Goal: Task Accomplishment & Management: Manage account settings

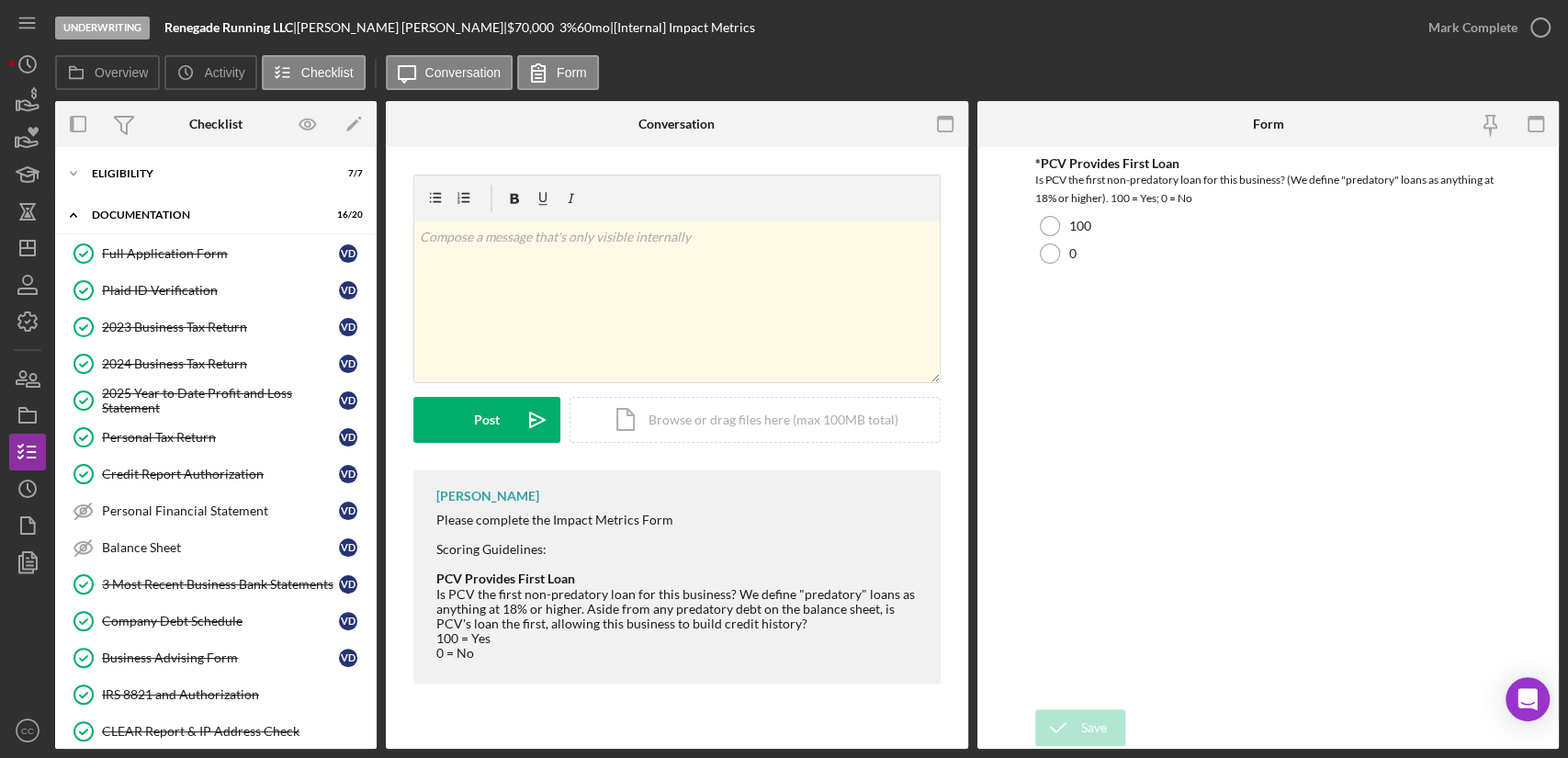
scroll to position [318, 0]
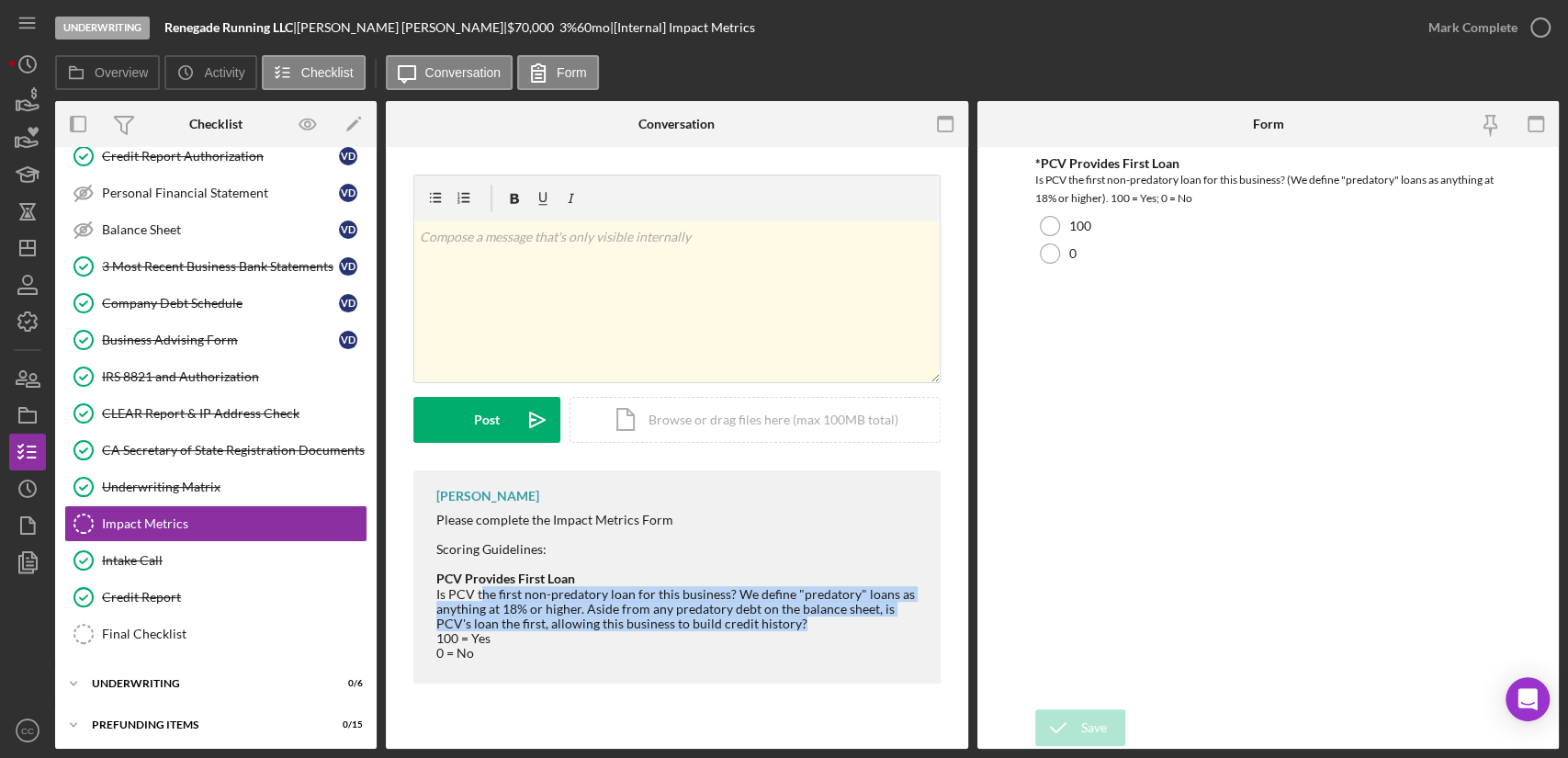
drag, startPoint x: 483, startPoint y: 594, endPoint x: 817, endPoint y: 621, distance: 335.1
click at [817, 621] on div "Is PCV the first non-predatory loan for this business? We define "predatory" lo…" at bounding box center [679, 624] width 486 height 74
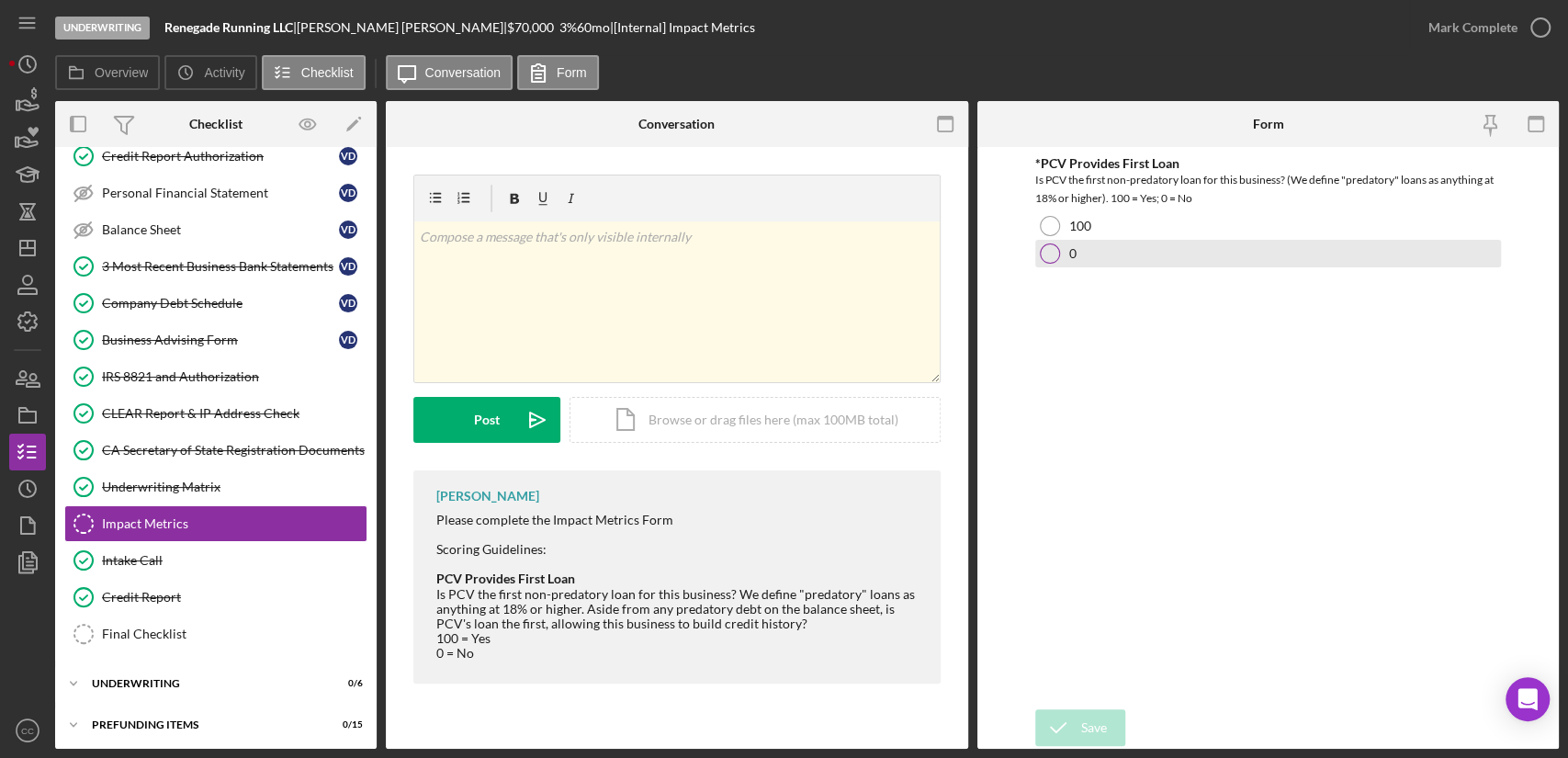
click at [1052, 251] on div at bounding box center [1050, 254] width 21 height 21
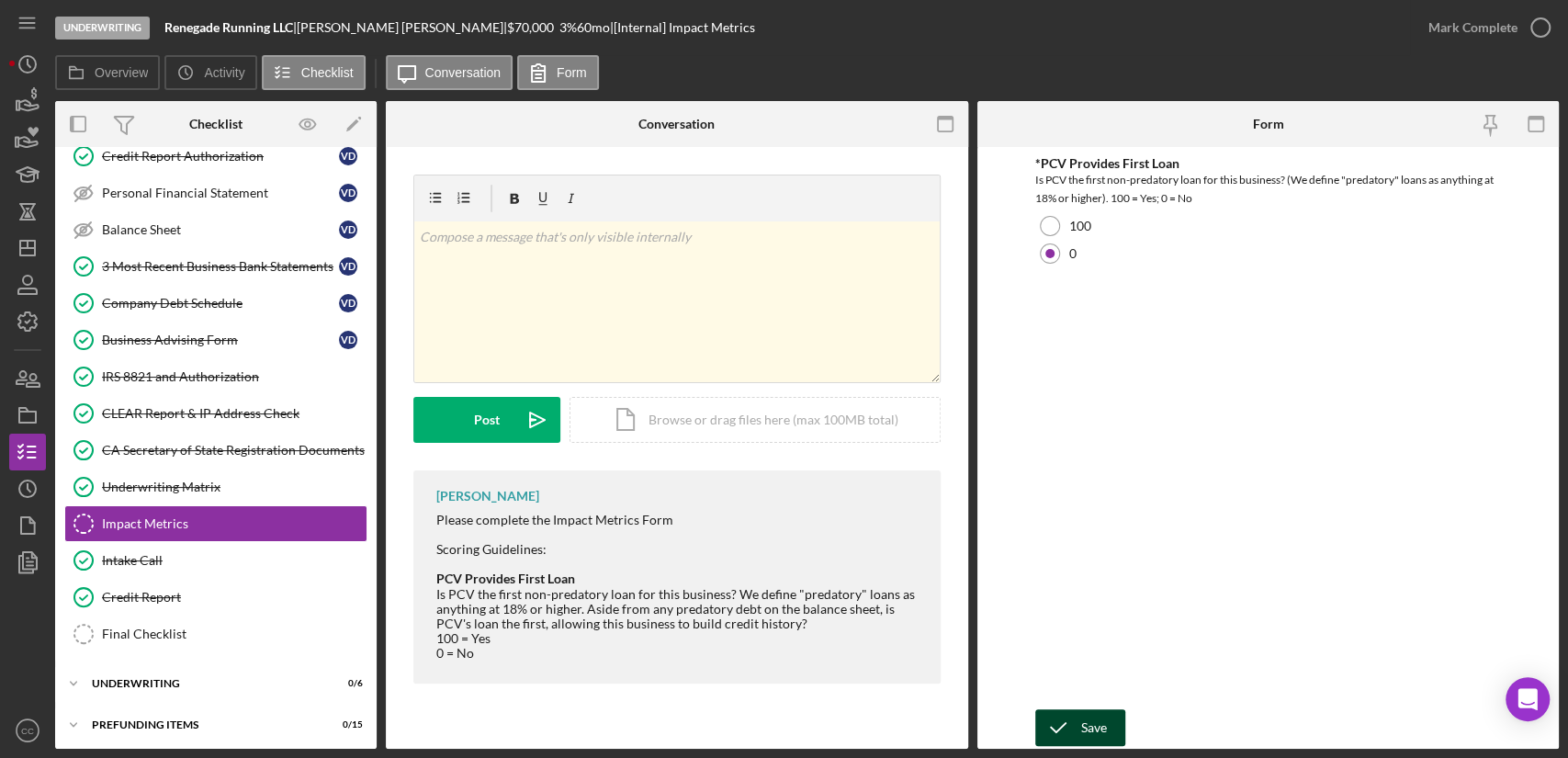
click at [1075, 719] on icon "submit" at bounding box center [1057, 727] width 46 height 46
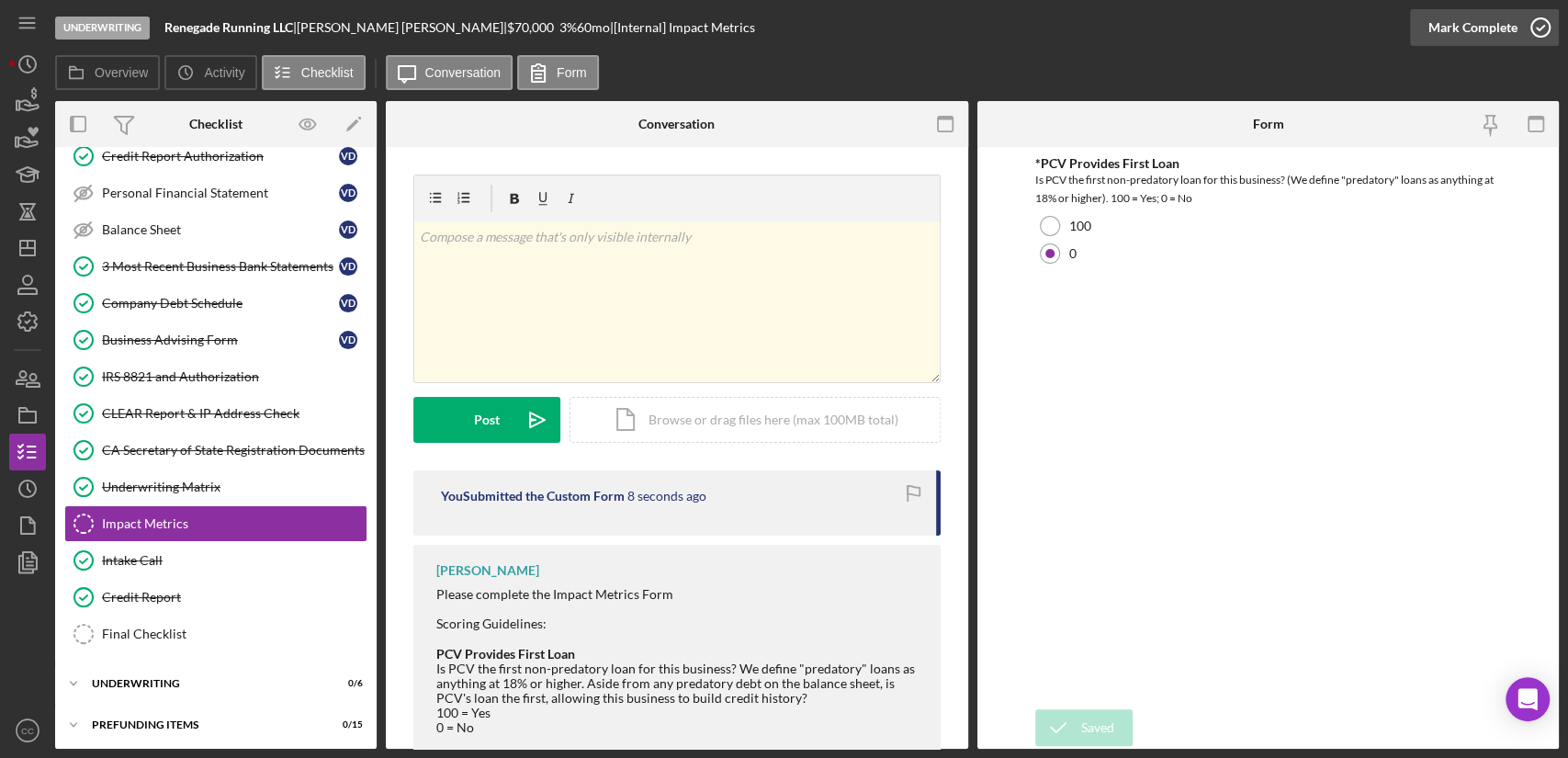
click at [1487, 30] on div "Mark Complete" at bounding box center [1473, 27] width 89 height 36
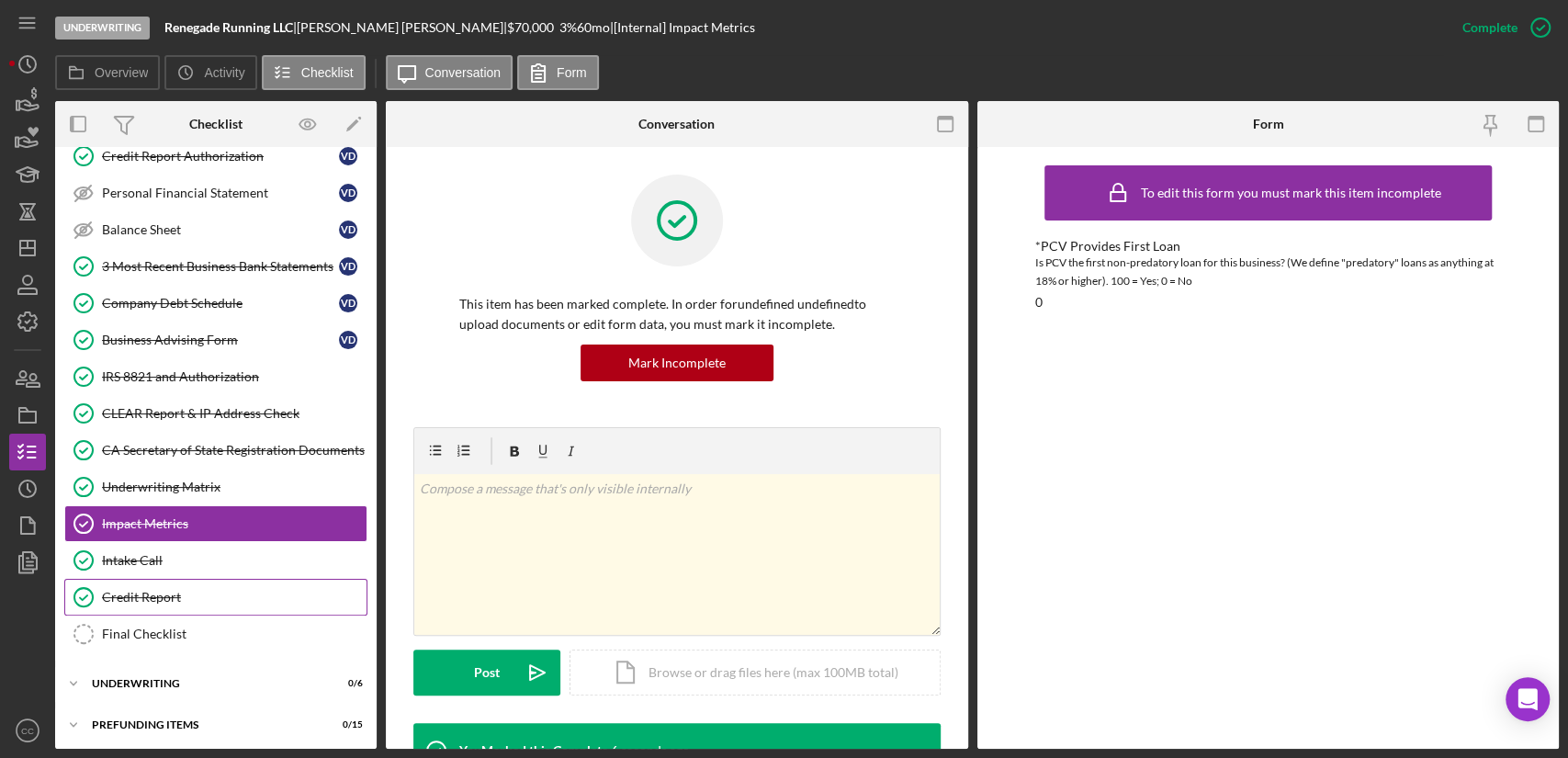
click at [161, 596] on div "Credit Report" at bounding box center [234, 598] width 265 height 15
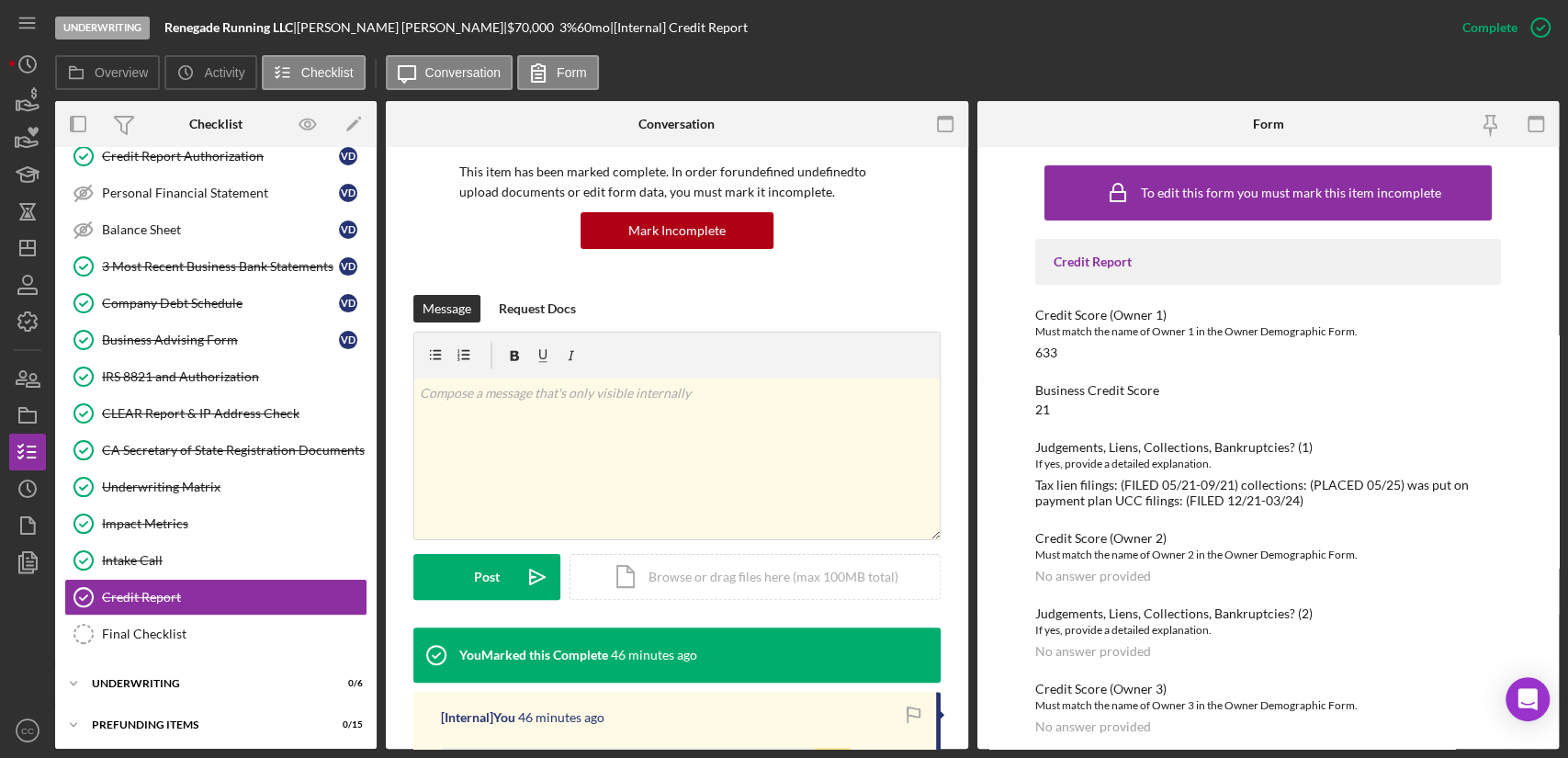
scroll to position [306, 0]
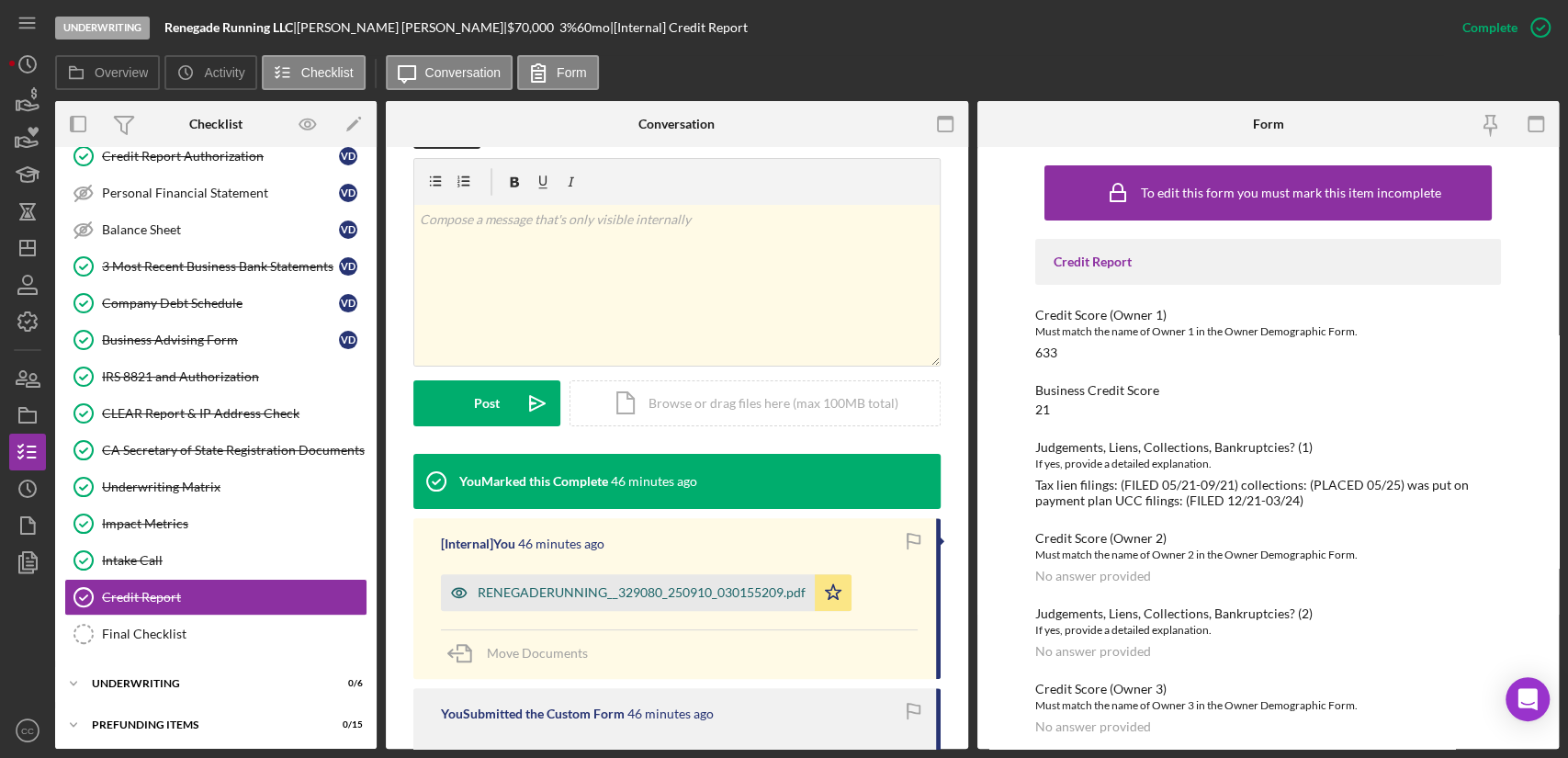
click at [598, 591] on div "RENEGADERUNNING__329080_250910_030155209.pdf" at bounding box center [641, 593] width 328 height 15
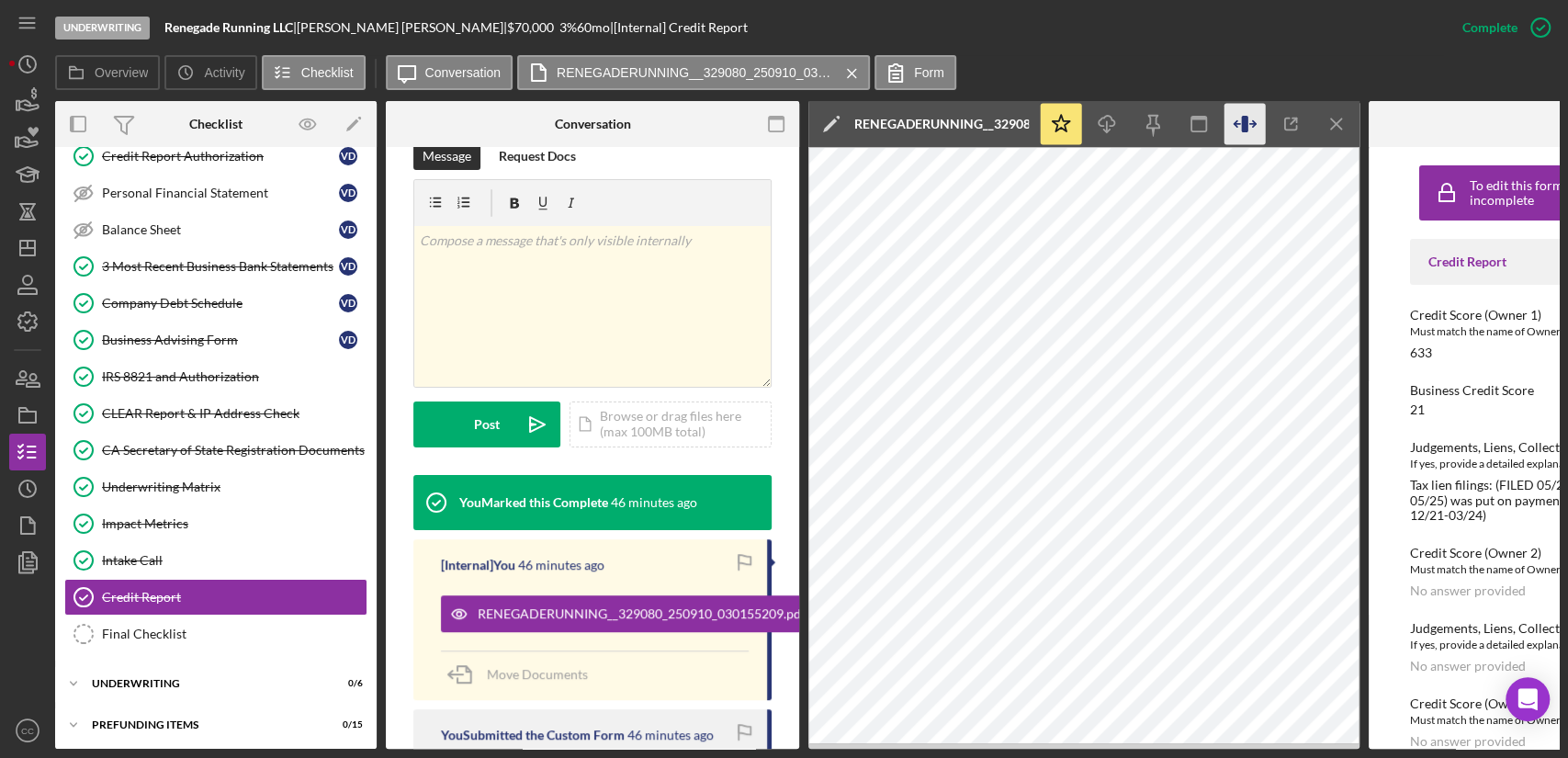
click at [1244, 120] on icon "button" at bounding box center [1244, 124] width 7 height 17
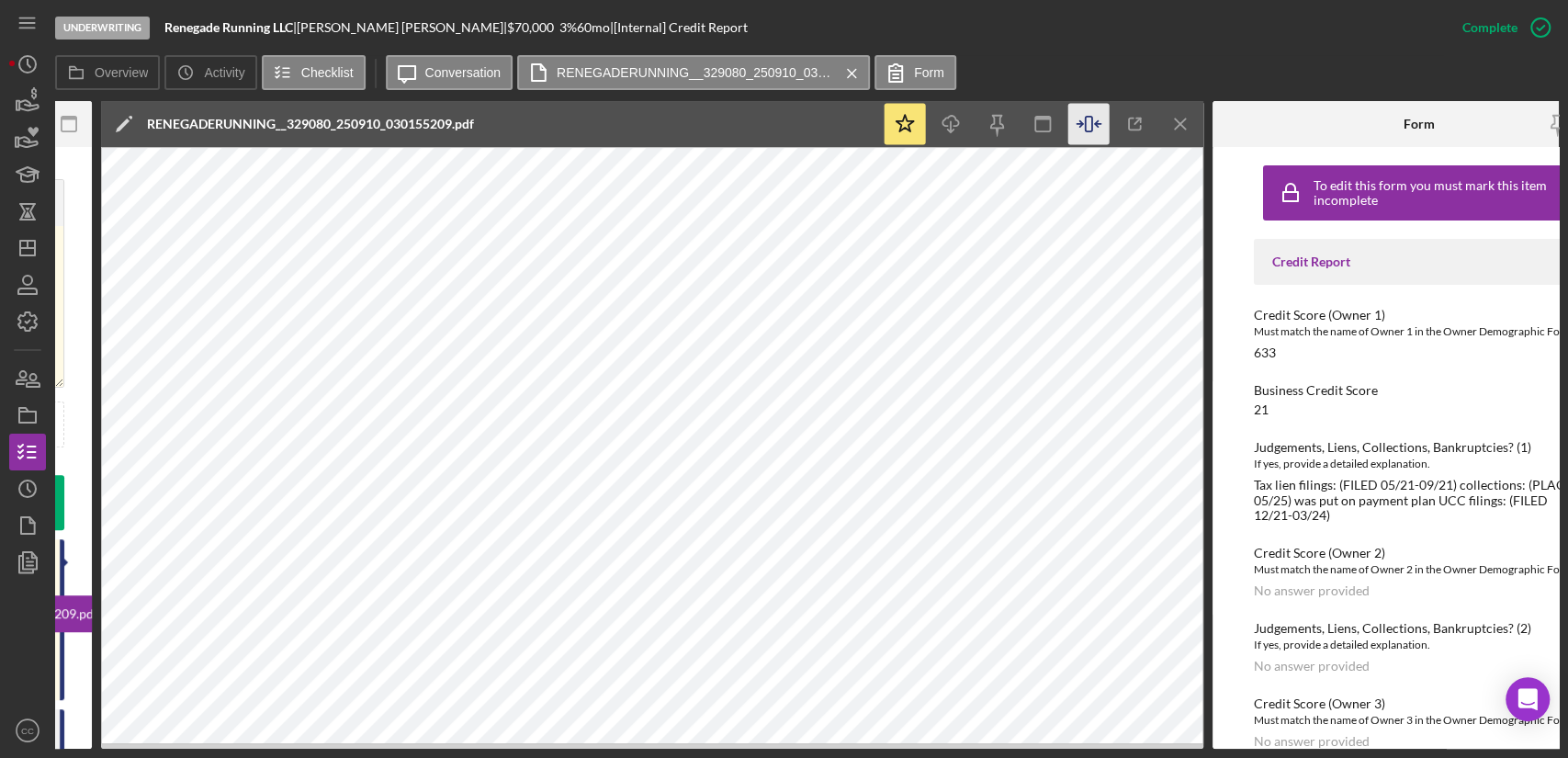
scroll to position [0, 714]
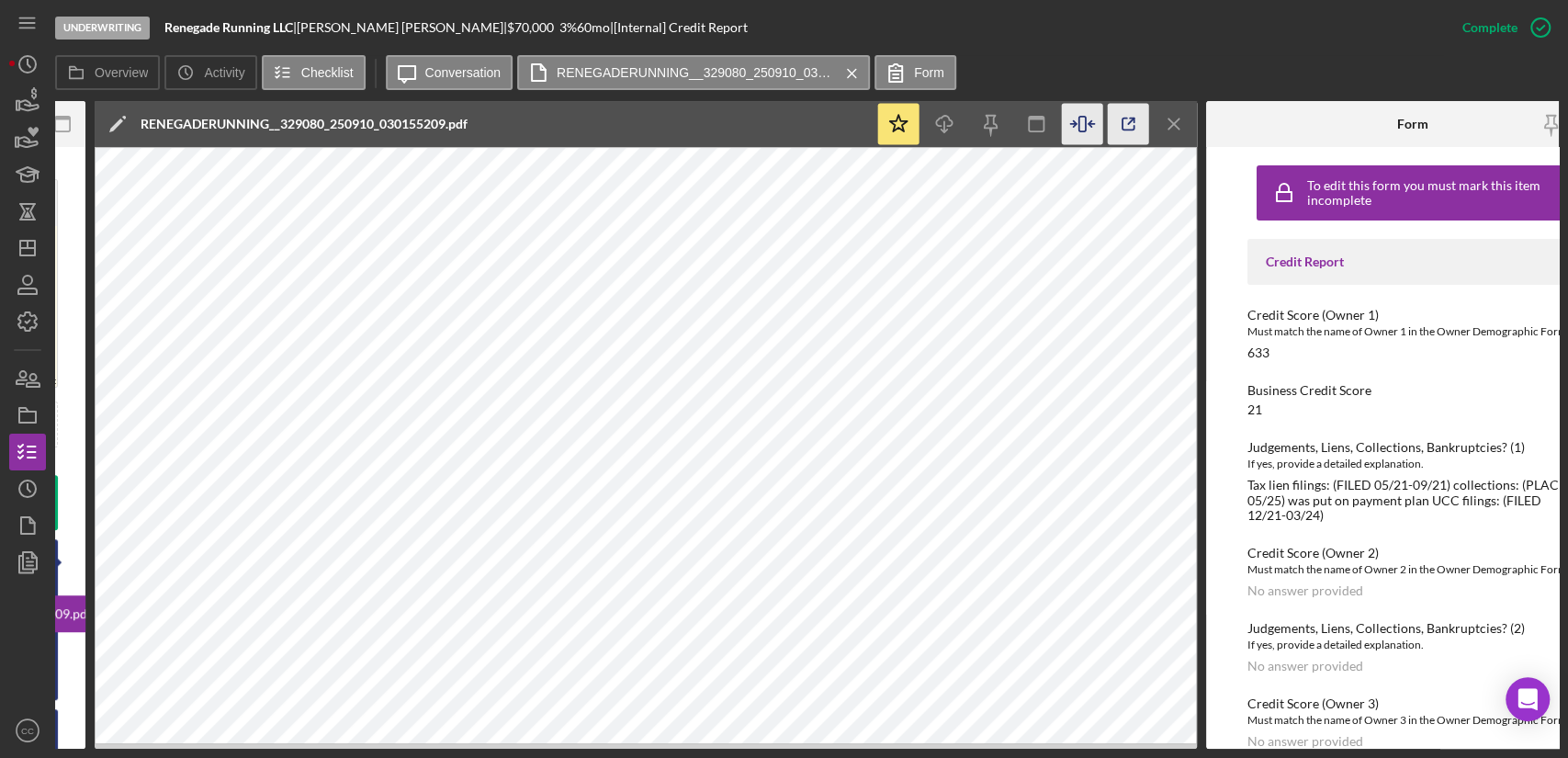
click at [1135, 108] on icon "button" at bounding box center [1128, 124] width 41 height 41
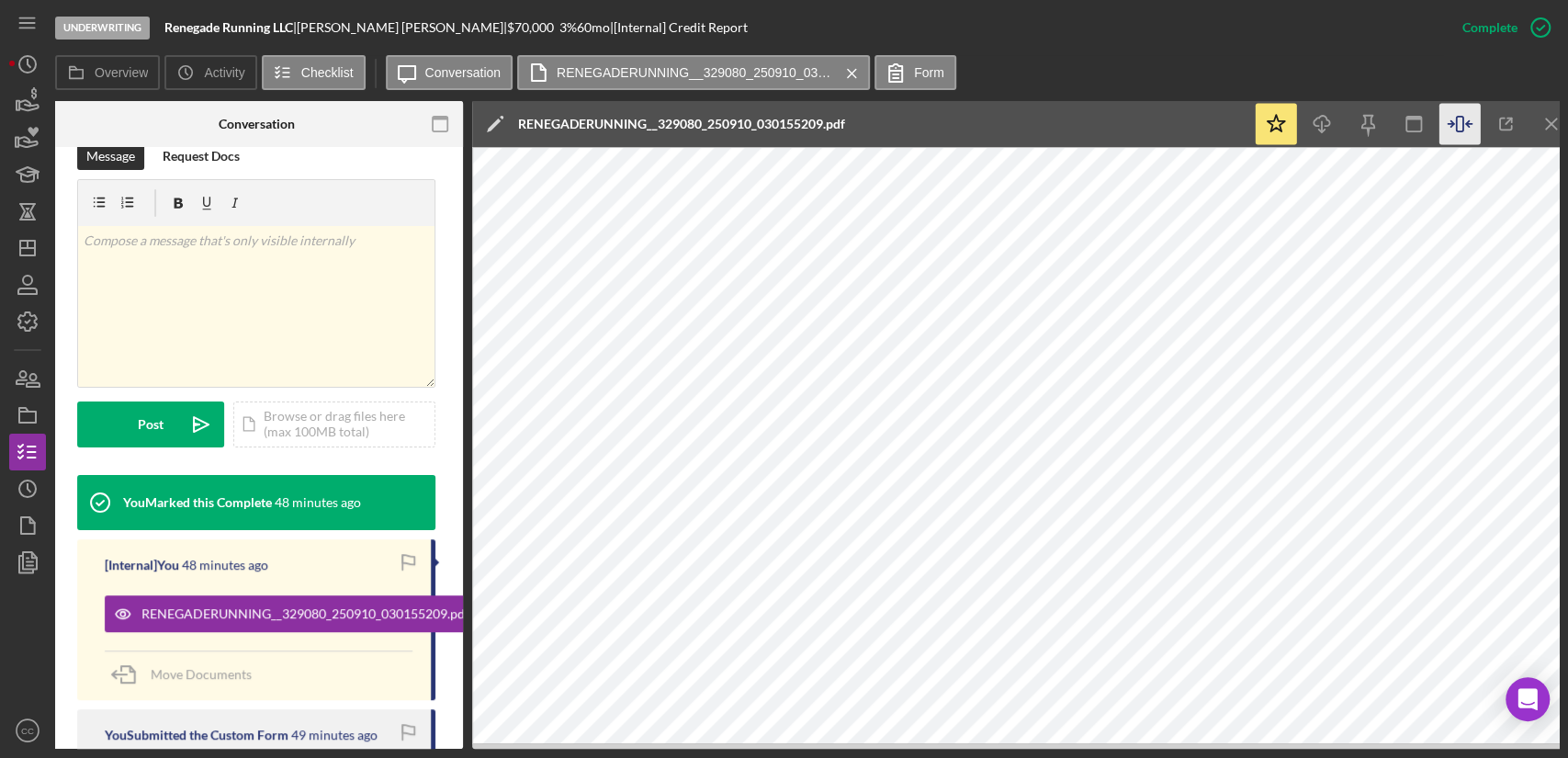
scroll to position [0, 0]
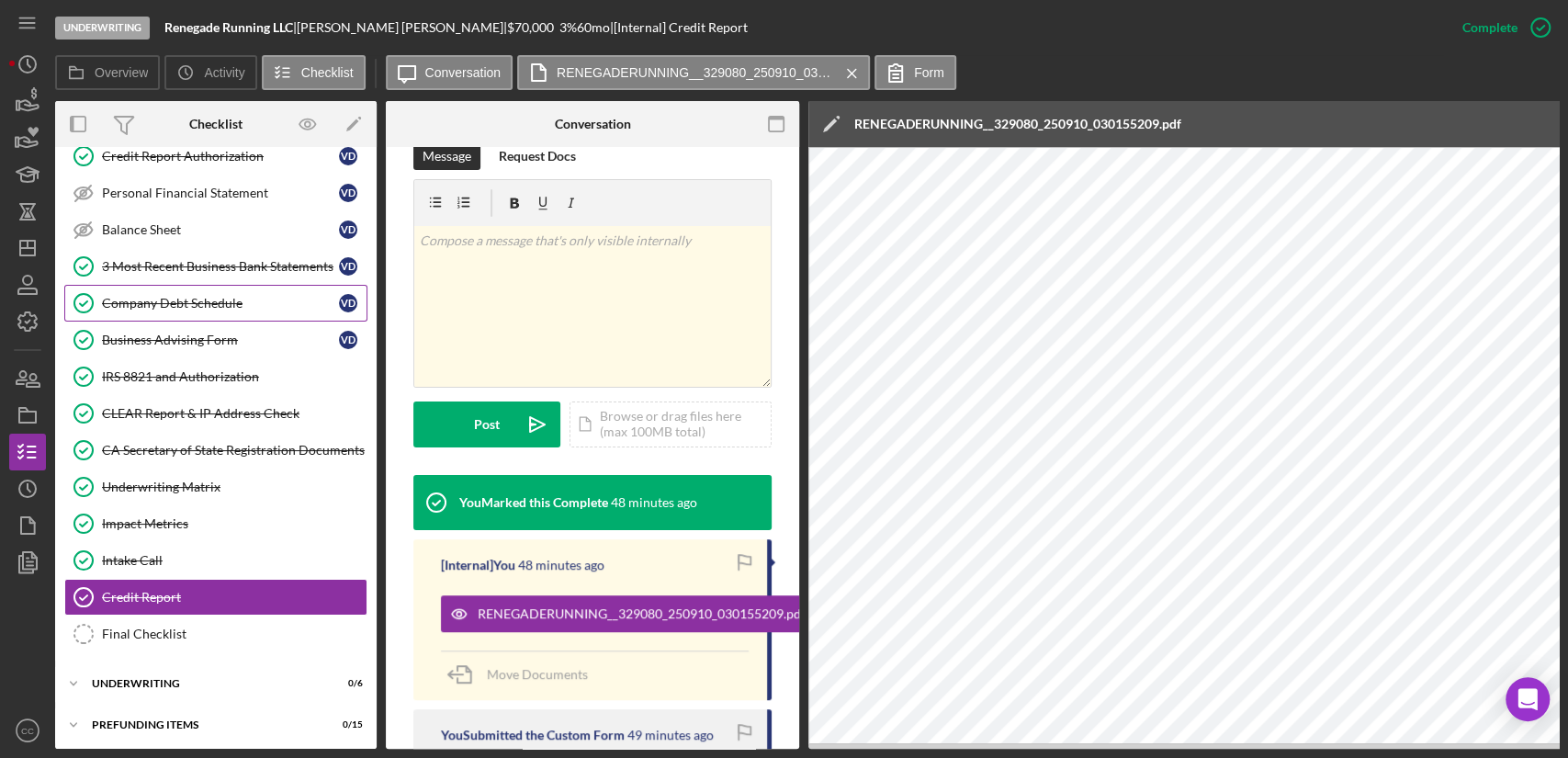
drag, startPoint x: 171, startPoint y: 304, endPoint x: 238, endPoint y: 313, distance: 67.6
click at [171, 304] on div "Company Debt Schedule" at bounding box center [220, 303] width 237 height 15
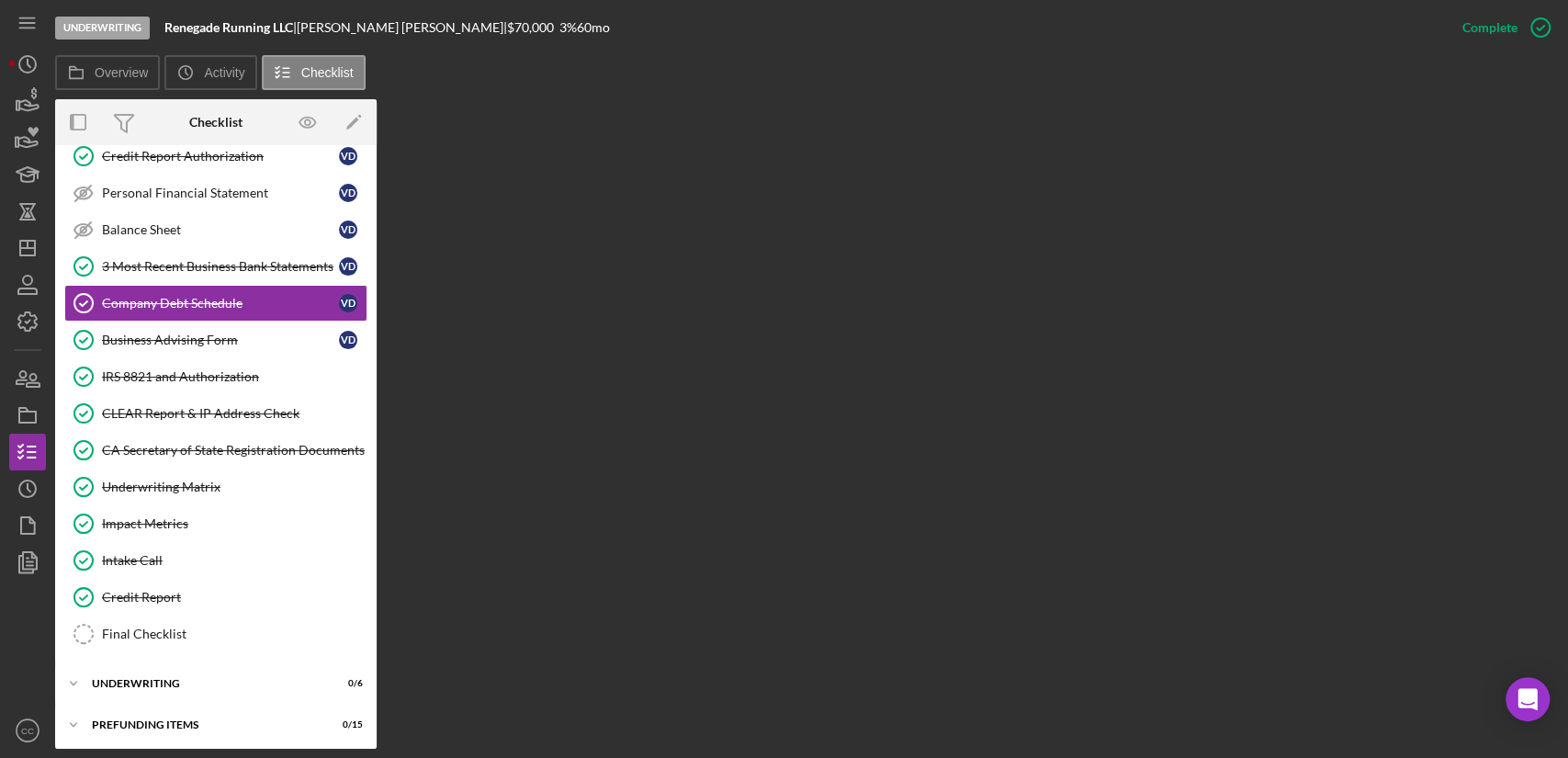
scroll to position [318, 0]
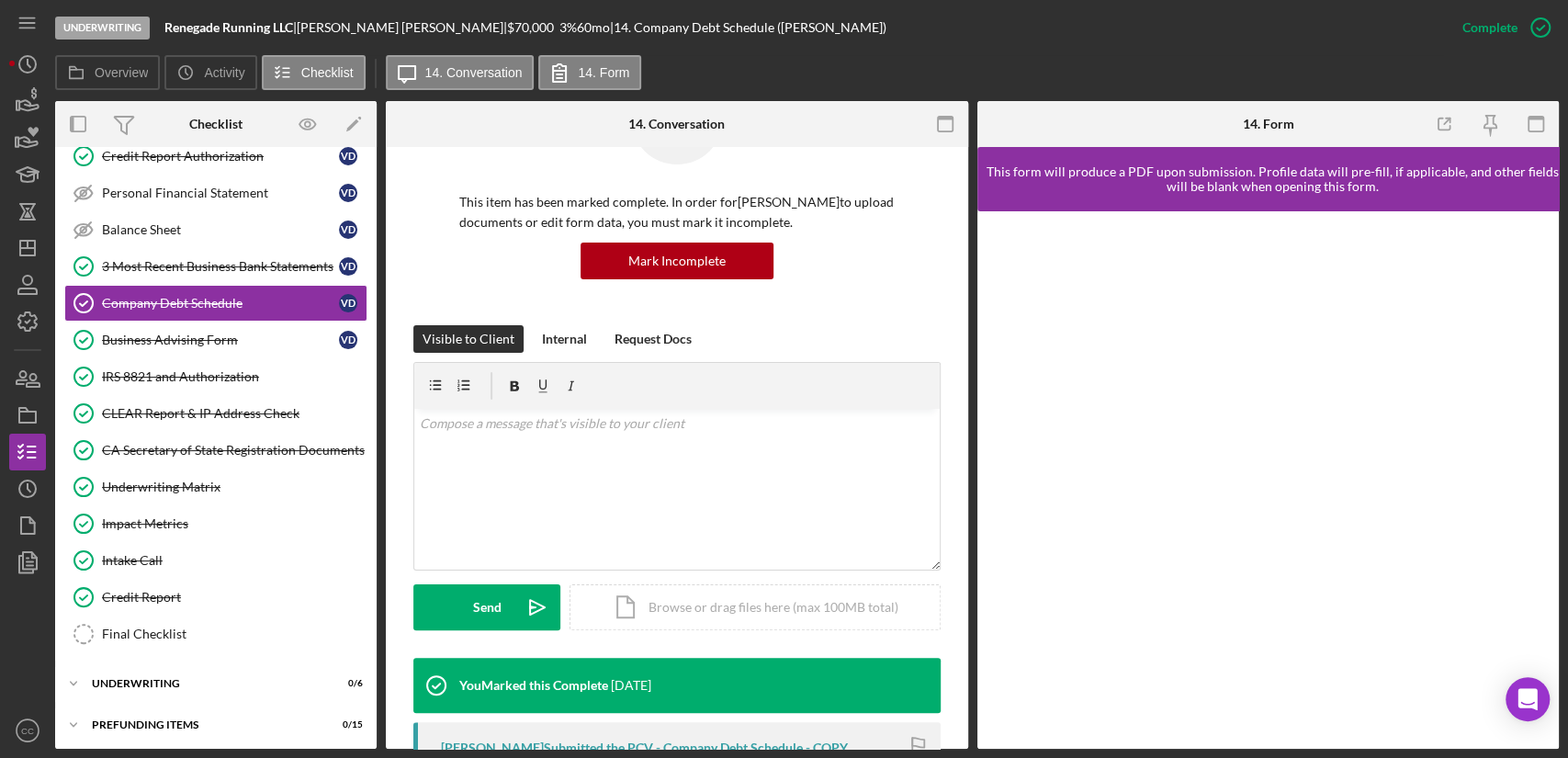
click at [592, 695] on div "You Marked this Complete [DATE]" at bounding box center [531, 685] width 238 height 55
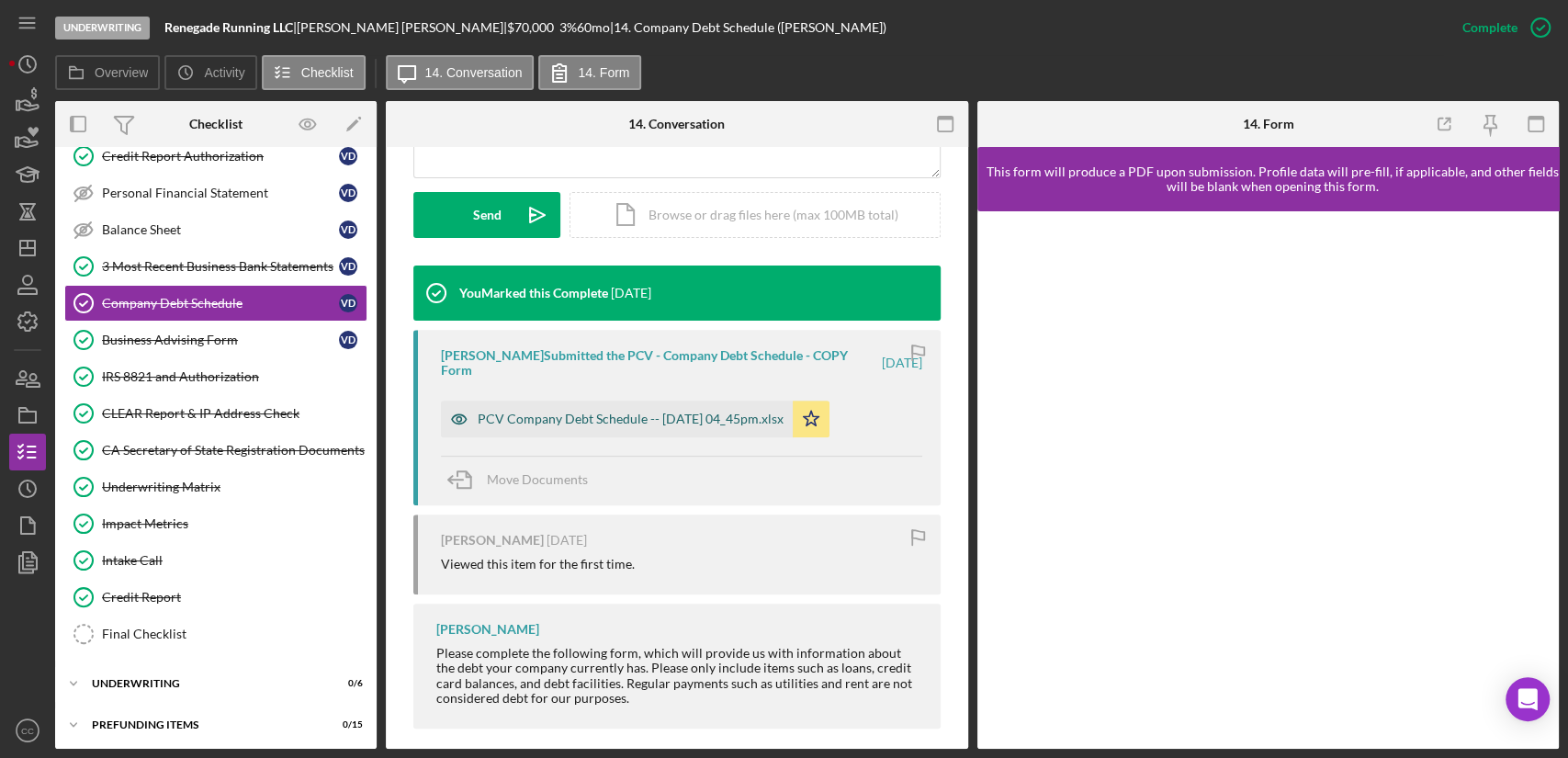
click at [565, 411] on div "PCV Company Debt Schedule -- [DATE] 04_45pm.xlsx" at bounding box center [630, 419] width 306 height 15
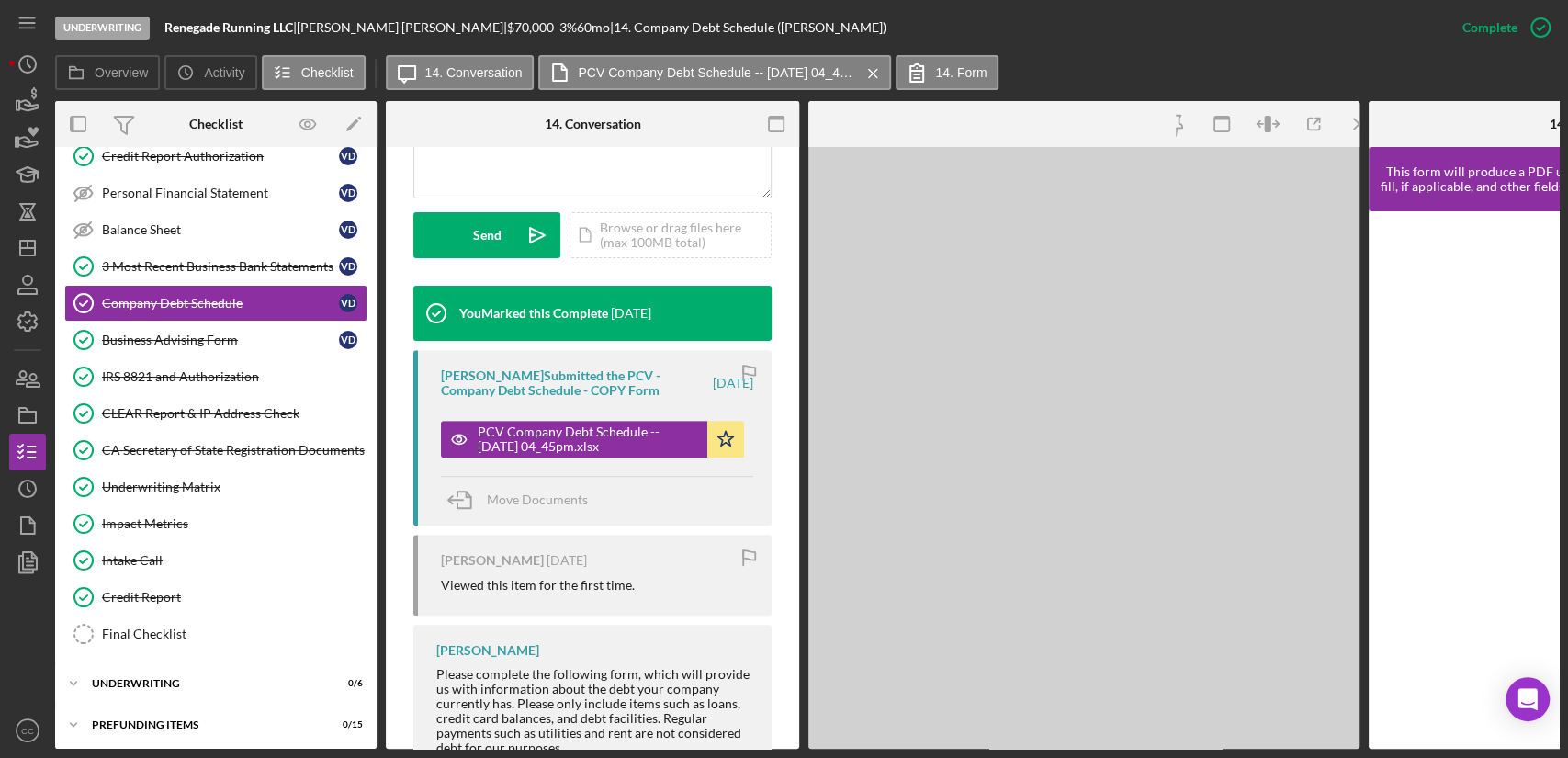
scroll to position [515, 0]
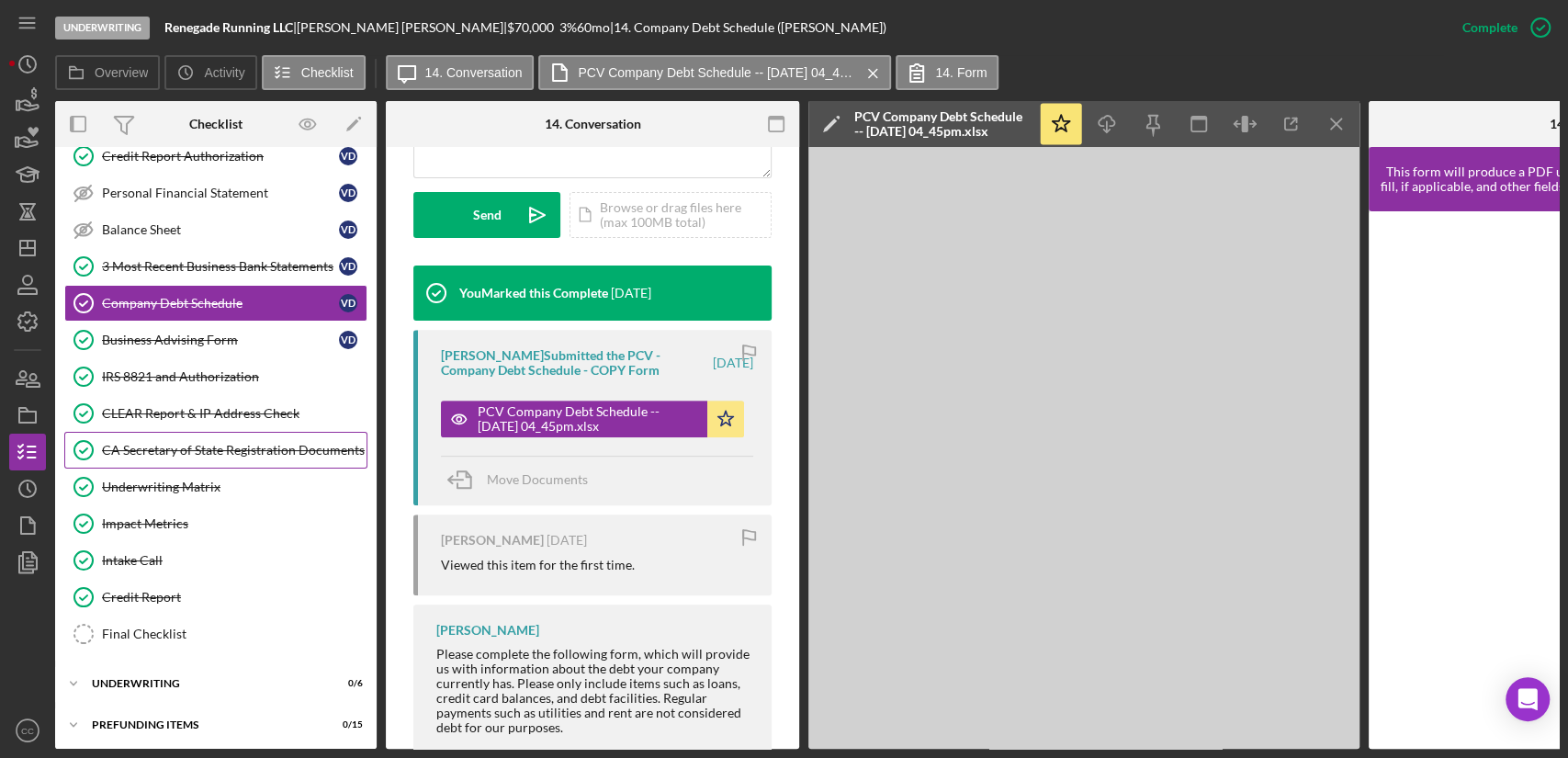
click at [186, 450] on div "CA Secretary of State Registration Documents" at bounding box center [234, 450] width 265 height 15
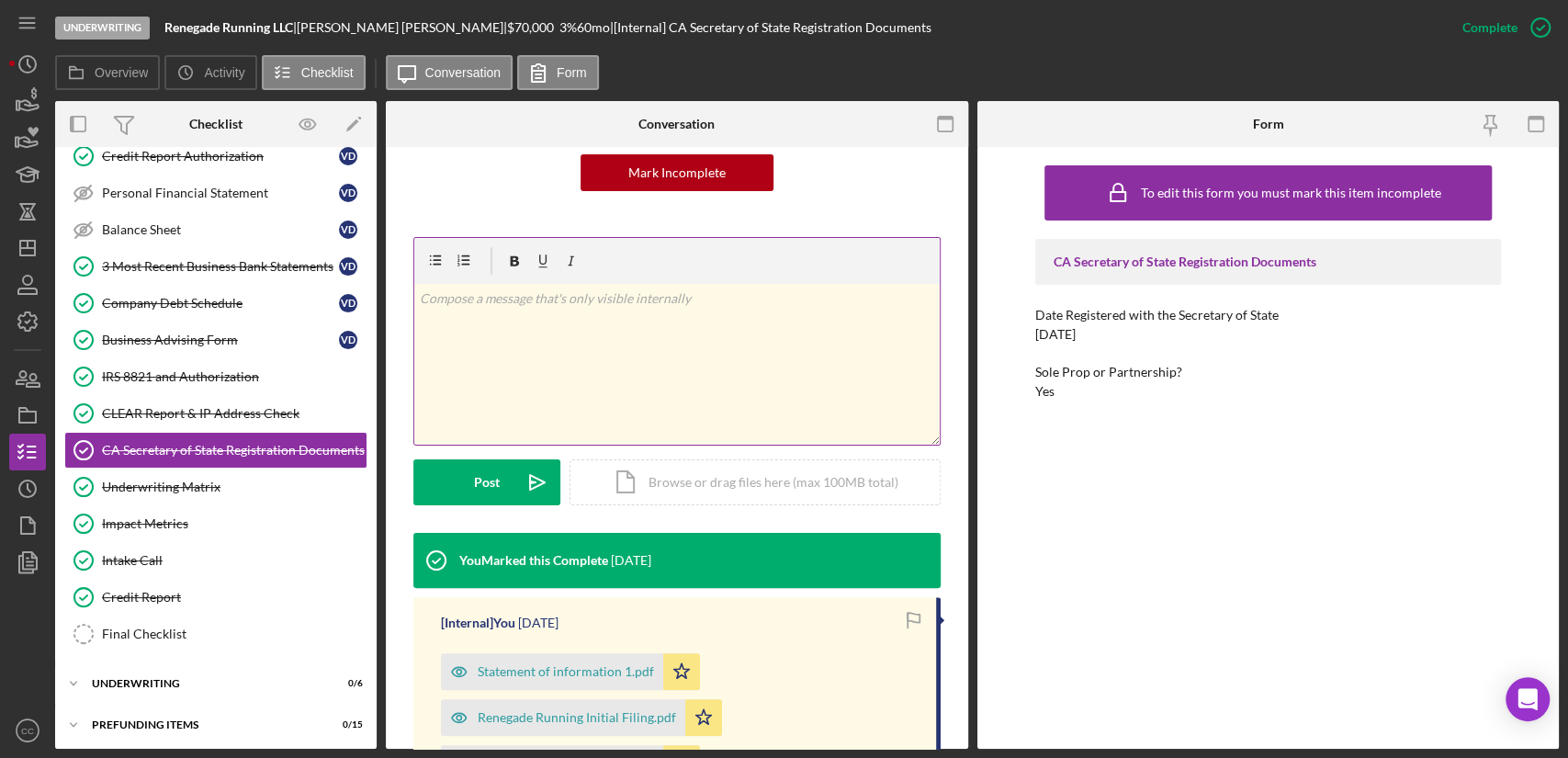
scroll to position [102, 0]
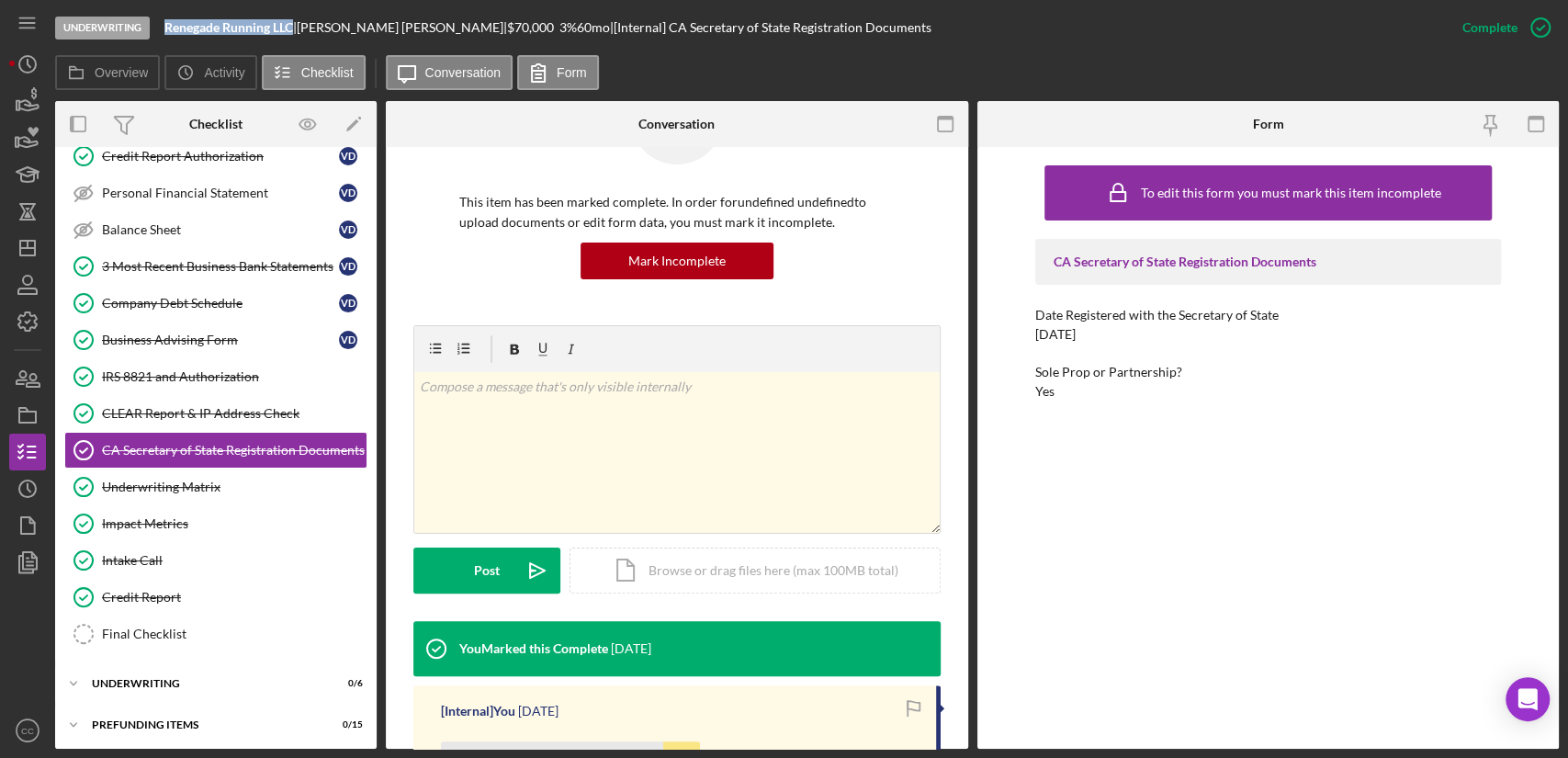
drag, startPoint x: 297, startPoint y: 28, endPoint x: 165, endPoint y: 28, distance: 132.0
click at [165, 28] on div "Renegade Running LLC |" at bounding box center [230, 28] width 132 height 15
copy b "Renegade Running LLC"
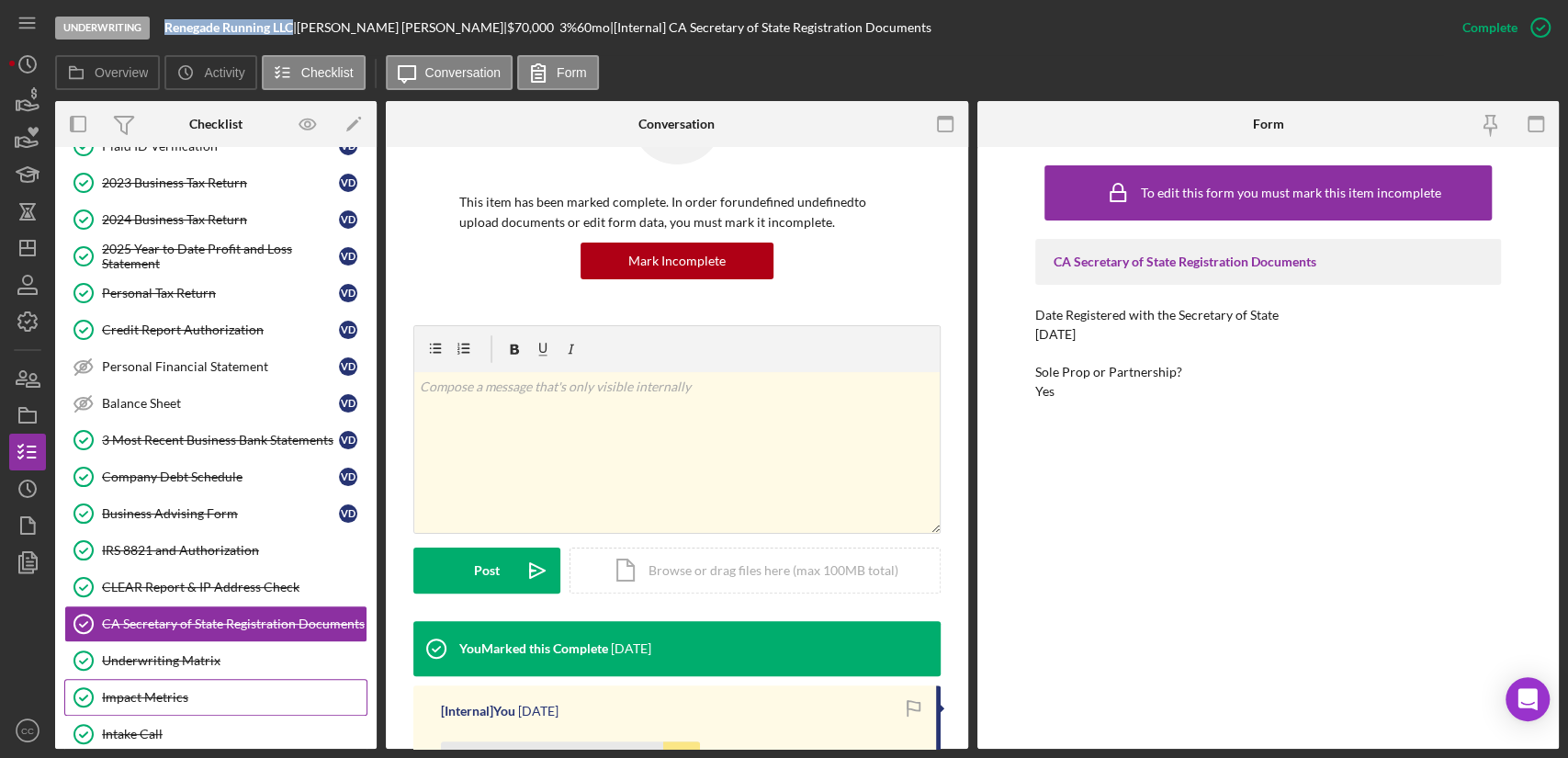
scroll to position [114, 0]
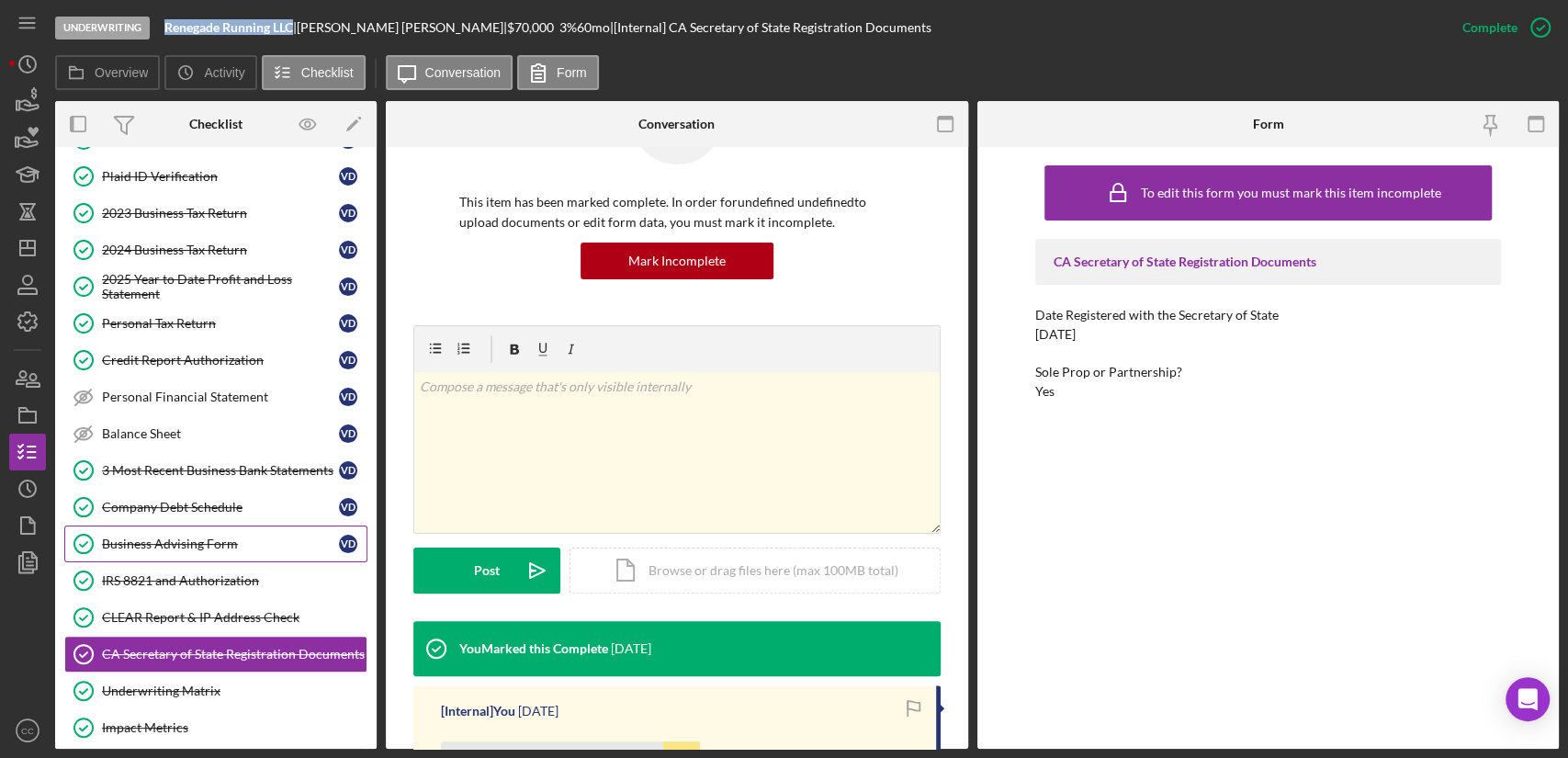
click at [187, 544] on div "Business Advising Form" at bounding box center [220, 544] width 237 height 15
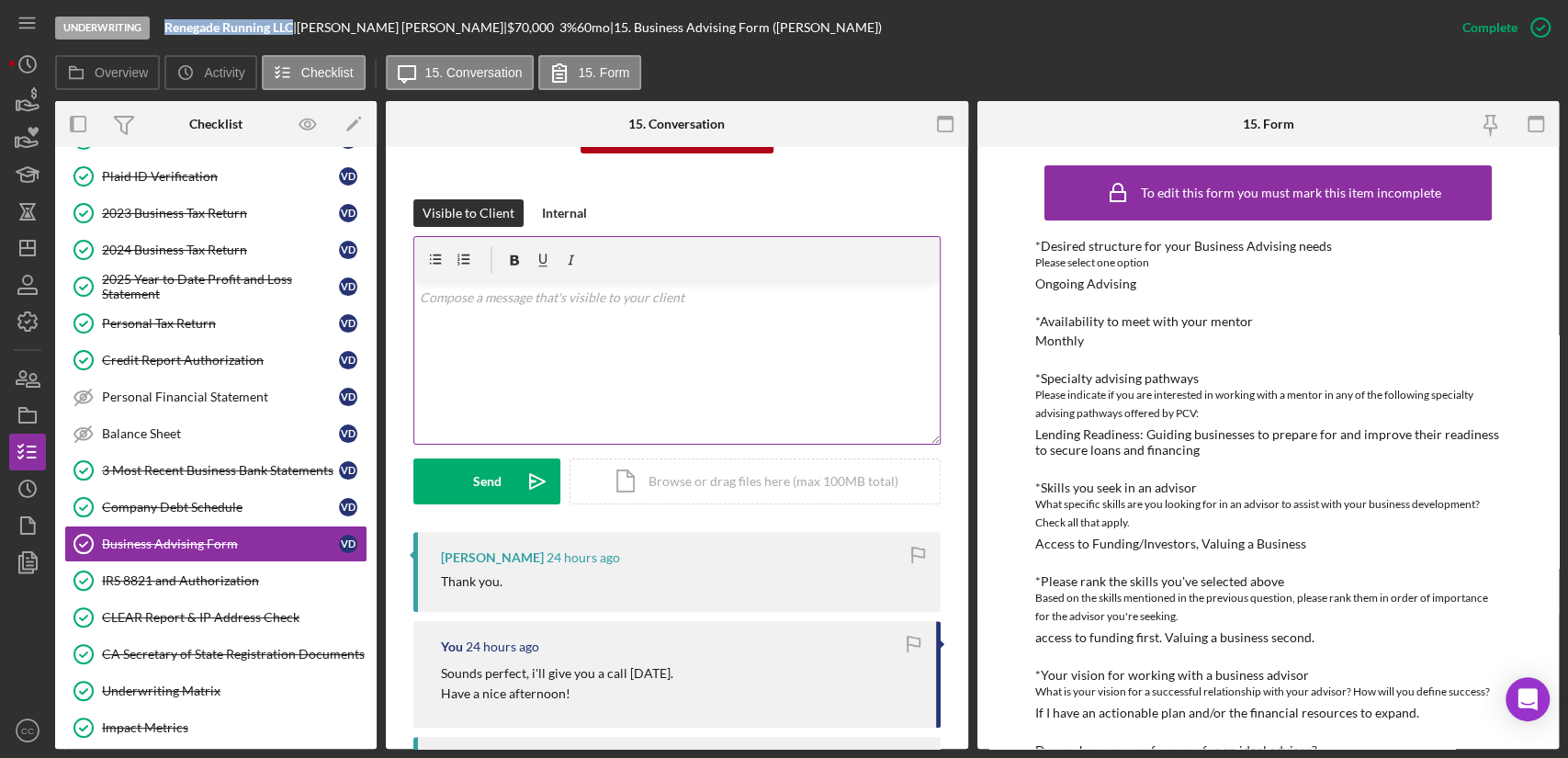
scroll to position [204, 0]
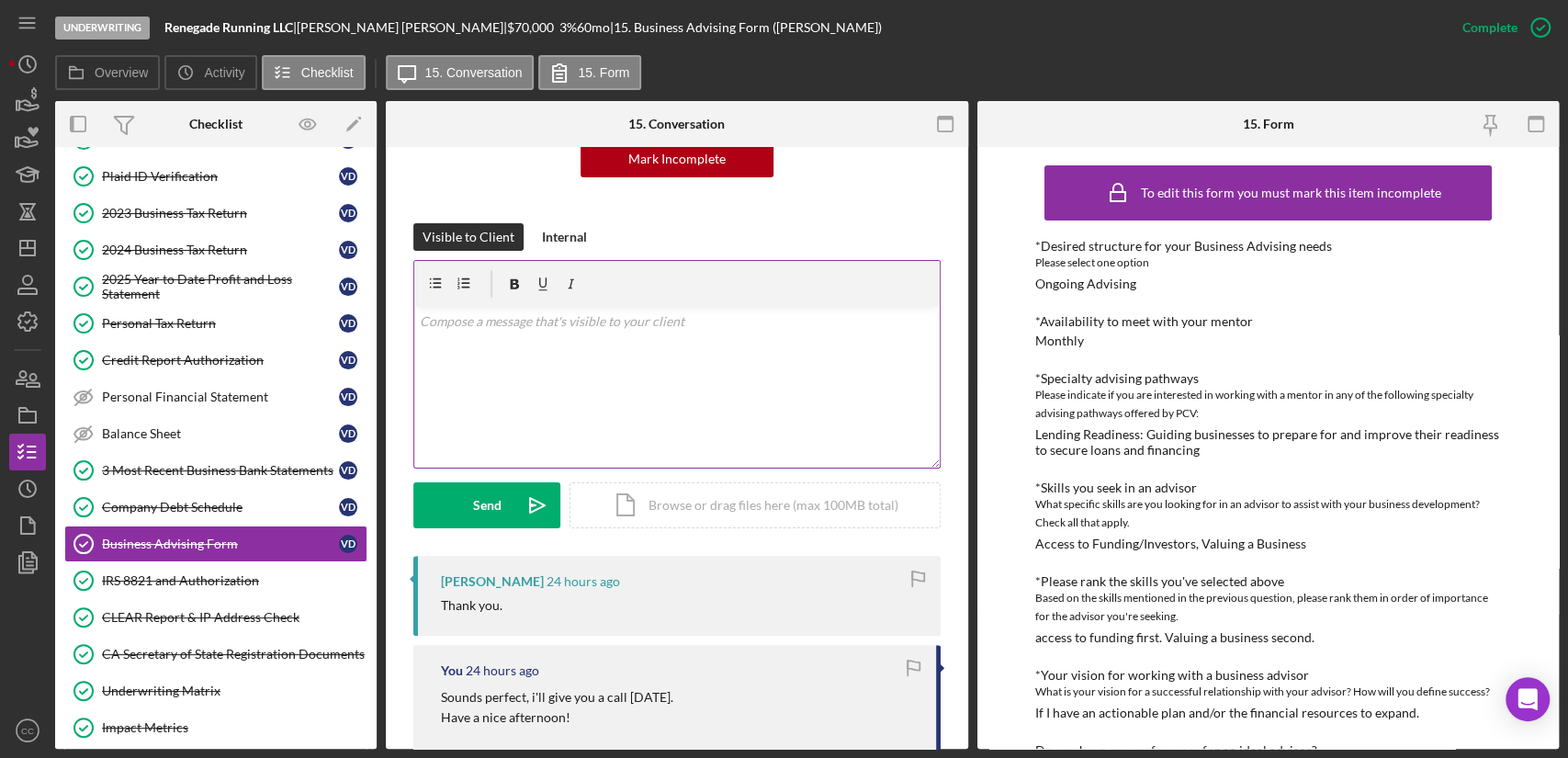
click at [599, 407] on div "v Color teal Color pink Remove color Add row above Add row below Add column bef…" at bounding box center [677, 387] width 526 height 160
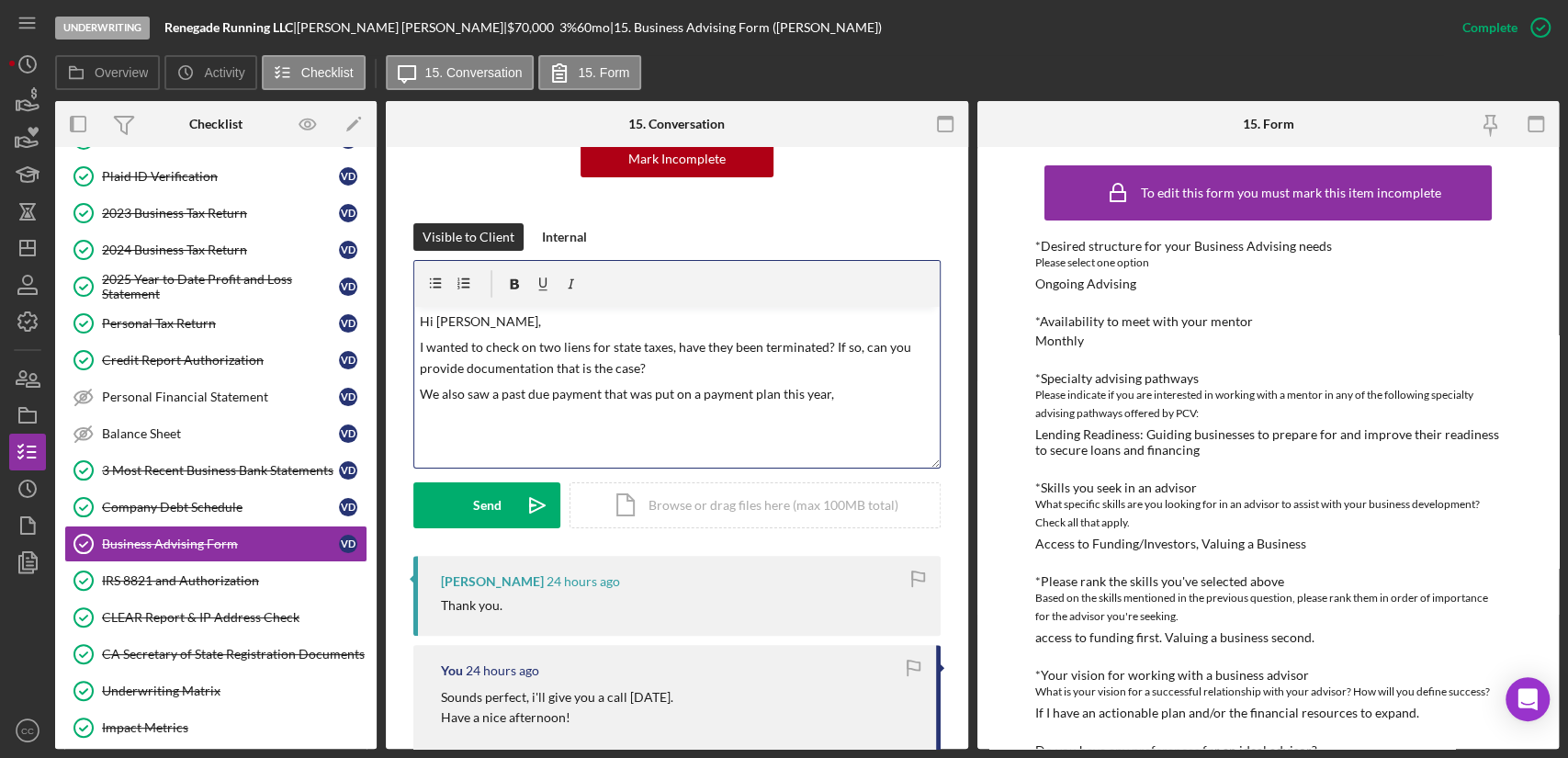
drag, startPoint x: 647, startPoint y: 367, endPoint x: 667, endPoint y: 351, distance: 25.6
click at [647, 366] on p "I wanted to check on two liens for state taxes, have they been terminated? If s…" at bounding box center [677, 358] width 515 height 41
click at [843, 403] on p "We also saw a past due payment that was put on a payment plan this year," at bounding box center [677, 394] width 515 height 21
click at [581, 448] on p "Thank you!" at bounding box center [677, 440] width 515 height 21
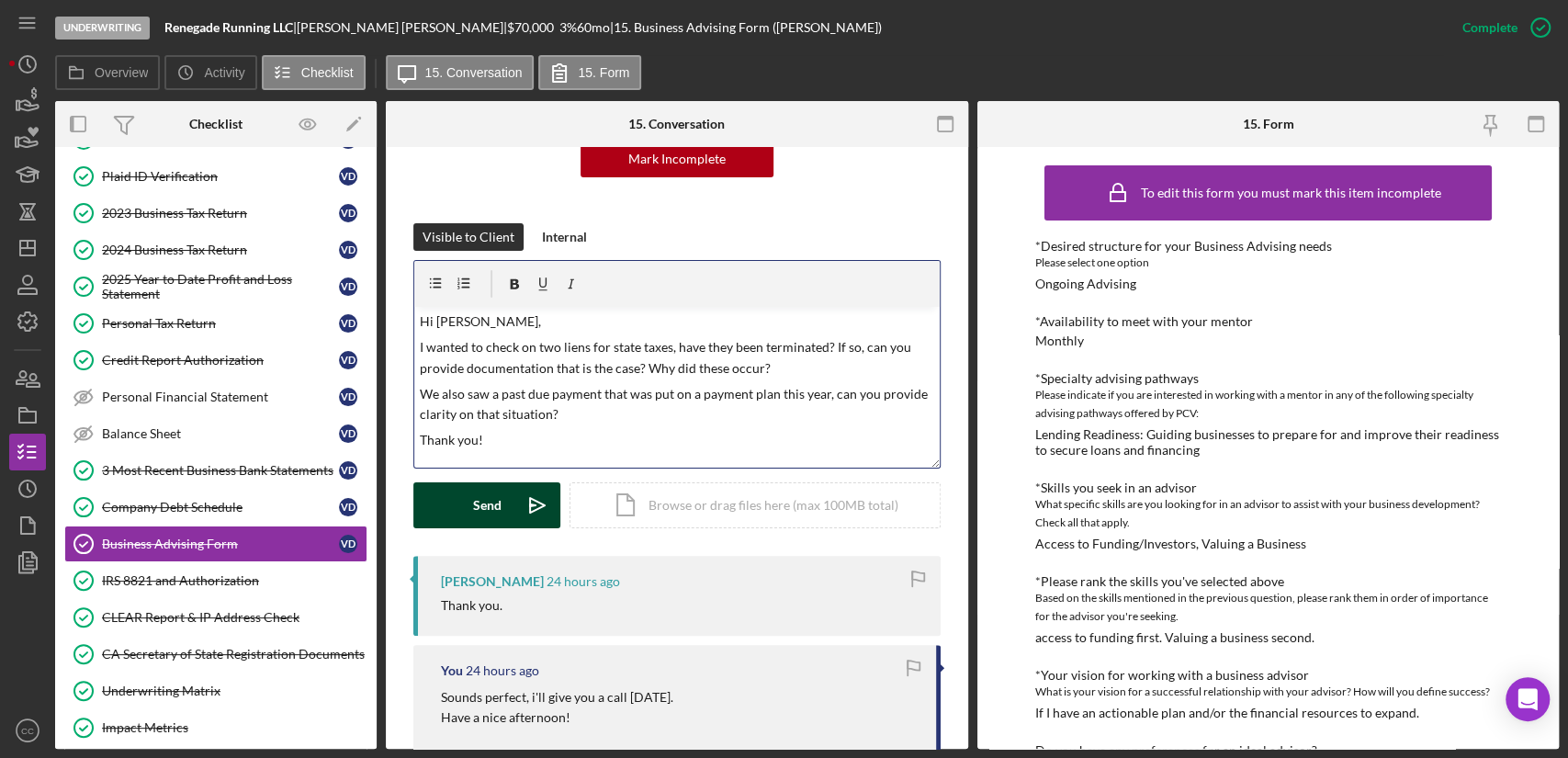
click at [499, 504] on div "Send" at bounding box center [487, 504] width 29 height 46
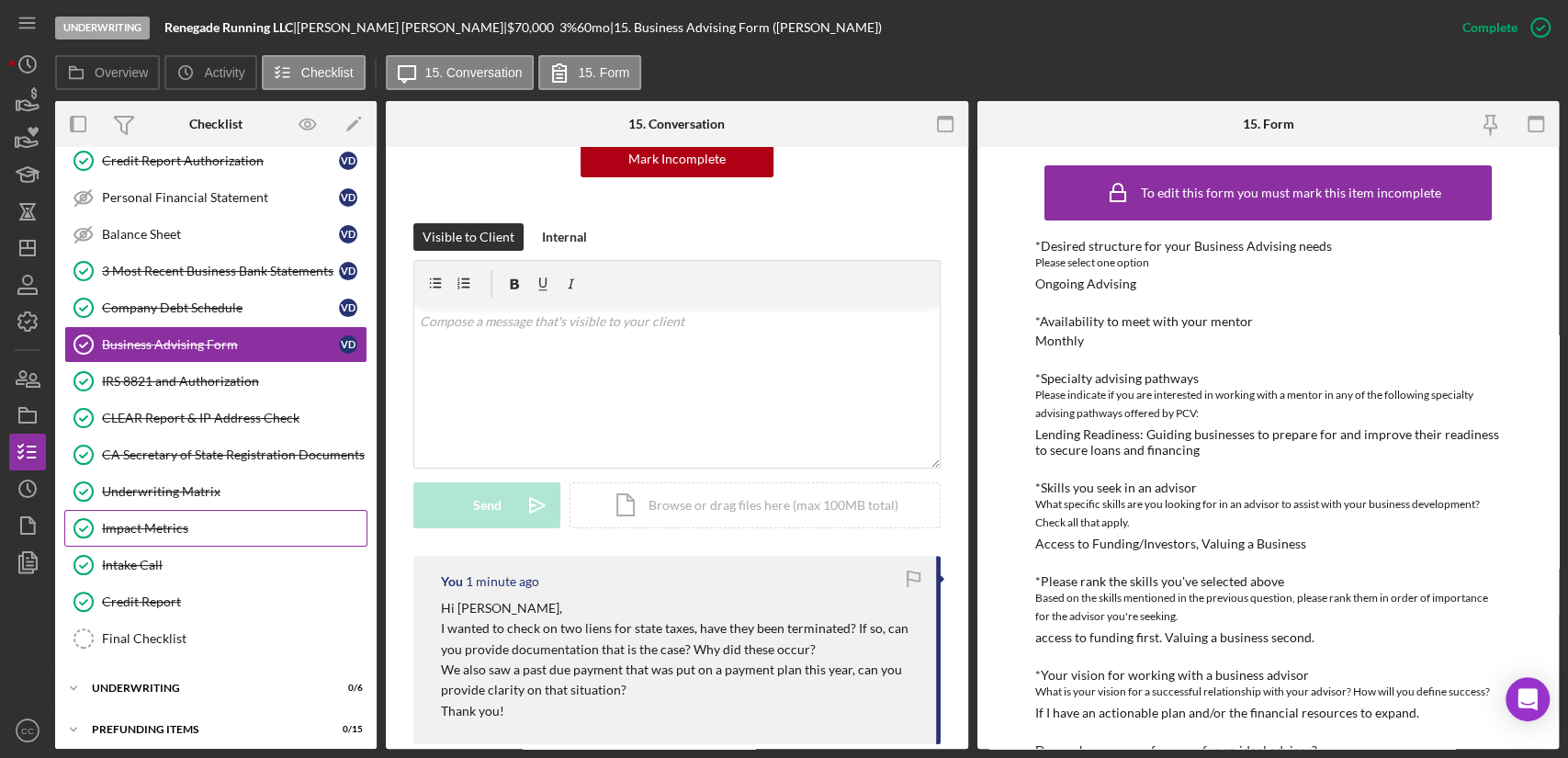
scroll to position [318, 0]
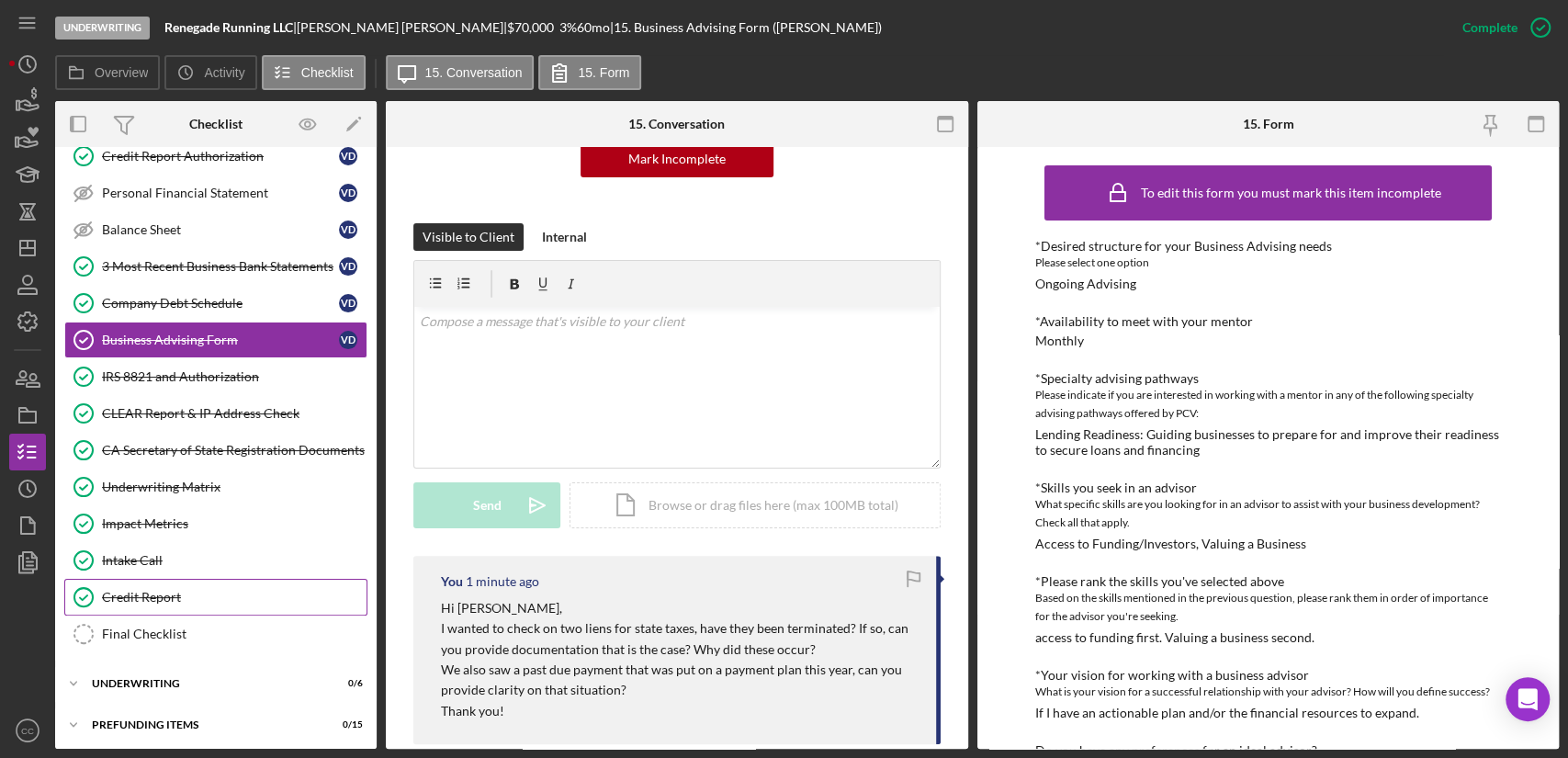
click at [161, 598] on div "Credit Report" at bounding box center [234, 598] width 265 height 15
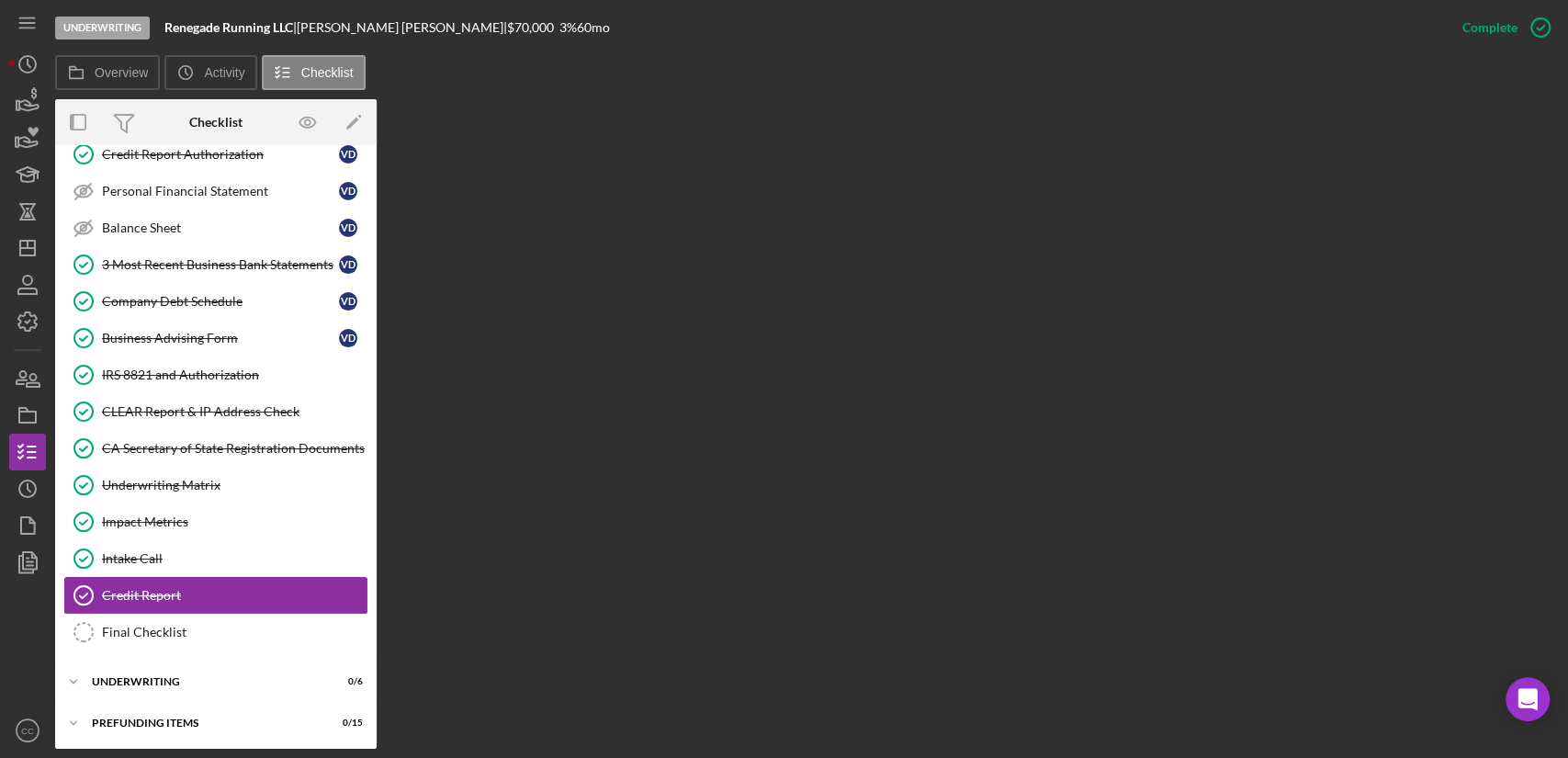
scroll to position [318, 0]
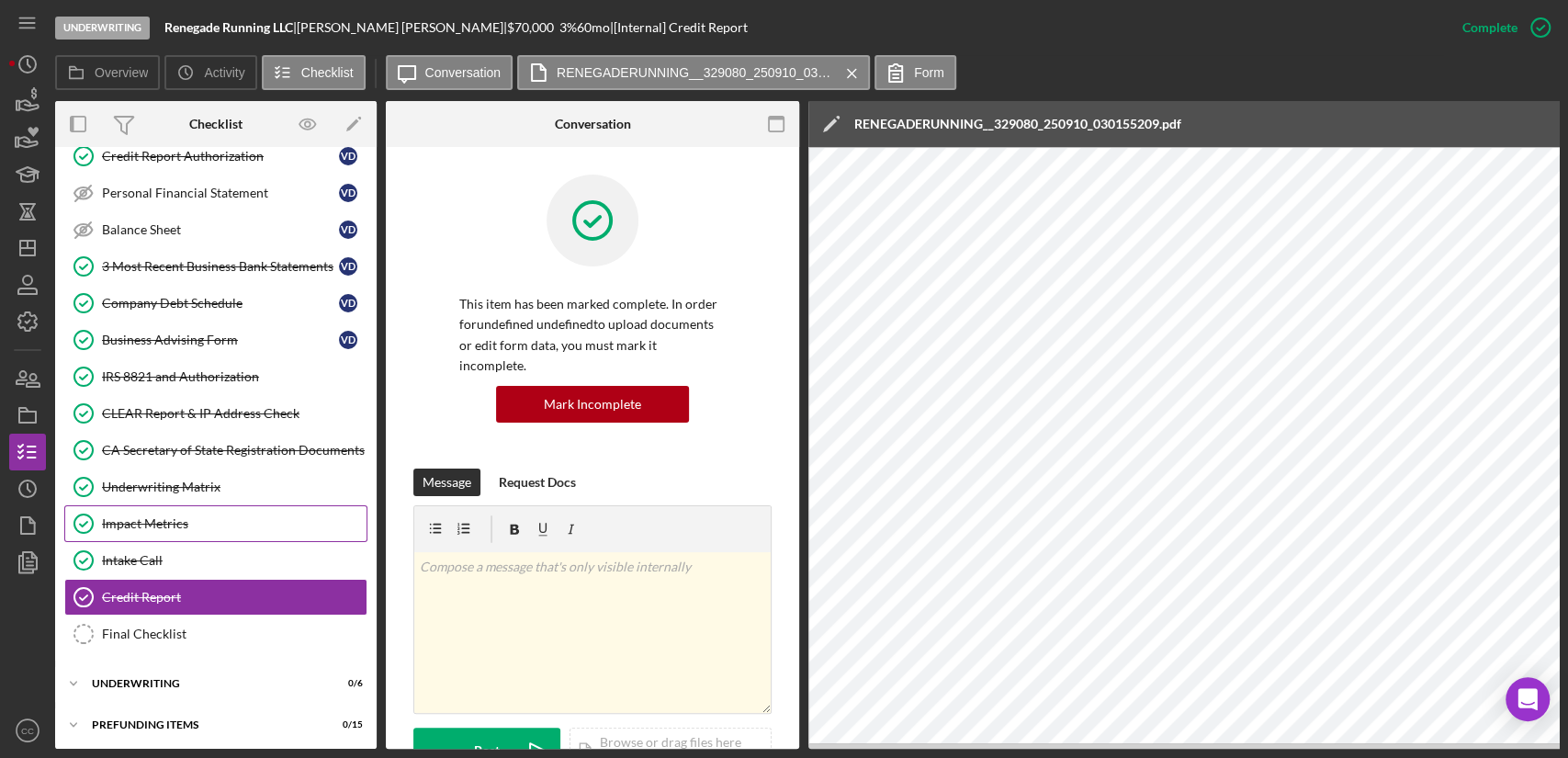
click at [157, 523] on div "Impact Metrics" at bounding box center [234, 524] width 265 height 15
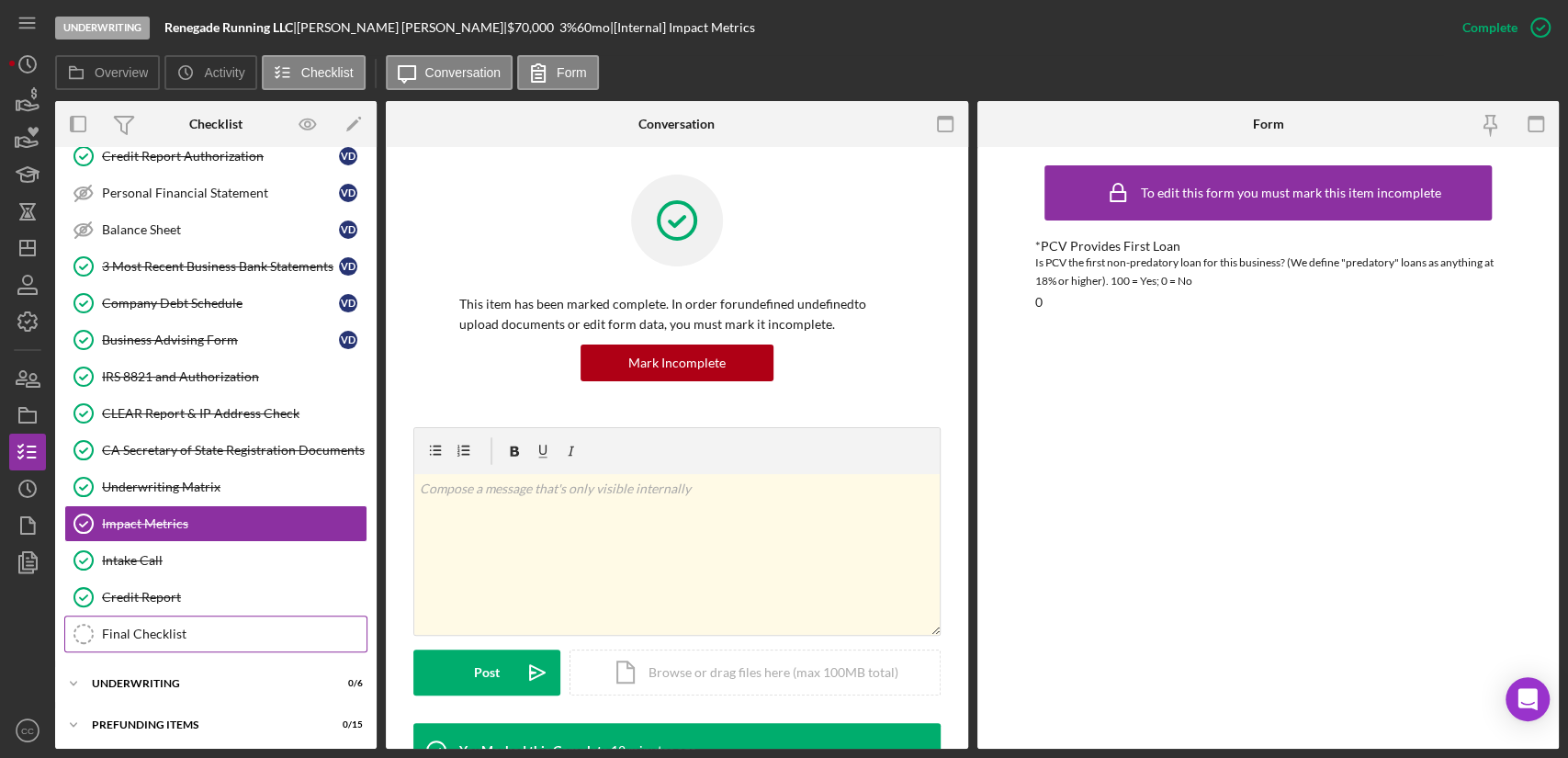
click at [147, 636] on div "Final Checklist" at bounding box center [234, 634] width 265 height 15
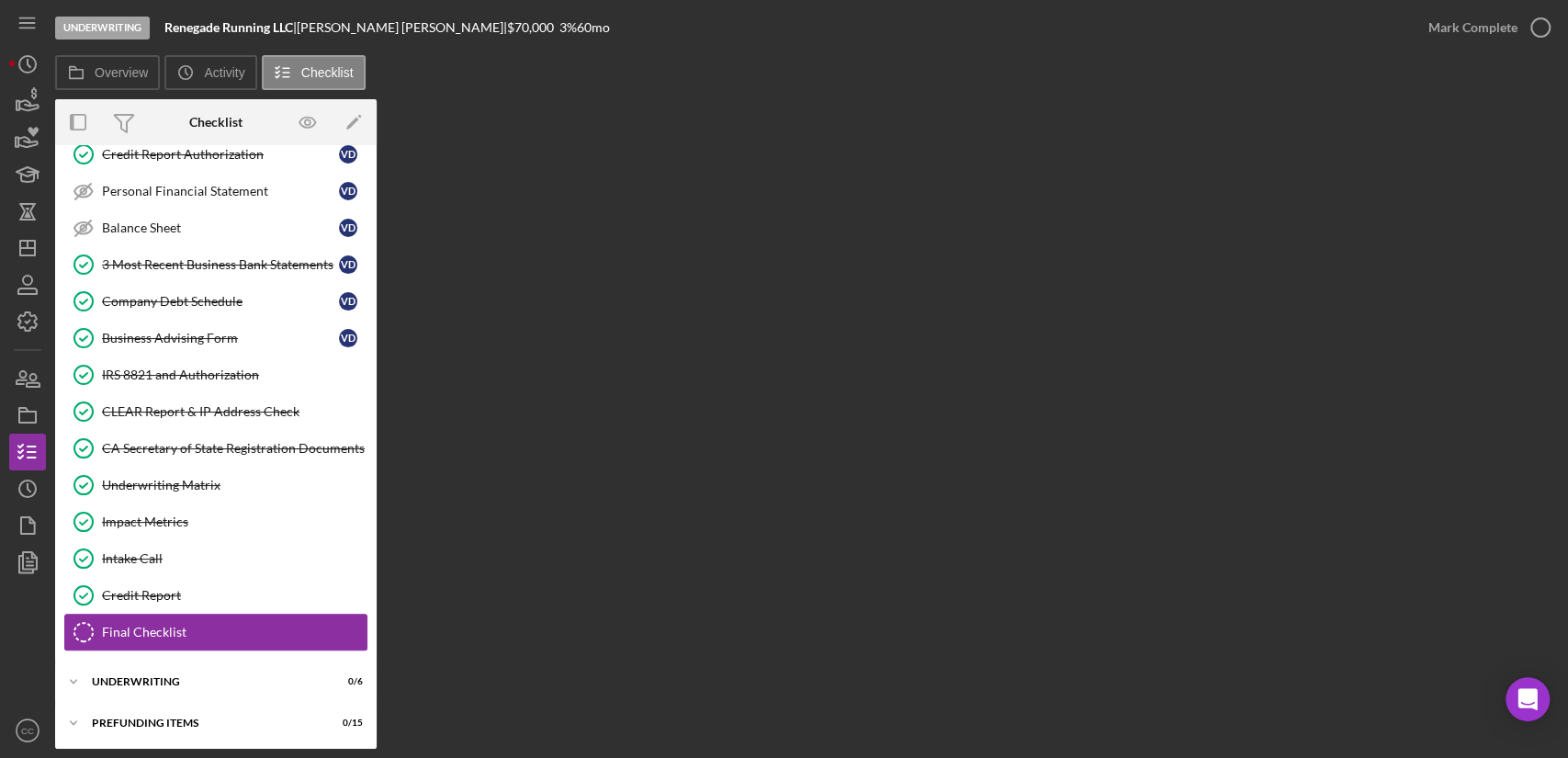
scroll to position [318, 0]
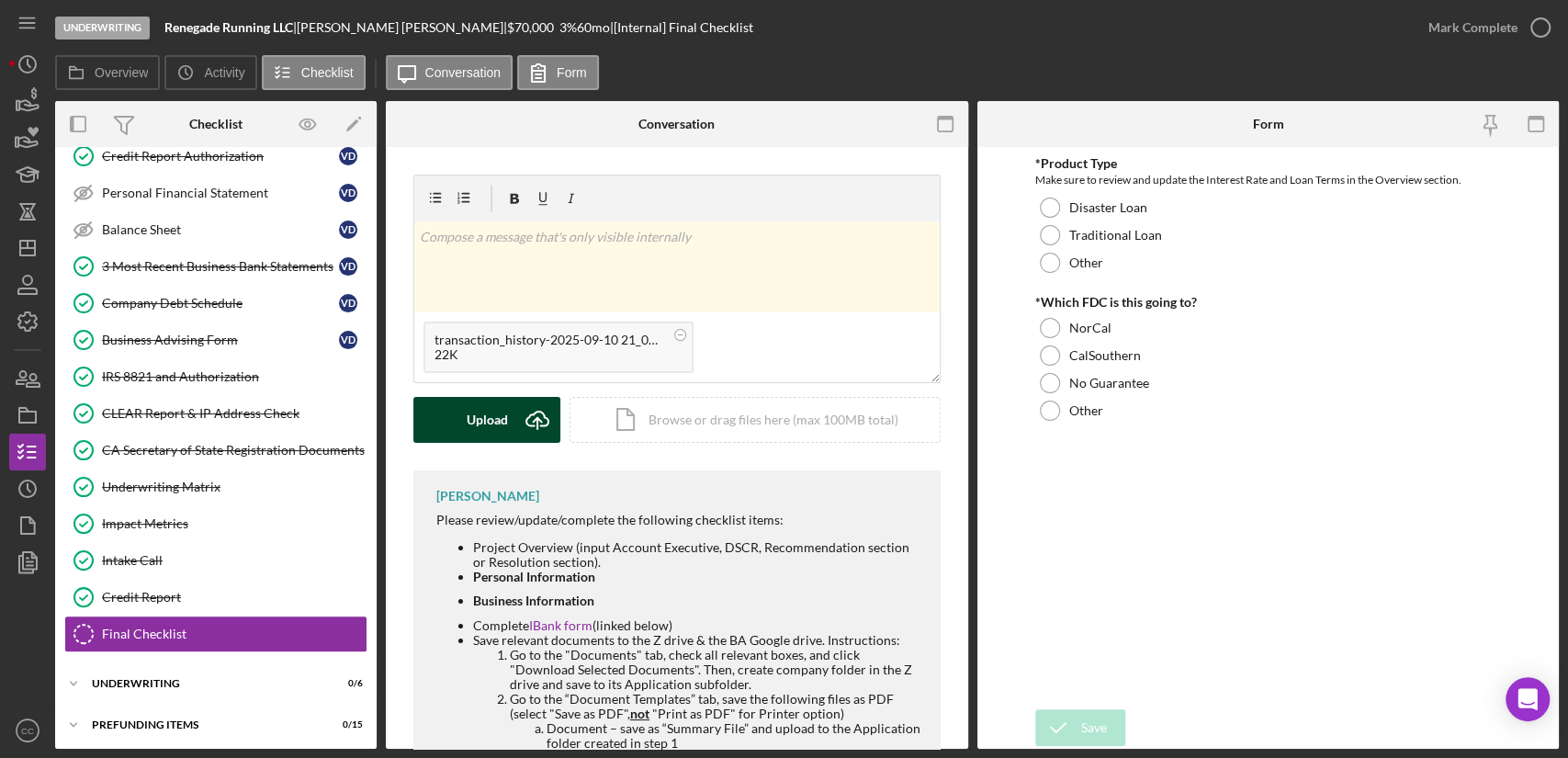
click at [513, 423] on button "Upload Icon/Upload" at bounding box center [487, 420] width 147 height 46
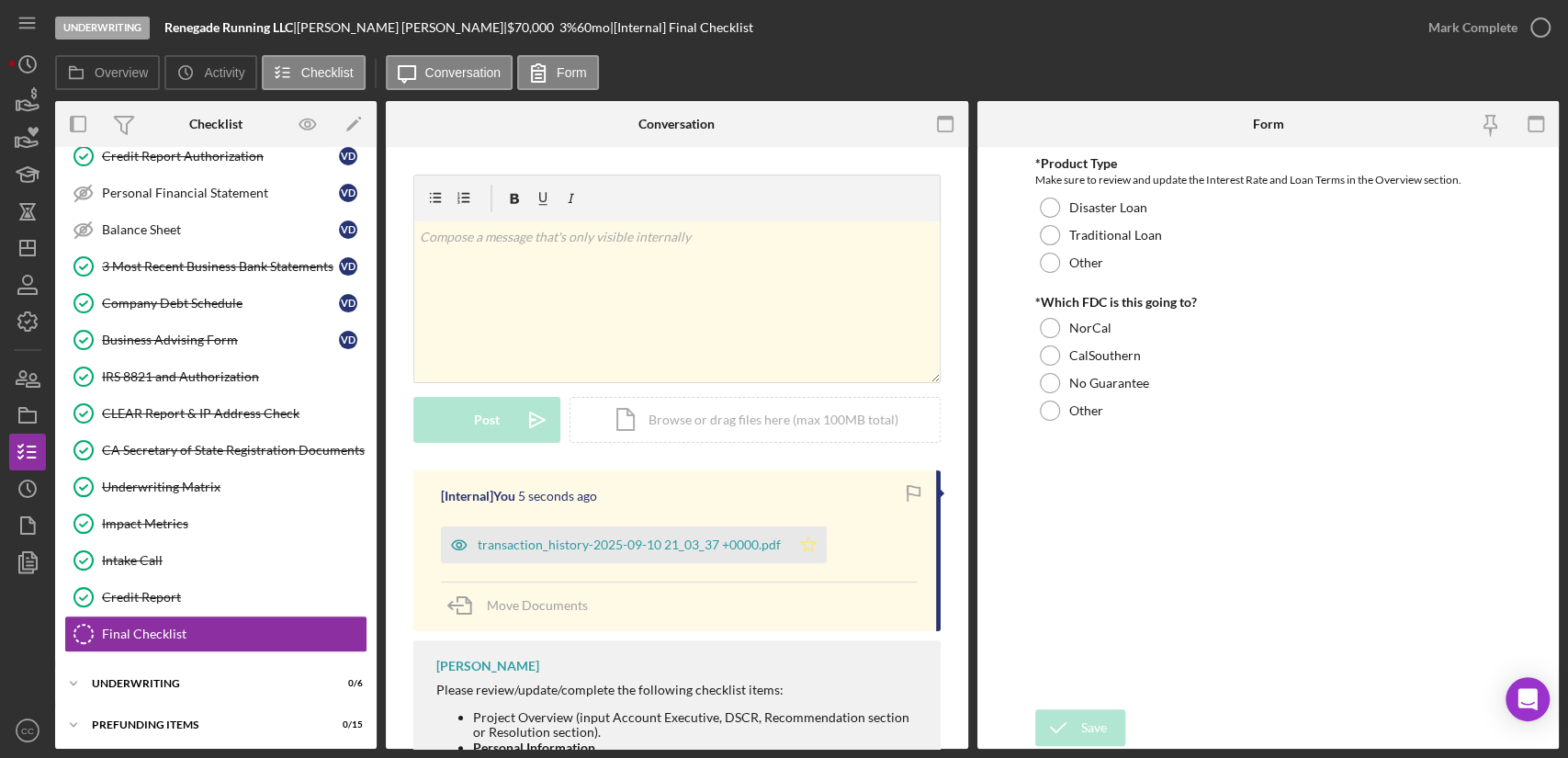
click at [808, 545] on polygon "button" at bounding box center [808, 544] width 16 height 15
click at [148, 678] on div "Underwriting" at bounding box center [223, 683] width 262 height 11
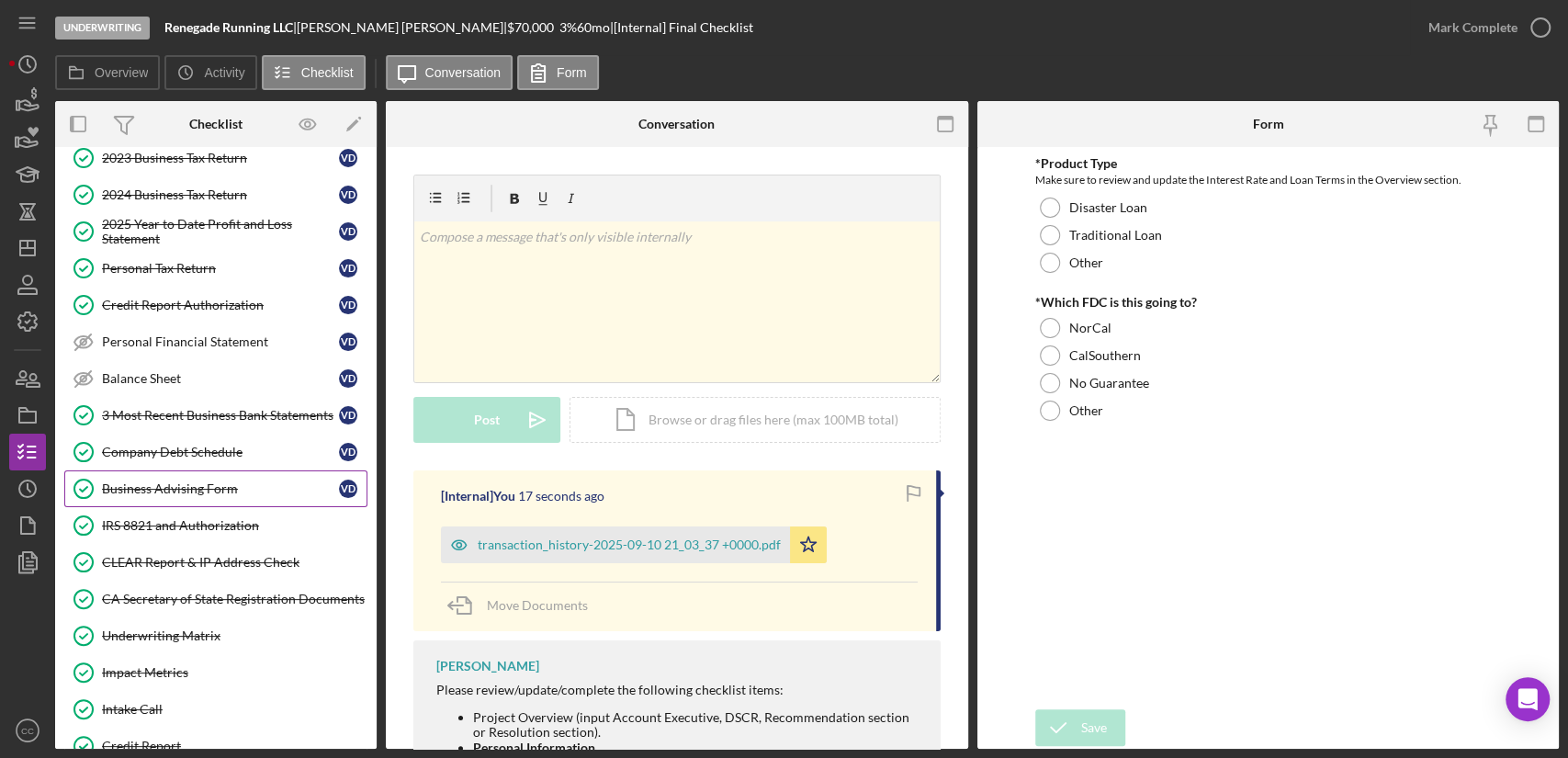
scroll to position [0, 0]
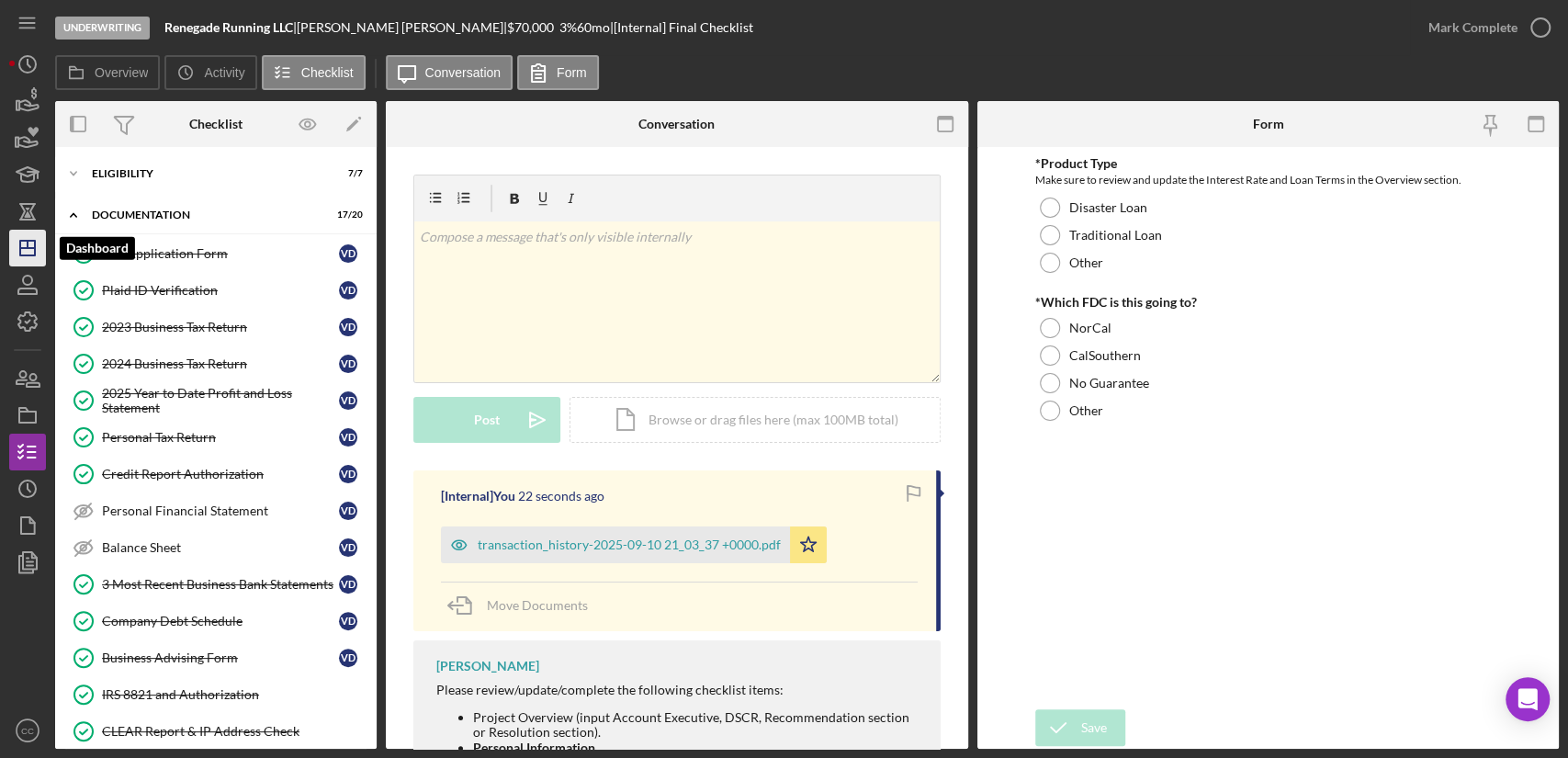
click at [29, 248] on line "button" at bounding box center [28, 248] width 15 height 0
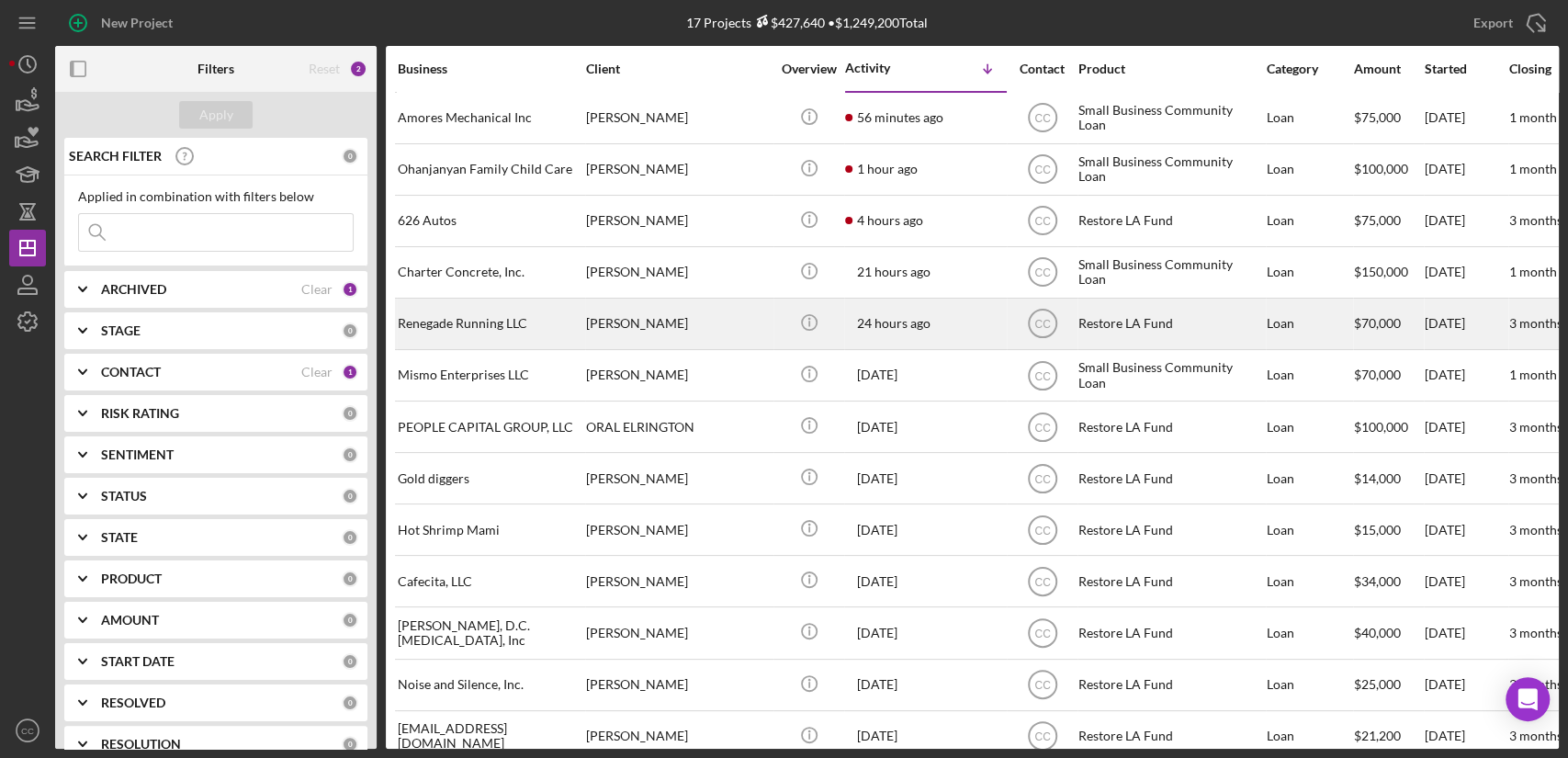
click at [511, 324] on div "Renegade Running LLC" at bounding box center [489, 324] width 184 height 48
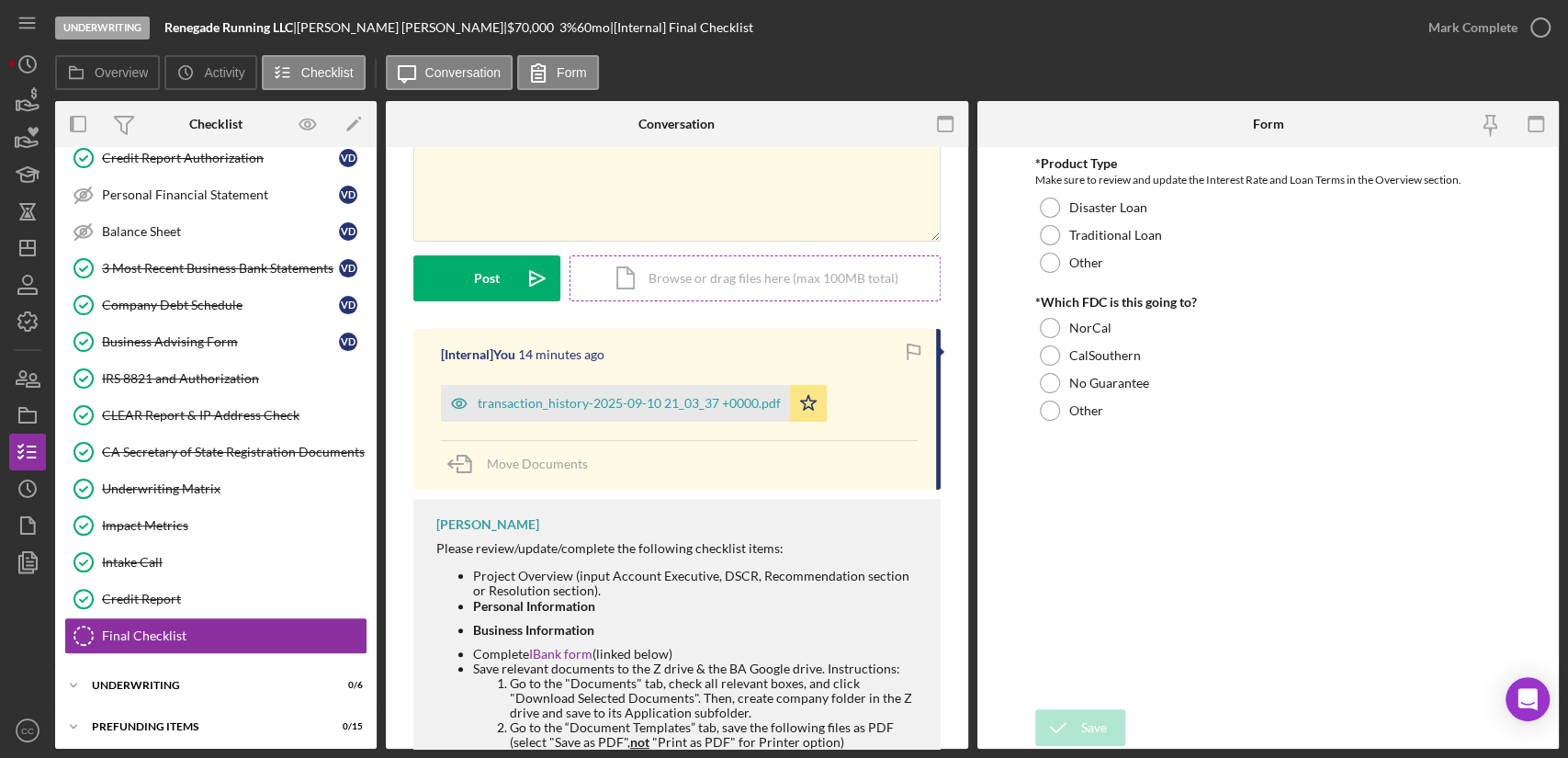
scroll to position [156, 0]
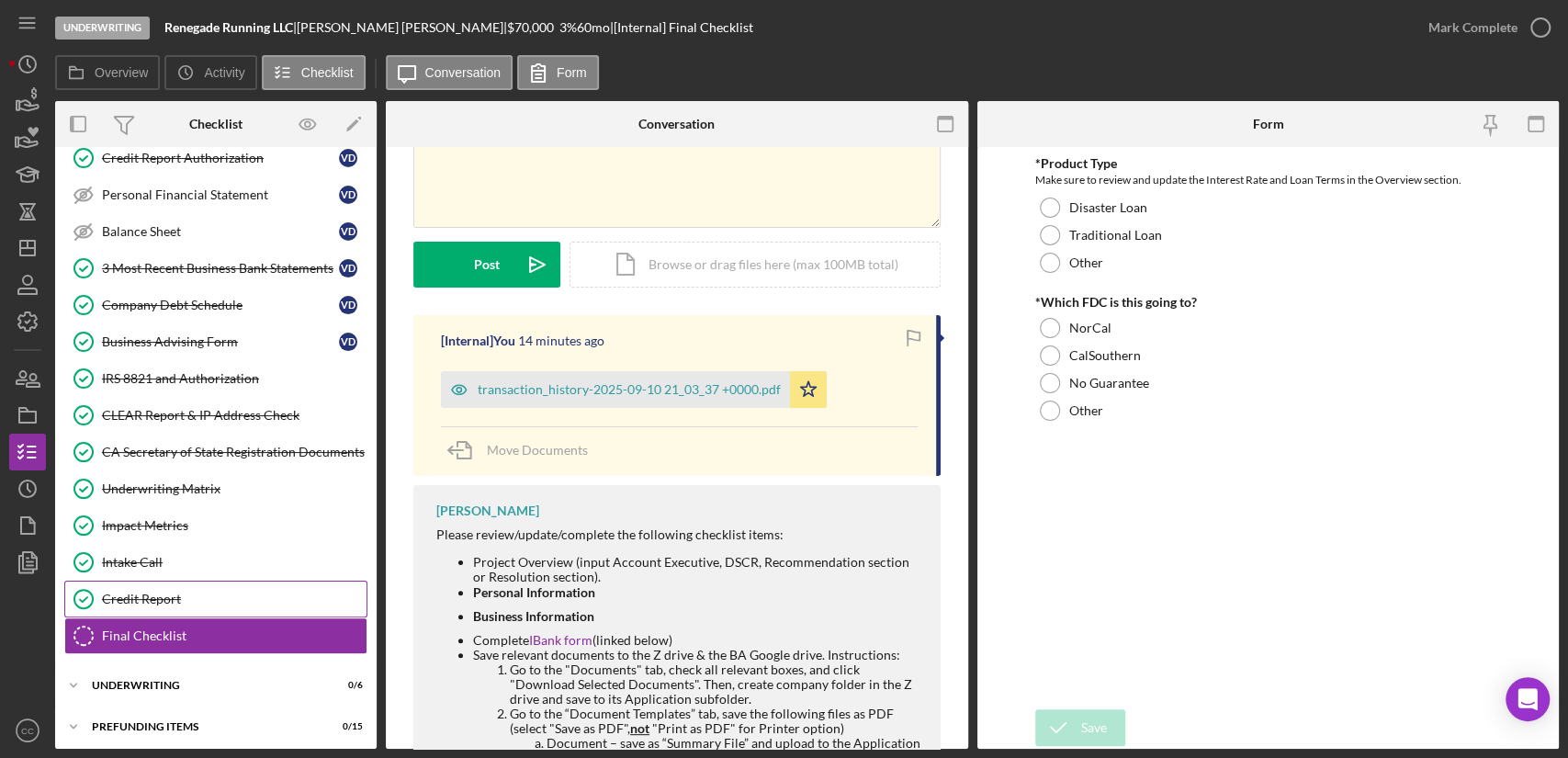
click at [196, 594] on div "Credit Report" at bounding box center [234, 600] width 265 height 15
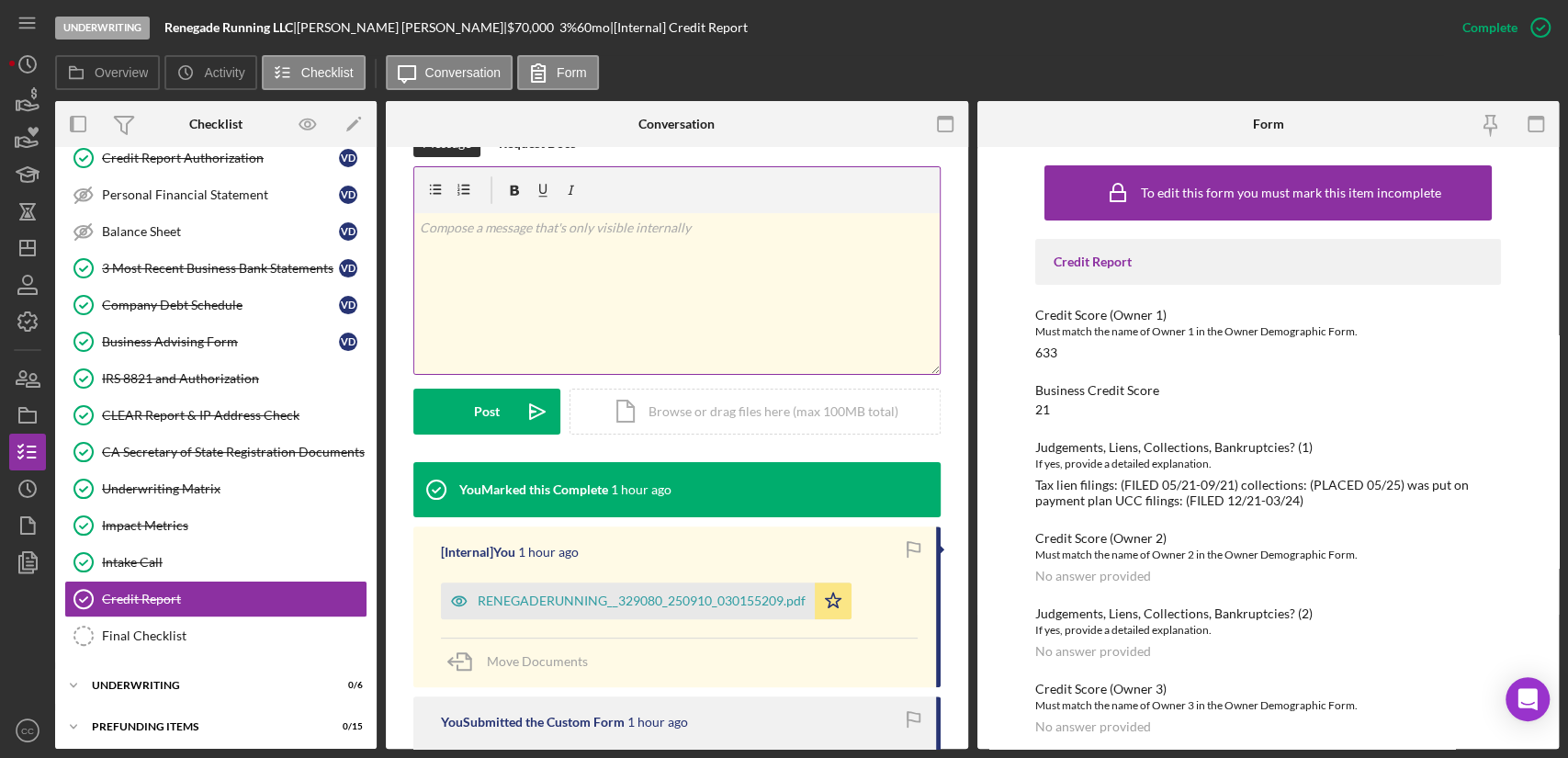
scroll to position [324, 0]
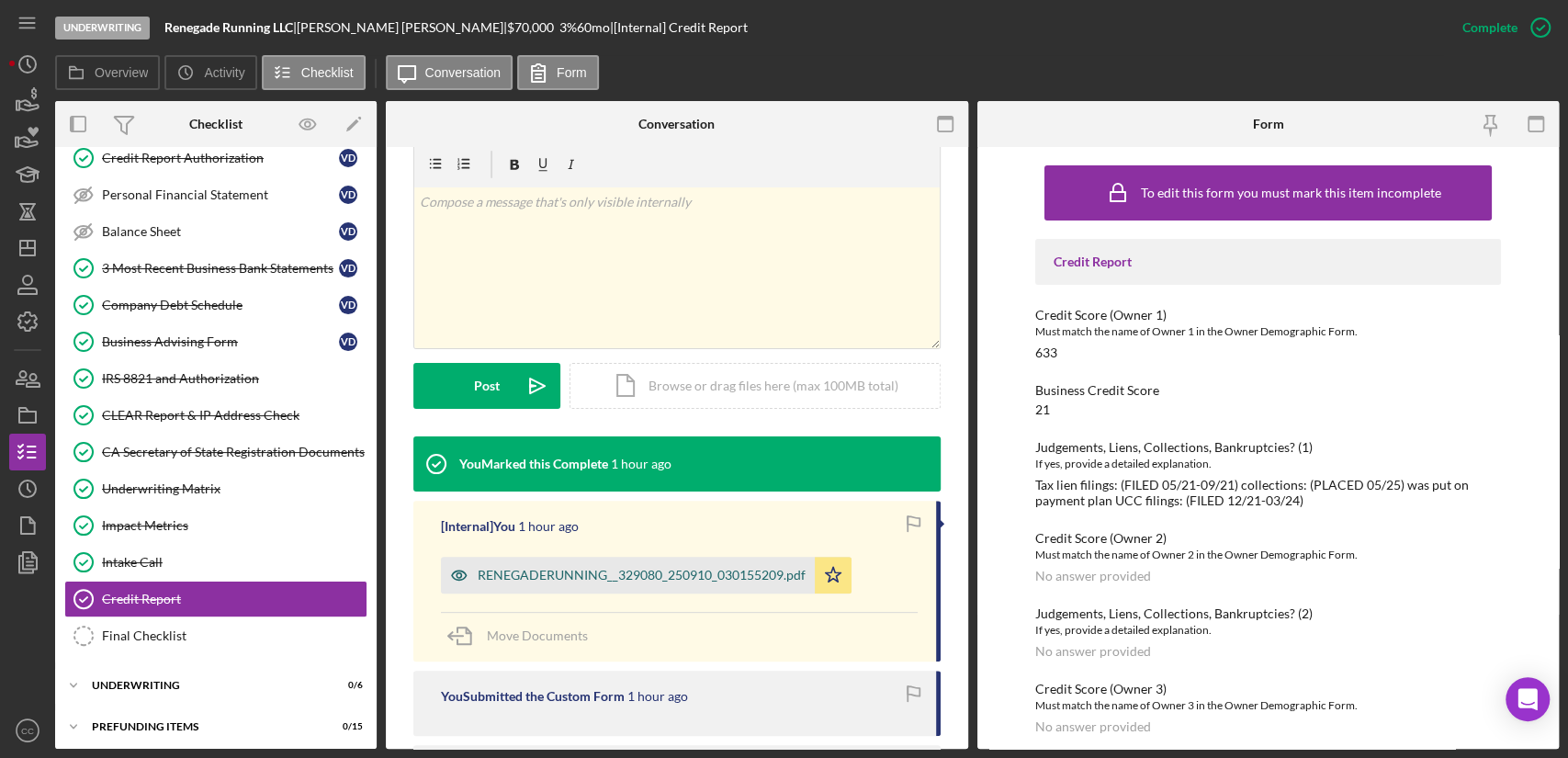
click at [618, 584] on div "RENEGADERUNNING__329080_250910_030155209.pdf" at bounding box center [627, 574] width 374 height 36
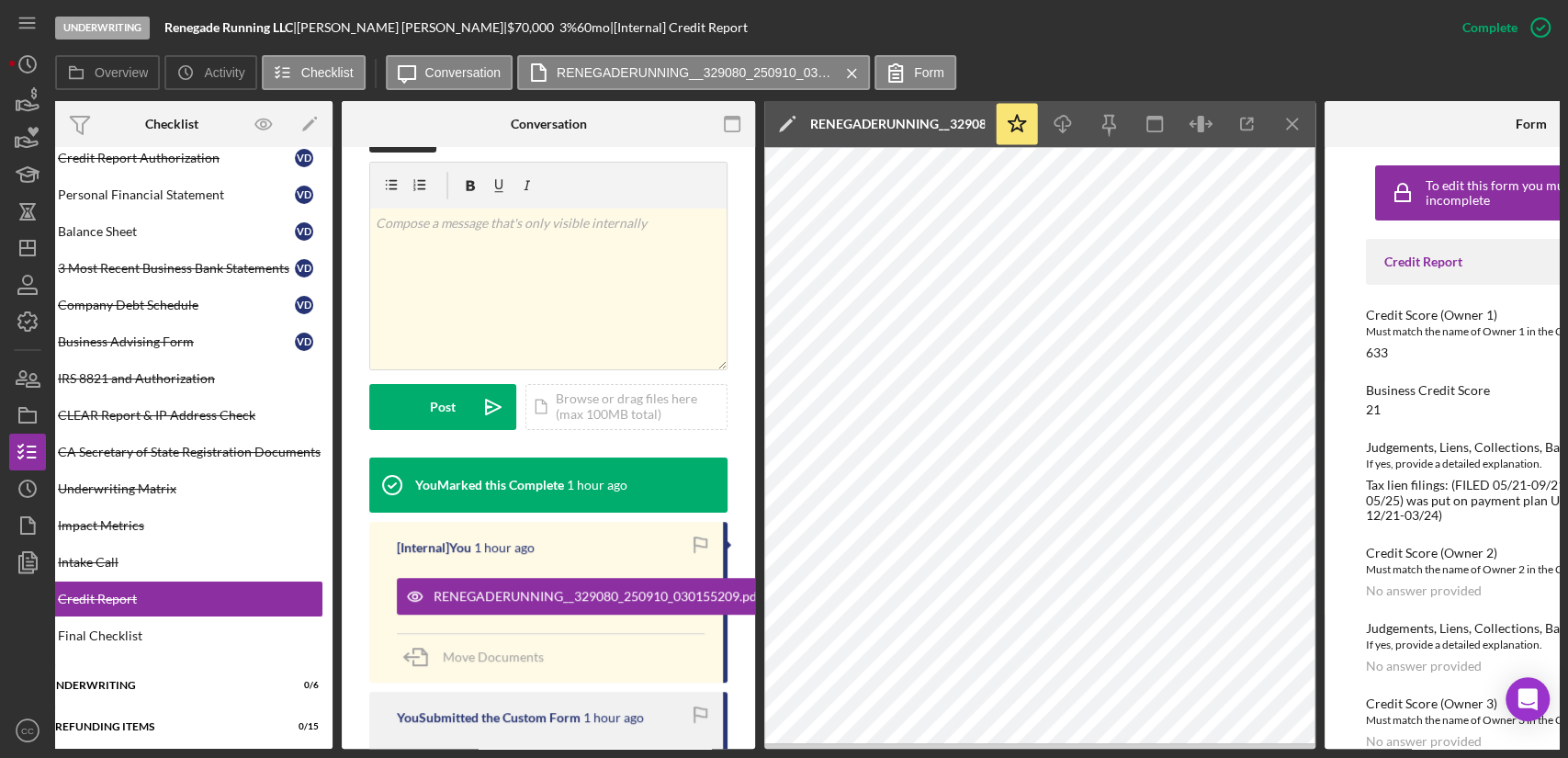
scroll to position [0, 44]
click at [1196, 121] on icon "button" at bounding box center [1201, 124] width 41 height 41
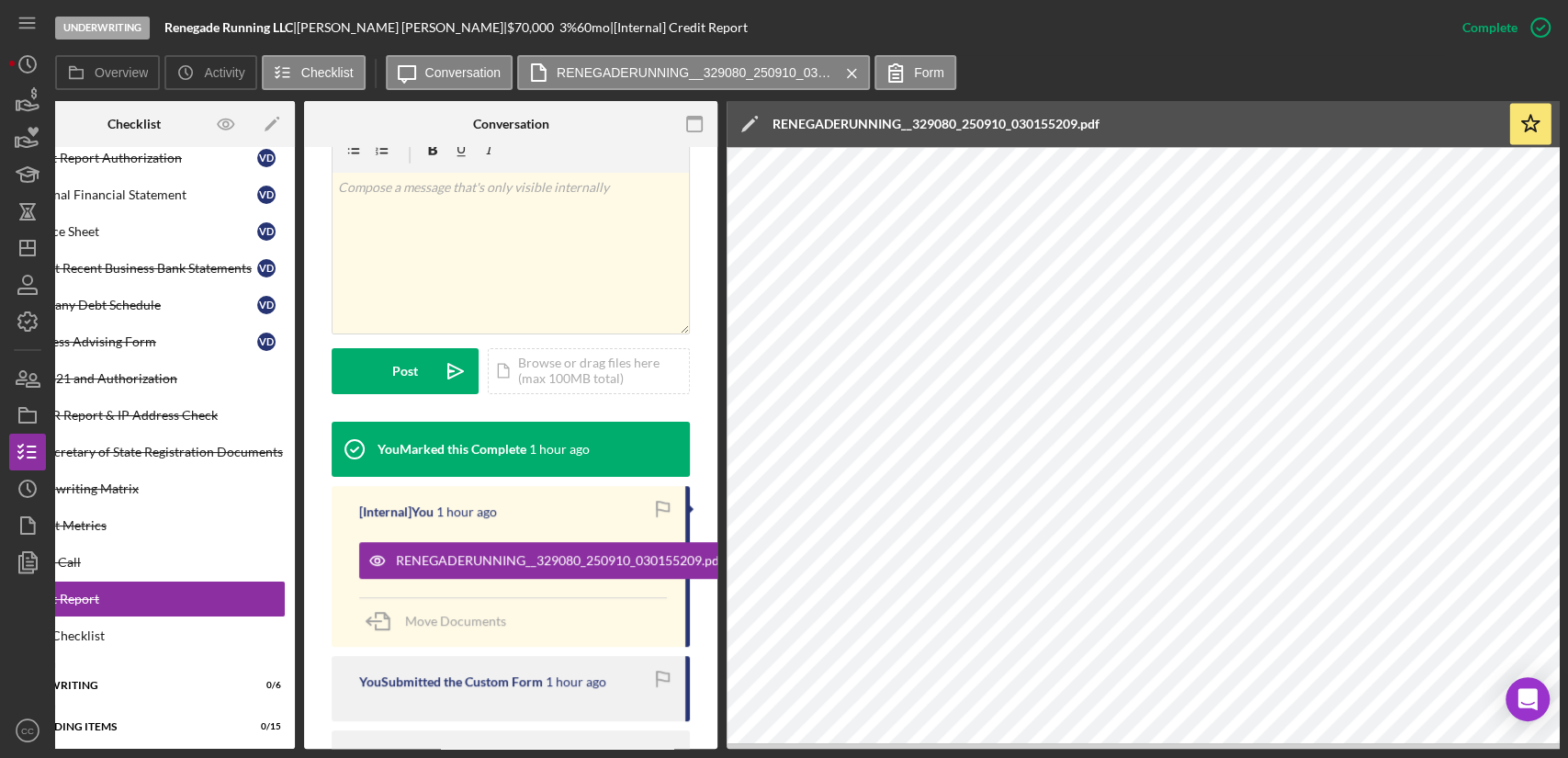
scroll to position [0, 0]
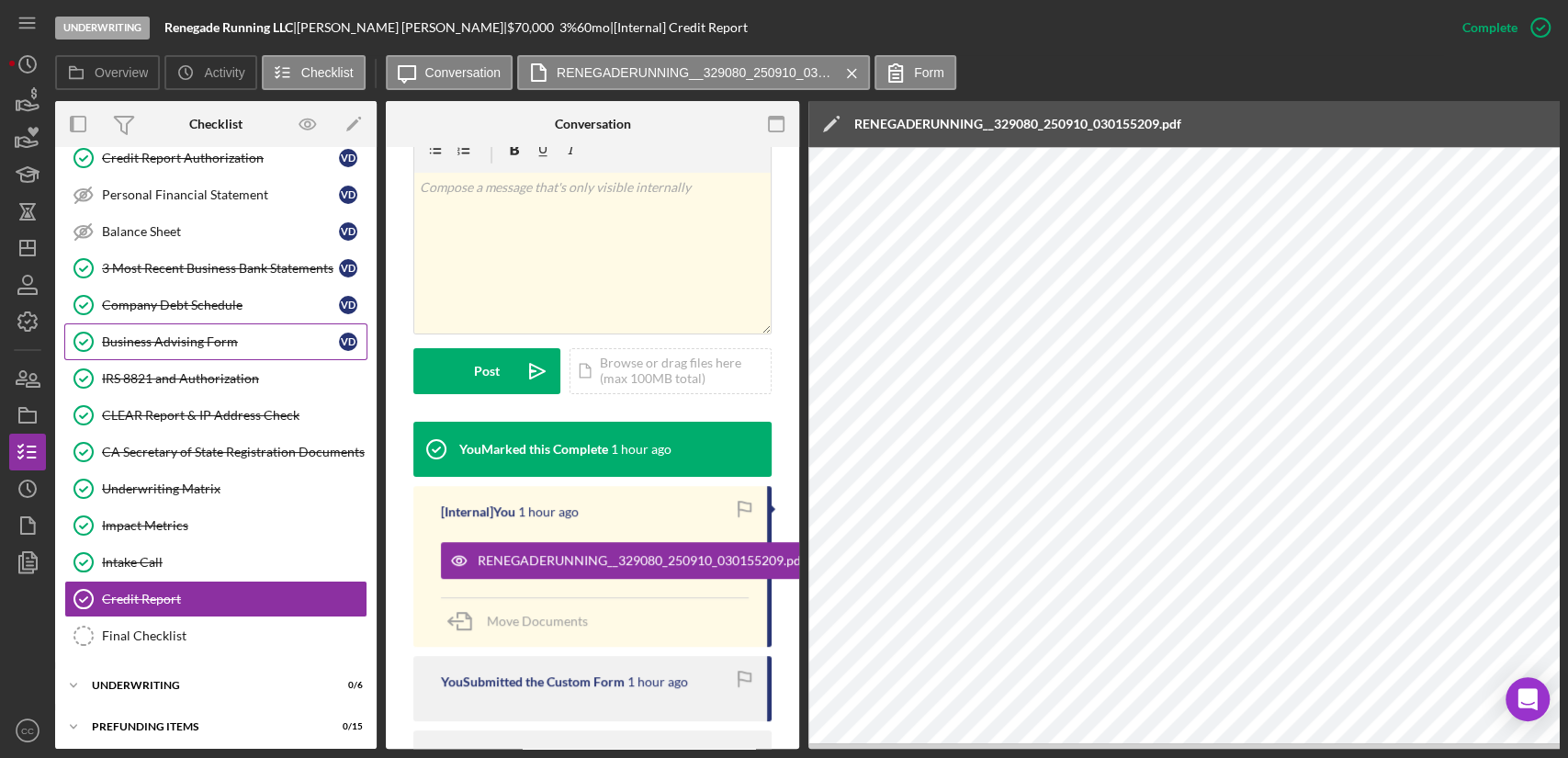
click at [208, 343] on div "Business Advising Form" at bounding box center [220, 342] width 237 height 15
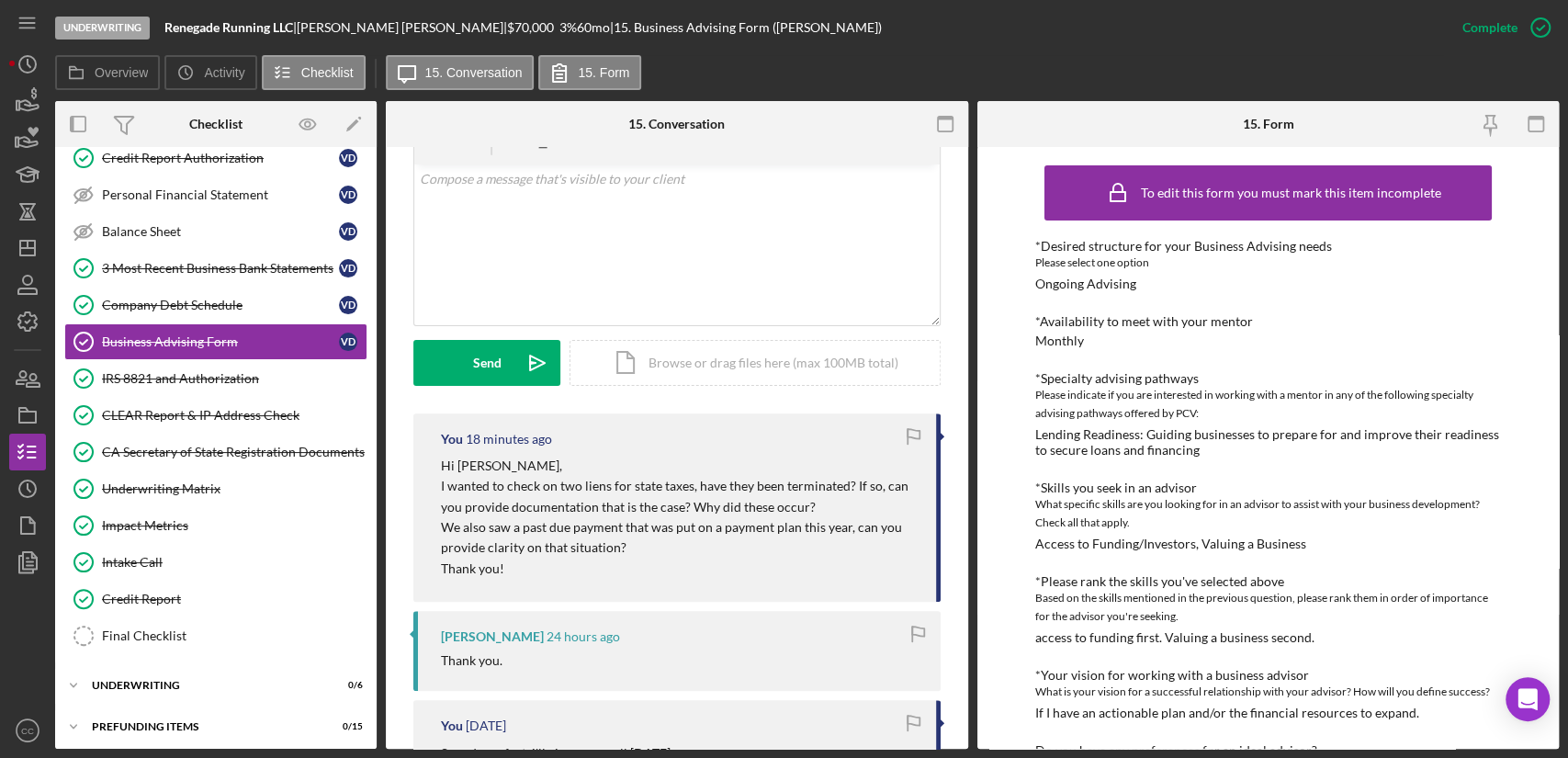
scroll to position [345, 0]
click at [602, 247] on div "v Color teal Color pink Remove color Add row above Add row below Add column bef…" at bounding box center [677, 245] width 526 height 160
click at [522, 212] on div "v Color teal Color pink Remove color Add row above Add row below Add column bef…" at bounding box center [677, 245] width 526 height 160
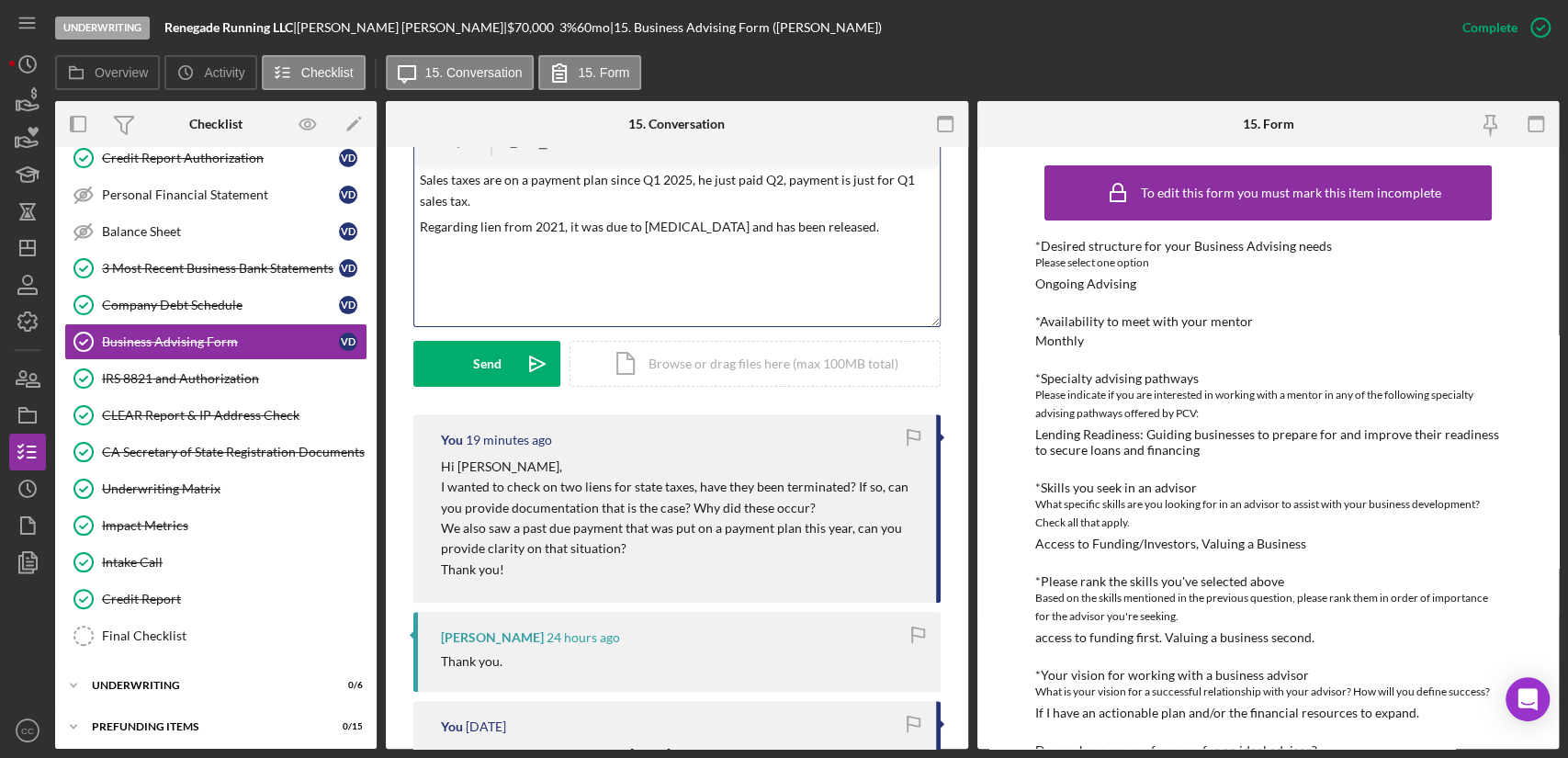
click at [778, 226] on p "Regarding lien from 2021, it was due to [MEDICAL_DATA] and has been released." at bounding box center [677, 227] width 515 height 21
click at [420, 179] on p "Sales taxes are on a payment plan since Q1 2025, he just paid Q2, payment is ju…" at bounding box center [677, 190] width 515 height 41
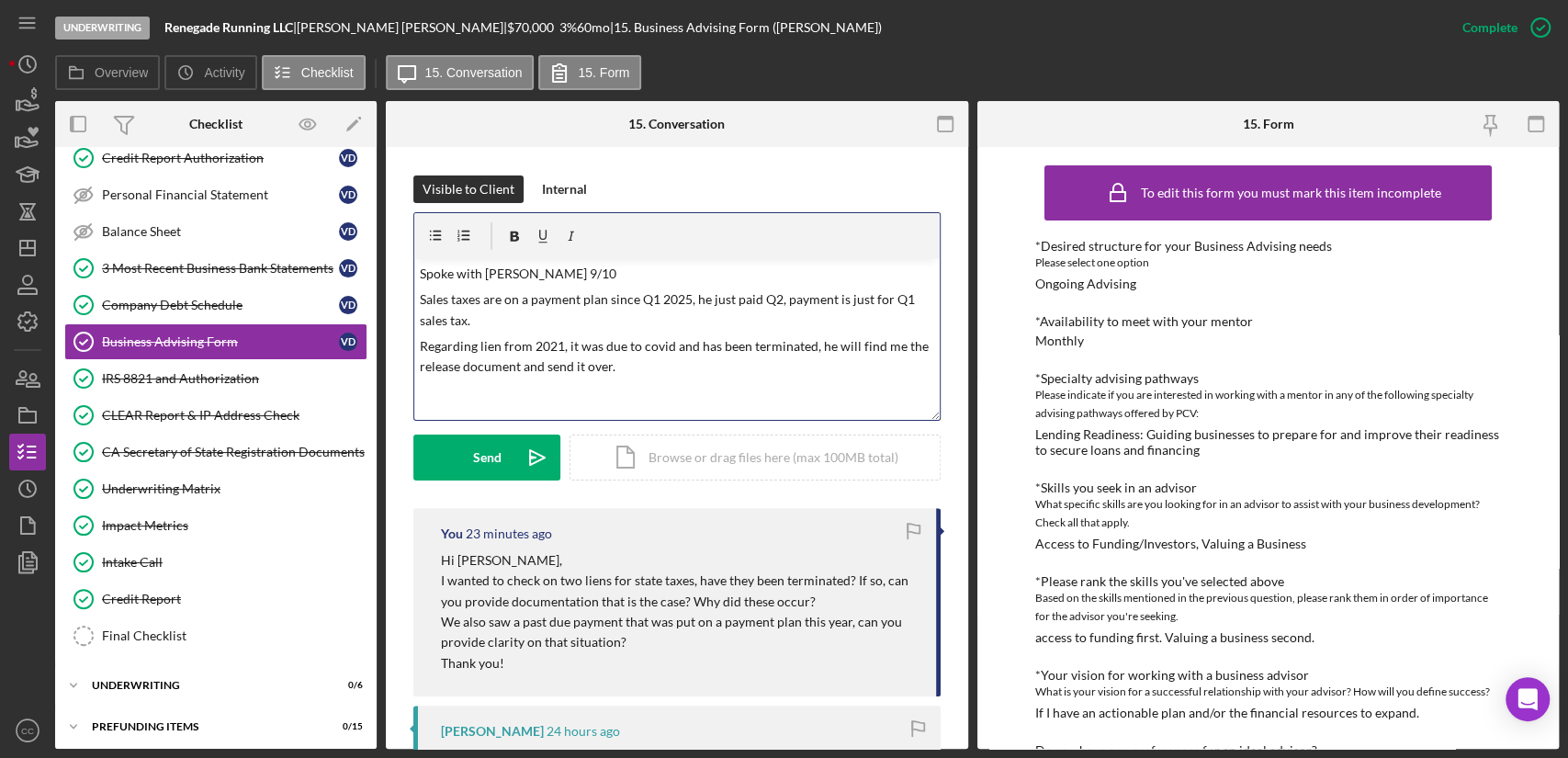
scroll to position [249, 0]
click at [560, 189] on div "Internal" at bounding box center [564, 192] width 45 height 28
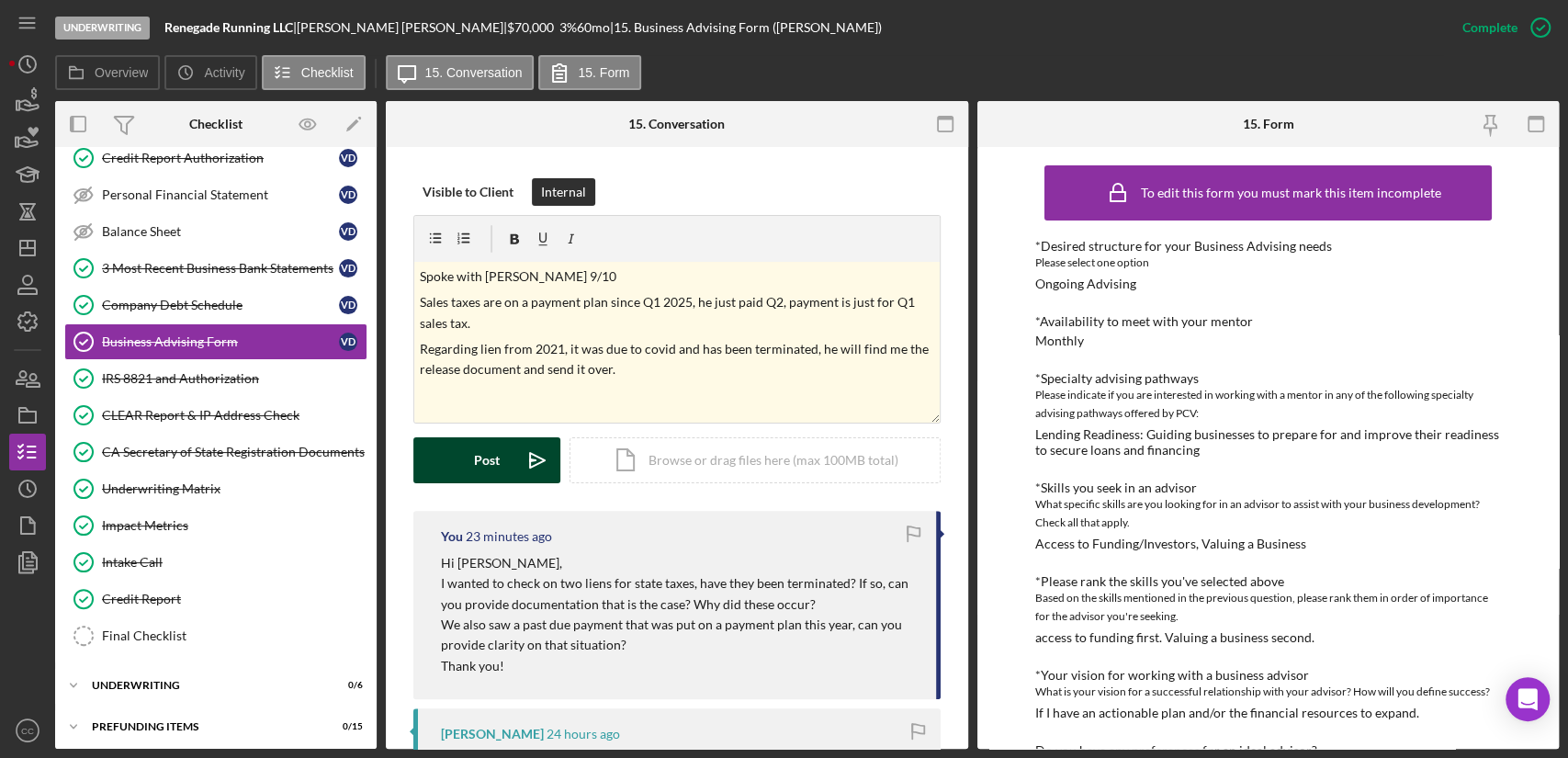
click at [471, 462] on button "Post Icon/icon-invite-send" at bounding box center [487, 460] width 147 height 46
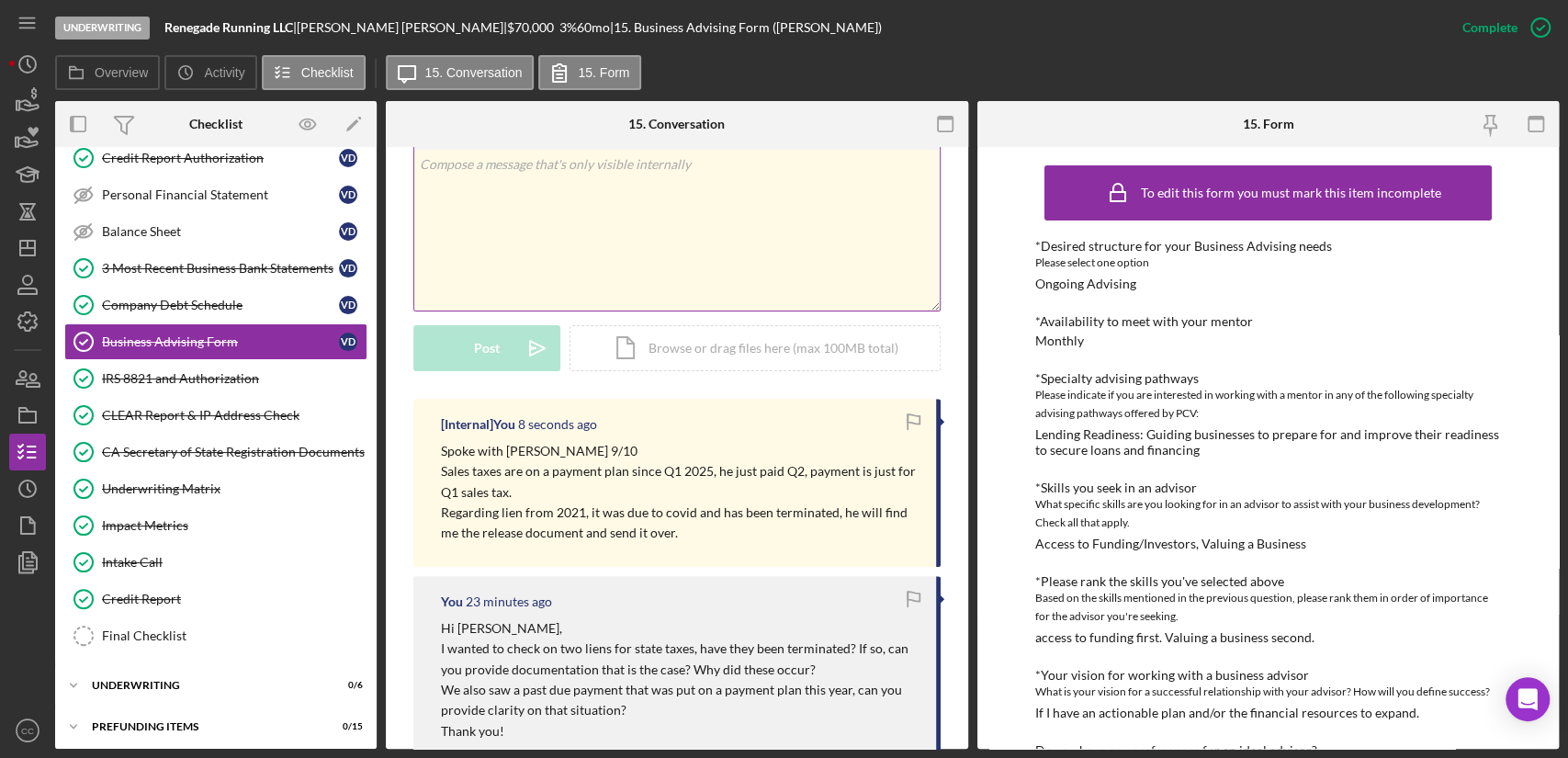
scroll to position [0, 0]
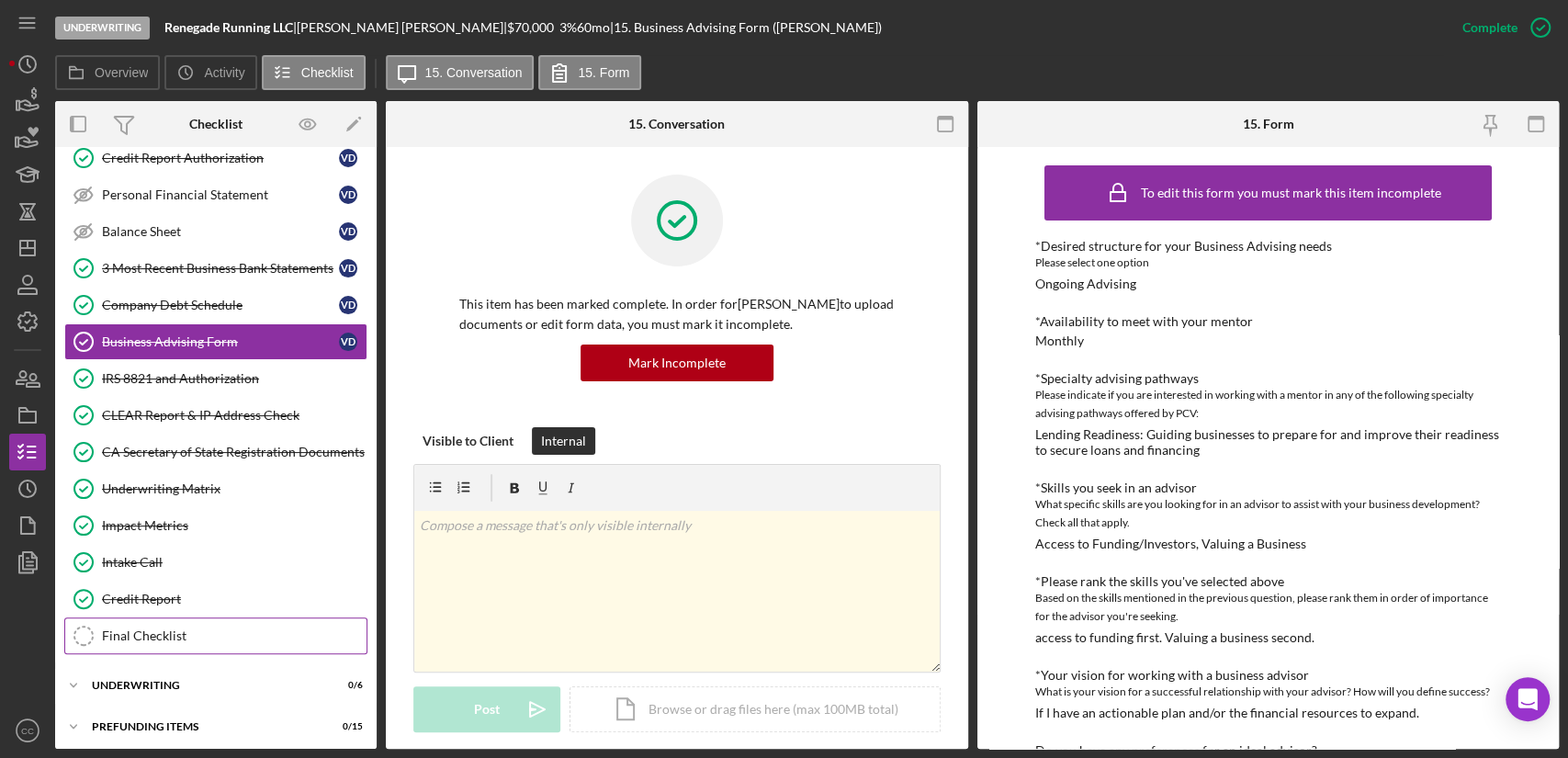
click at [176, 633] on div "Final Checklist" at bounding box center [234, 636] width 265 height 15
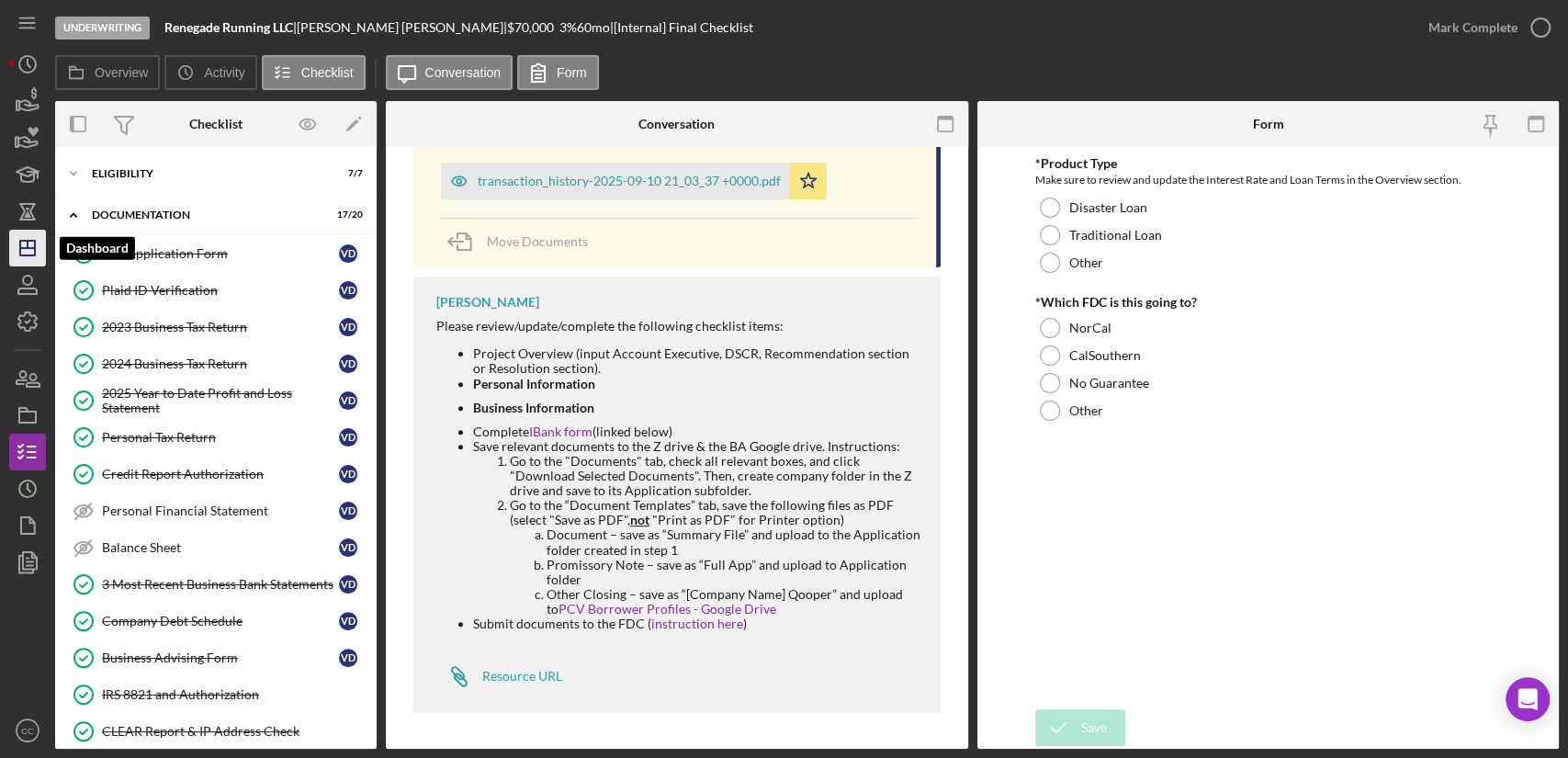
click at [21, 245] on polygon "button" at bounding box center [28, 248] width 15 height 15
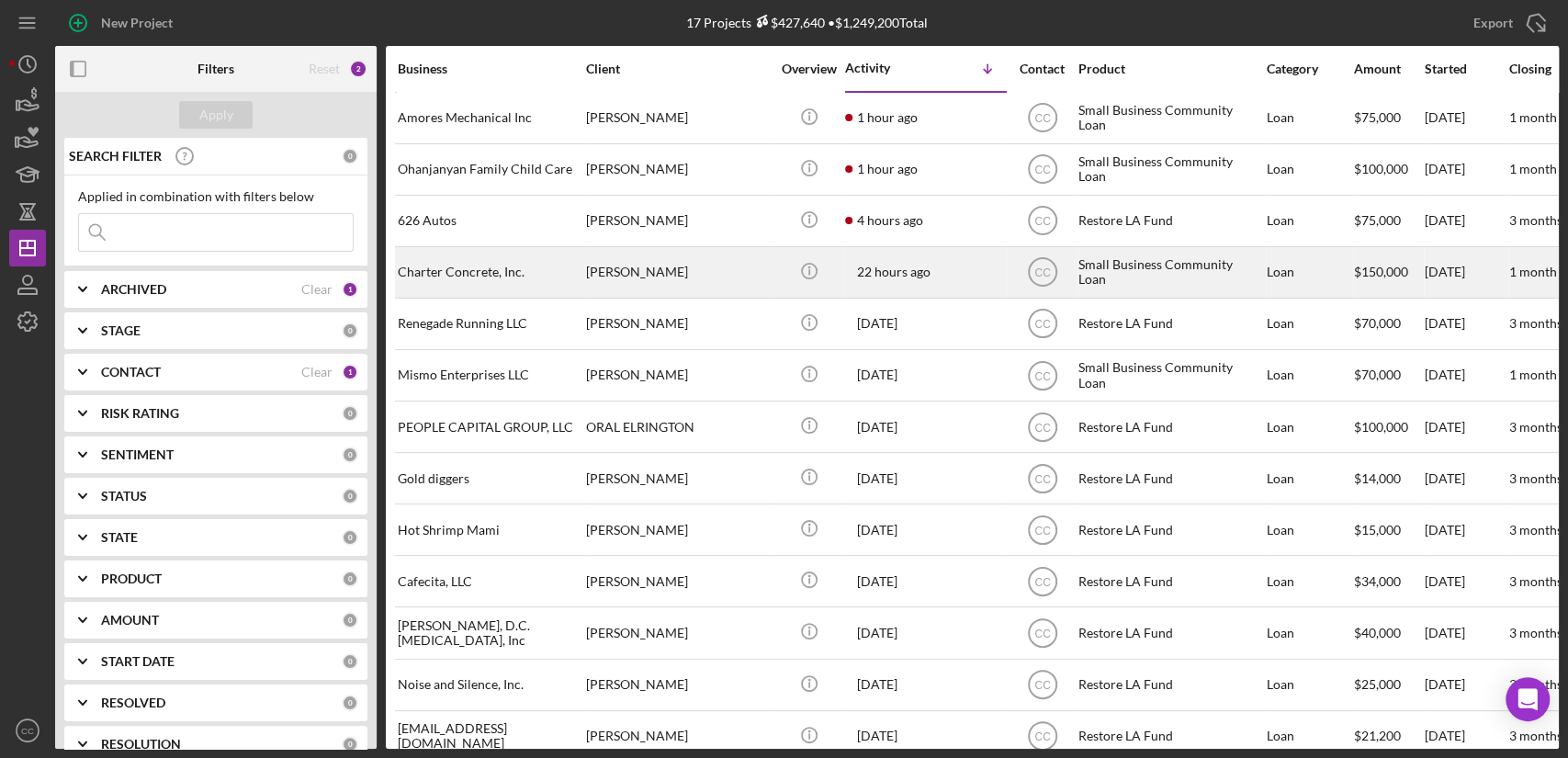
click at [680, 284] on div "[PERSON_NAME]" at bounding box center [678, 272] width 184 height 48
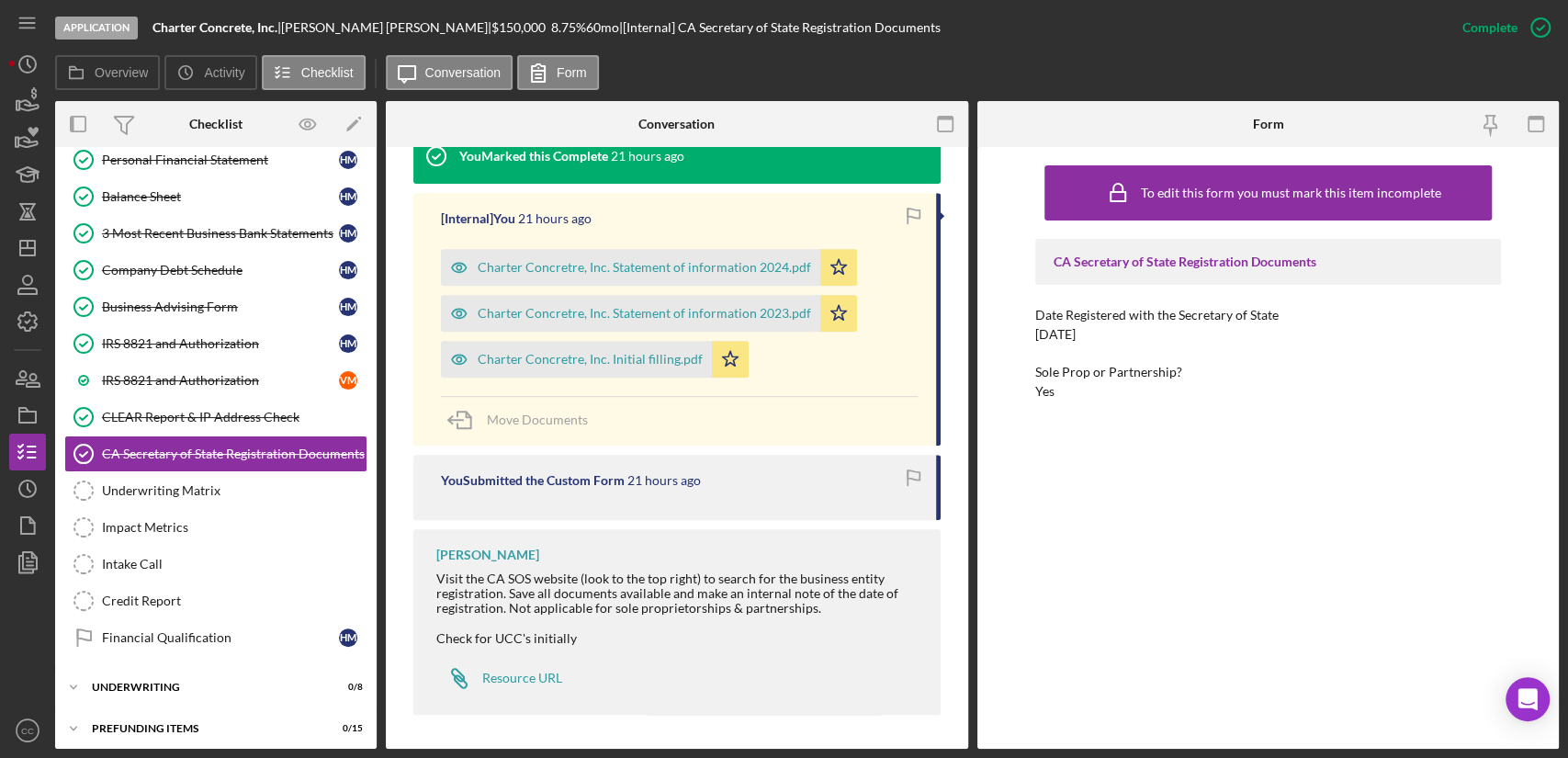
scroll to position [596, 0]
click at [225, 337] on div "IRS 8821 and Authorization" at bounding box center [220, 344] width 237 height 15
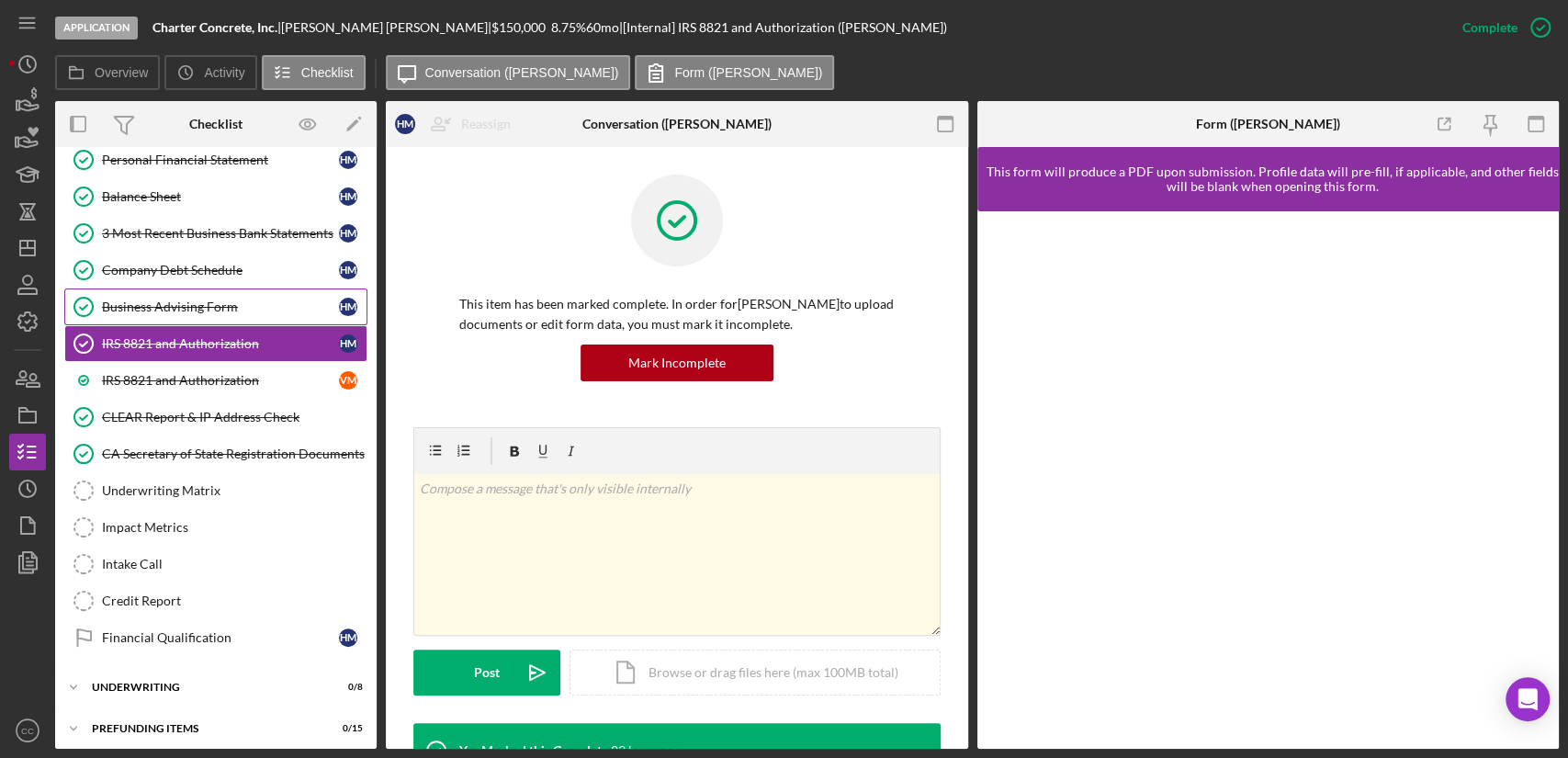
click at [194, 288] on link "Business Advising Form Business Advising Form H M" at bounding box center [215, 306] width 303 height 36
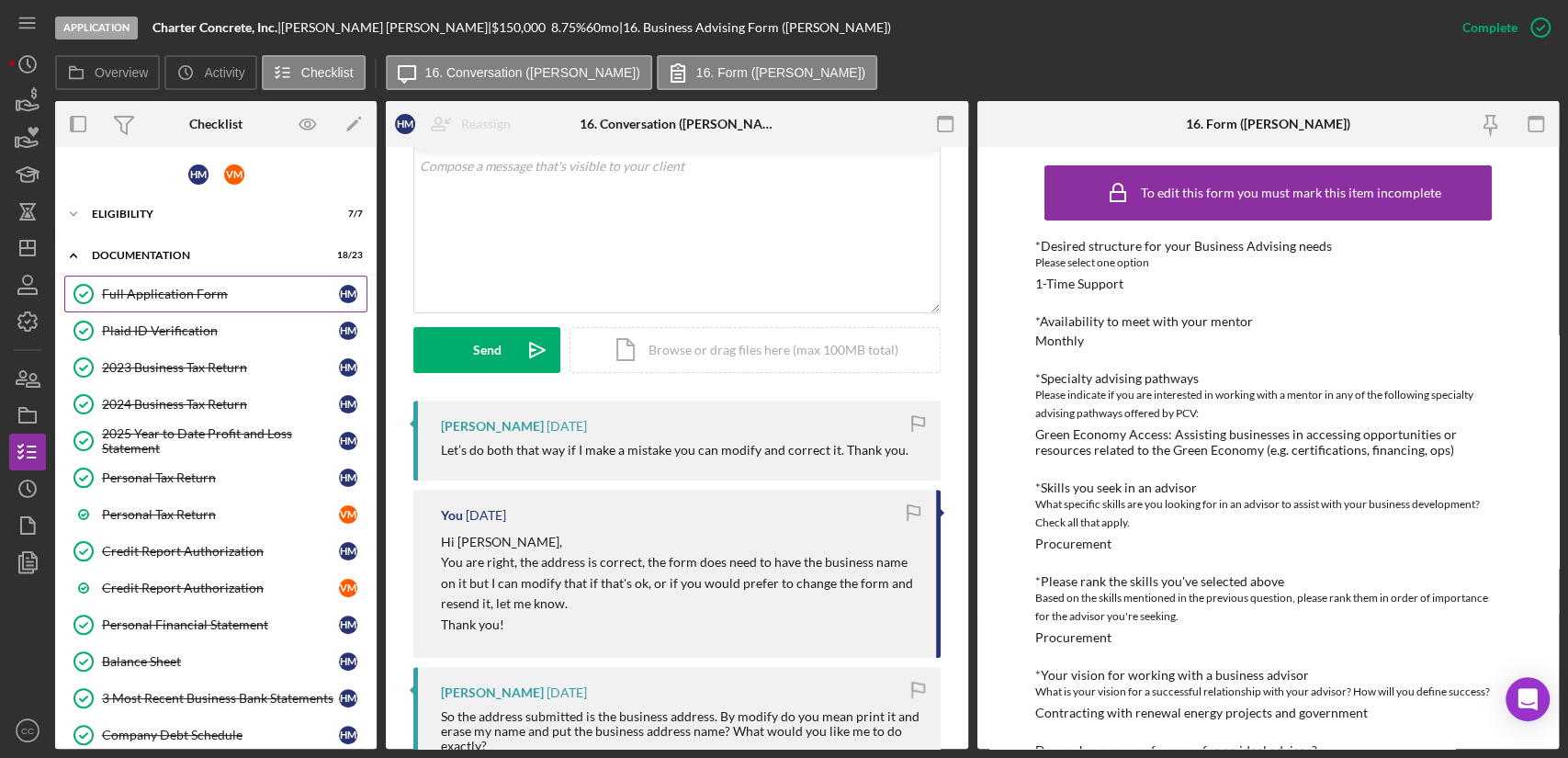
click at [153, 299] on div "Full Application Form" at bounding box center [220, 294] width 237 height 15
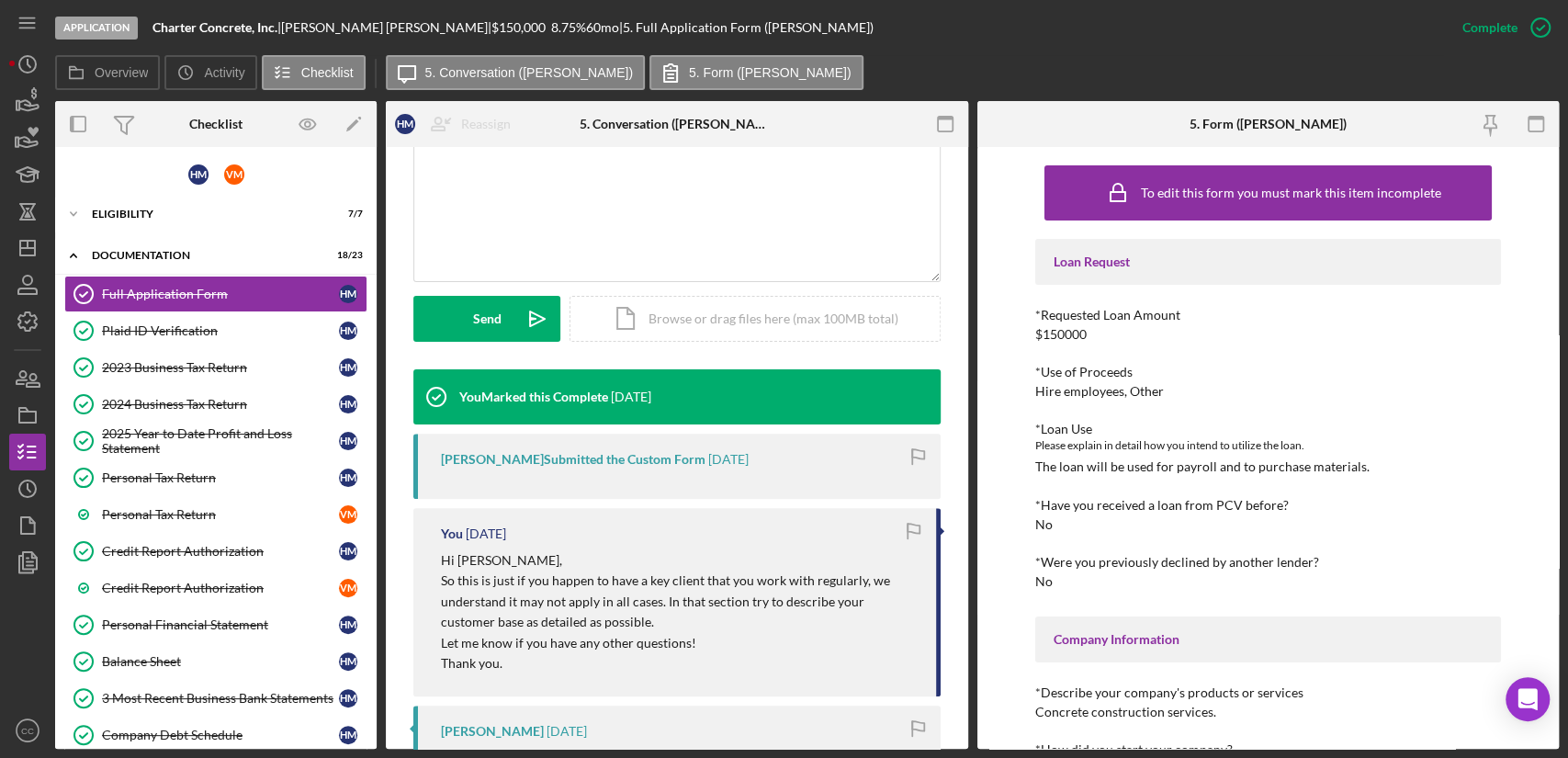
scroll to position [392, 0]
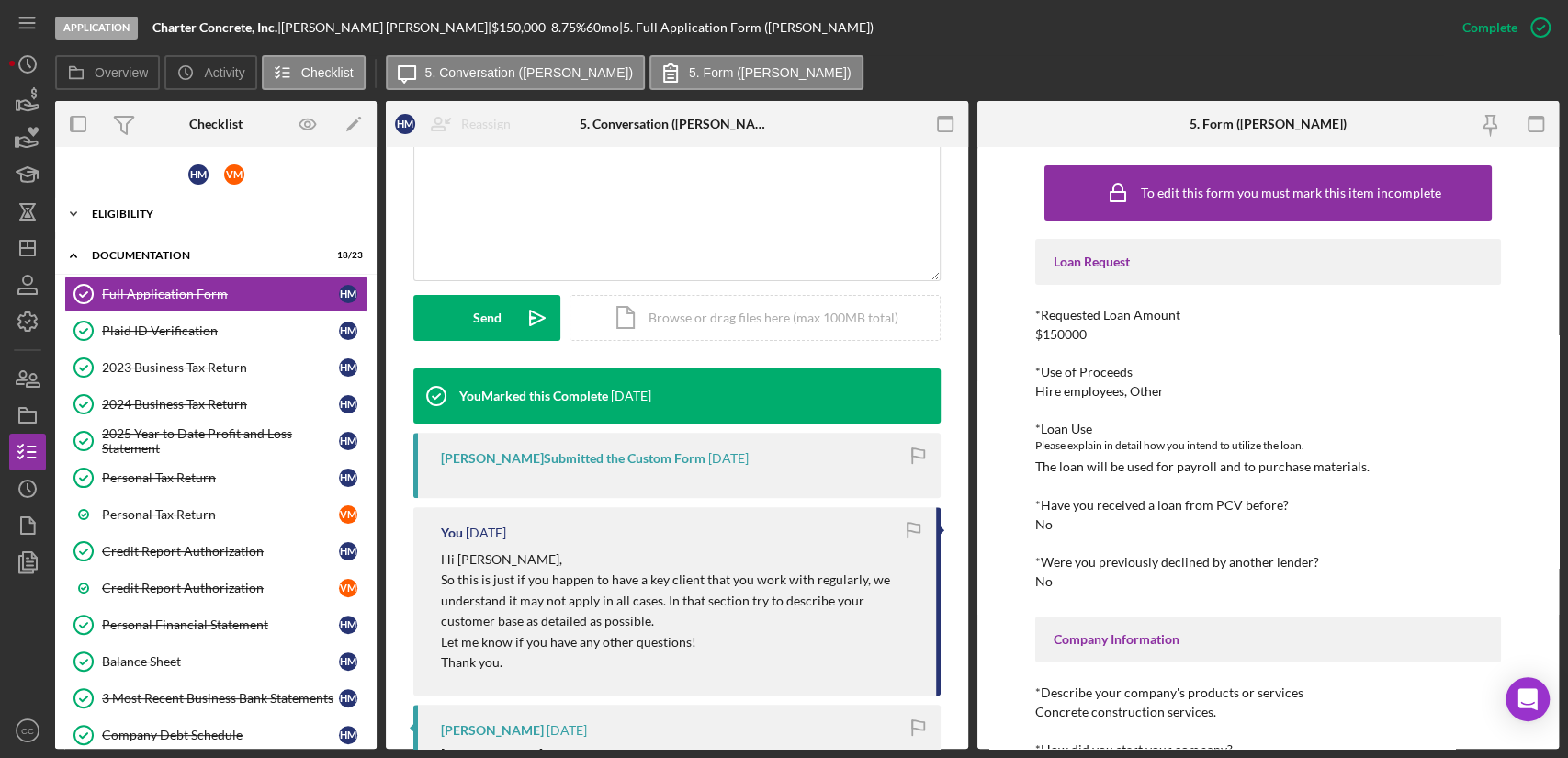
click at [114, 216] on div "Eligibility" at bounding box center [223, 214] width 262 height 11
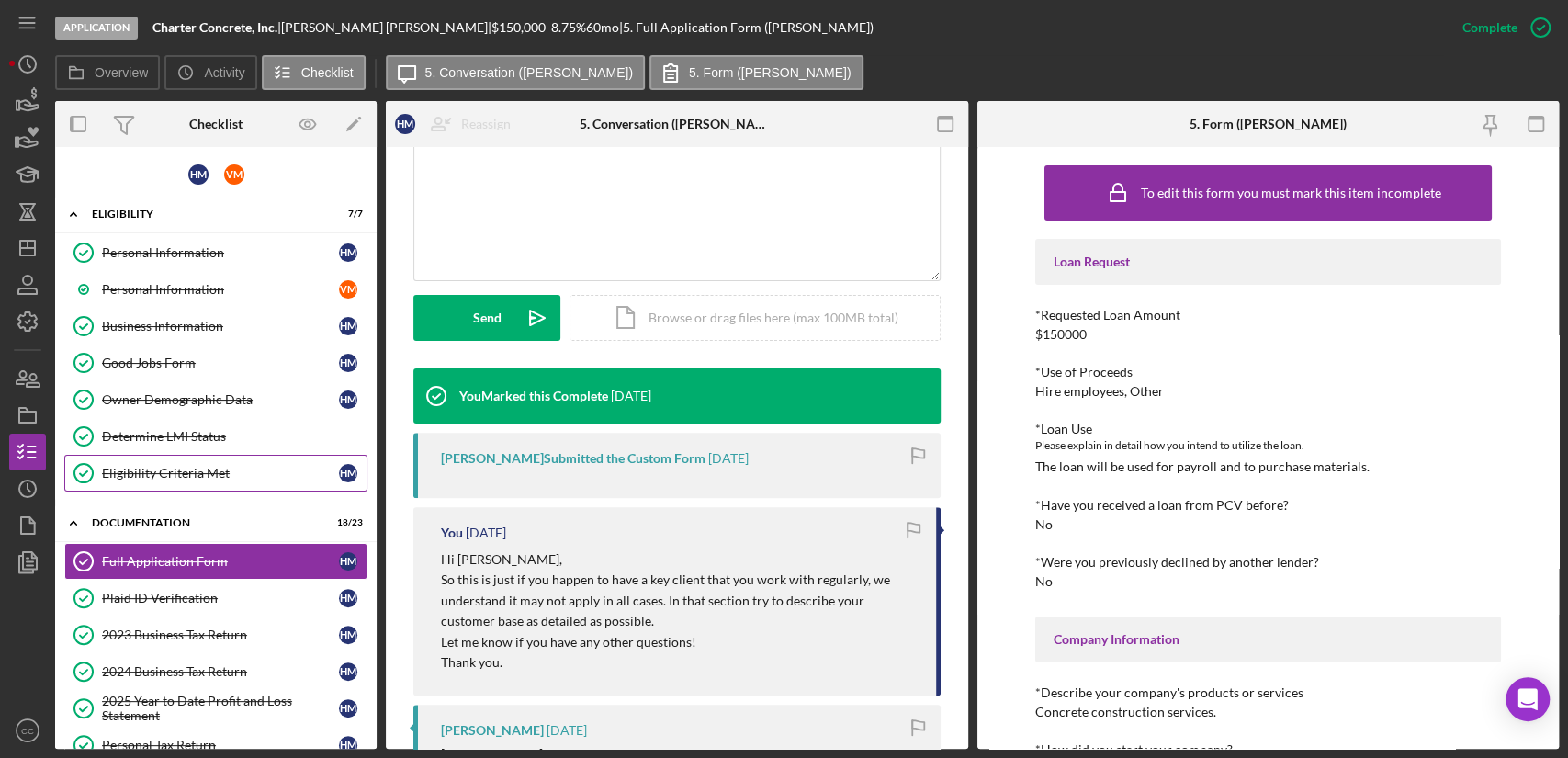
click at [172, 466] on div "Eligibility Criteria Met" at bounding box center [220, 474] width 237 height 15
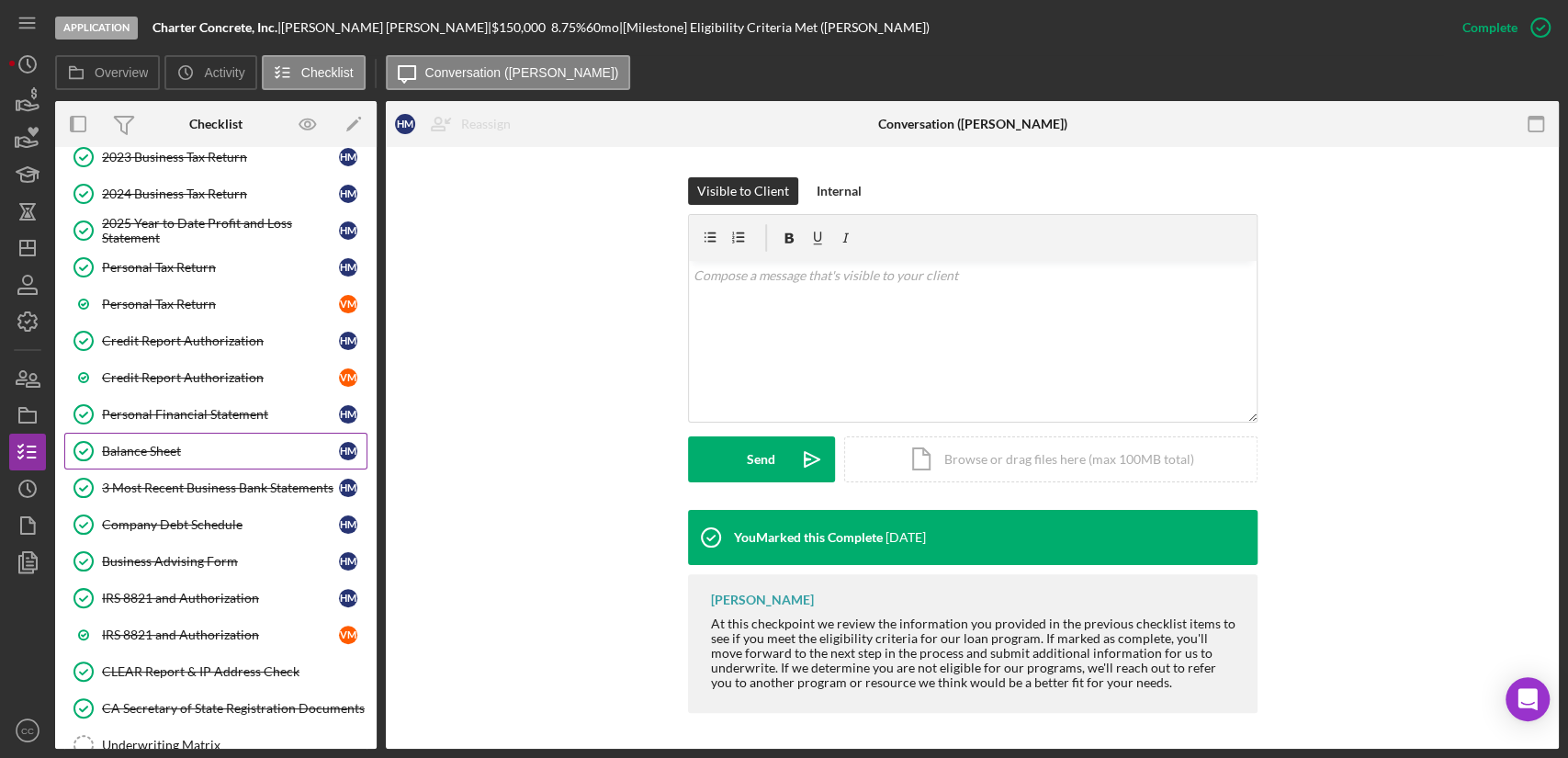
scroll to position [493, 0]
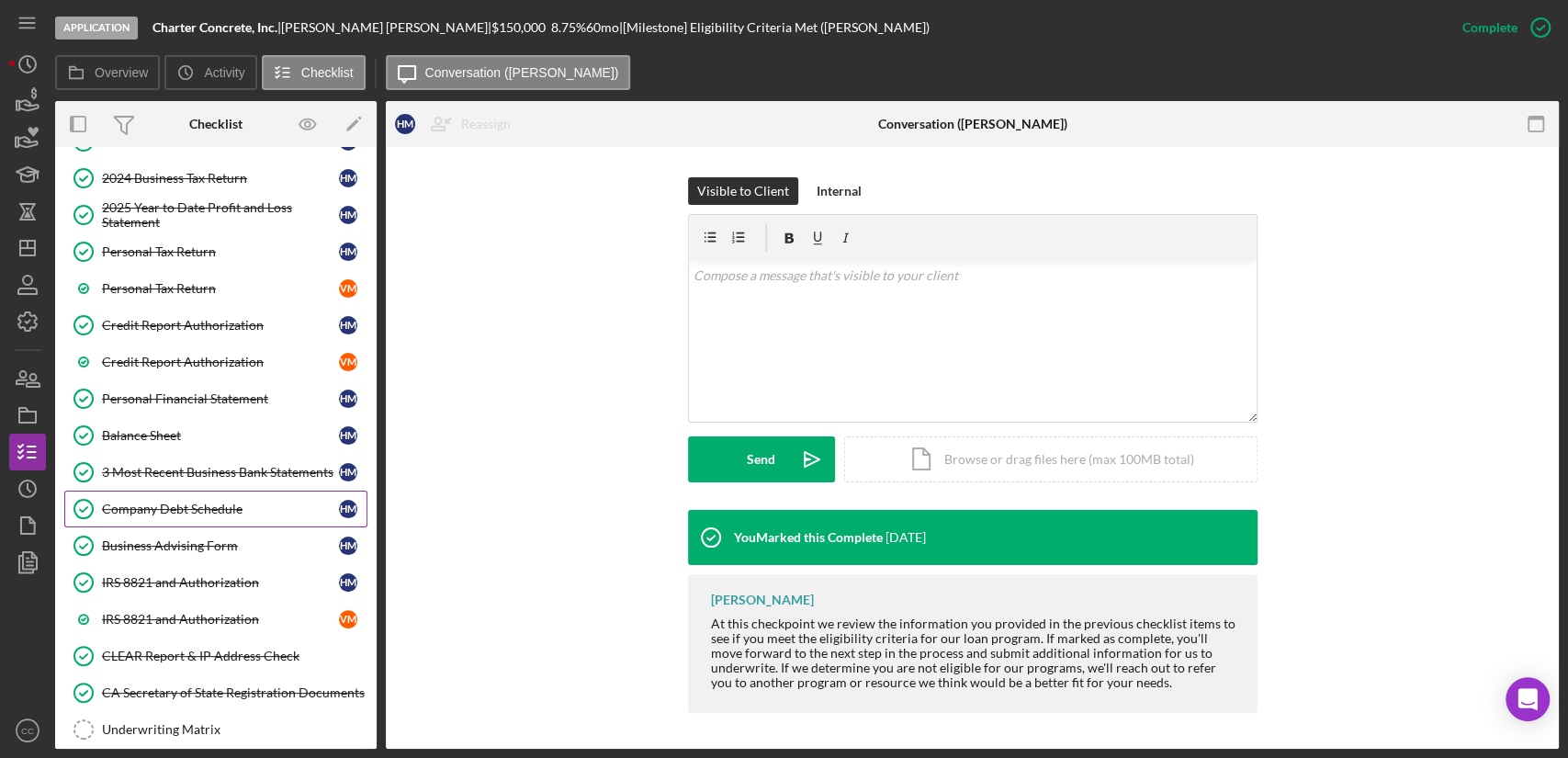
click at [182, 509] on div "Company Debt Schedule" at bounding box center [220, 509] width 237 height 15
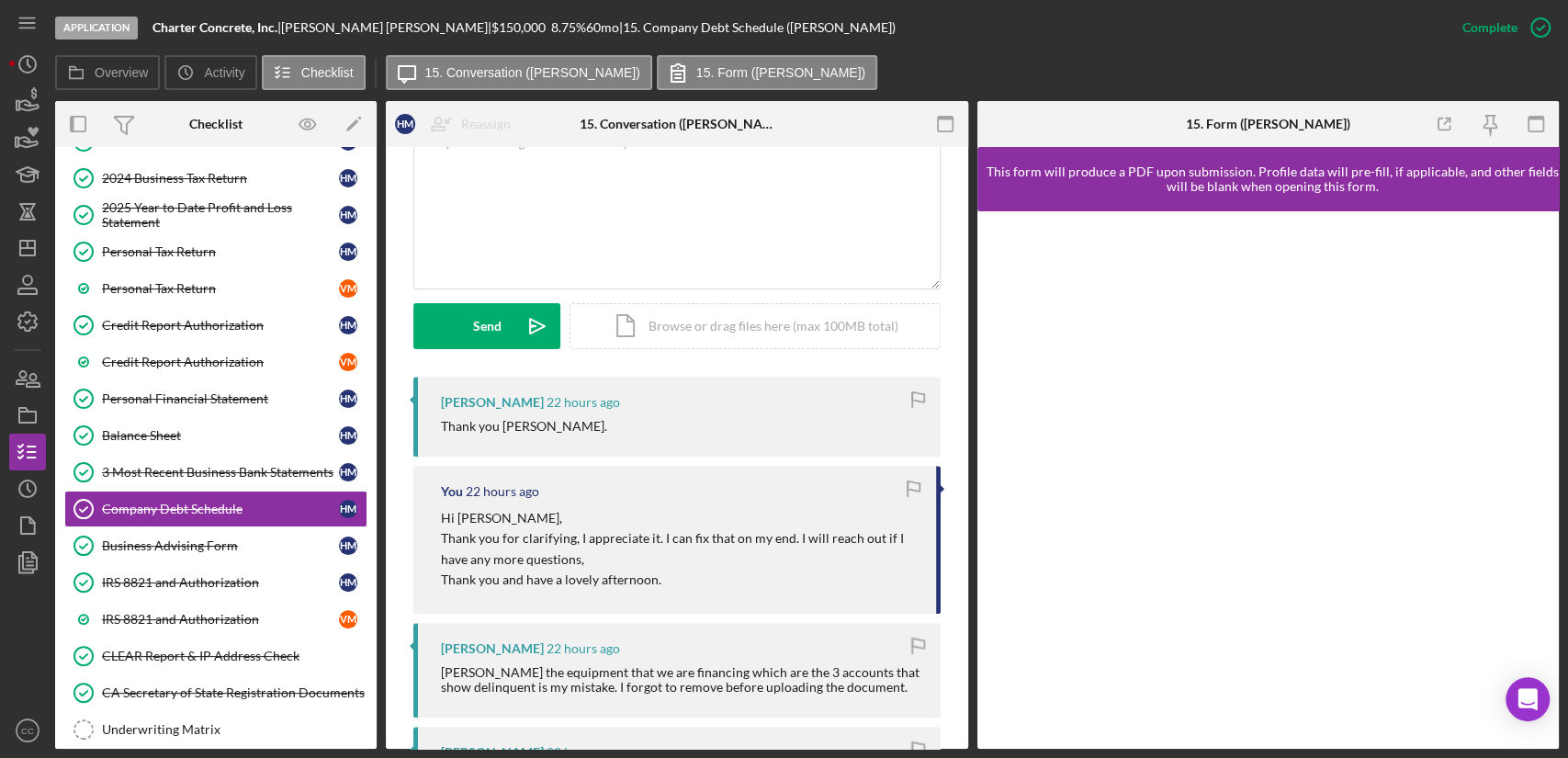
scroll to position [386, 0]
click at [175, 579] on div "IRS 8821 and Authorization" at bounding box center [220, 583] width 237 height 15
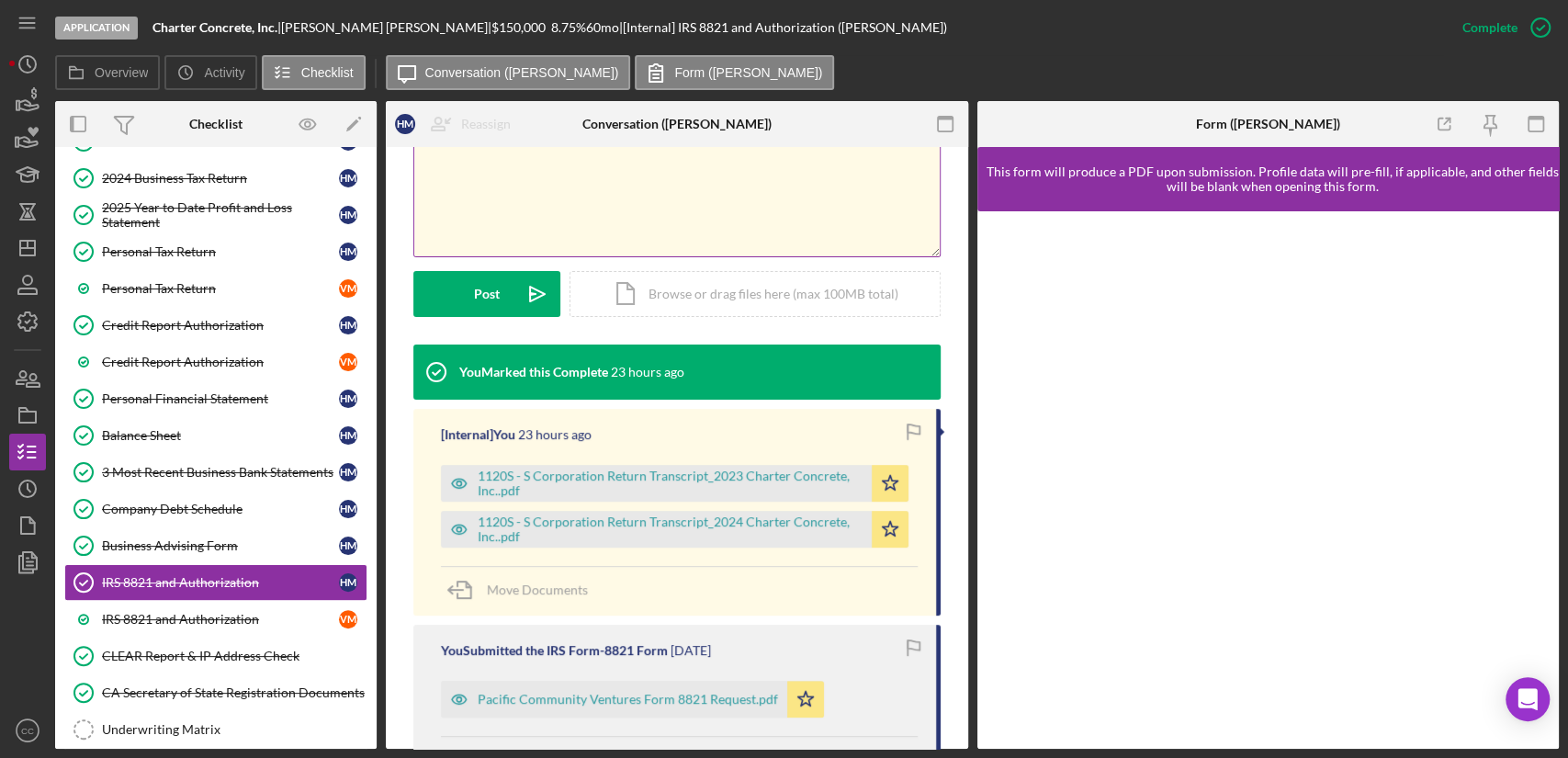
scroll to position [382, 0]
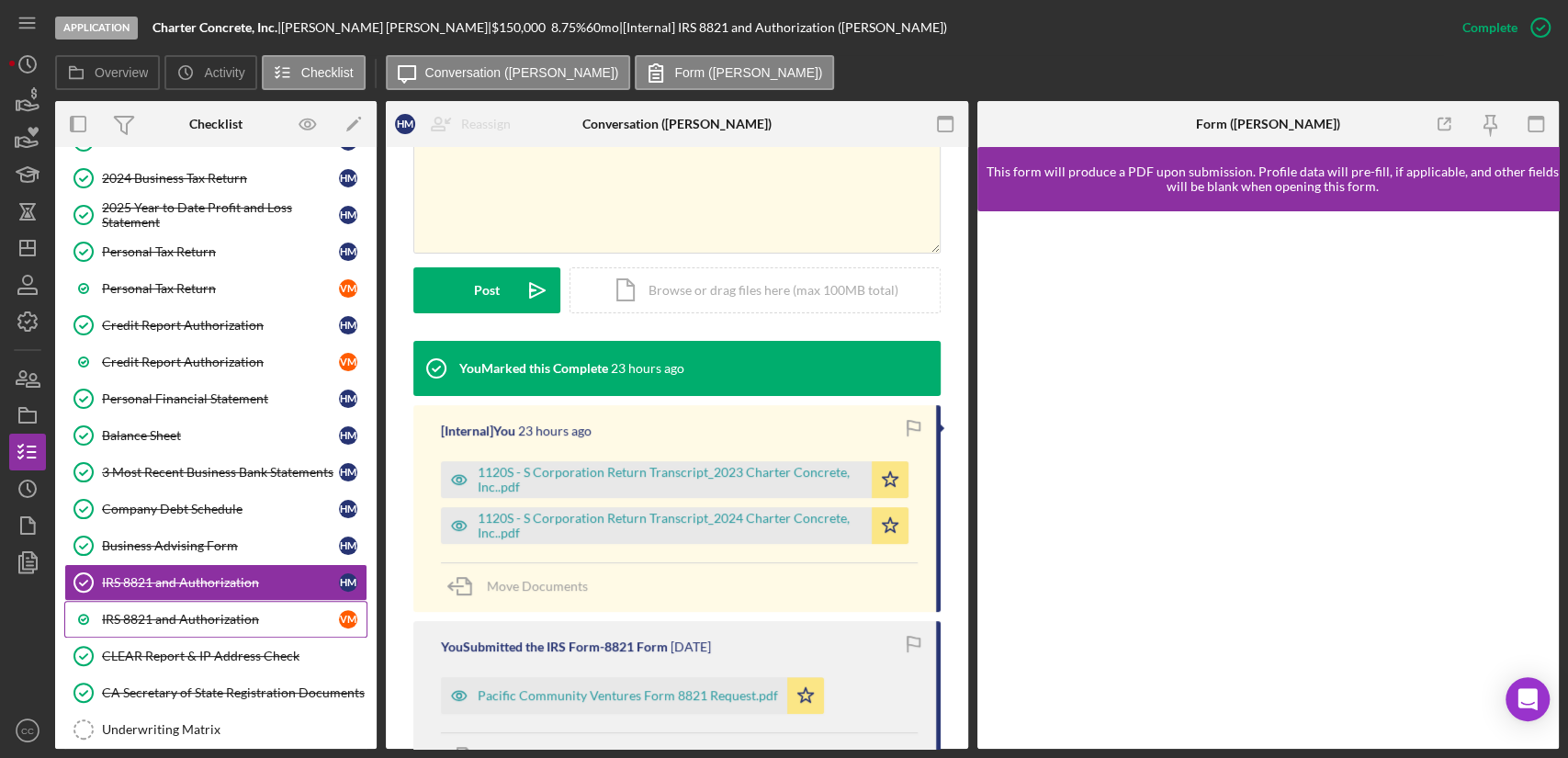
click at [184, 622] on link "IRS 8821 and Authorization V M" at bounding box center [215, 618] width 303 height 36
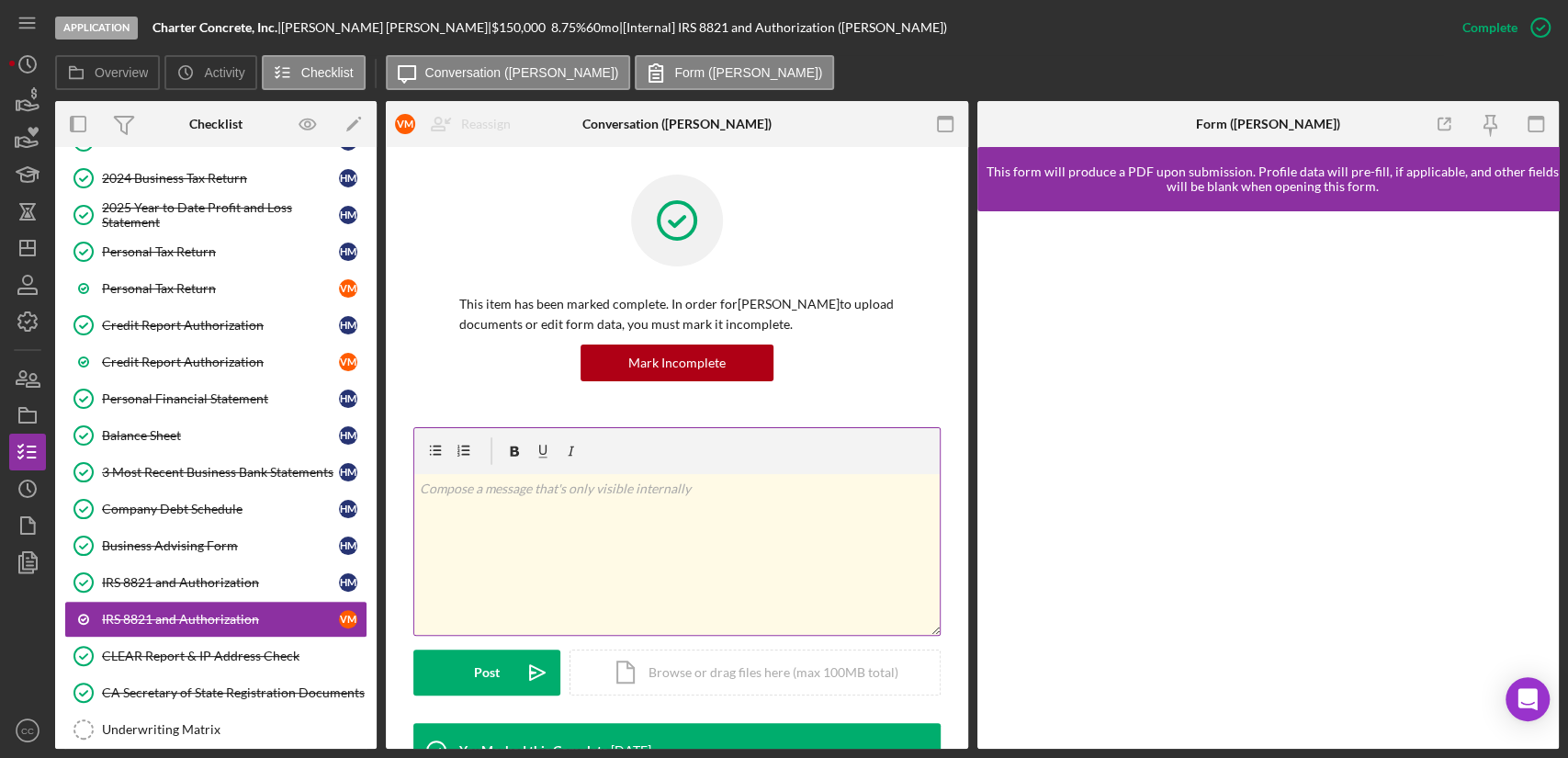
scroll to position [368, 0]
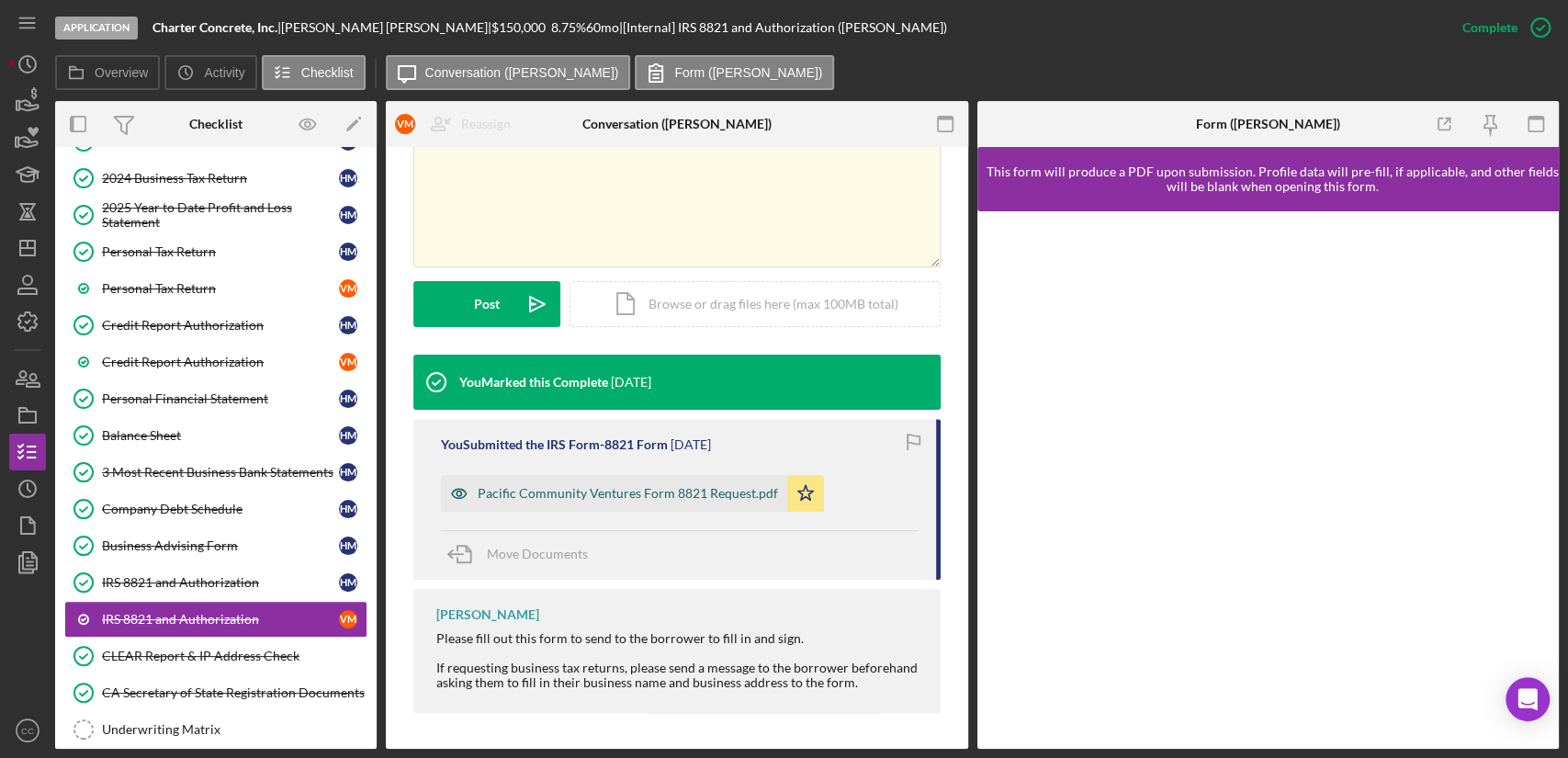
click at [688, 490] on div "Pacific Community Ventures Form 8821 Request.pdf" at bounding box center [627, 493] width 300 height 15
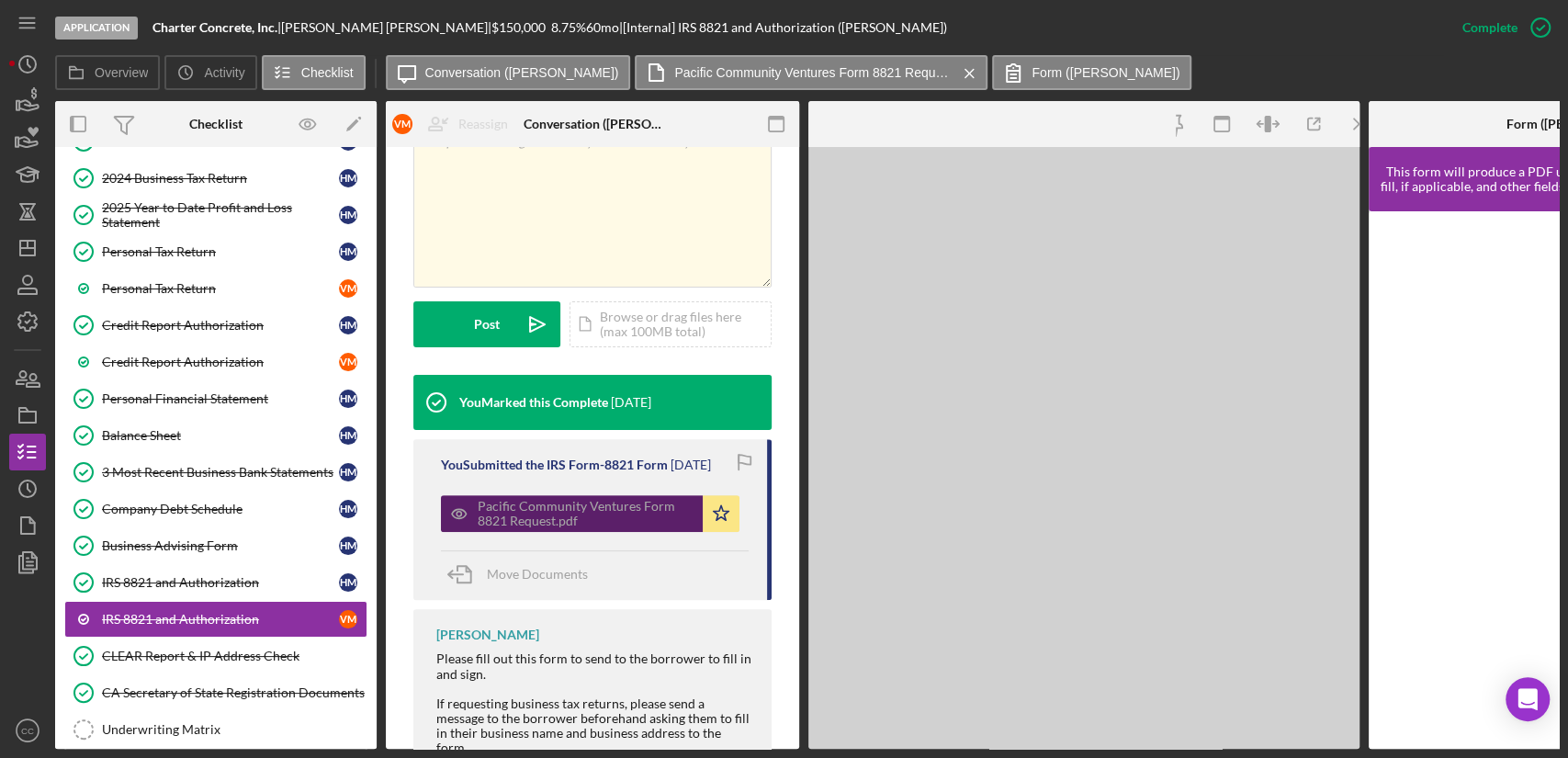
scroll to position [390, 0]
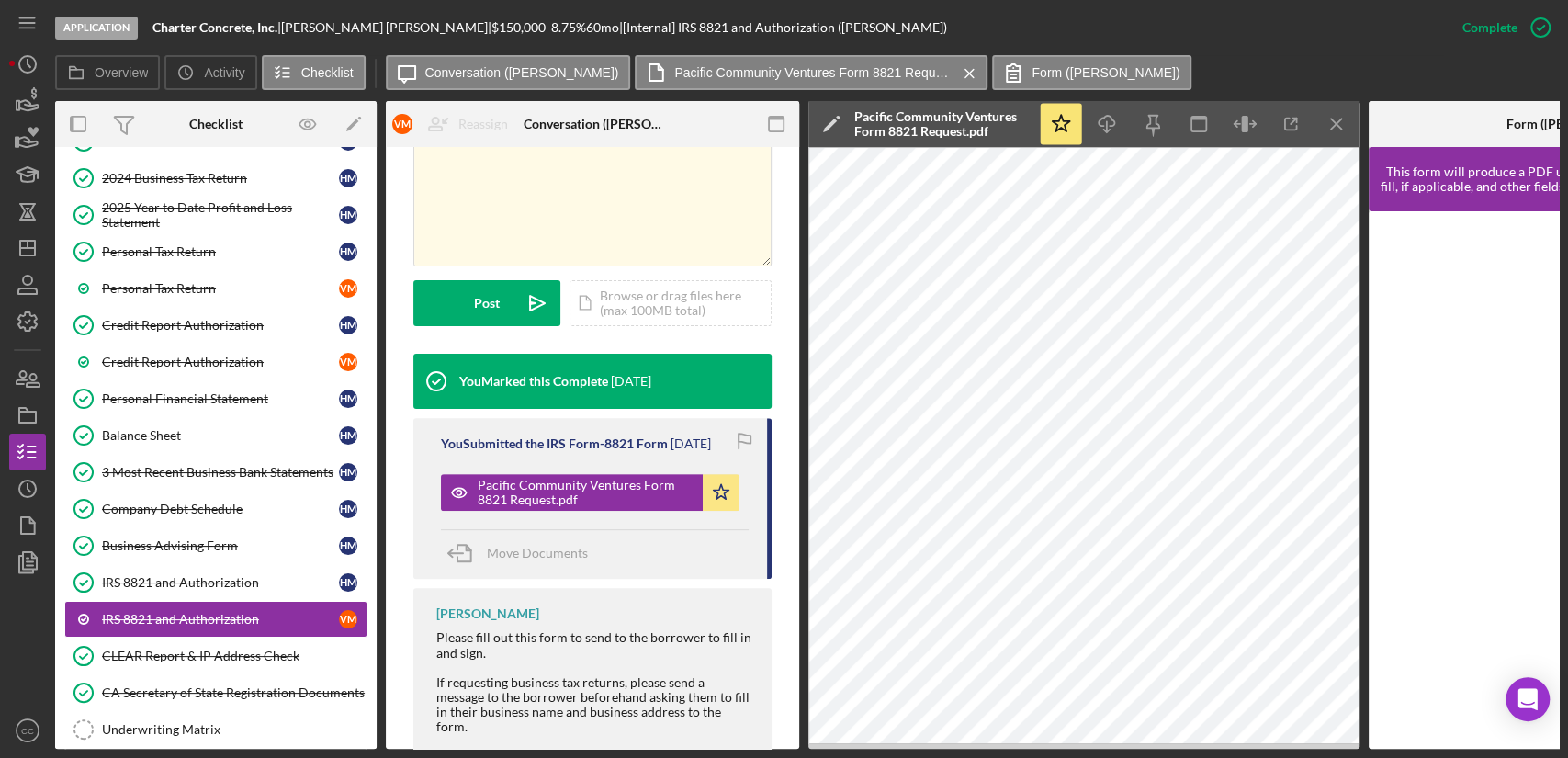
click at [522, 579] on div "You Marked this Complete [DATE] You Submitted the IRS Form-8821 Form [DATE] Pac…" at bounding box center [592, 559] width 358 height 412
click at [189, 585] on link "IRS 8821 and Authorization IRS 8821 and Authorization H M" at bounding box center [215, 582] width 303 height 36
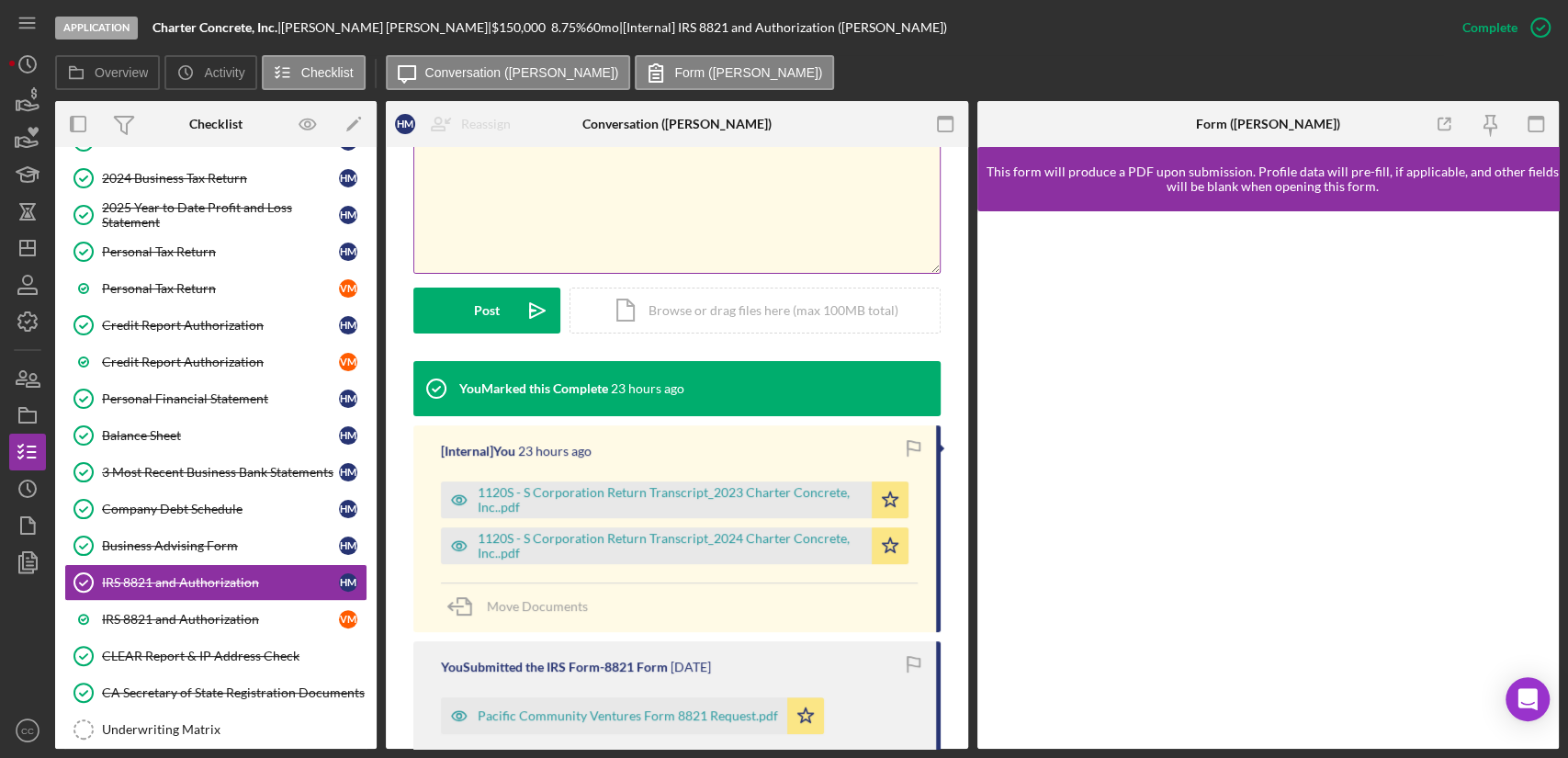
scroll to position [366, 0]
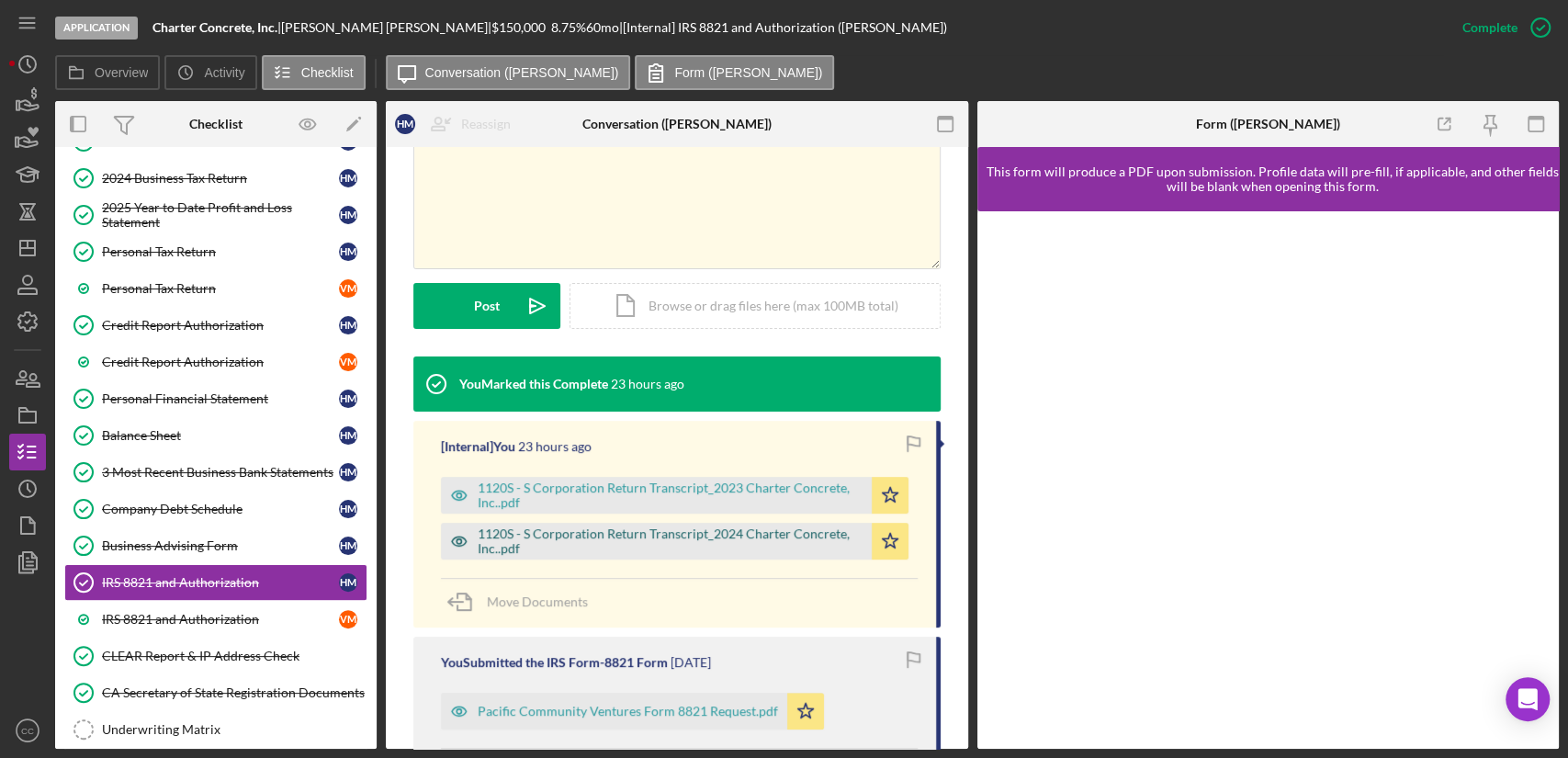
click at [628, 536] on div "1120S - S Corporation Return Transcript_2024 Charter Concrete, Inc..pdf" at bounding box center [669, 542] width 385 height 30
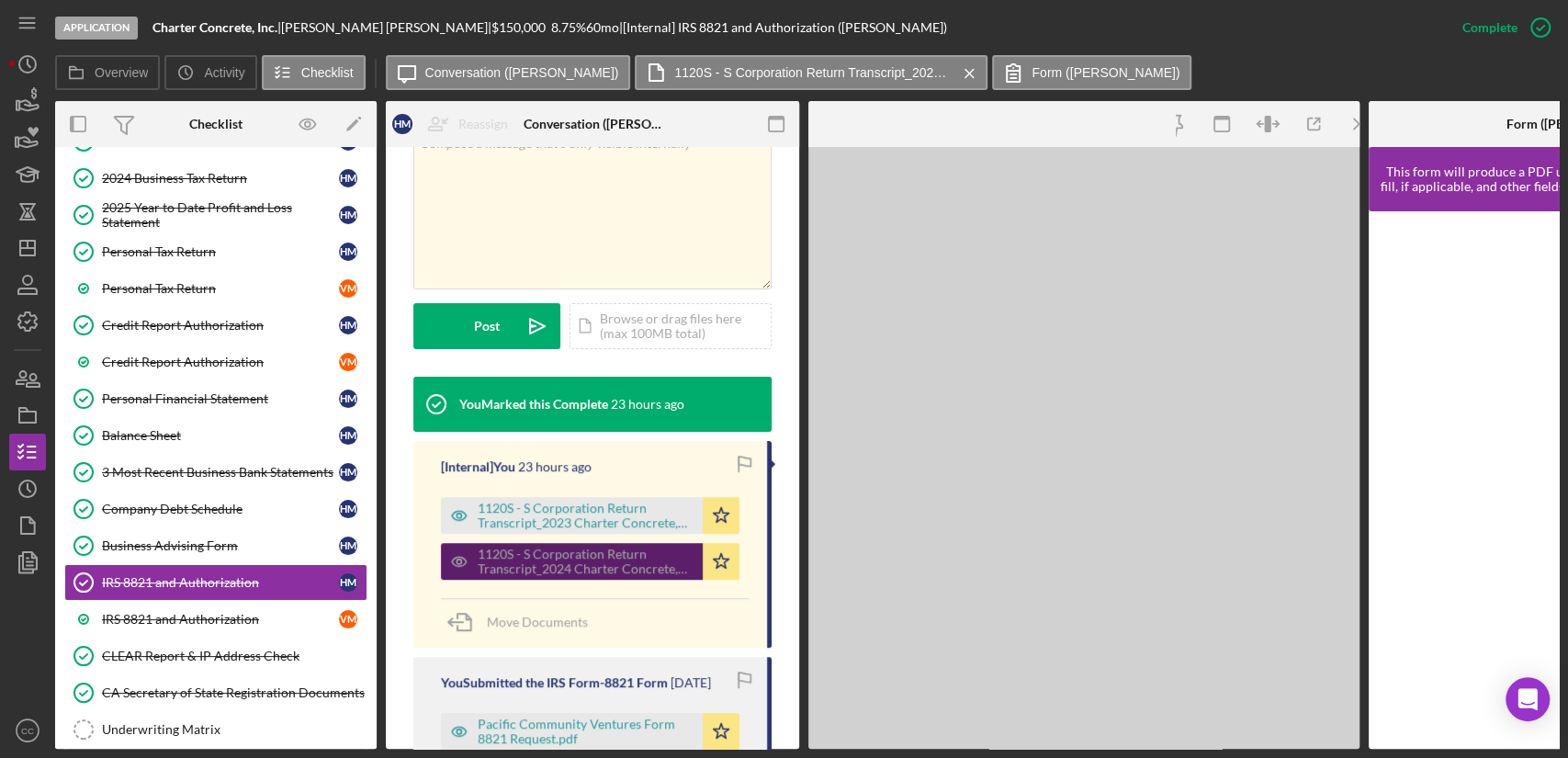
scroll to position [387, 0]
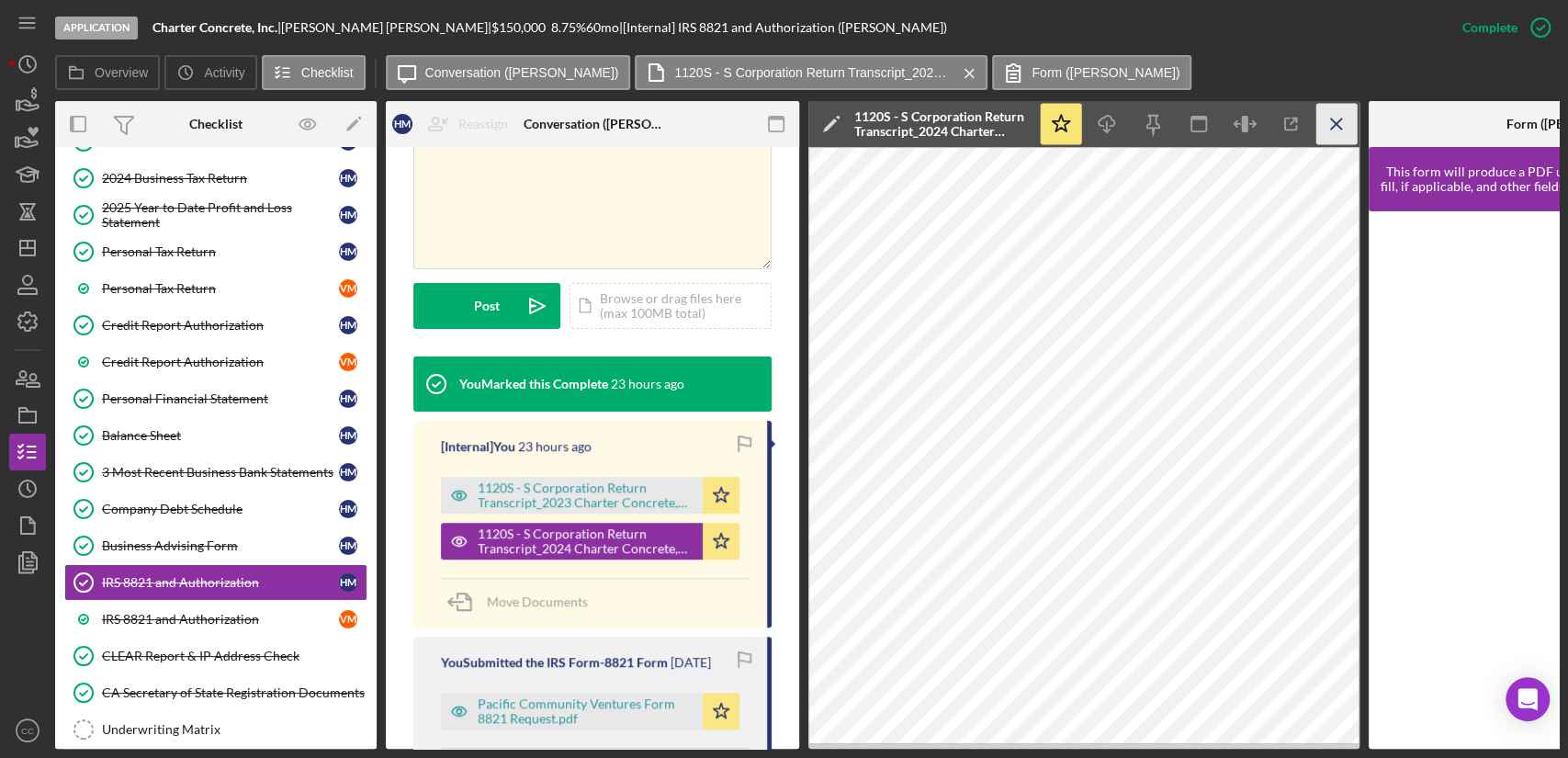
click at [1348, 116] on icon "Icon/Menu Close" at bounding box center [1337, 124] width 41 height 41
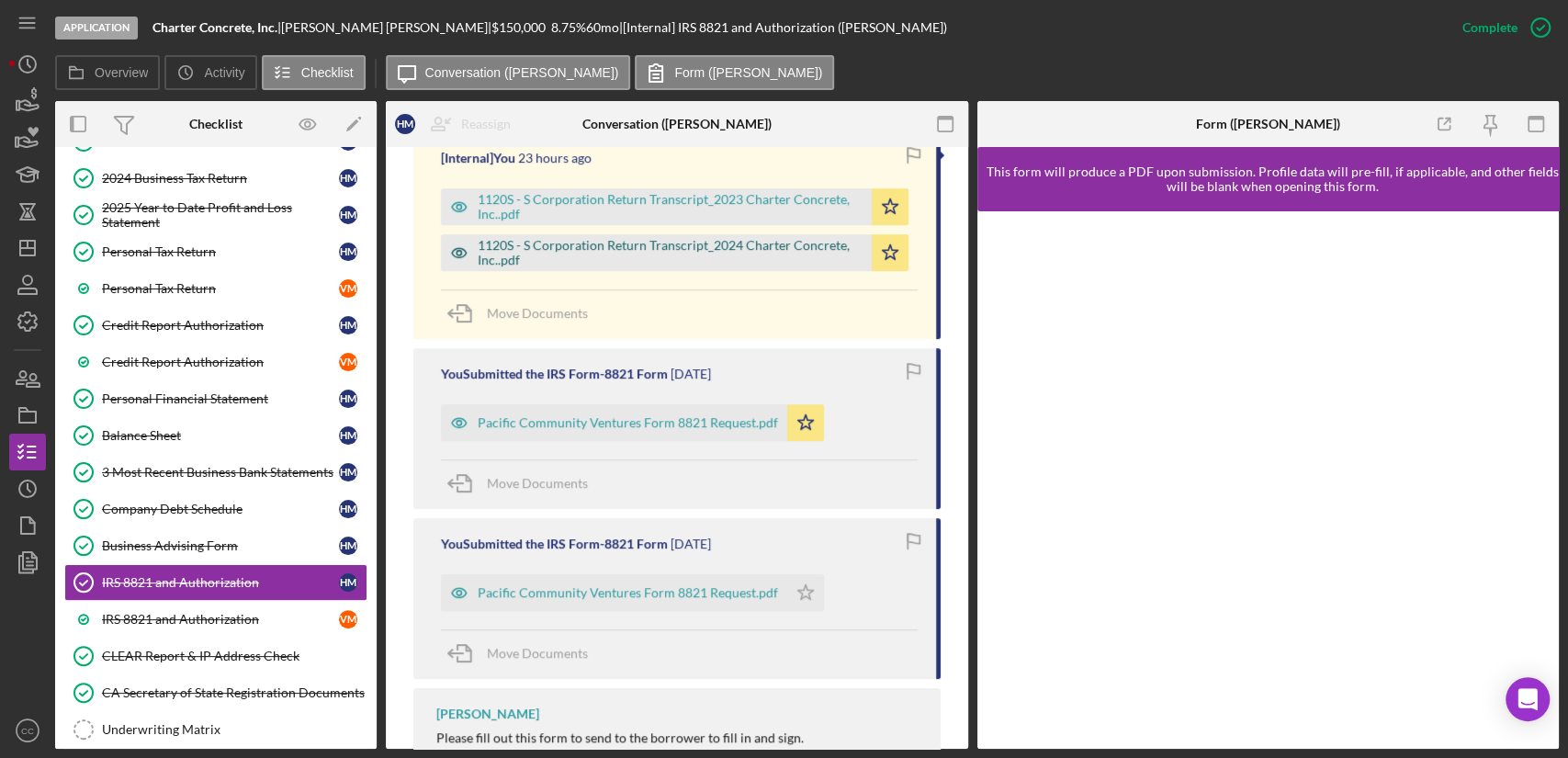
scroll to position [754, 0]
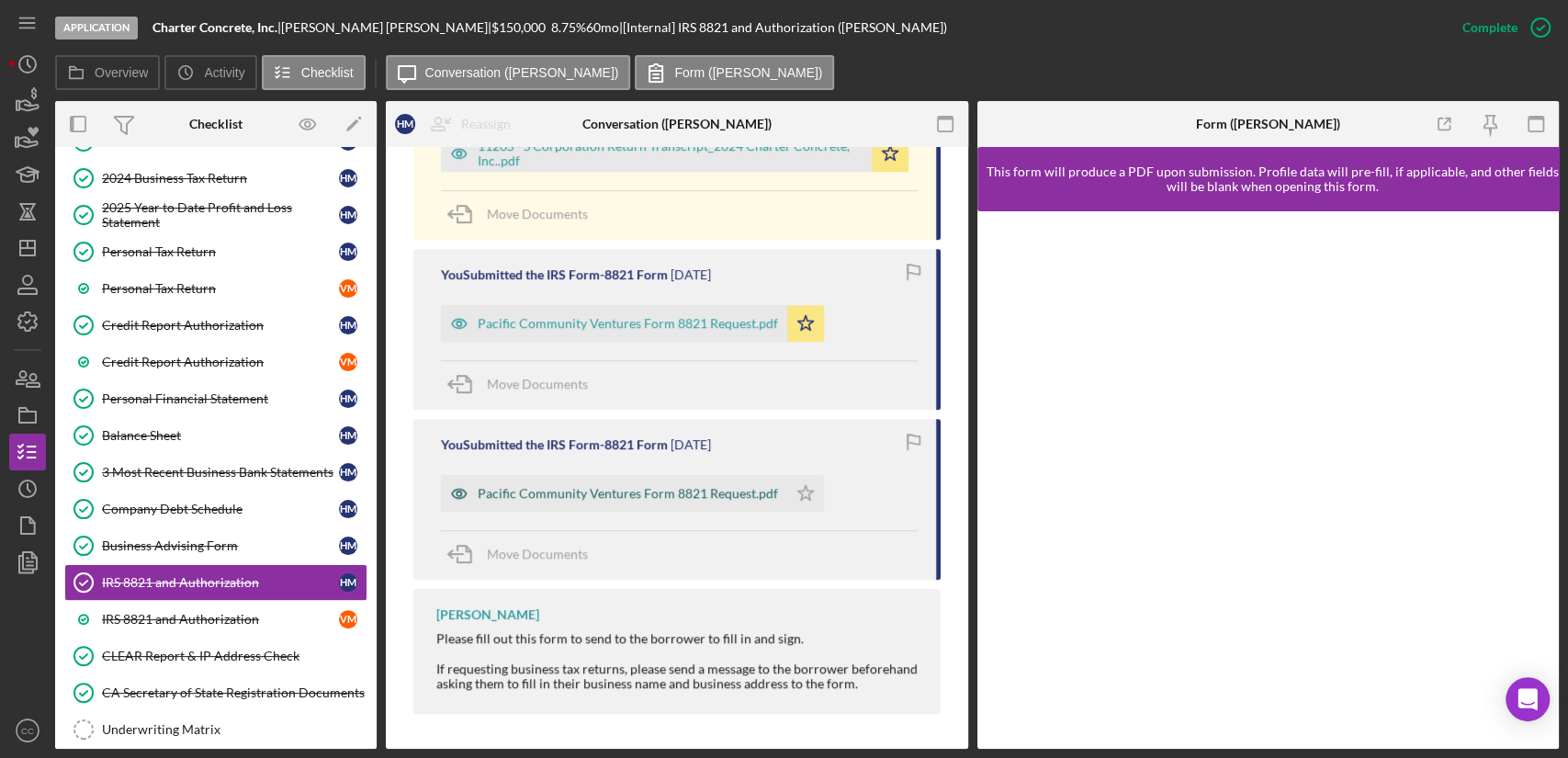
click at [640, 487] on div "Pacific Community Ventures Form 8821 Request.pdf" at bounding box center [627, 493] width 300 height 15
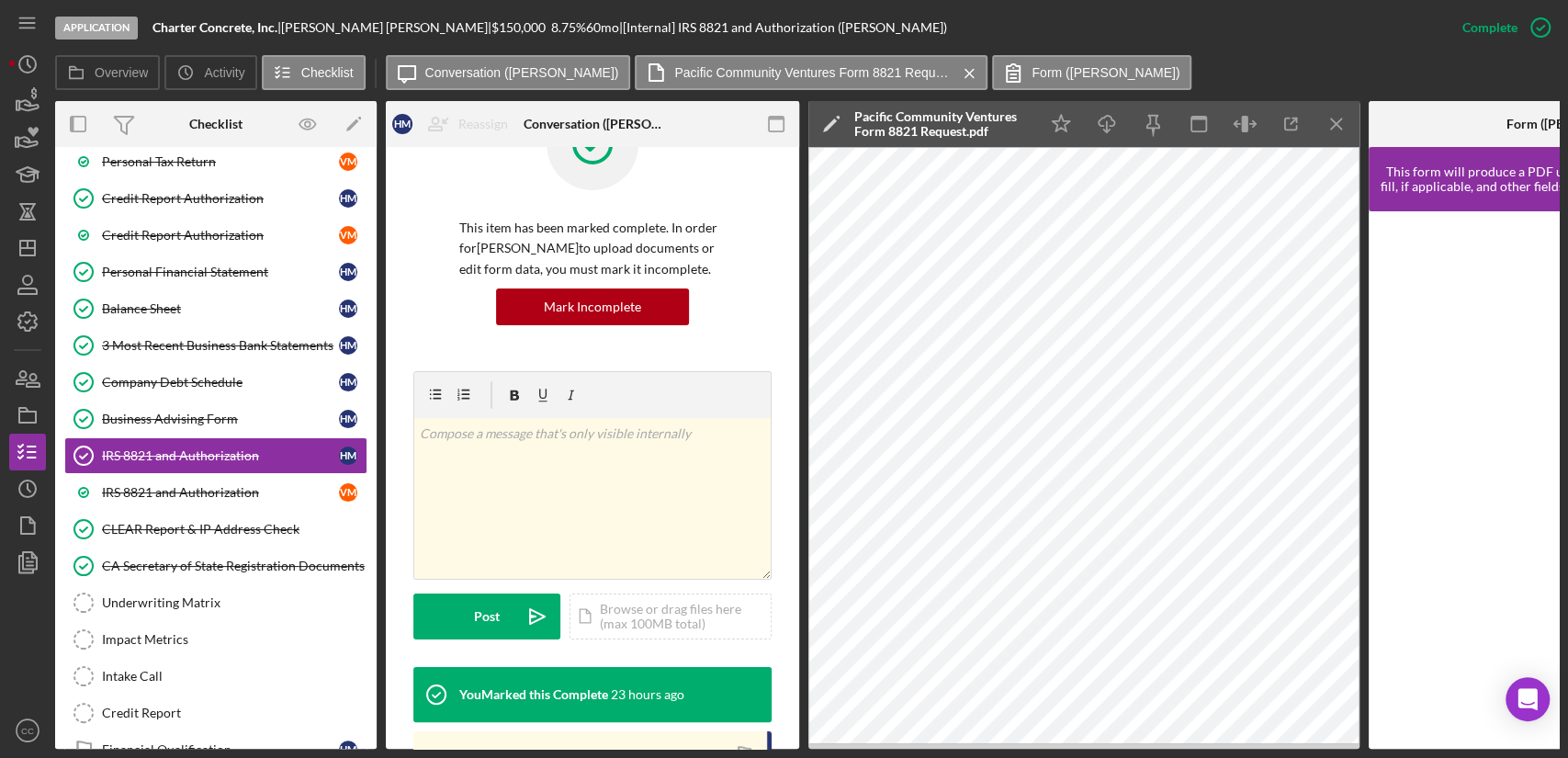
scroll to position [0, 0]
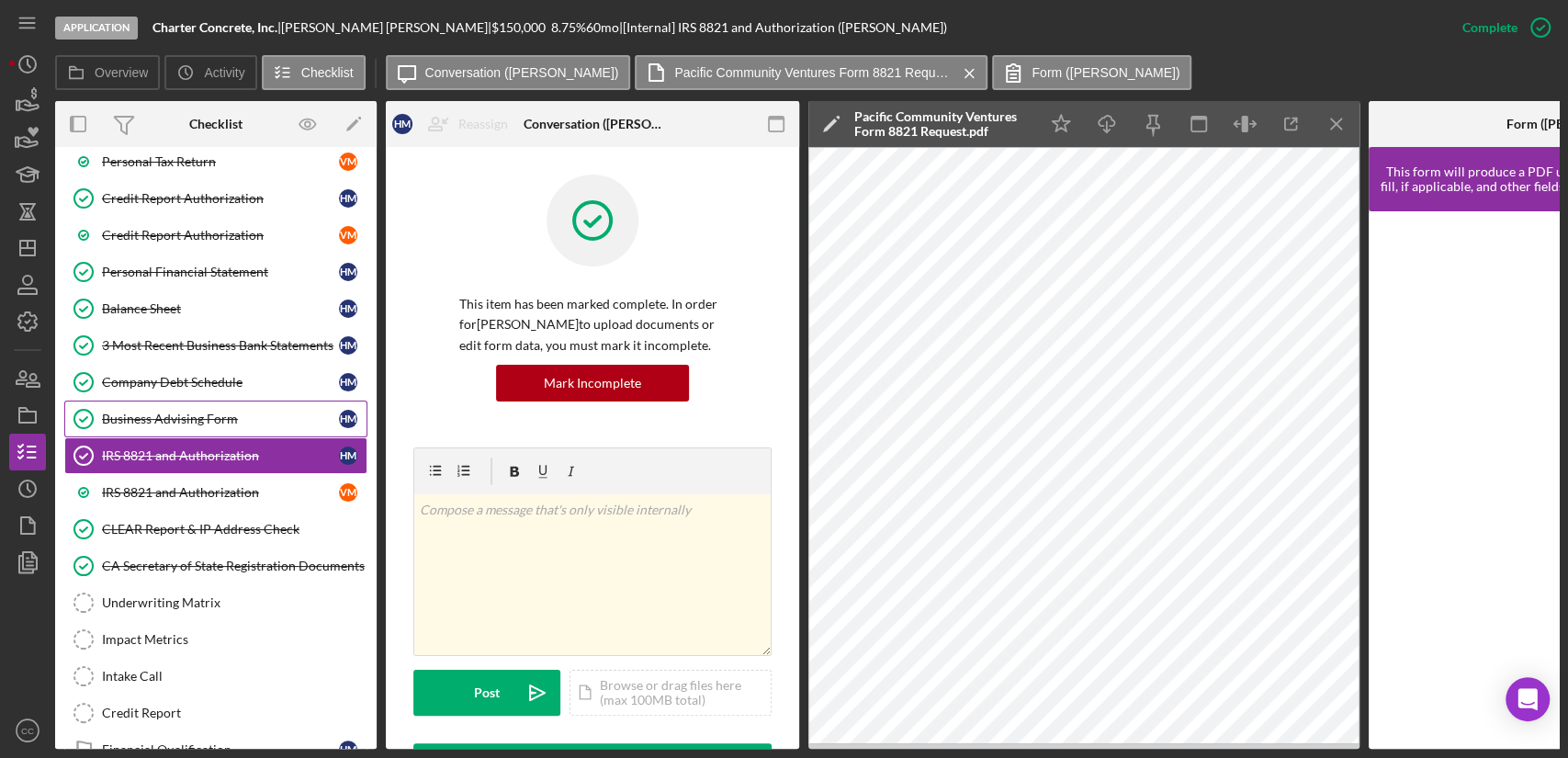
click at [190, 420] on div "Business Advising Form" at bounding box center [220, 419] width 237 height 15
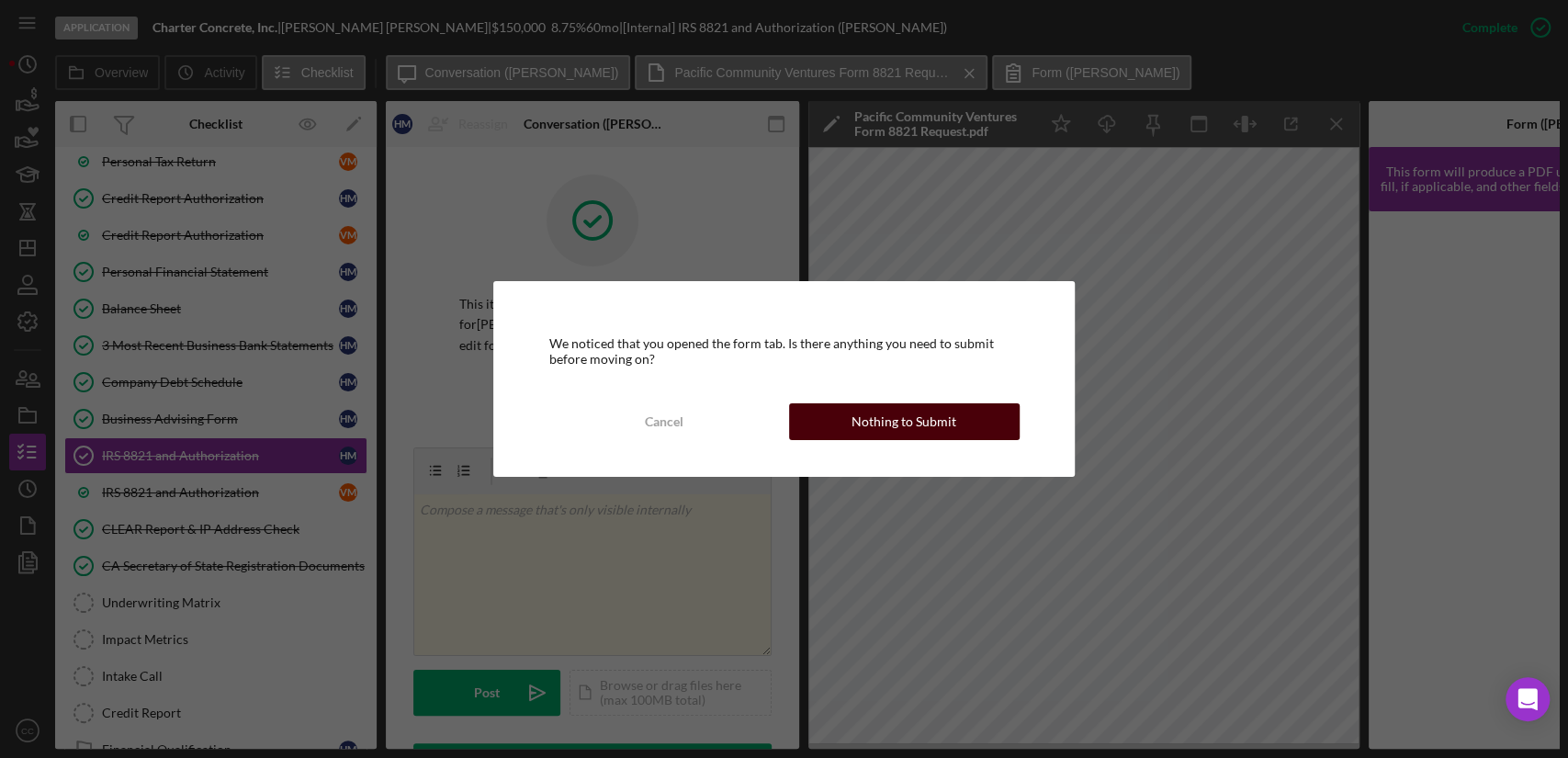
click at [928, 430] on div "Nothing to Submit" at bounding box center [903, 421] width 104 height 36
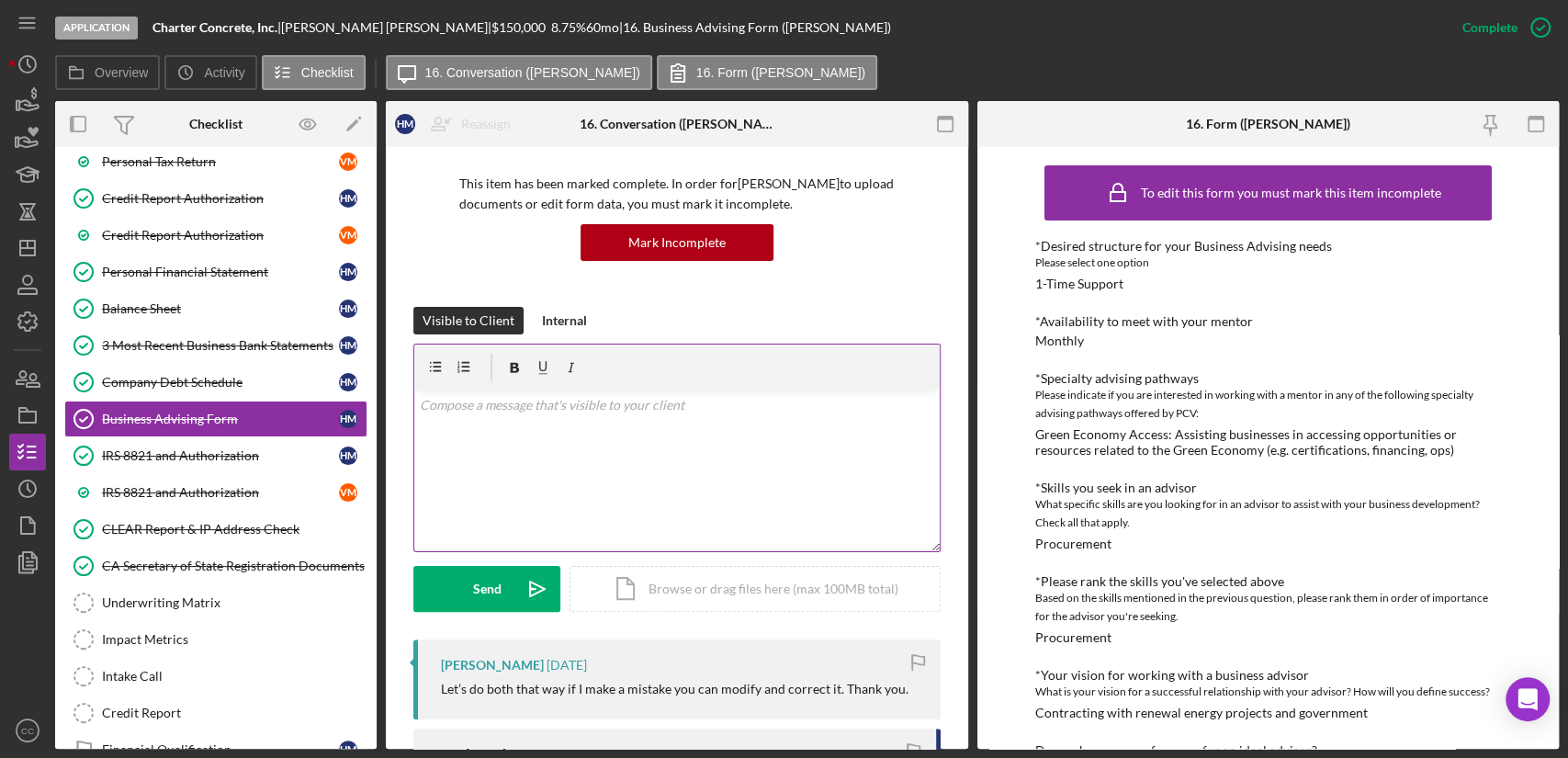
scroll to position [118, 0]
click at [551, 483] on div "v Color teal Color pink Remove color Add row above Add row below Add column bef…" at bounding box center [677, 473] width 526 height 160
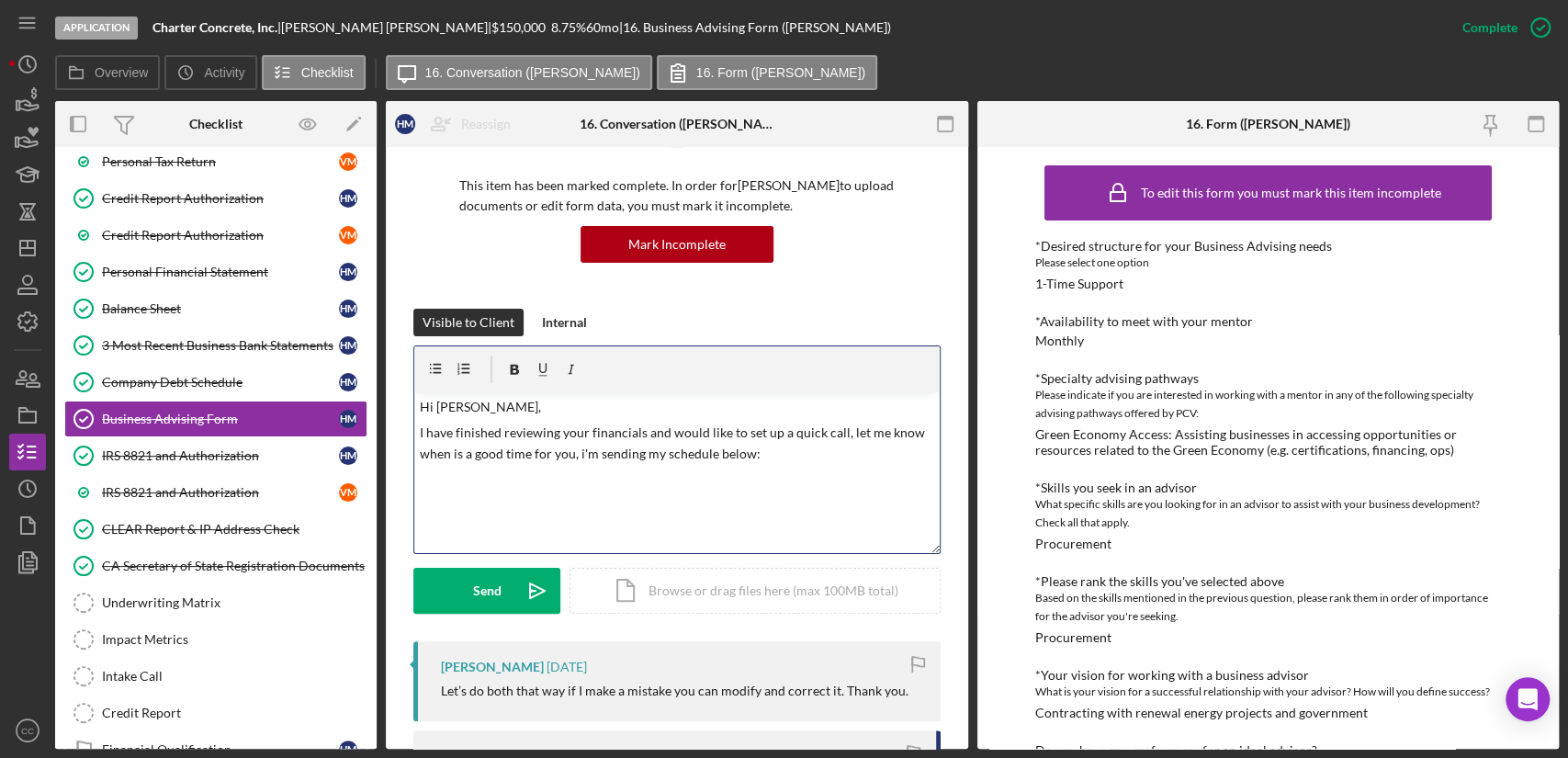
click at [579, 454] on p "I have finished reviewing your financials and would like to set up a quick call…" at bounding box center [677, 443] width 515 height 41
click at [585, 450] on p "I have finished reviewing your financials and would like to set up a quick call…" at bounding box center [677, 443] width 515 height 41
click at [926, 246] on div "This item has been marked complete. In order for [PERSON_NAME] to upload docume…" at bounding box center [677, 182] width 528 height 253
click at [441, 501] on div "v Color teal Color pink Remove color Add row above Add row below Add column bef…" at bounding box center [677, 473] width 526 height 160
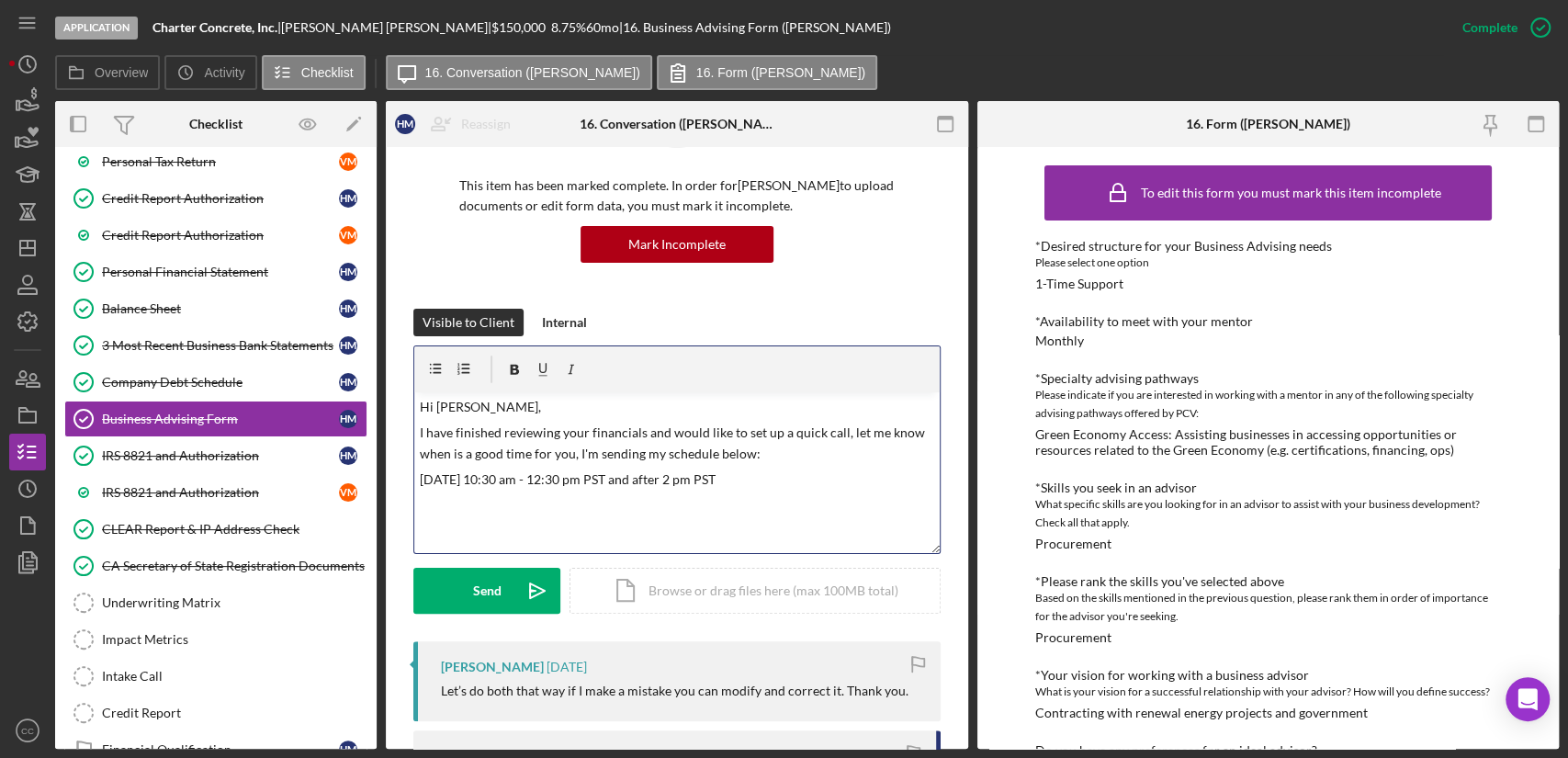
click at [615, 475] on p "[DATE] 10:30 am - 12:30 pm PST and after 2 pm PST" at bounding box center [677, 480] width 515 height 21
click at [735, 476] on p "[DATE] 10:30 am - 12:30 pm and after 2 pm PST" at bounding box center [677, 480] width 515 height 21
click at [470, 474] on p "[DATE] 10:30 am - 12:30 pm and after 2 pm PST" at bounding box center [677, 480] width 515 height 21
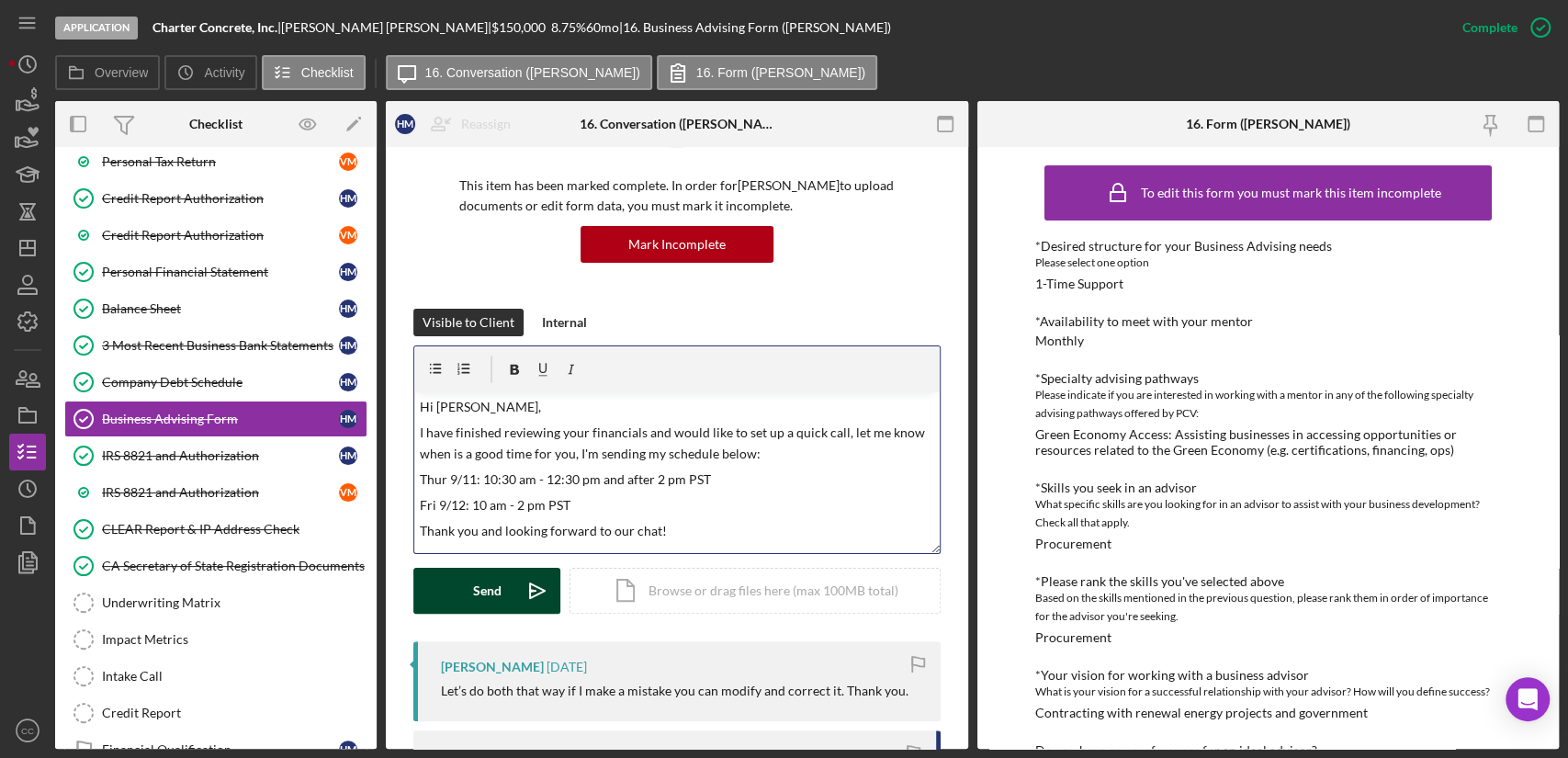
click at [486, 589] on div "Send" at bounding box center [487, 590] width 29 height 46
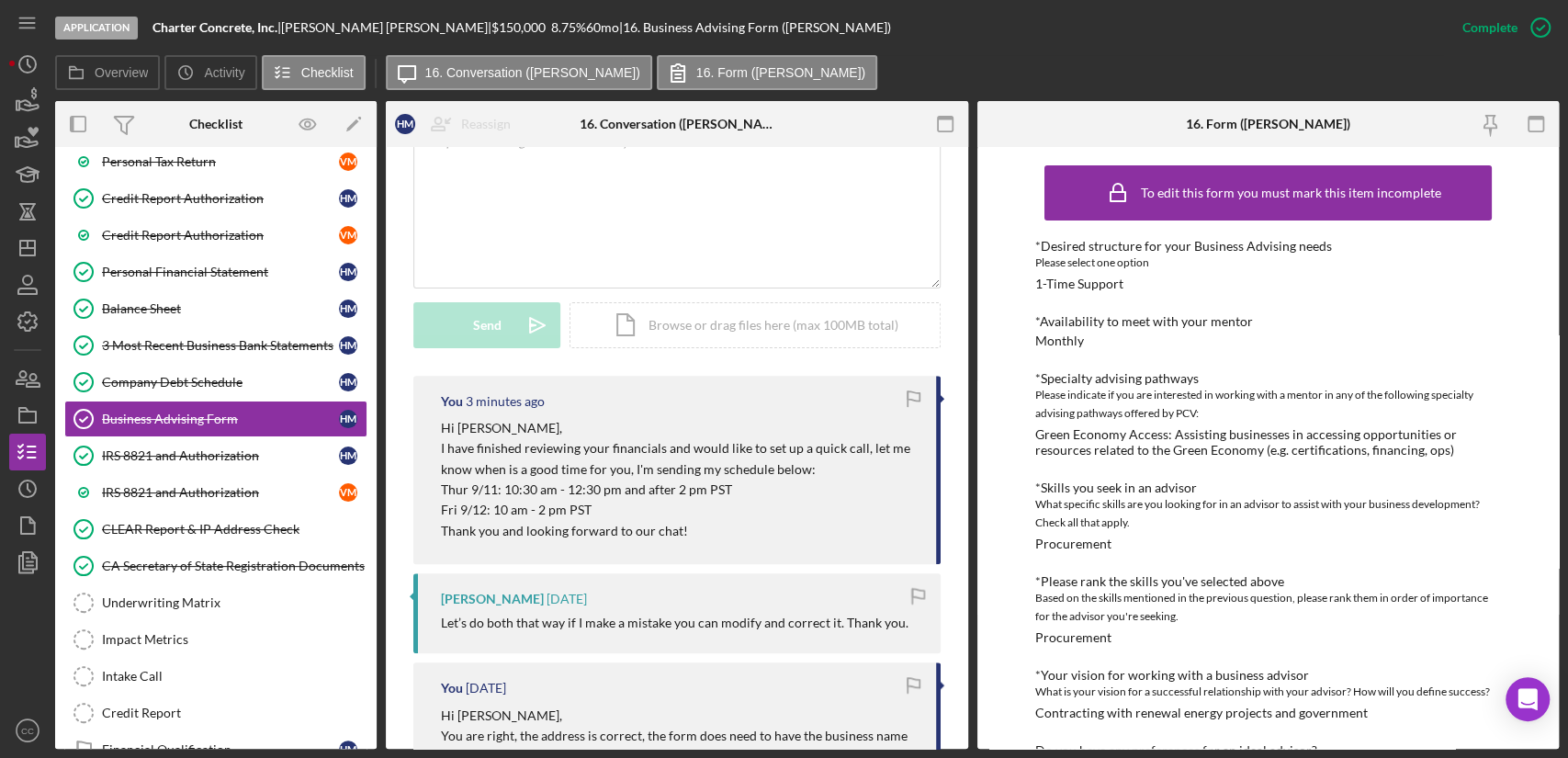
scroll to position [0, 0]
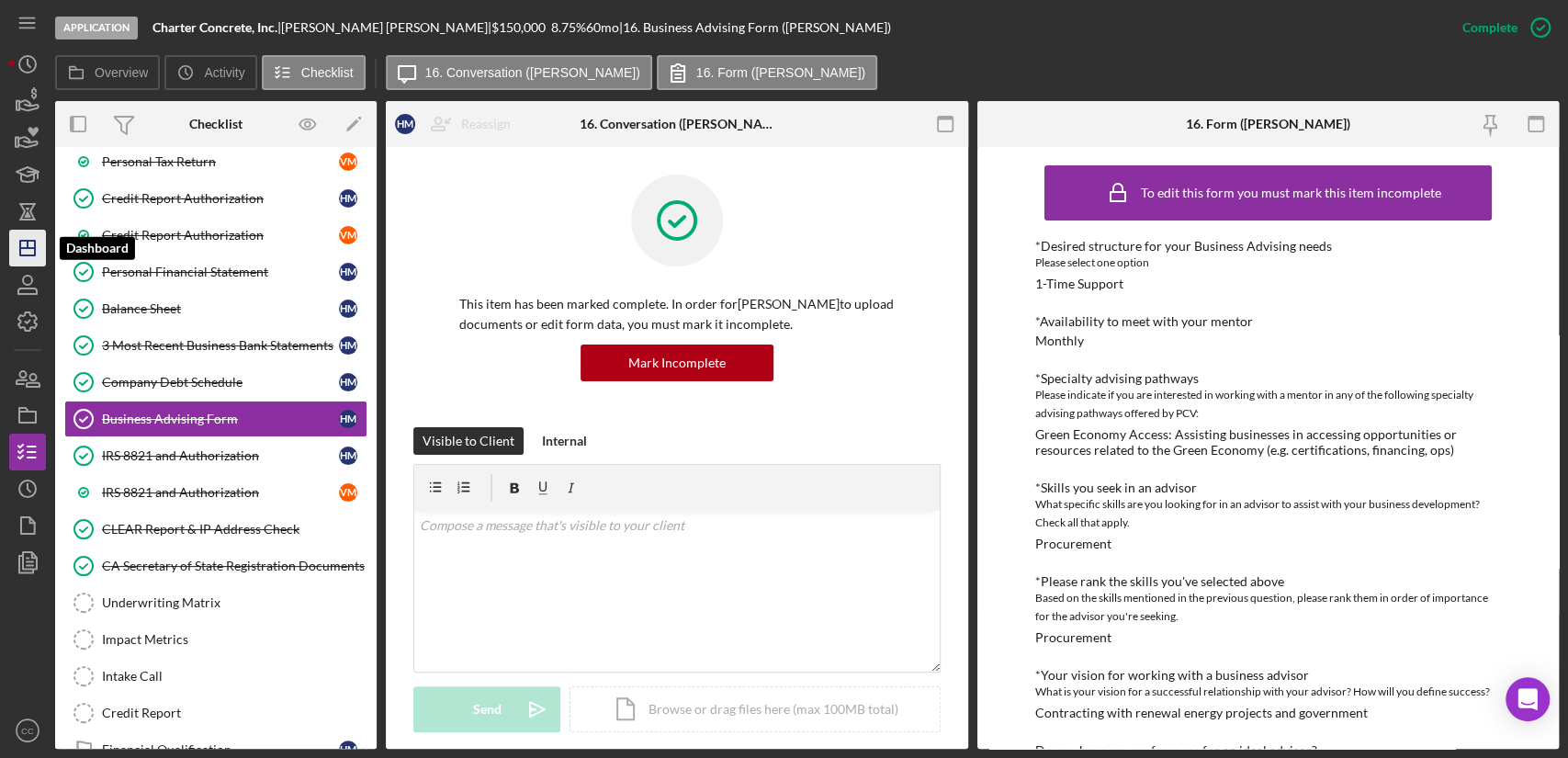
click at [27, 253] on icon "Icon/Dashboard" at bounding box center [27, 247] width 46 height 46
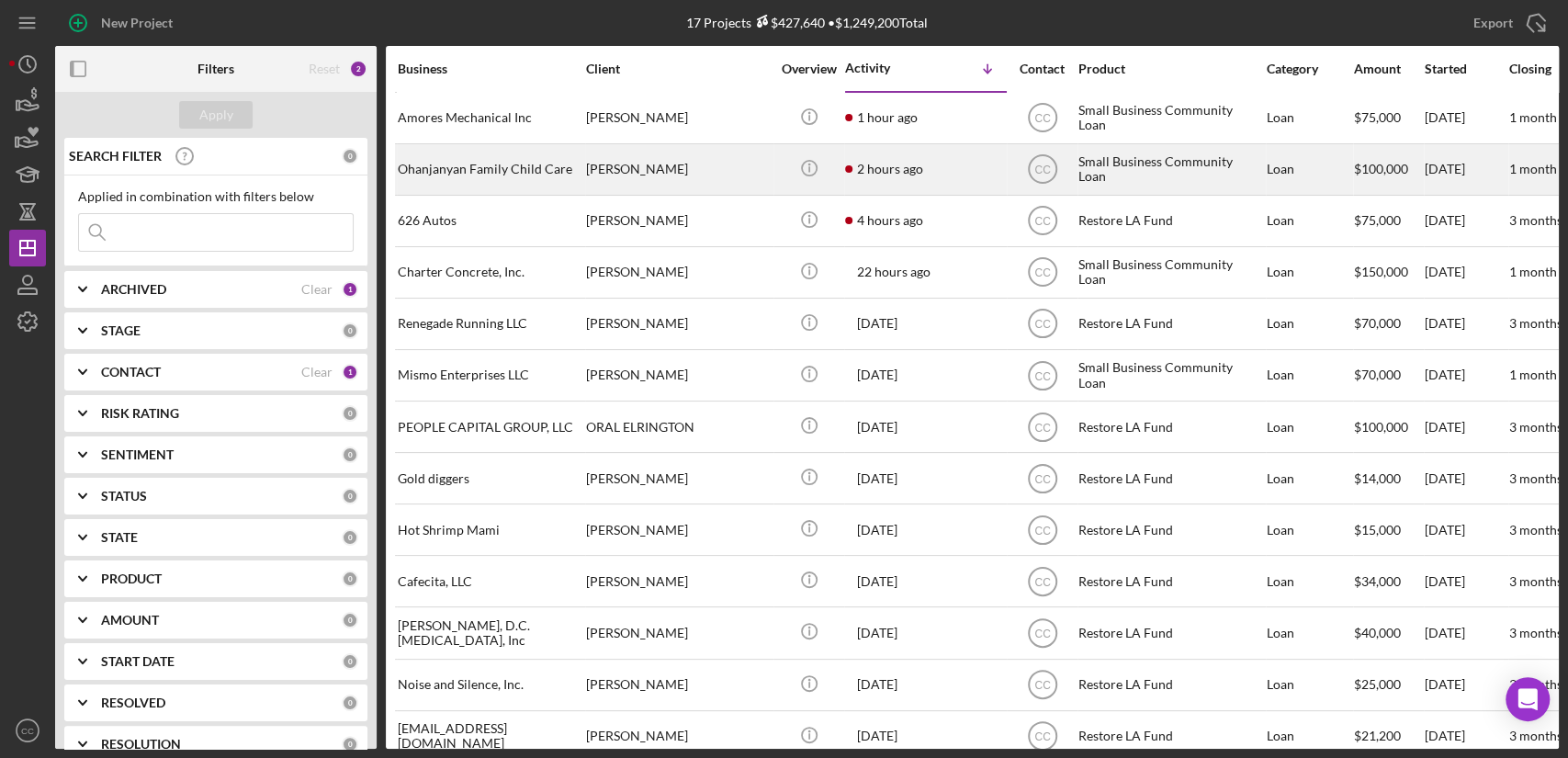
click at [558, 176] on div "Ohanjanyan Family Child Care" at bounding box center [489, 170] width 184 height 48
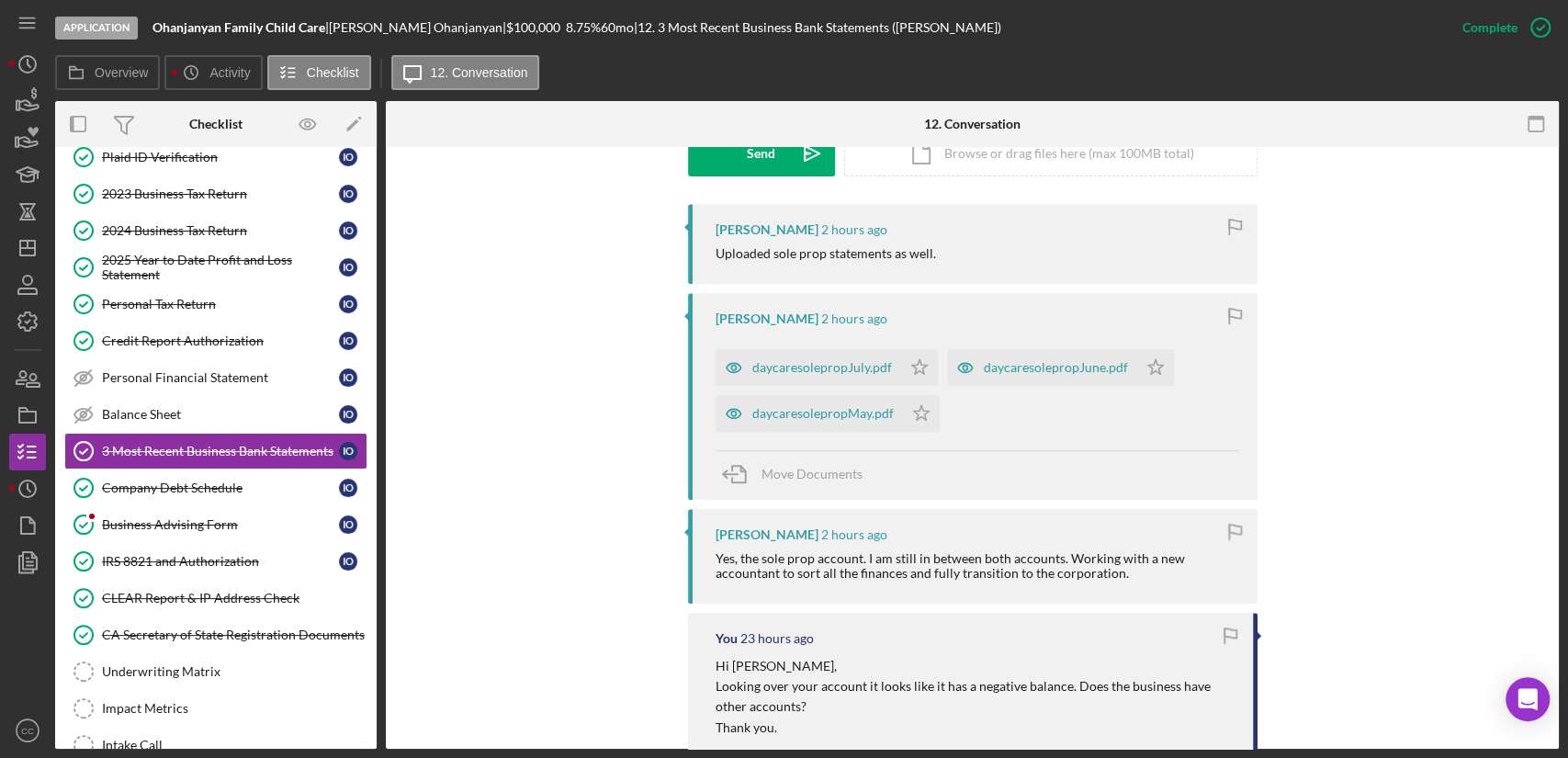
scroll to position [515, 0]
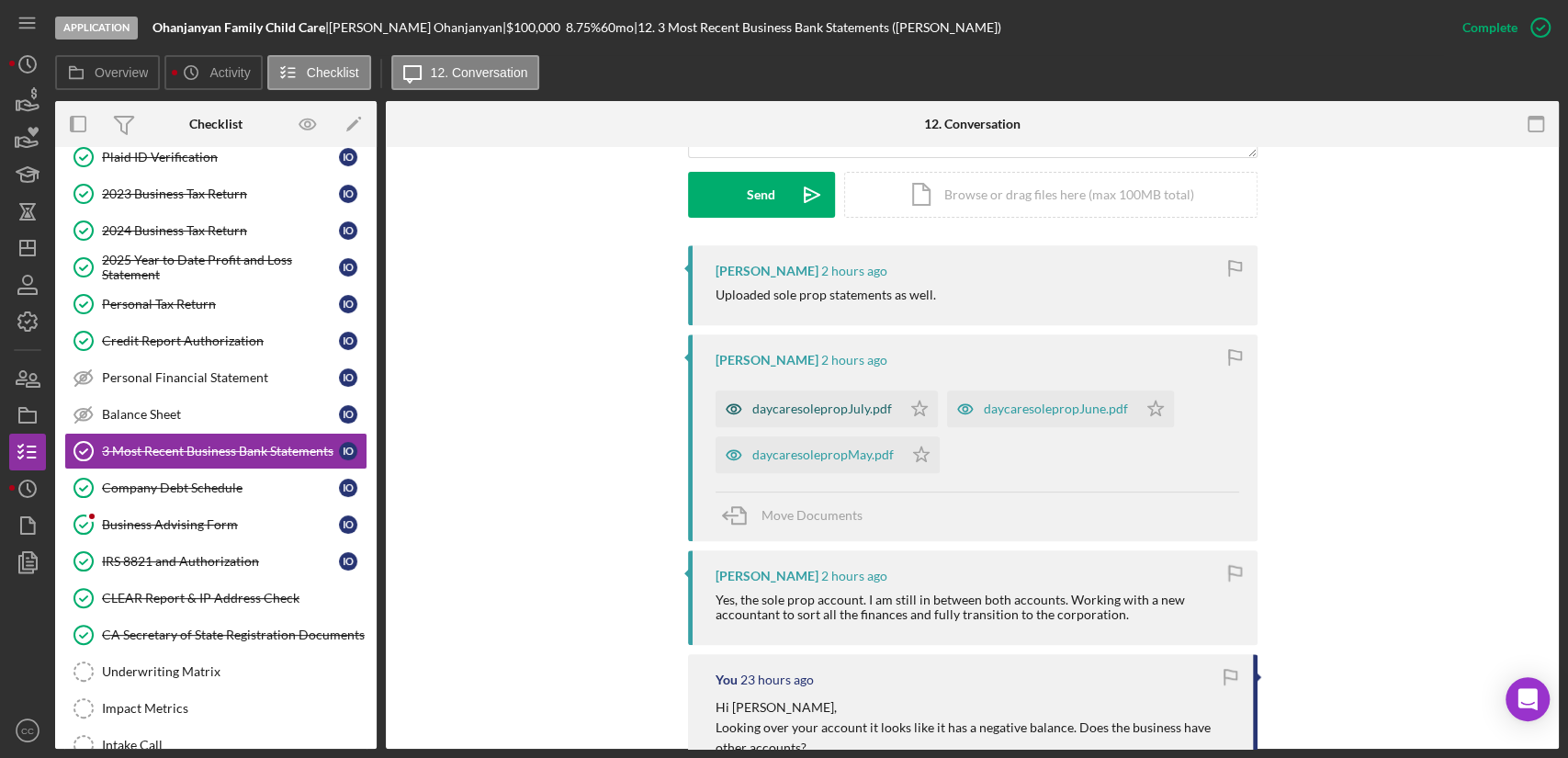
click at [804, 403] on div "daycaresolepropJuly.pdf" at bounding box center [822, 409] width 140 height 15
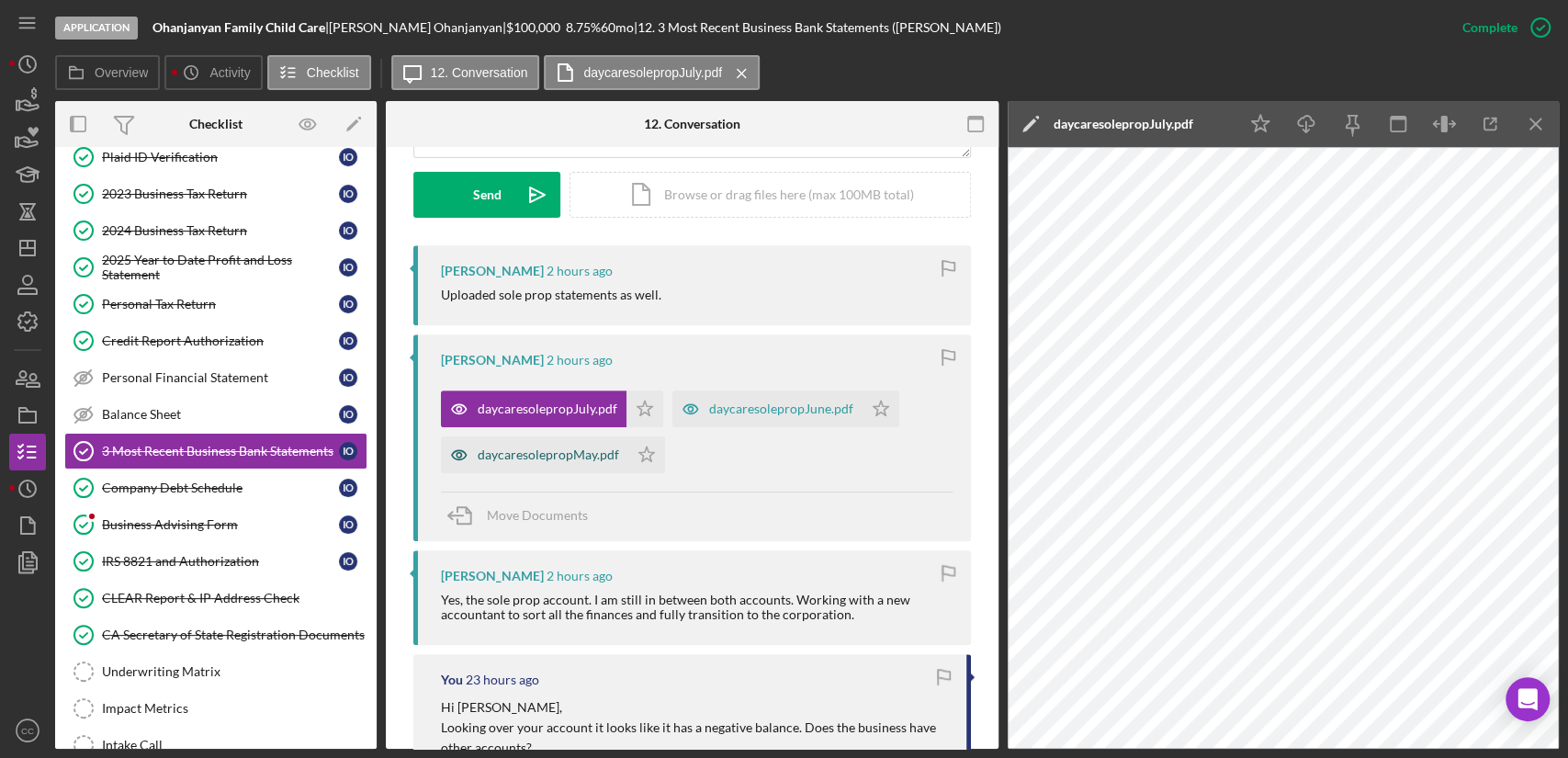
click at [541, 459] on div "daycaresolepropMay.pdf" at bounding box center [548, 455] width 142 height 15
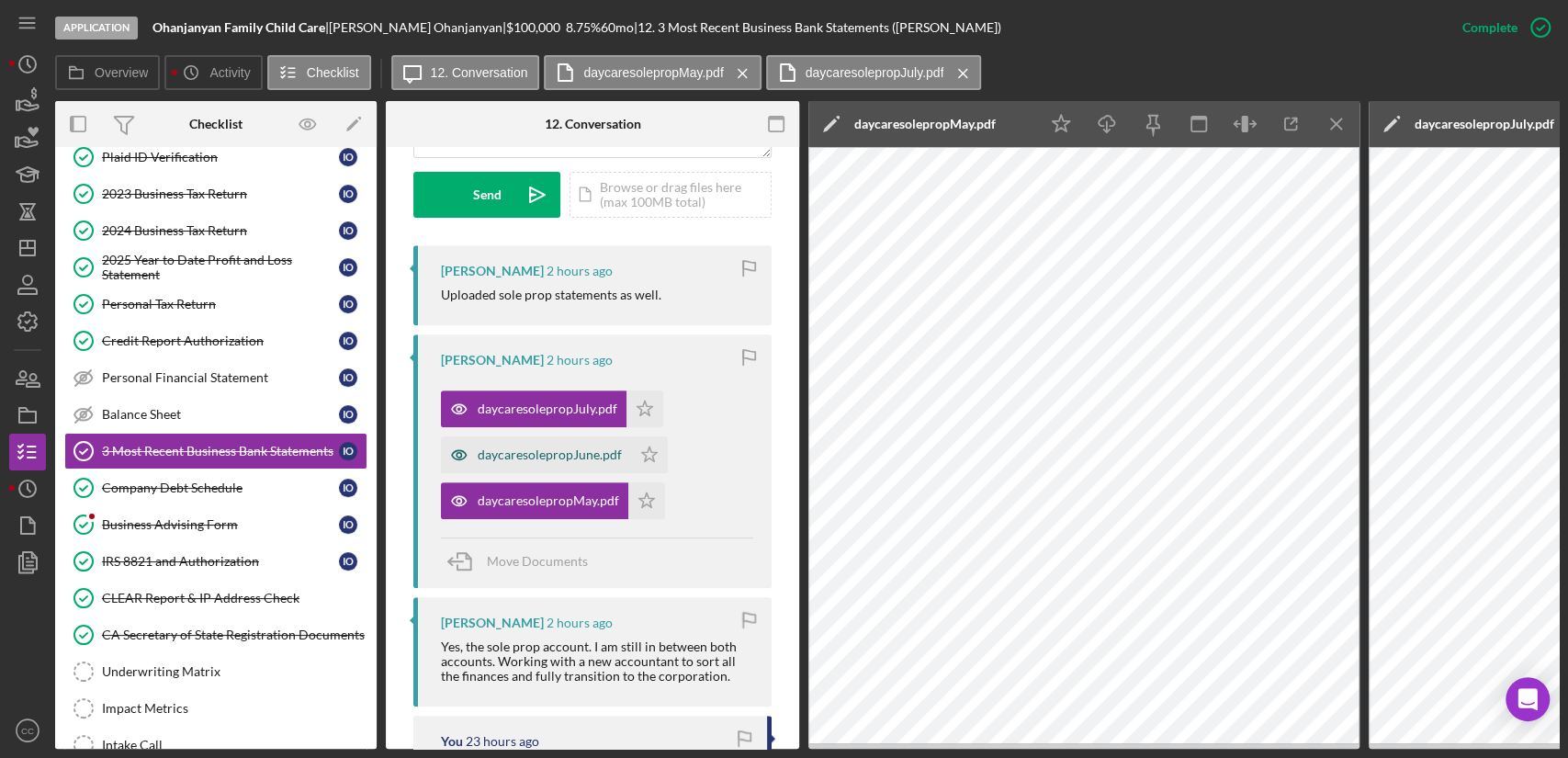
click at [517, 450] on div "daycaresolepropJune.pdf" at bounding box center [549, 455] width 144 height 15
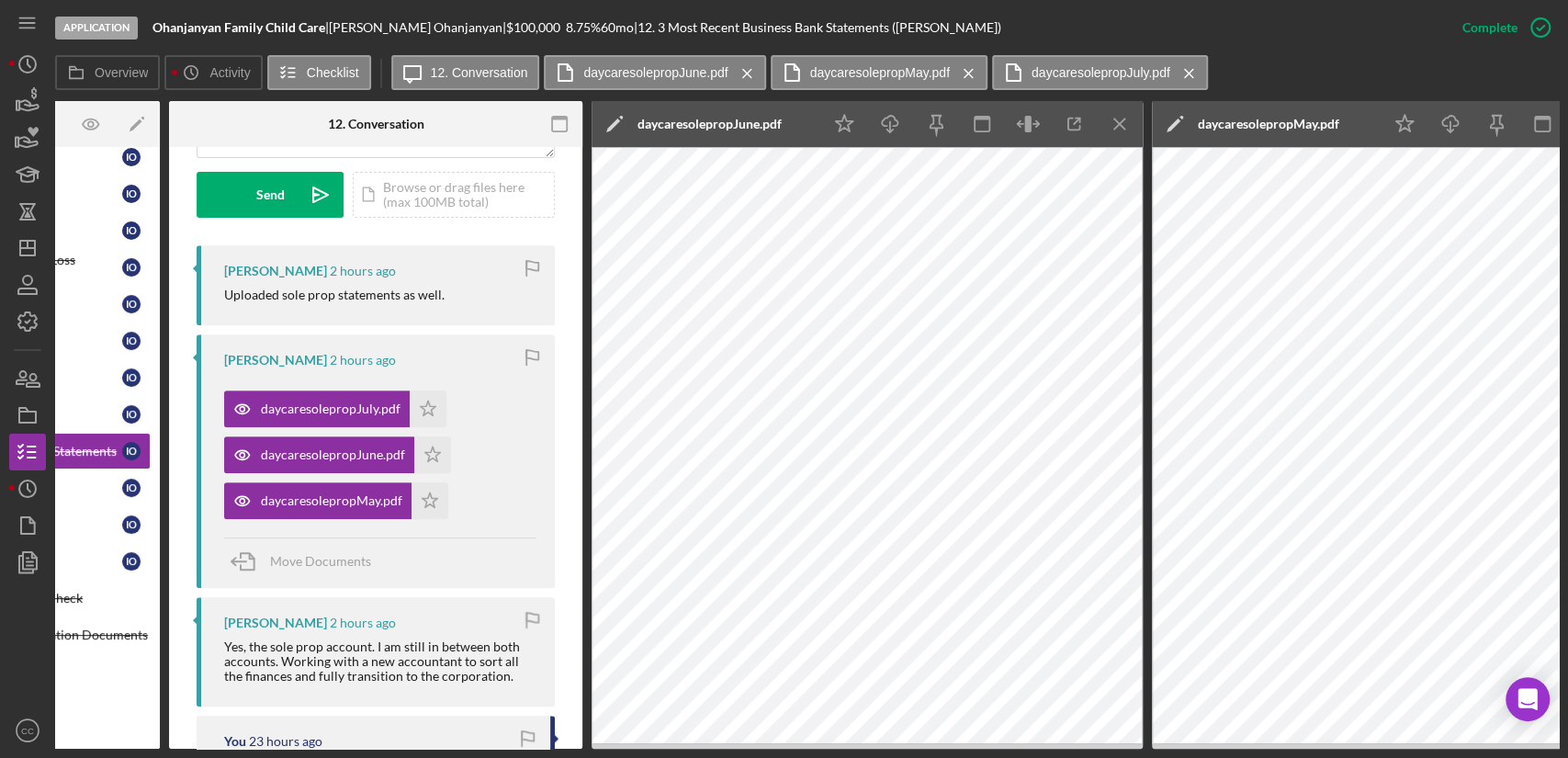
scroll to position [0, 225]
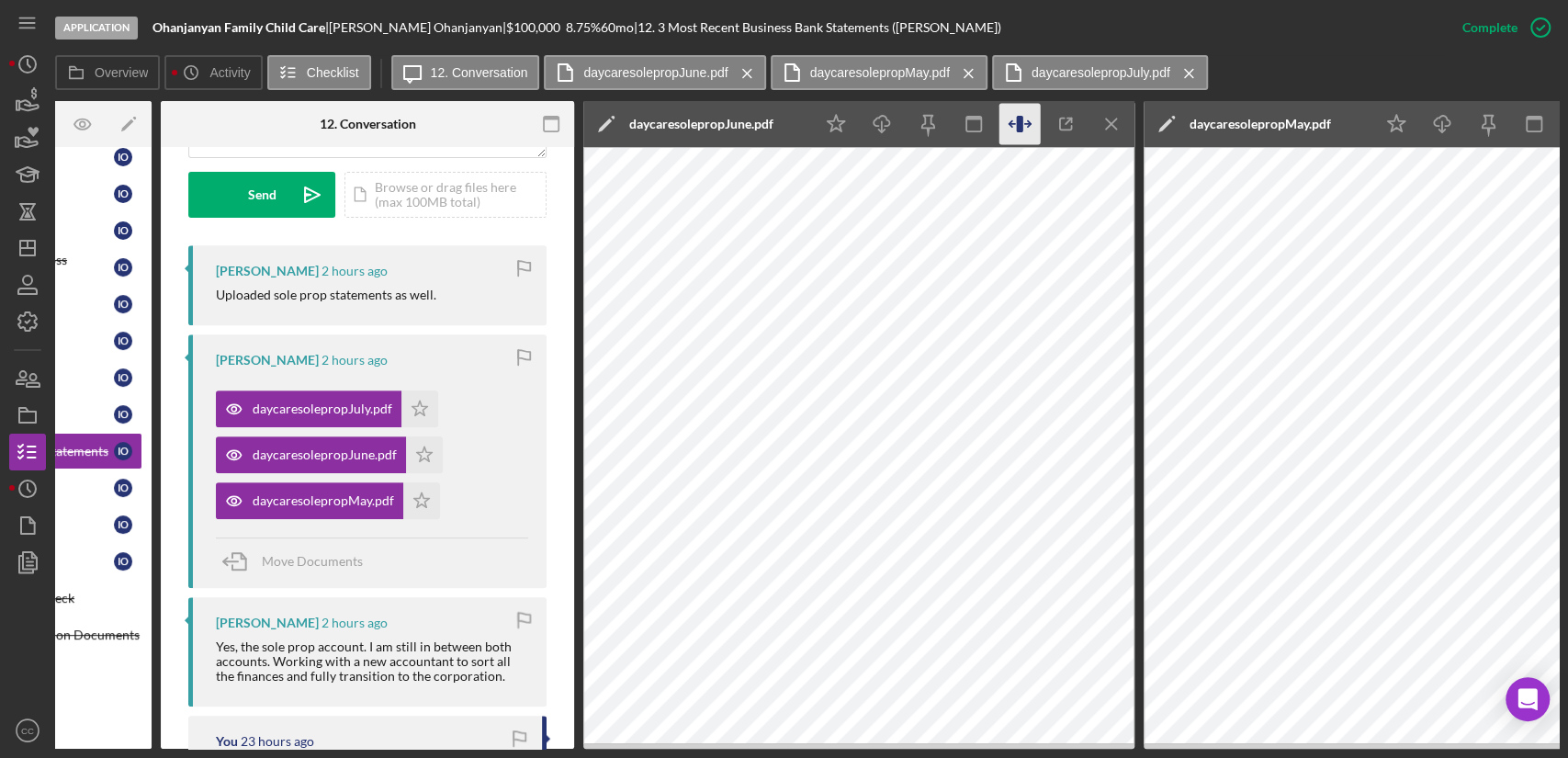
click at [1011, 124] on icon "button" at bounding box center [1011, 124] width 6 height 0
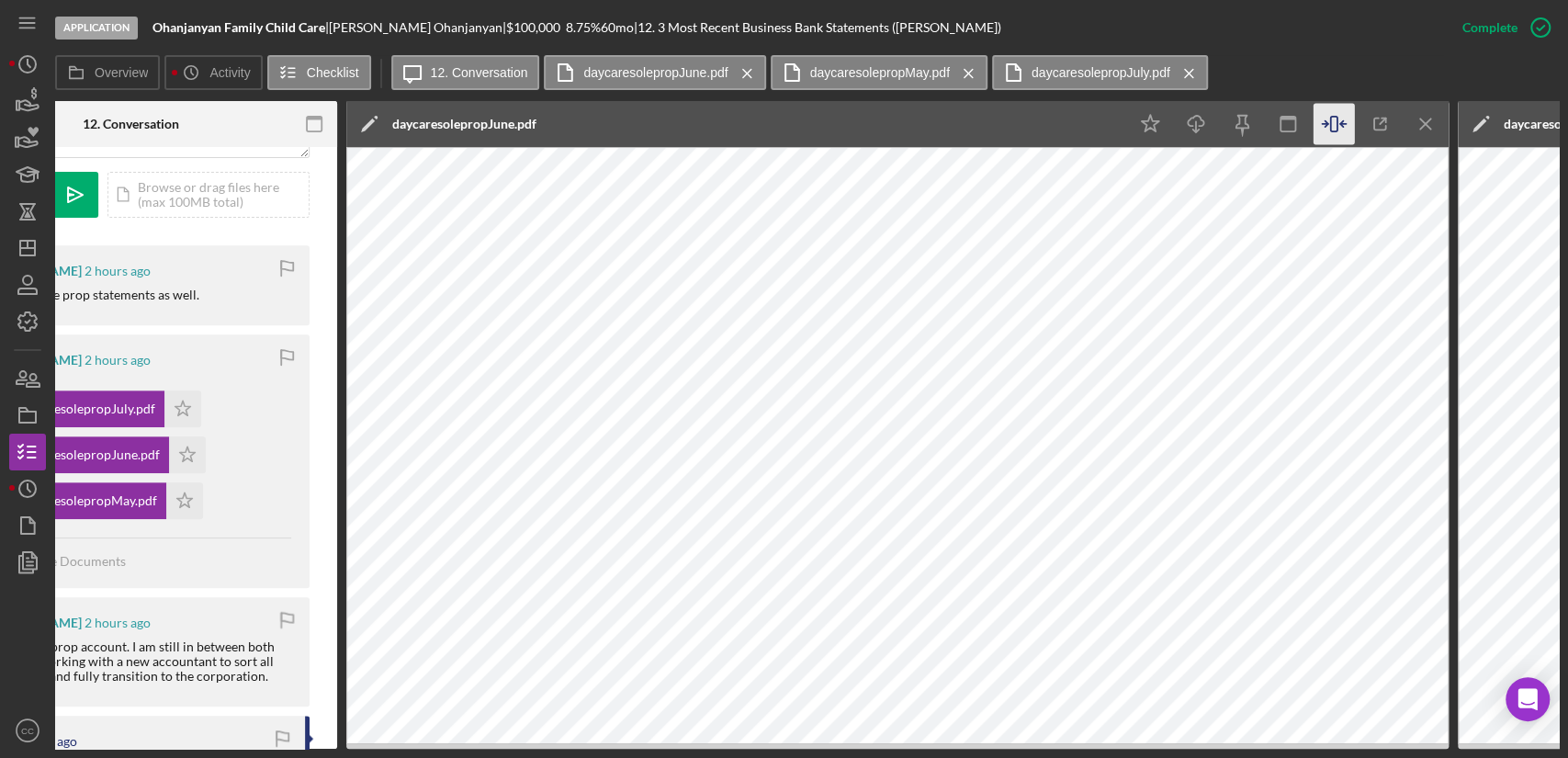
scroll to position [0, 476]
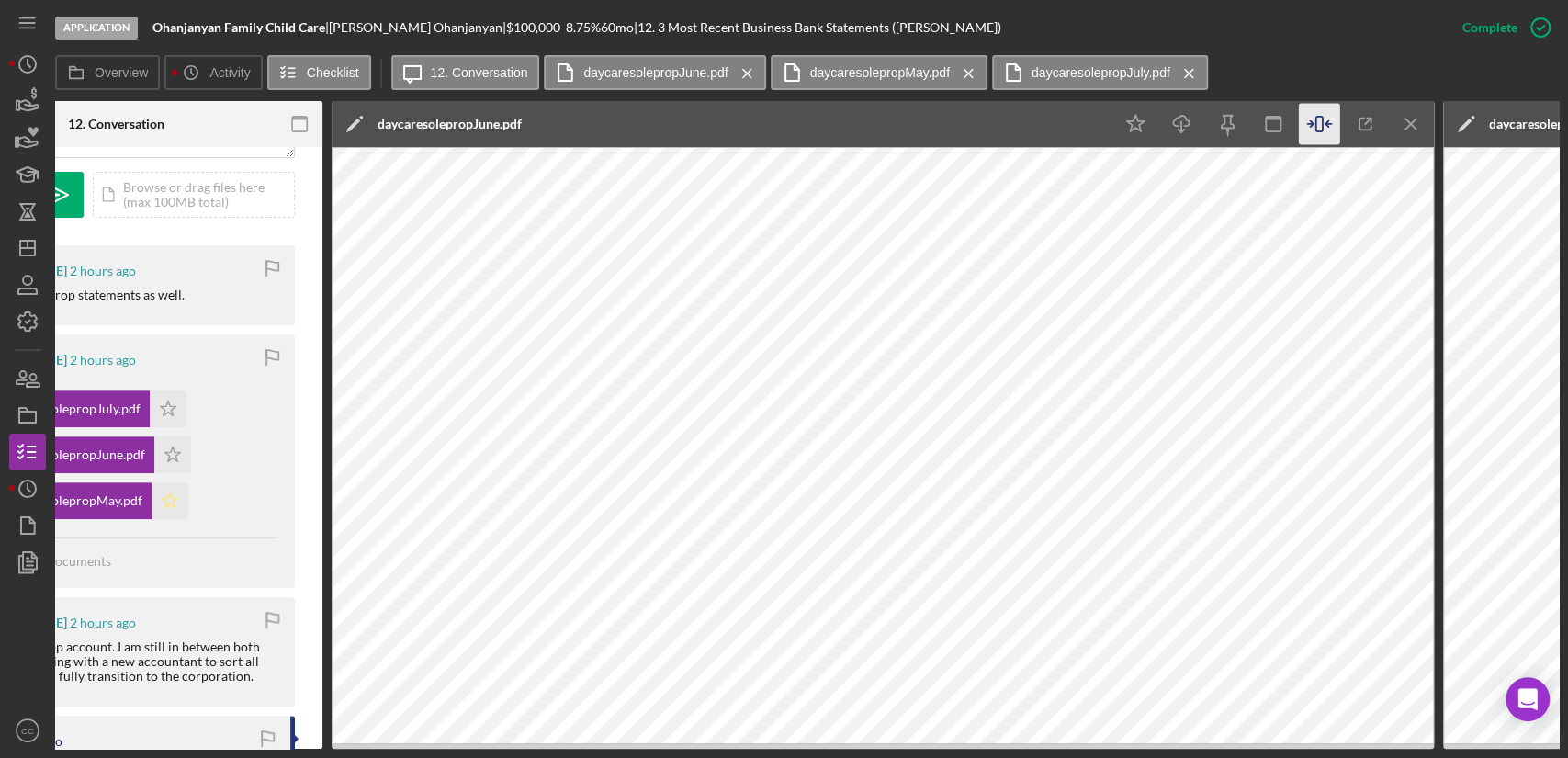
click at [161, 492] on icon "Icon/Star" at bounding box center [170, 500] width 36 height 36
click at [170, 447] on icon "Icon/Star" at bounding box center [172, 454] width 36 height 36
click at [163, 407] on icon "Icon/Star" at bounding box center [168, 408] width 36 height 36
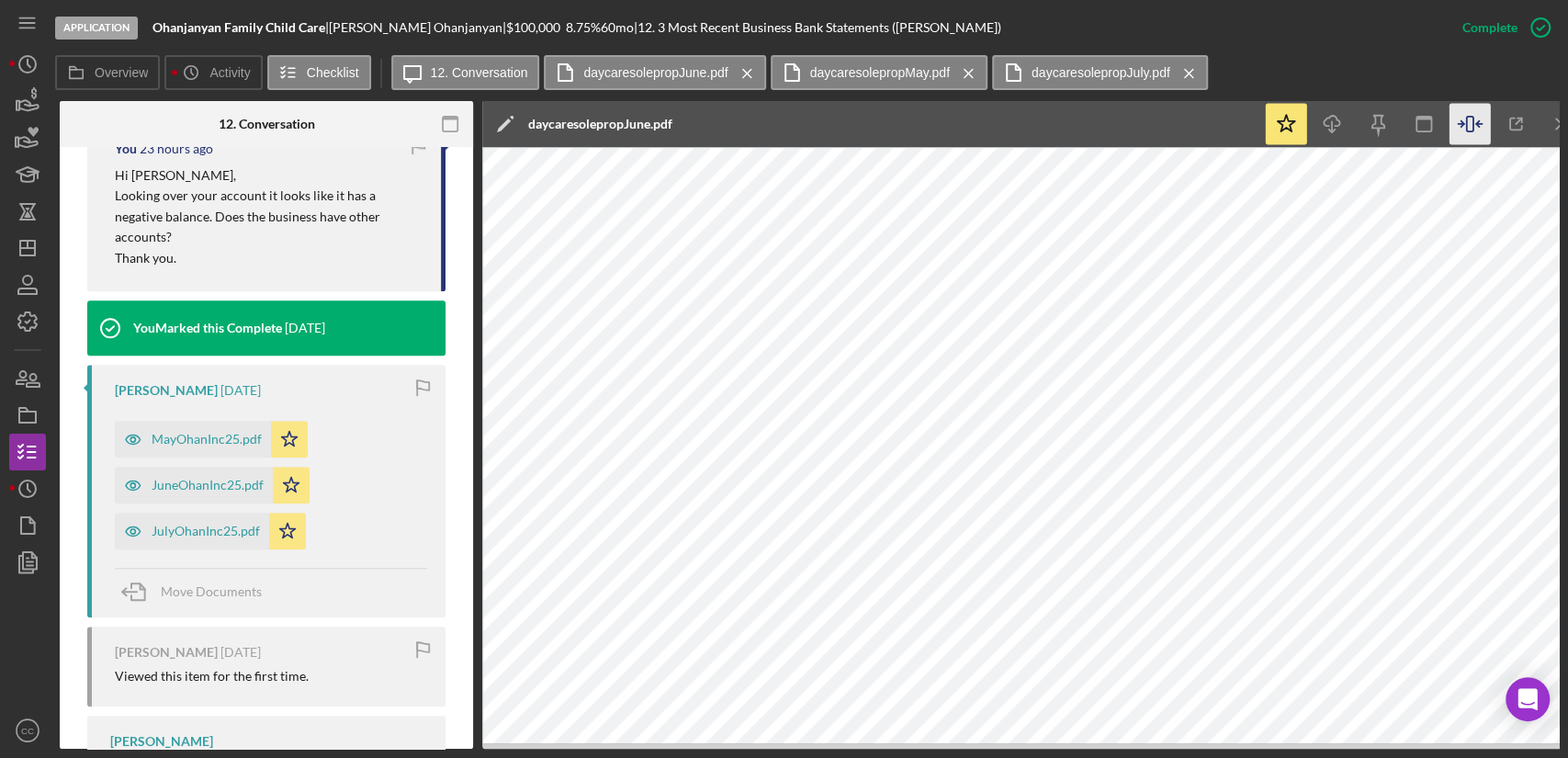
scroll to position [0, 325]
click at [199, 475] on div "JuneOhanInc25.pdf" at bounding box center [194, 485] width 158 height 36
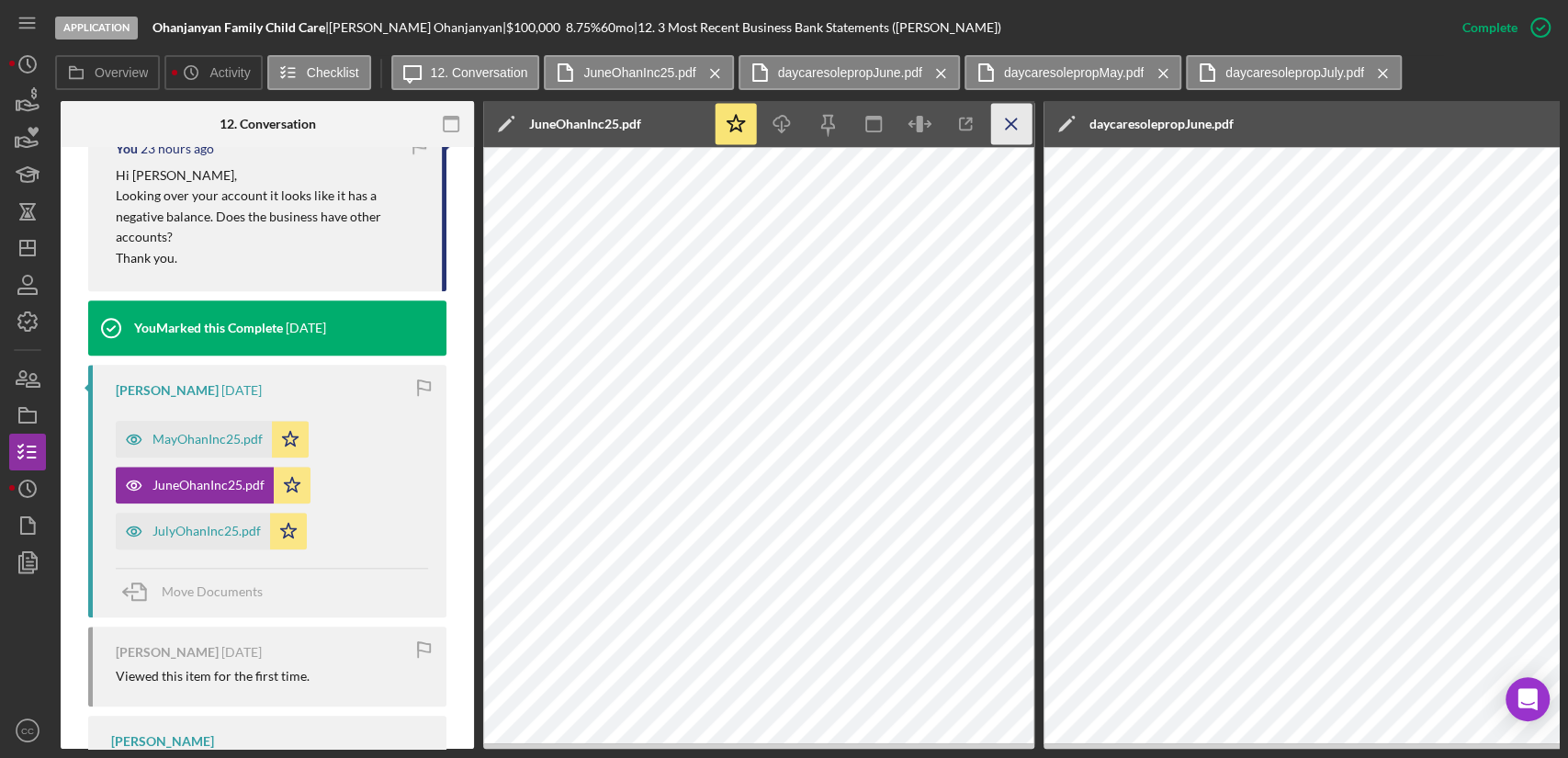
click at [1003, 125] on icon "Icon/Menu Close" at bounding box center [1011, 124] width 41 height 41
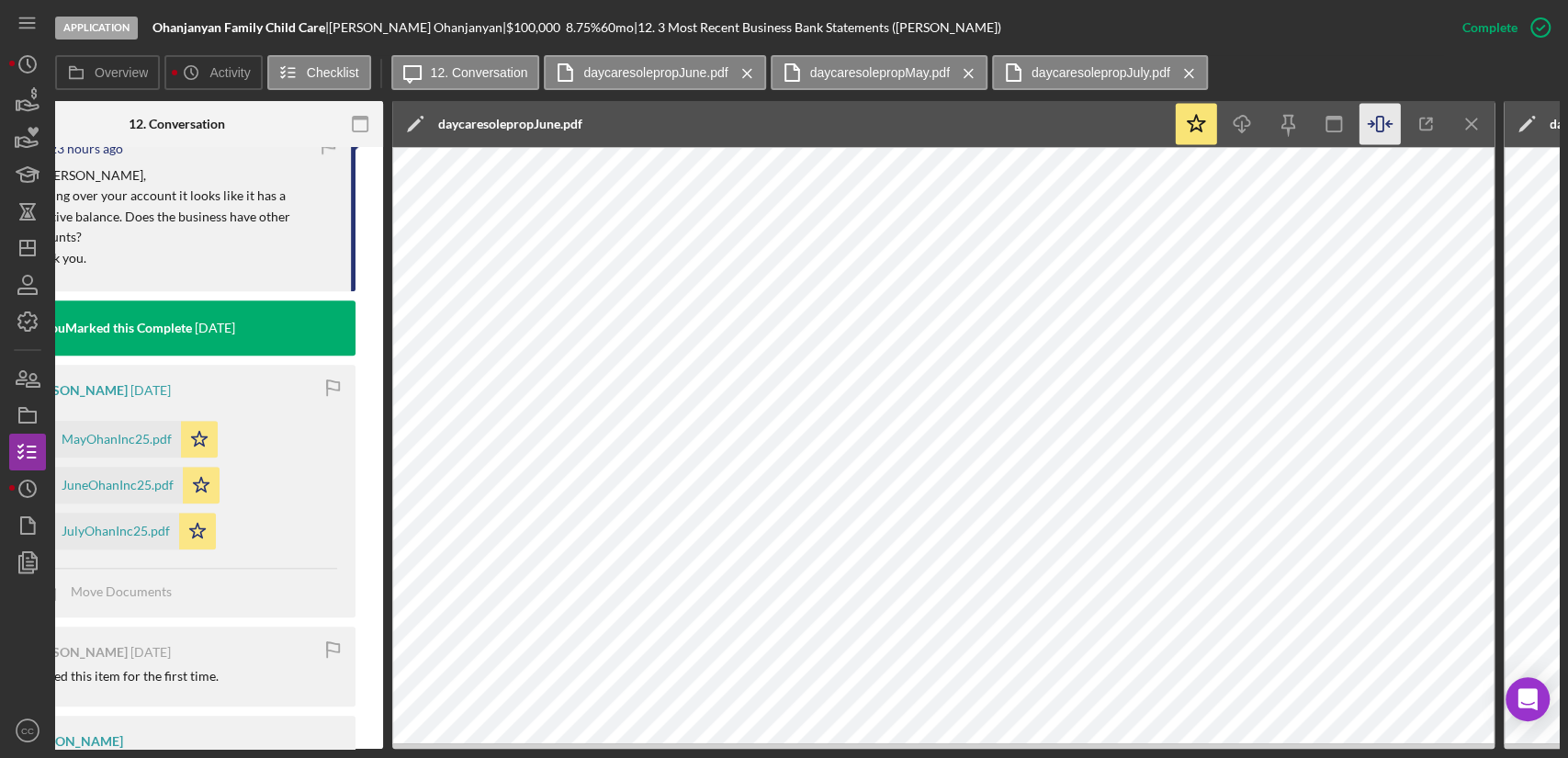
scroll to position [0, 427]
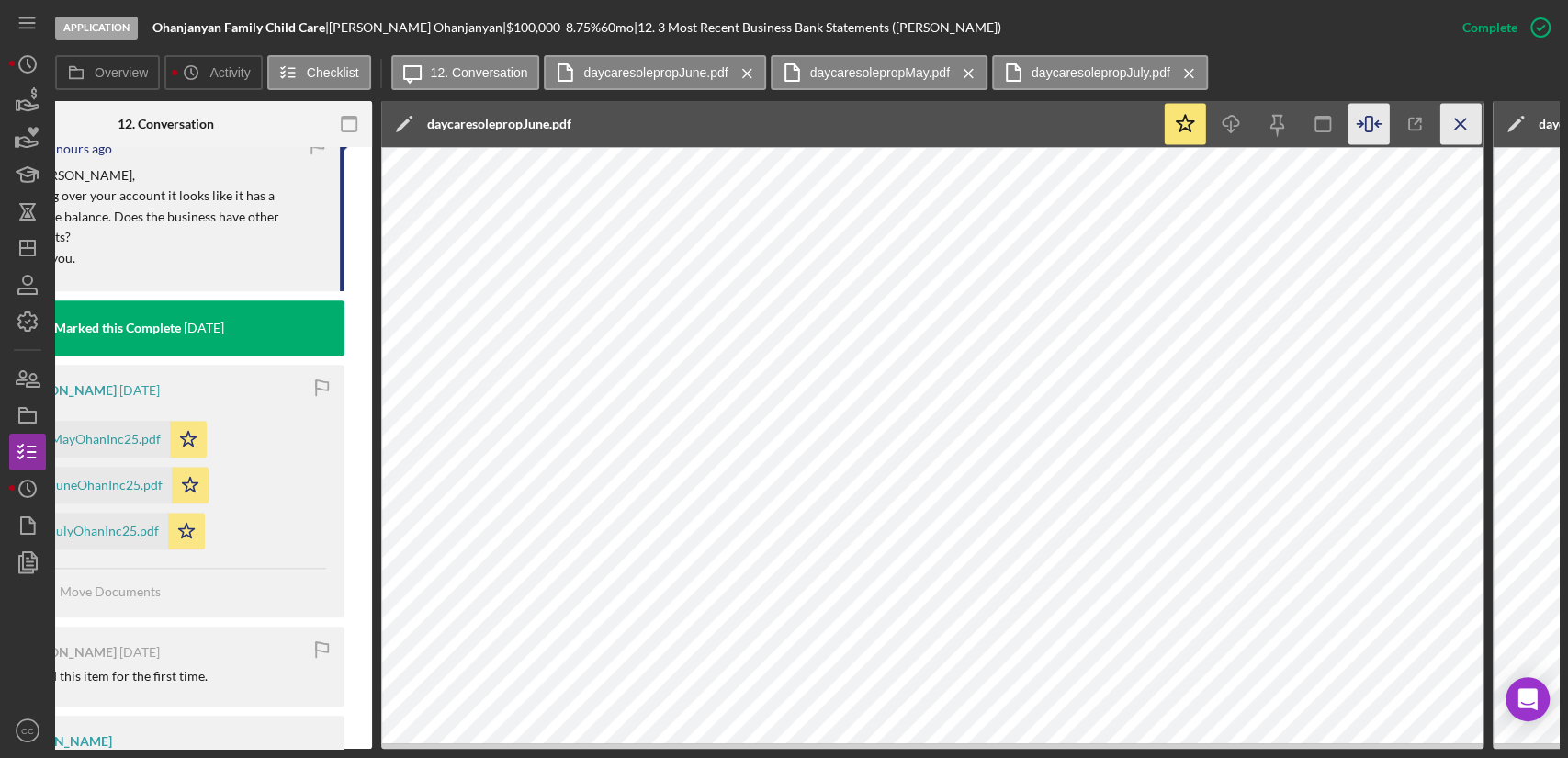
click at [1456, 119] on icon "Icon/Menu Close" at bounding box center [1461, 124] width 41 height 41
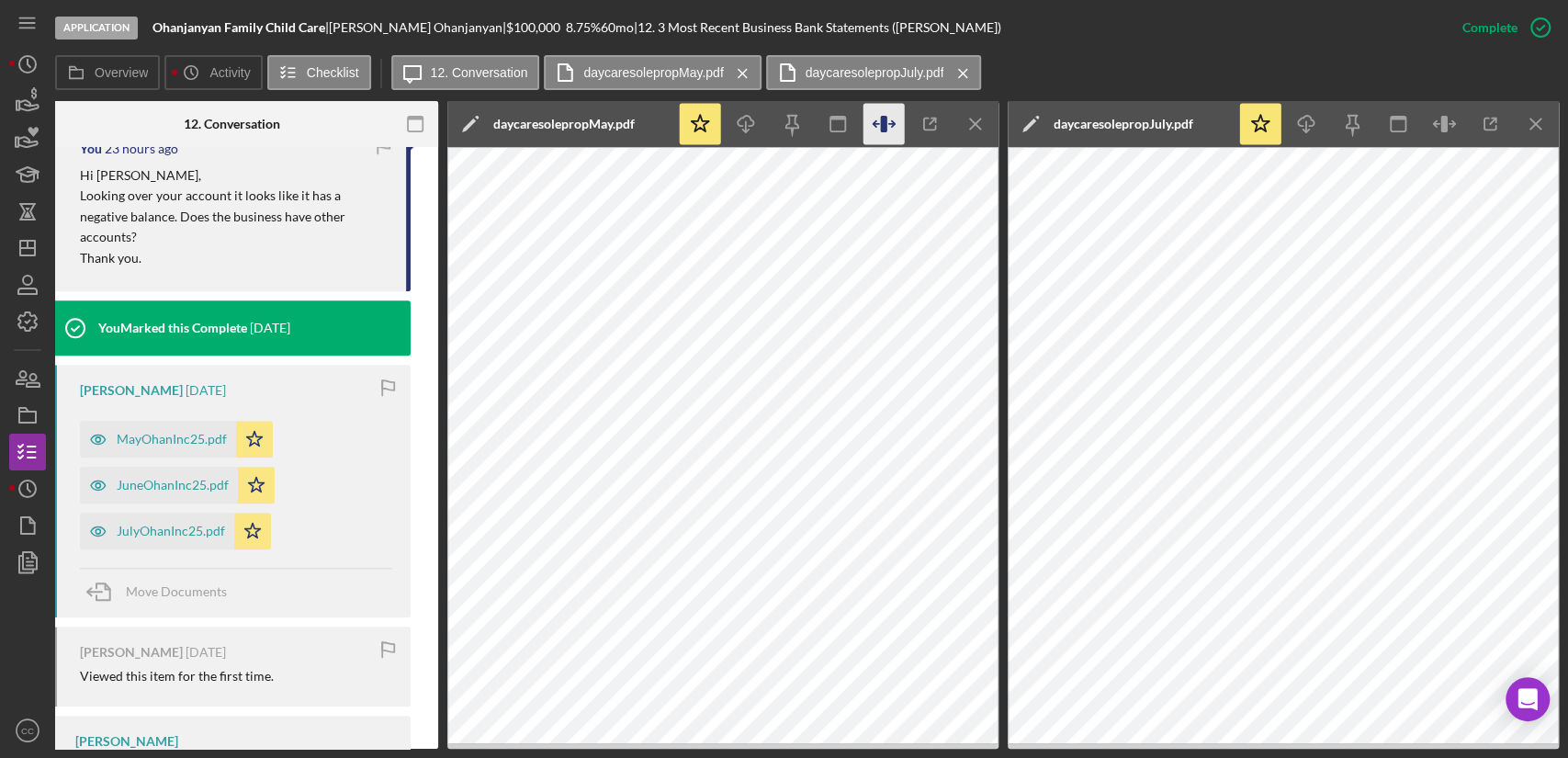
click at [889, 117] on icon "button" at bounding box center [884, 124] width 41 height 41
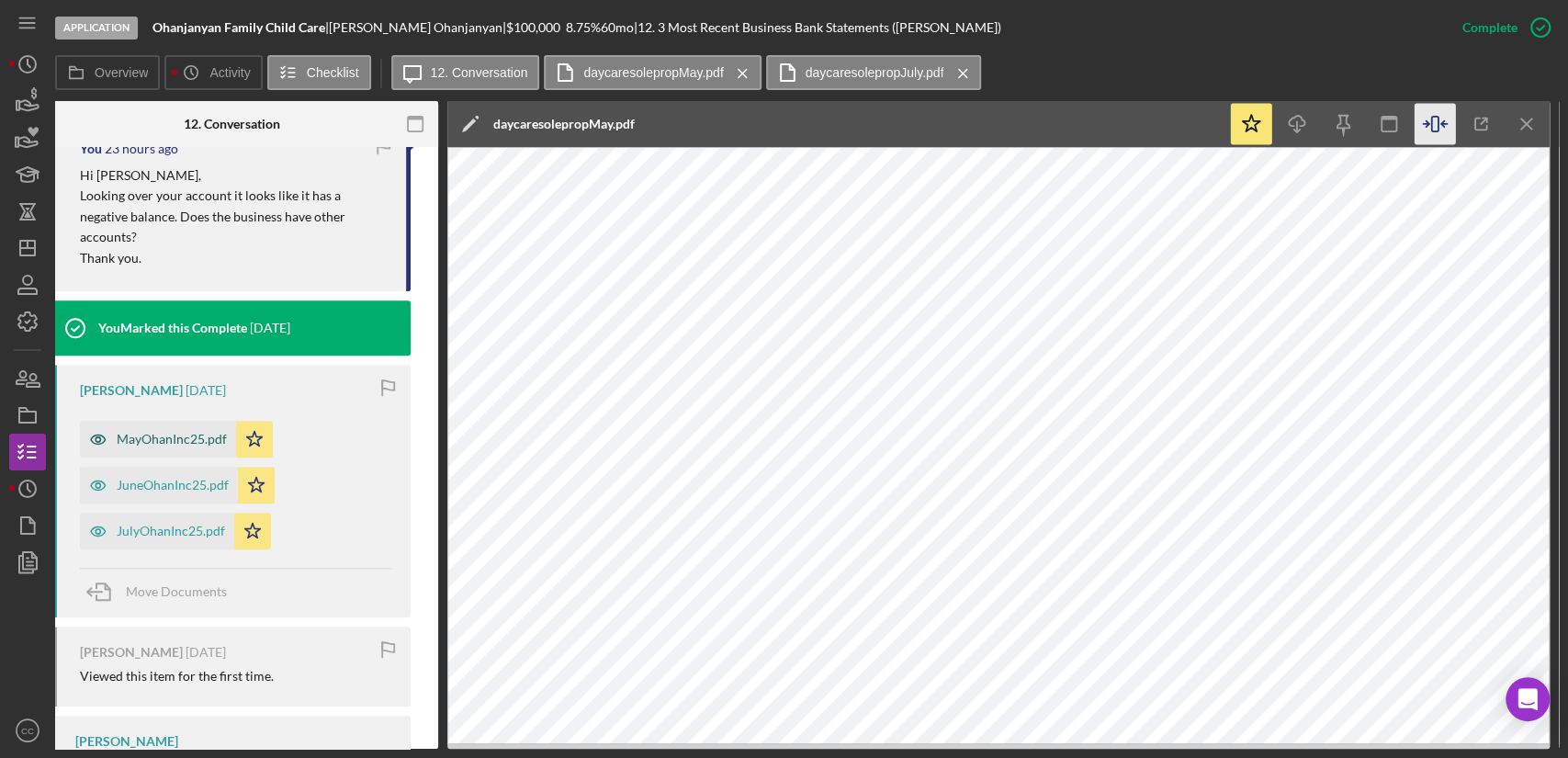
click at [163, 433] on div "MayOhanInc25.pdf" at bounding box center [172, 439] width 110 height 15
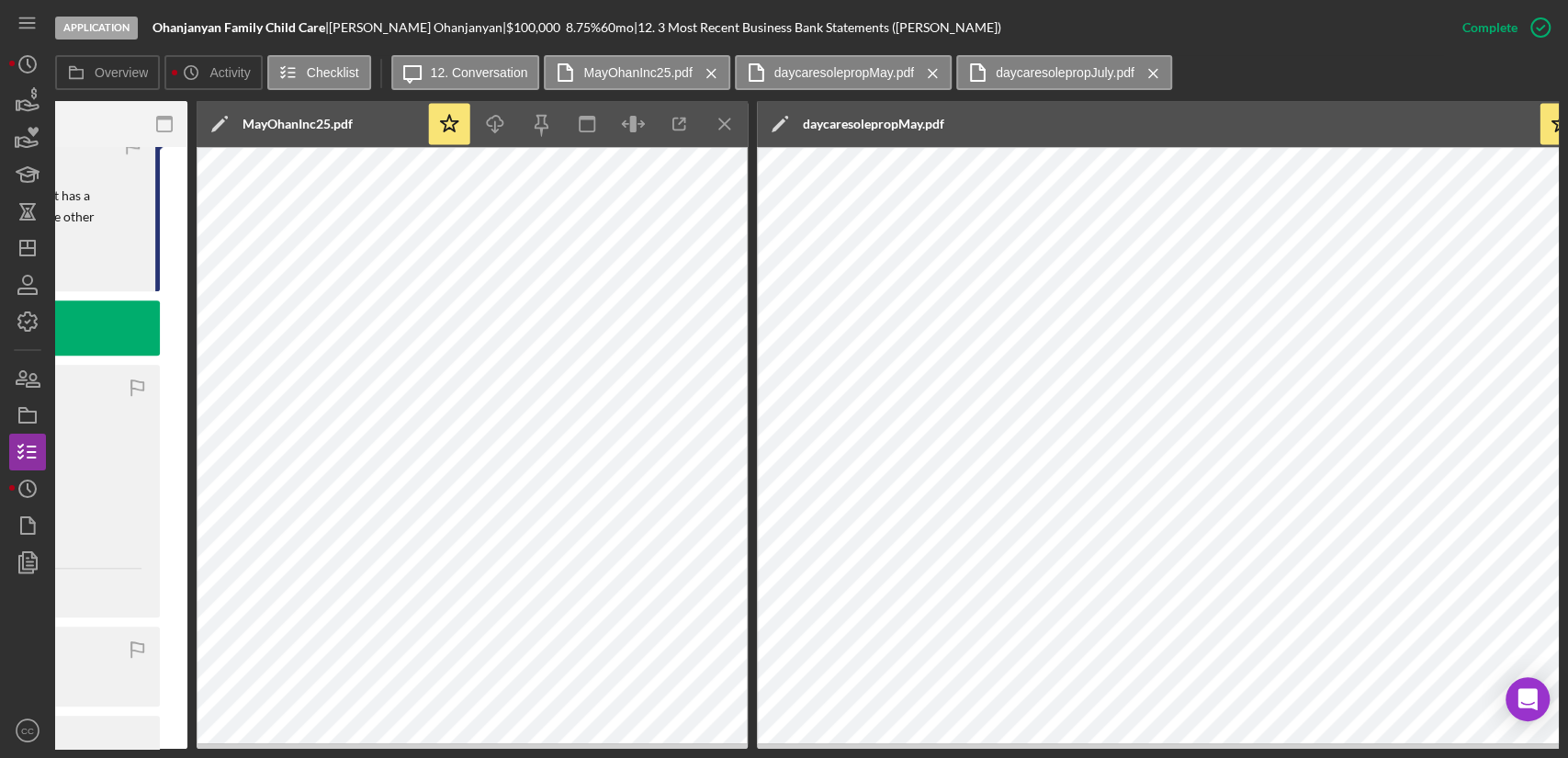
scroll to position [0, 613]
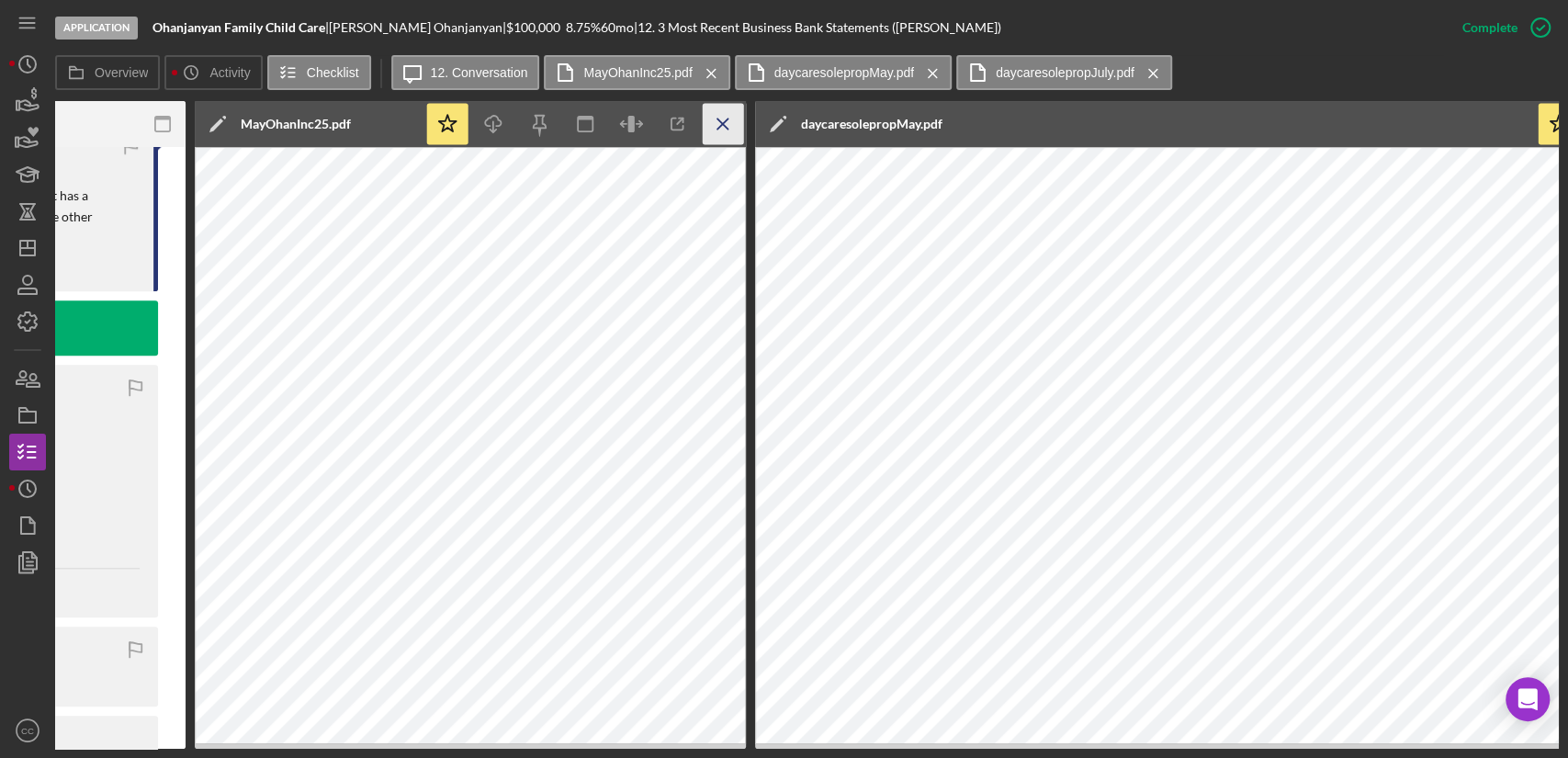
click at [714, 131] on icon "Icon/Menu Close" at bounding box center [723, 124] width 41 height 41
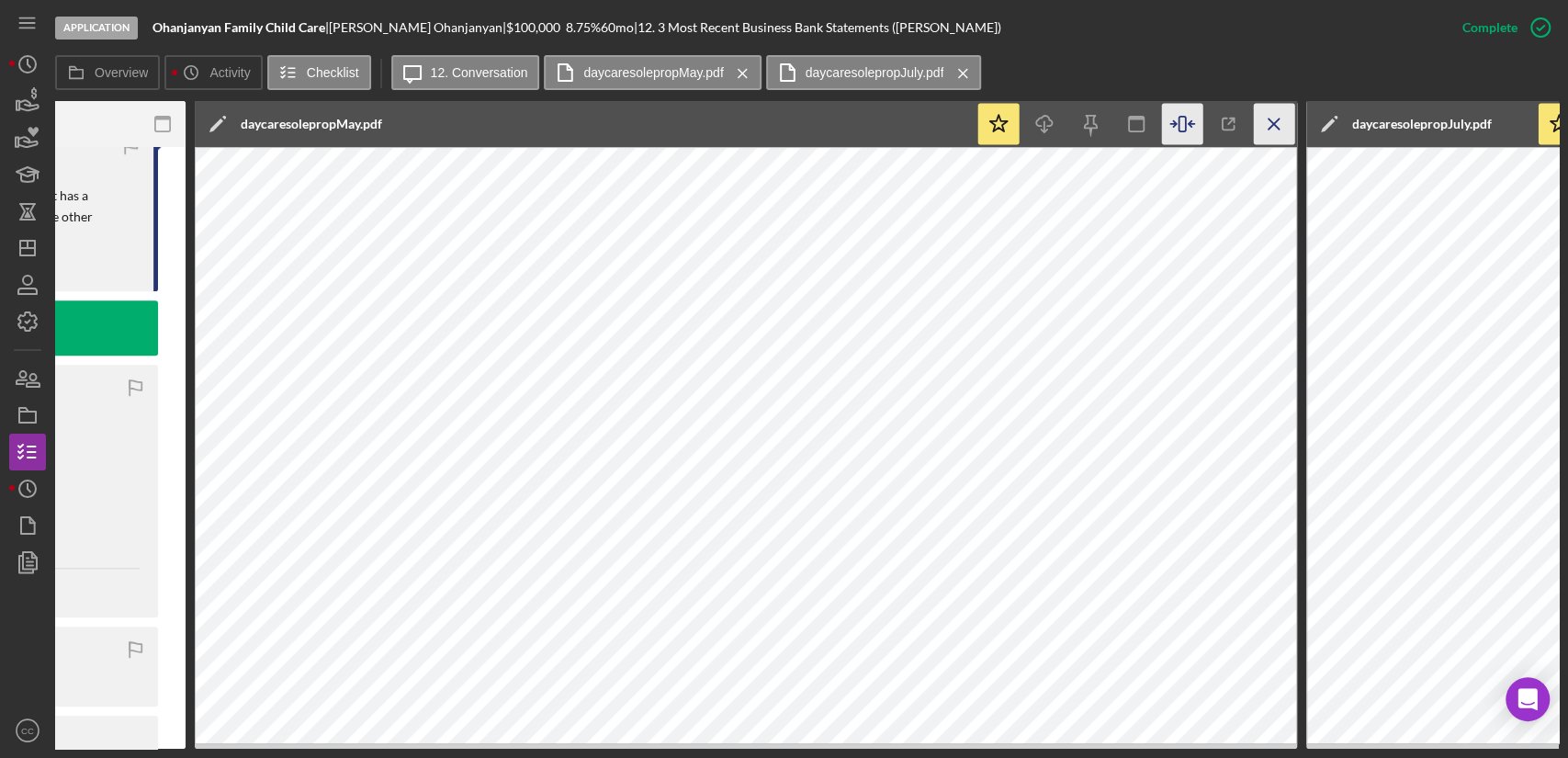
click at [1280, 131] on icon "Icon/Menu Close" at bounding box center [1274, 124] width 41 height 41
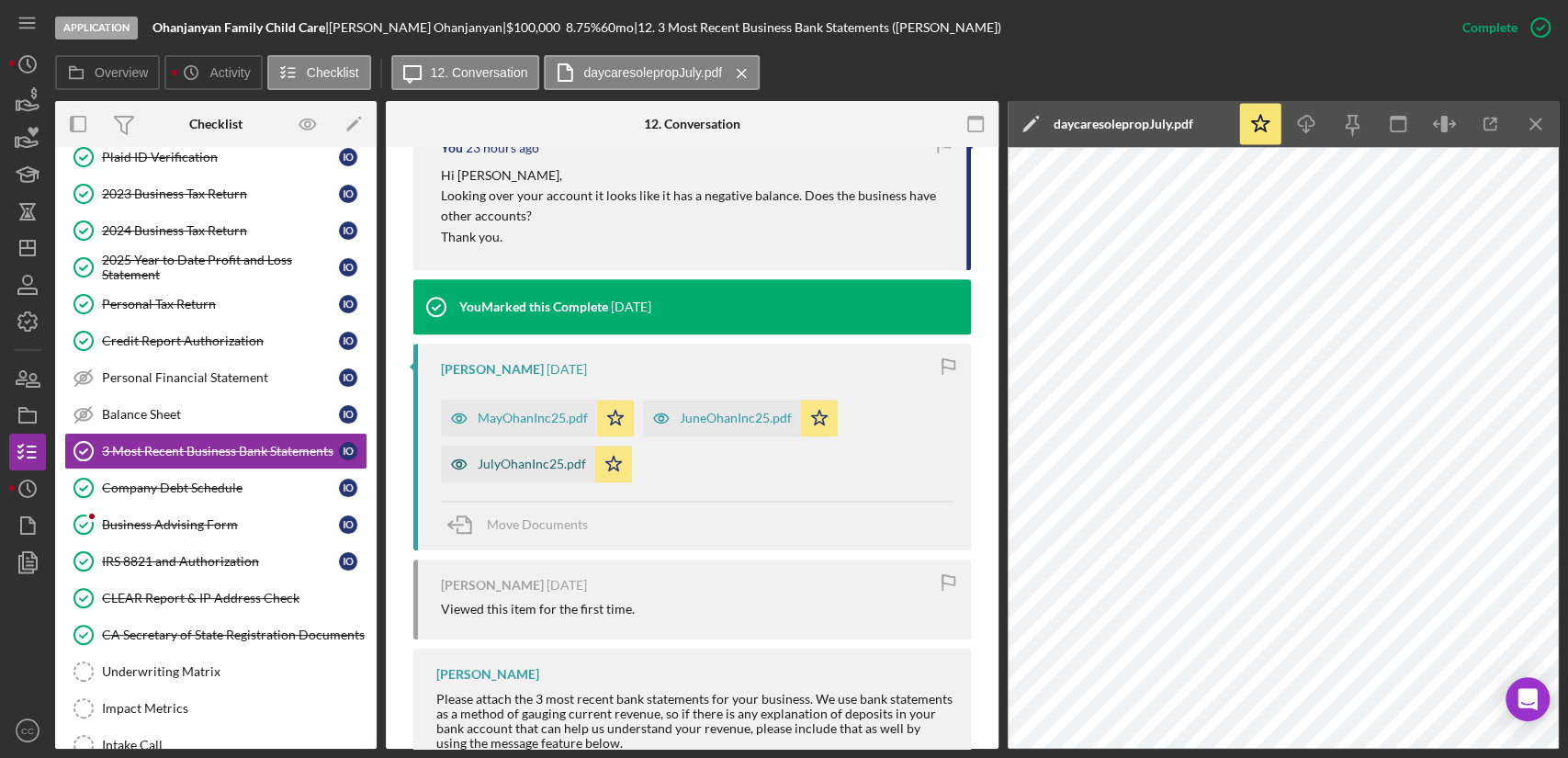
click at [495, 469] on div "JulyOhanInc25.pdf" at bounding box center [531, 464] width 108 height 15
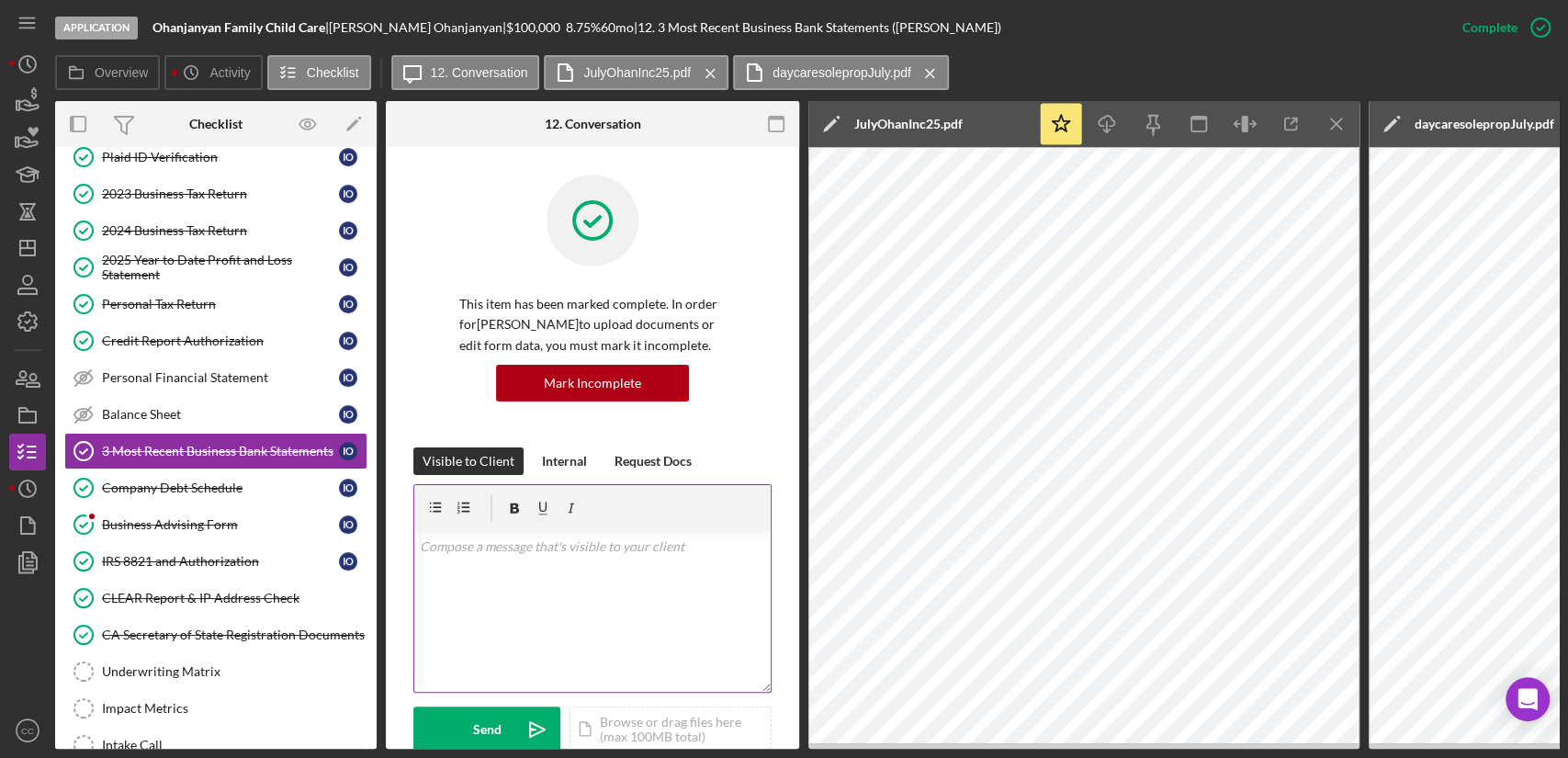
click at [506, 613] on div "v Color teal Color pink Remove color Add row above Add row below Add column bef…" at bounding box center [592, 612] width 356 height 160
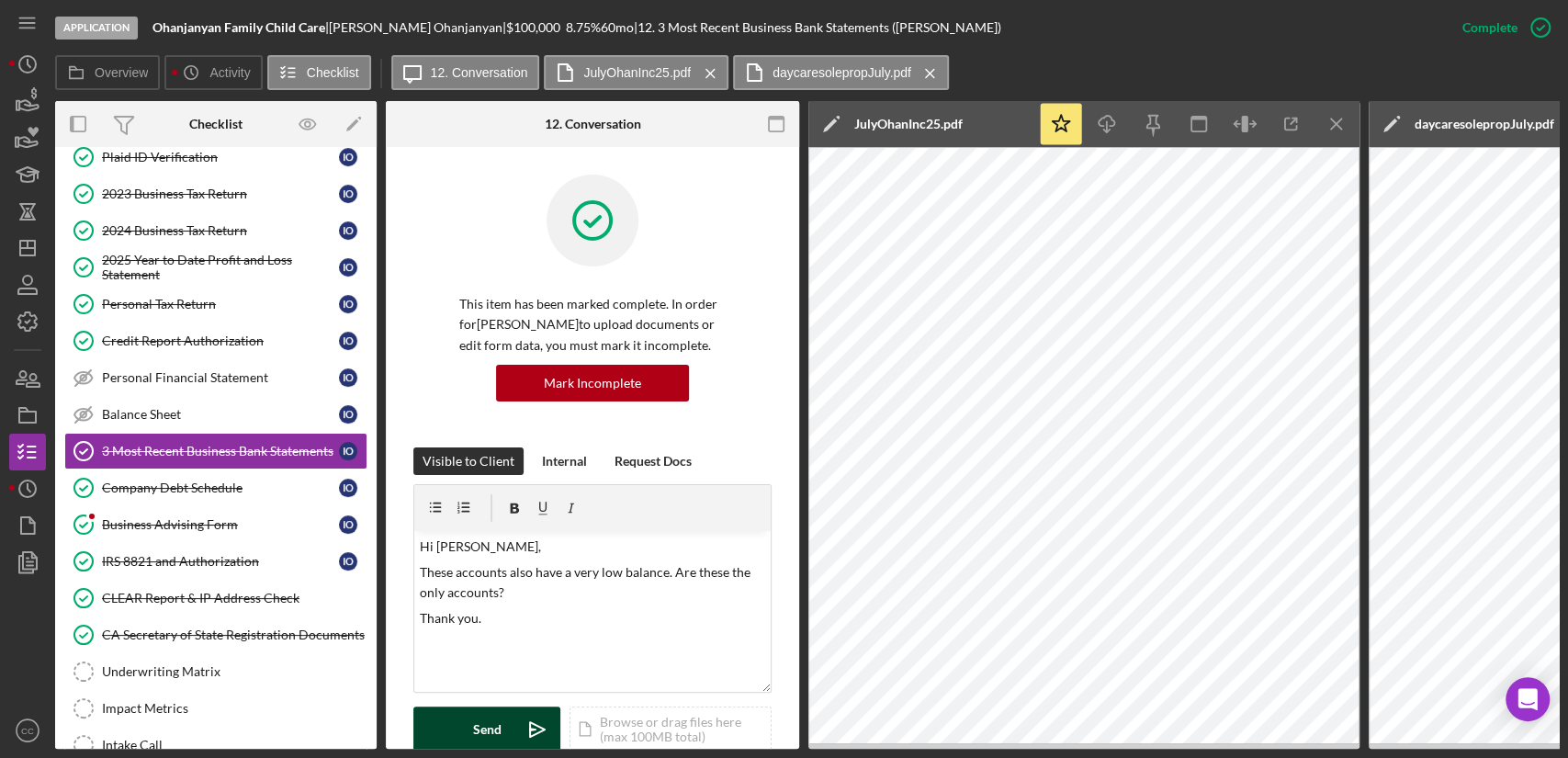
click at [471, 725] on button "Send Icon/icon-invite-send" at bounding box center [487, 729] width 147 height 46
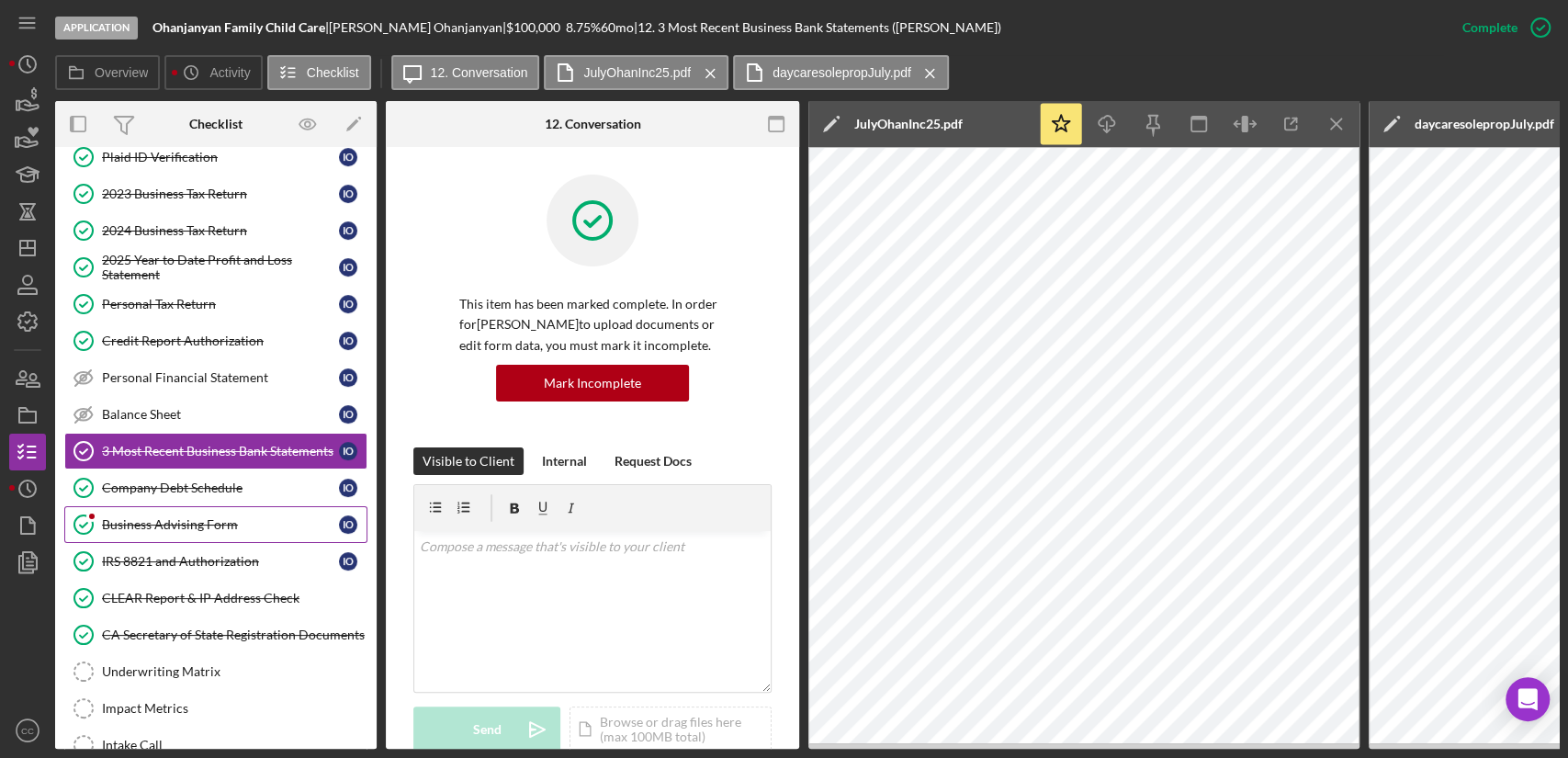
click at [175, 528] on div "Business Advising Form" at bounding box center [220, 525] width 237 height 15
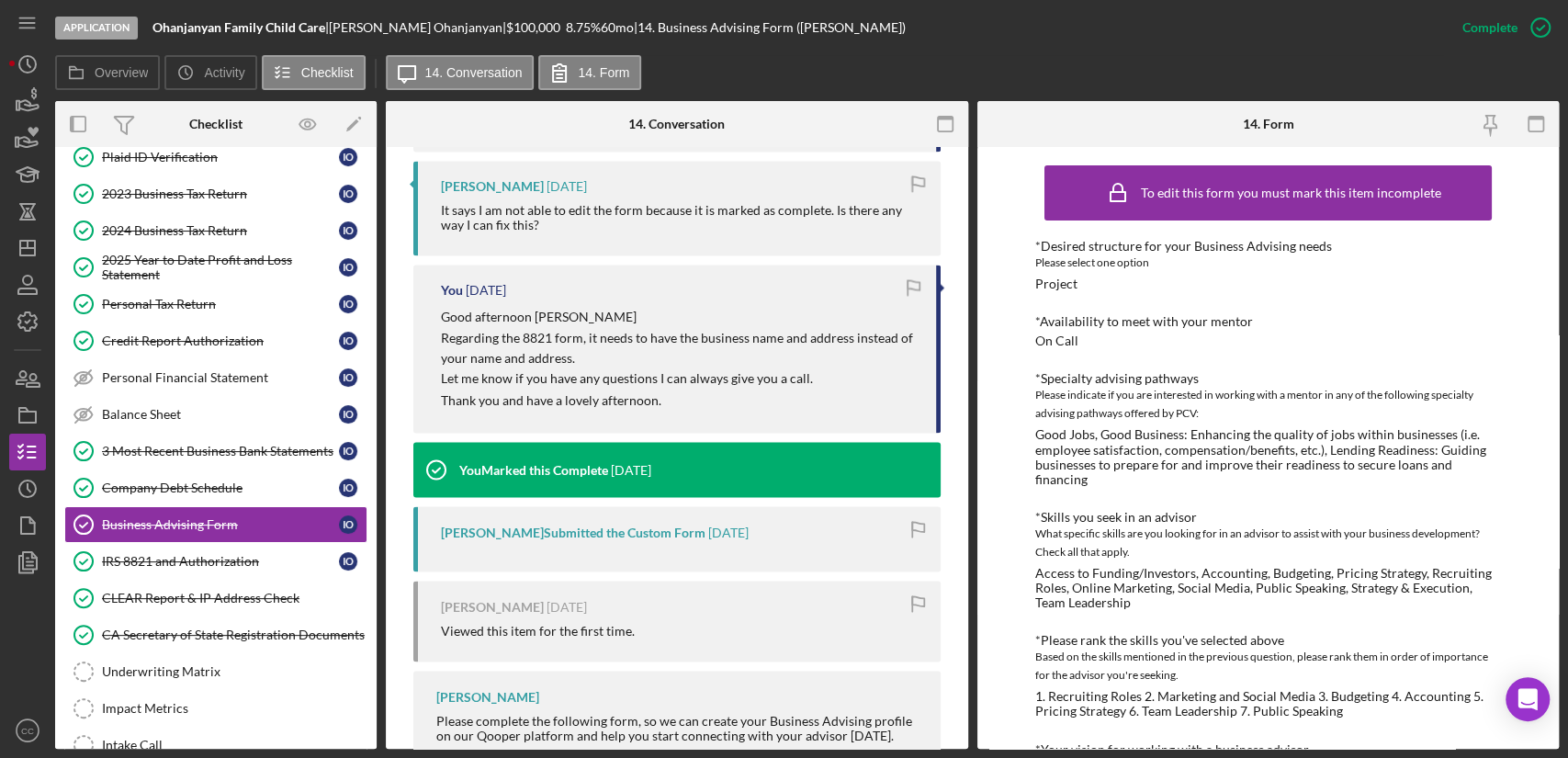
scroll to position [2095, 0]
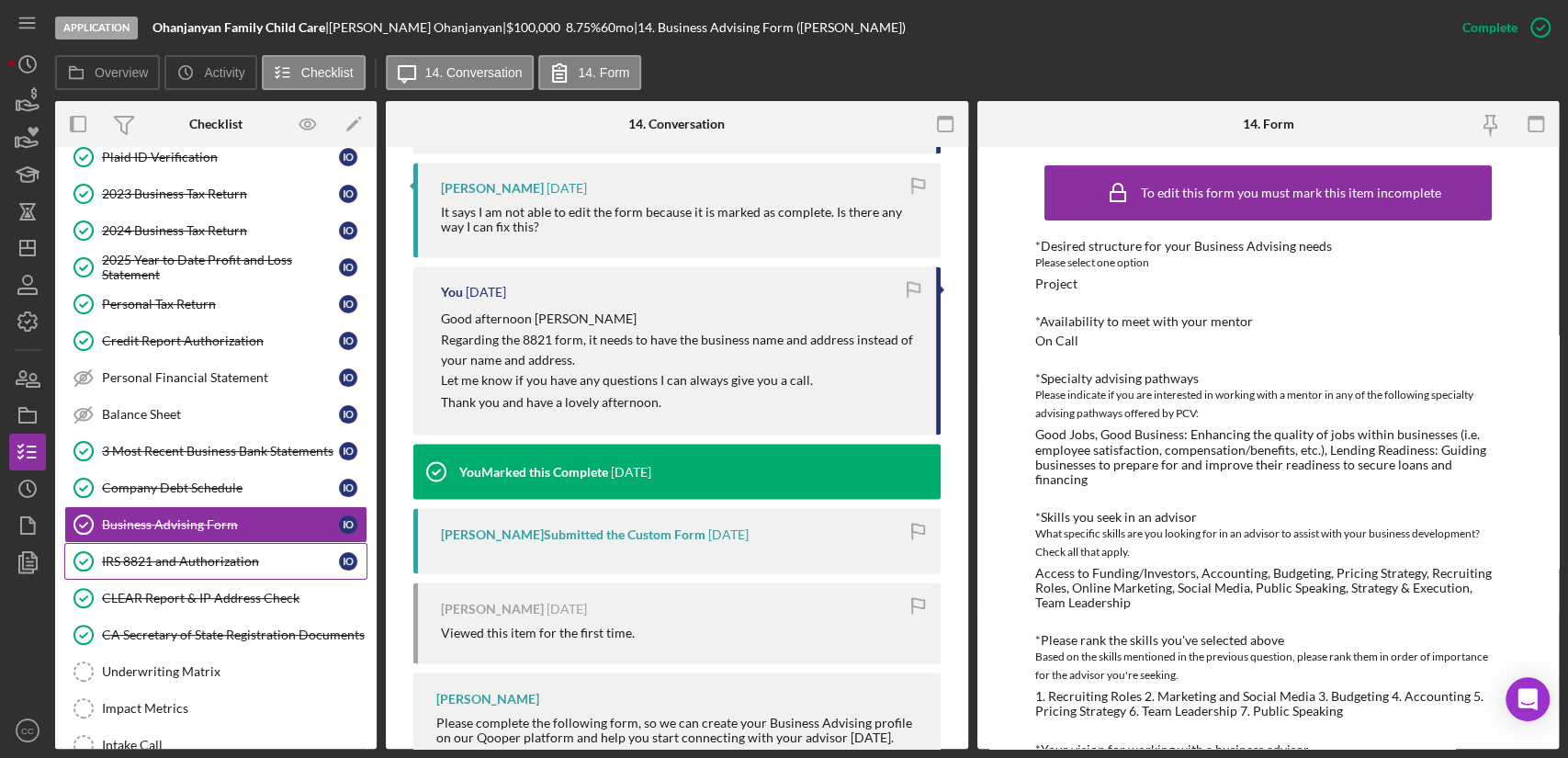
click at [169, 557] on div "IRS 8821 and Authorization" at bounding box center [220, 561] width 237 height 15
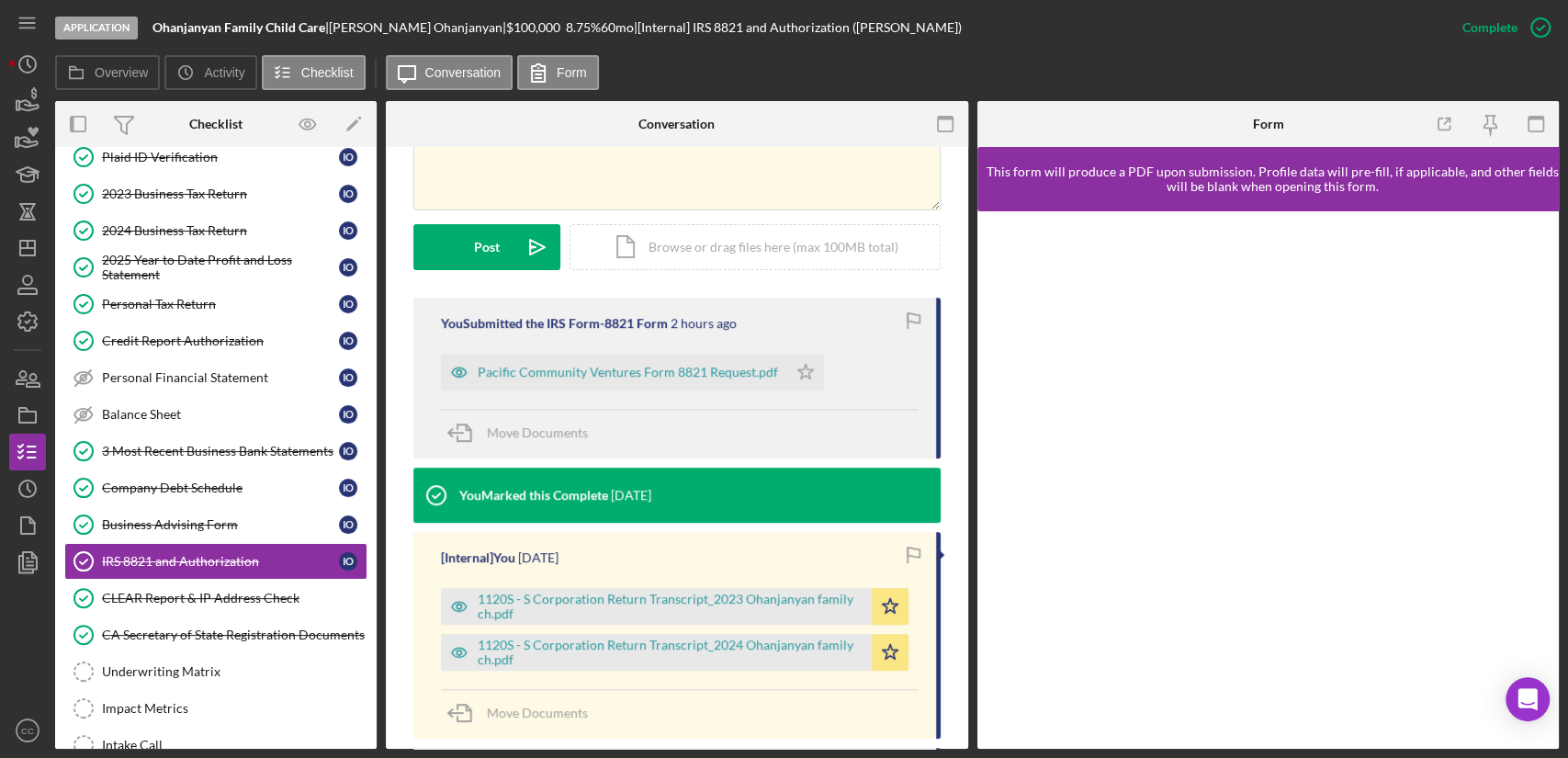
scroll to position [446, 0]
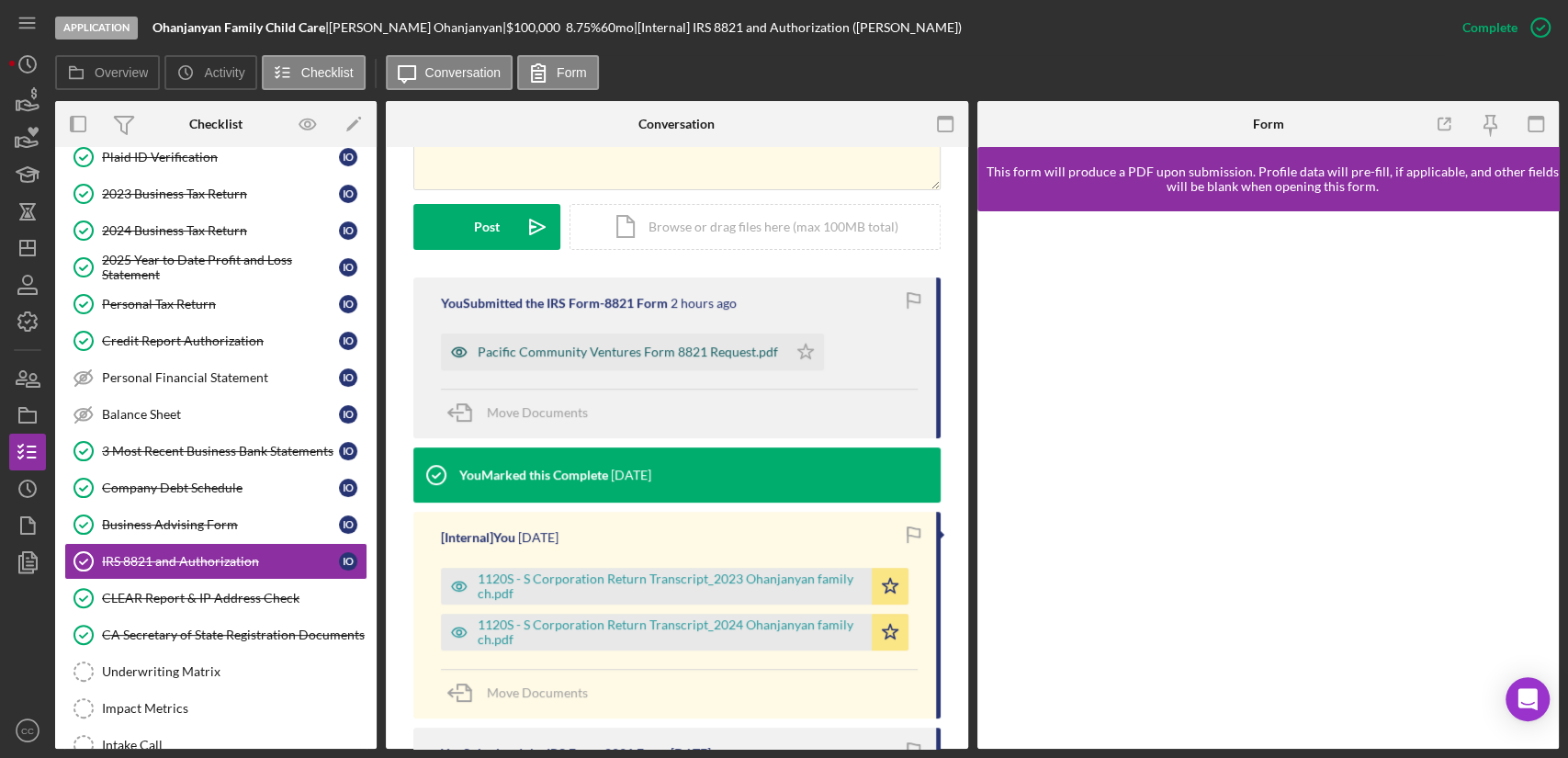
click at [672, 358] on div "Pacific Community Ventures Form 8821 Request.pdf" at bounding box center [613, 351] width 346 height 36
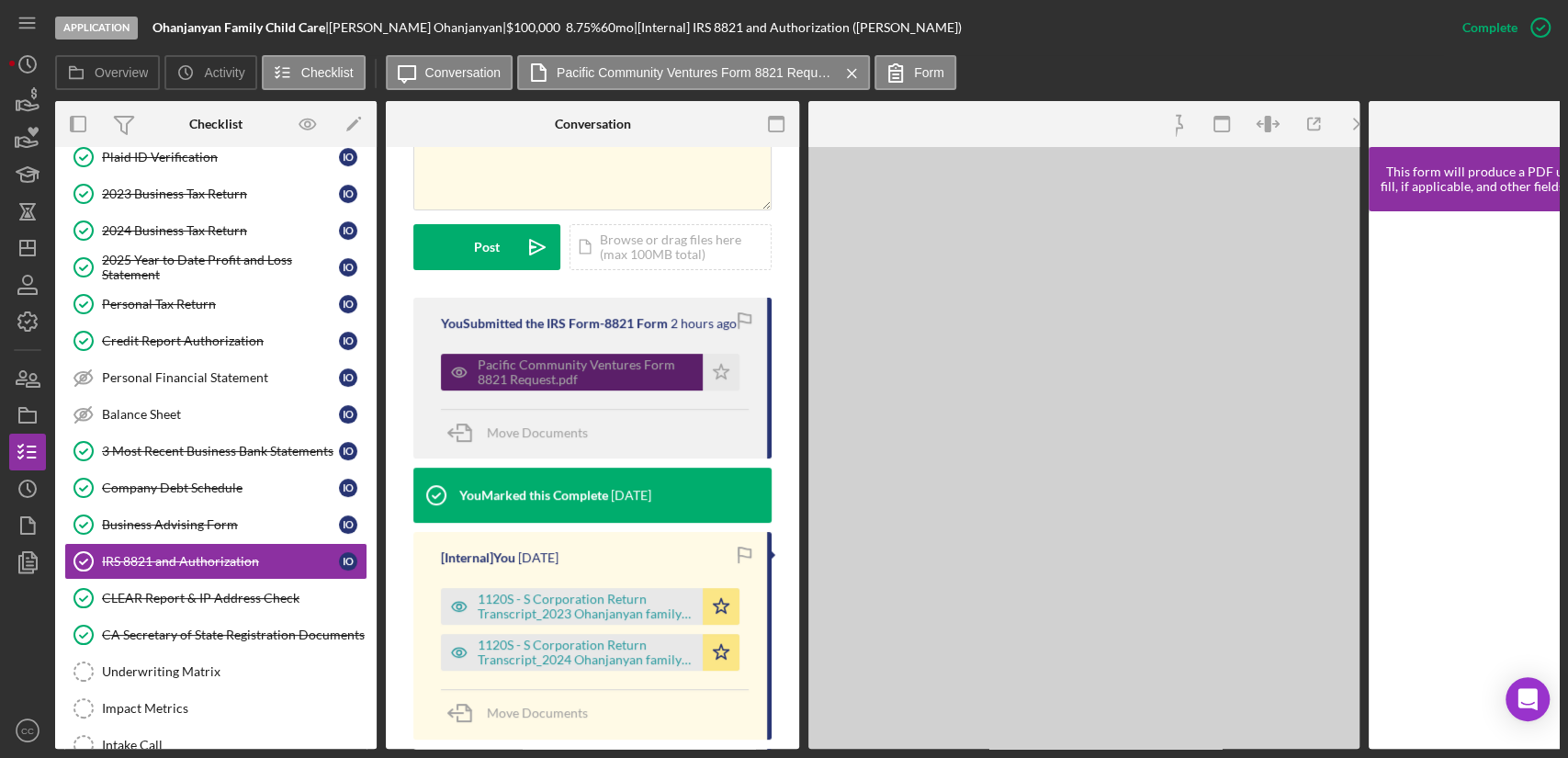
scroll to position [466, 0]
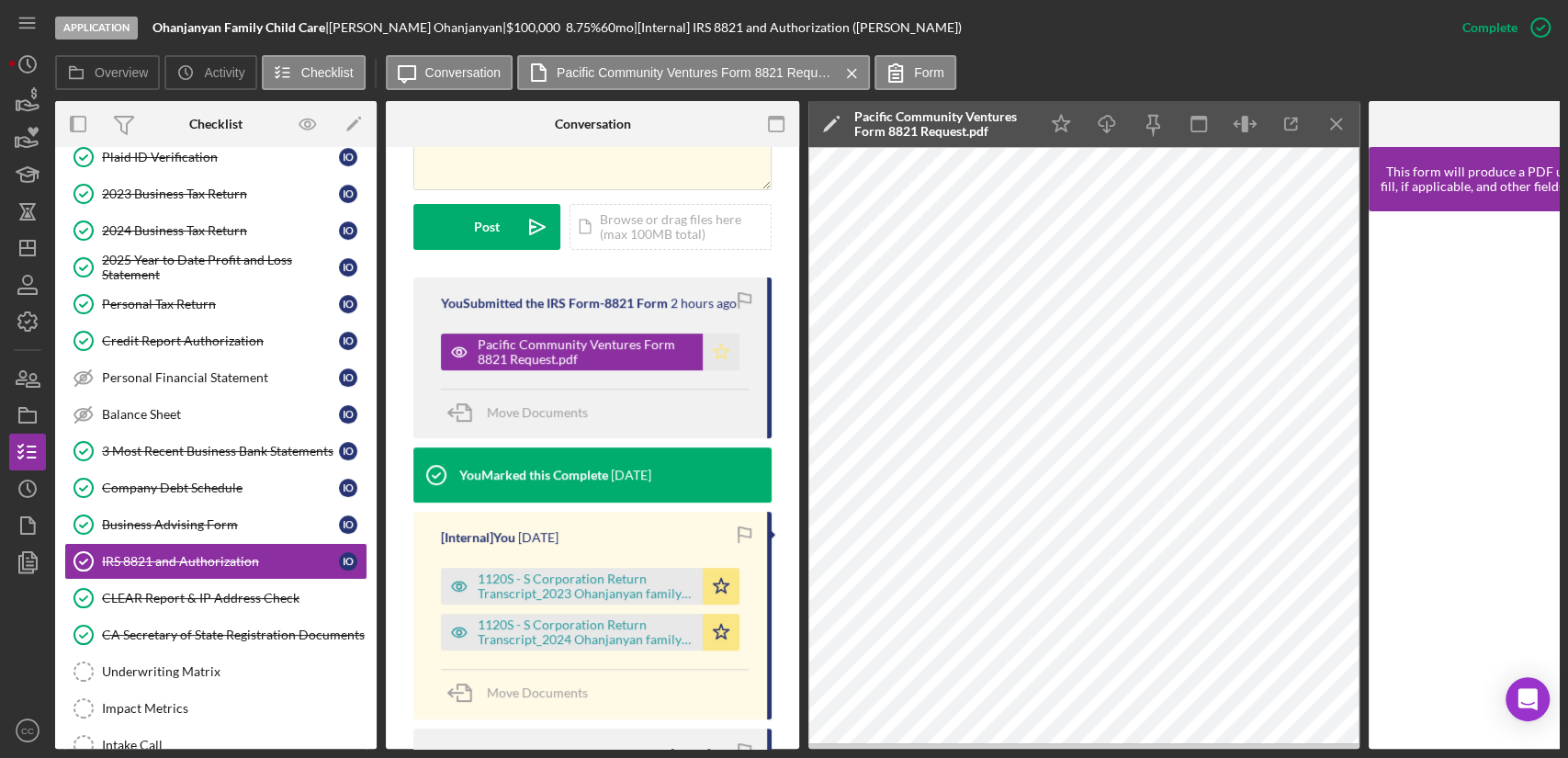
click at [714, 349] on polygon "button" at bounding box center [722, 351] width 16 height 15
click at [392, 200] on div "This item has been marked complete. In order for [PERSON_NAME] to upload docume…" at bounding box center [592, 392] width 413 height 1422
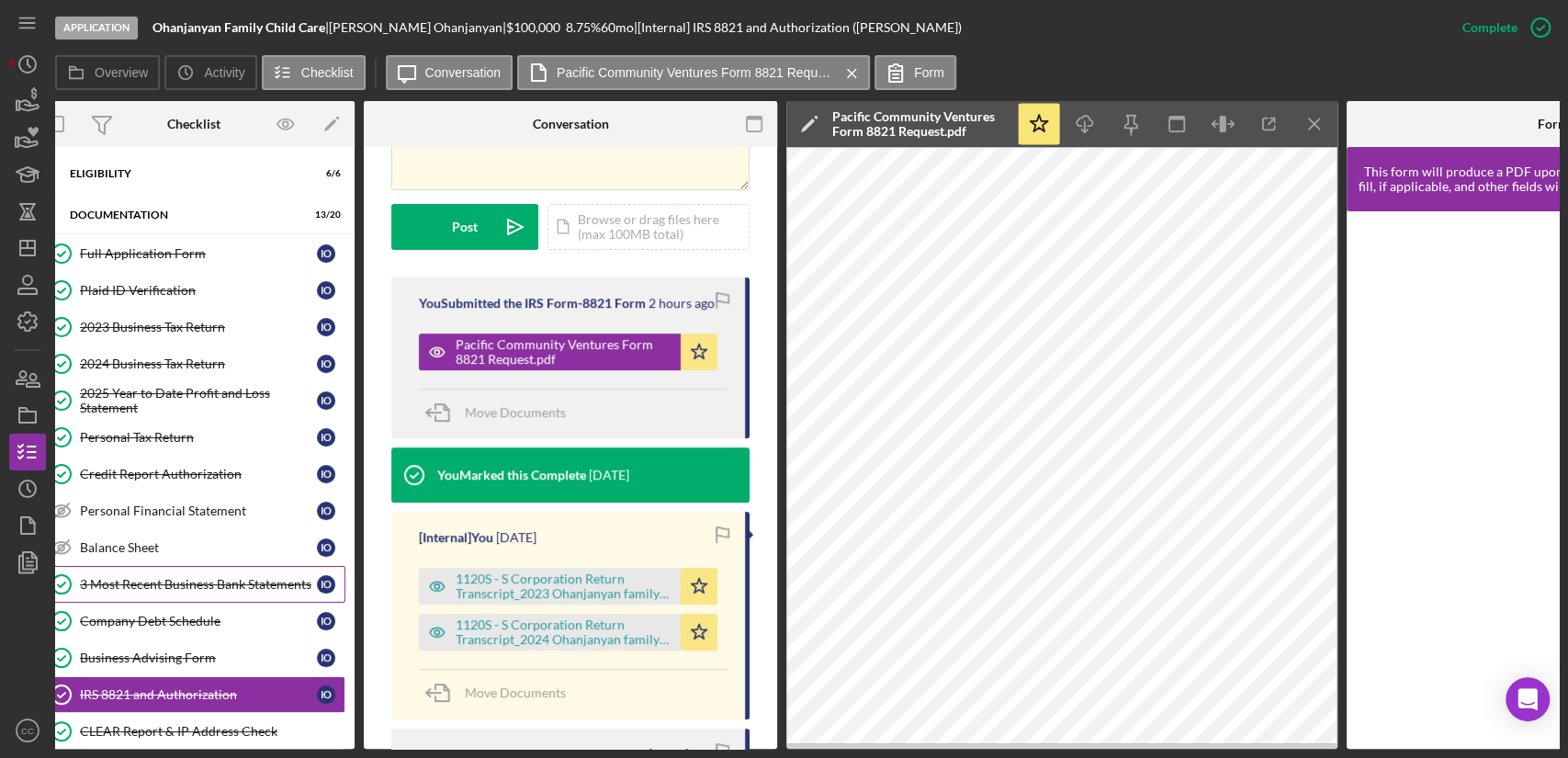
scroll to position [0, 0]
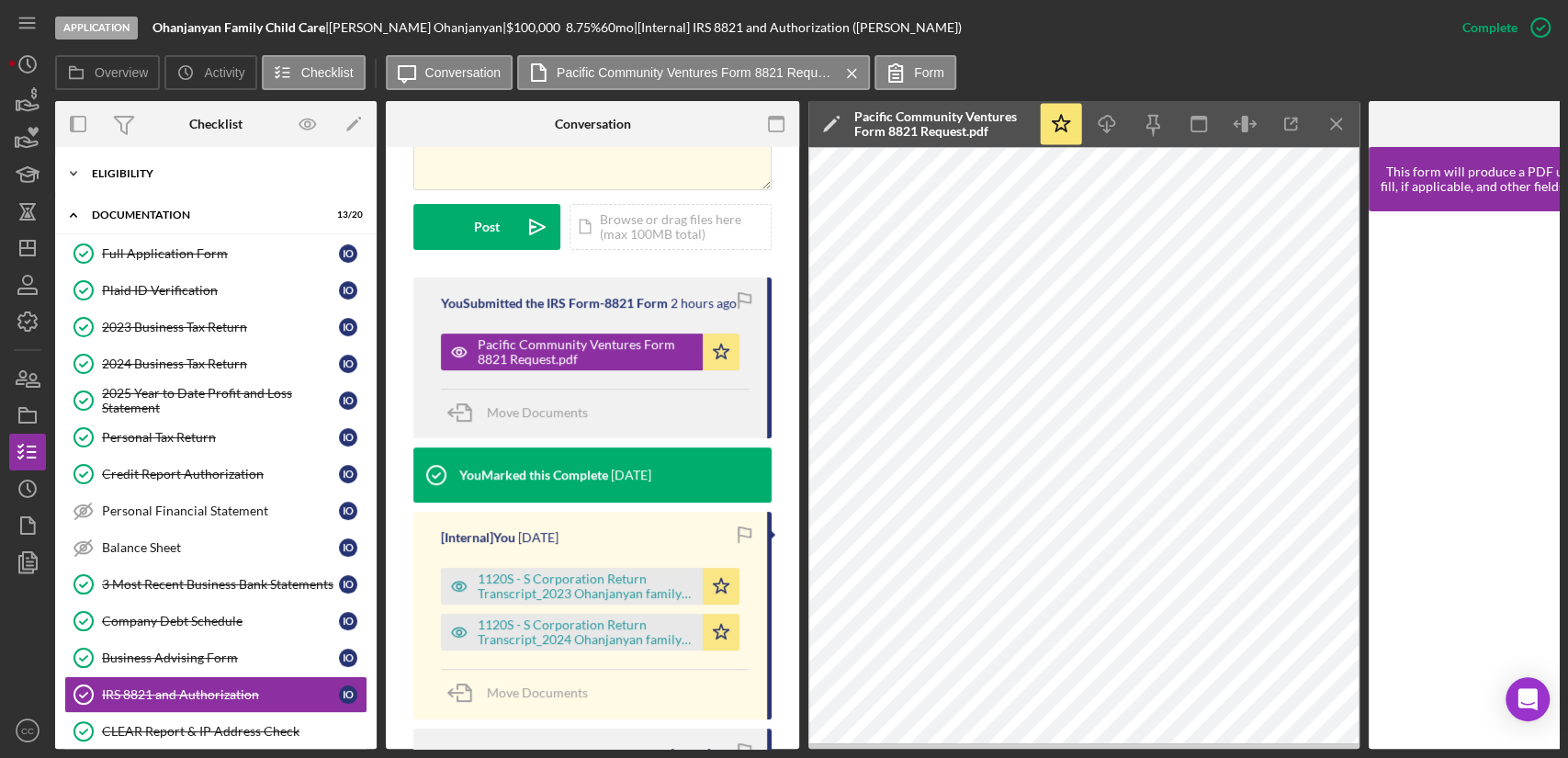
click at [116, 162] on div "Icon/Expander Eligibility 6 / 6" at bounding box center [215, 173] width 322 height 36
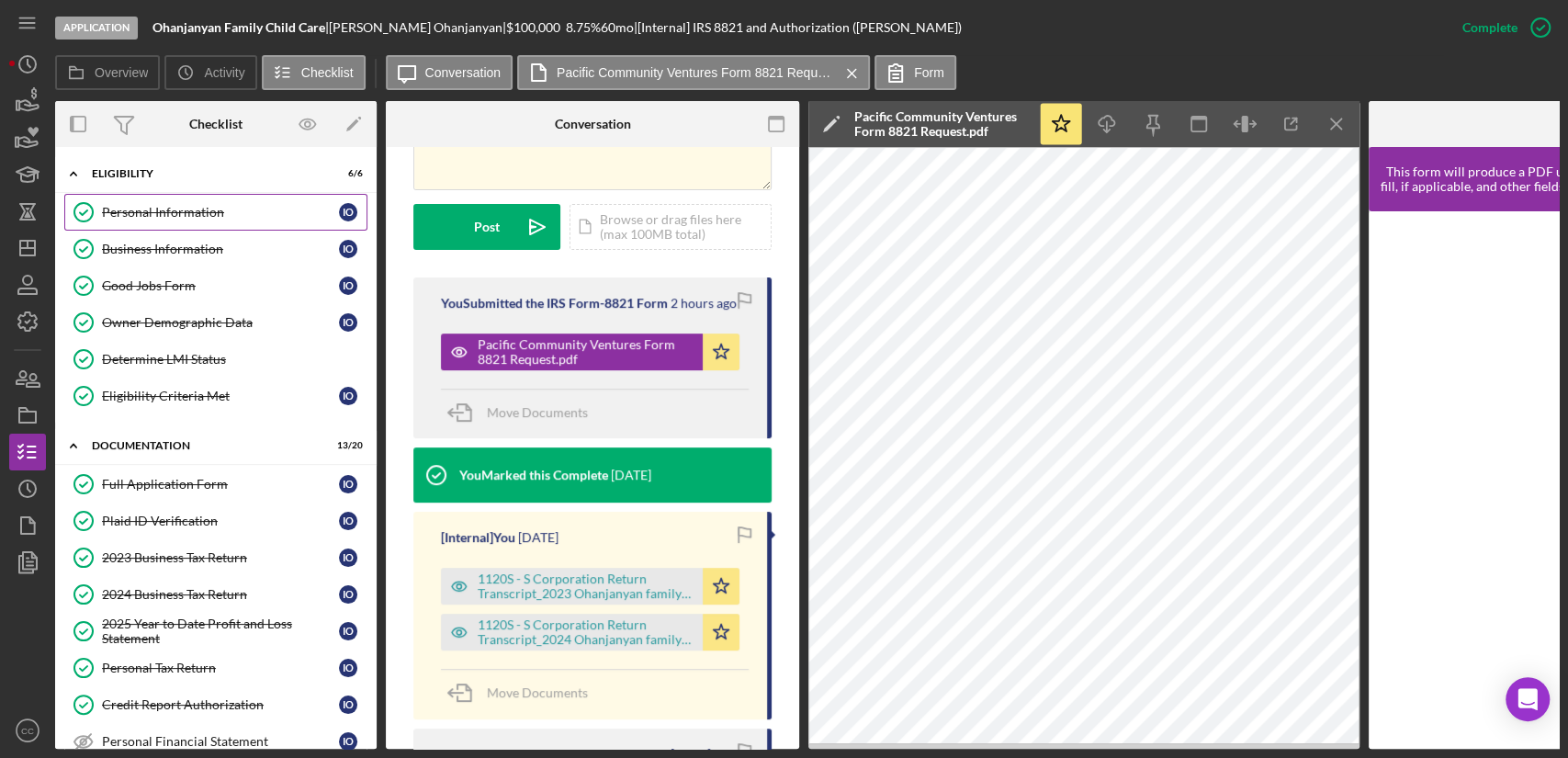
click at [132, 219] on link "Personal Information Personal Information I O" at bounding box center [215, 212] width 303 height 36
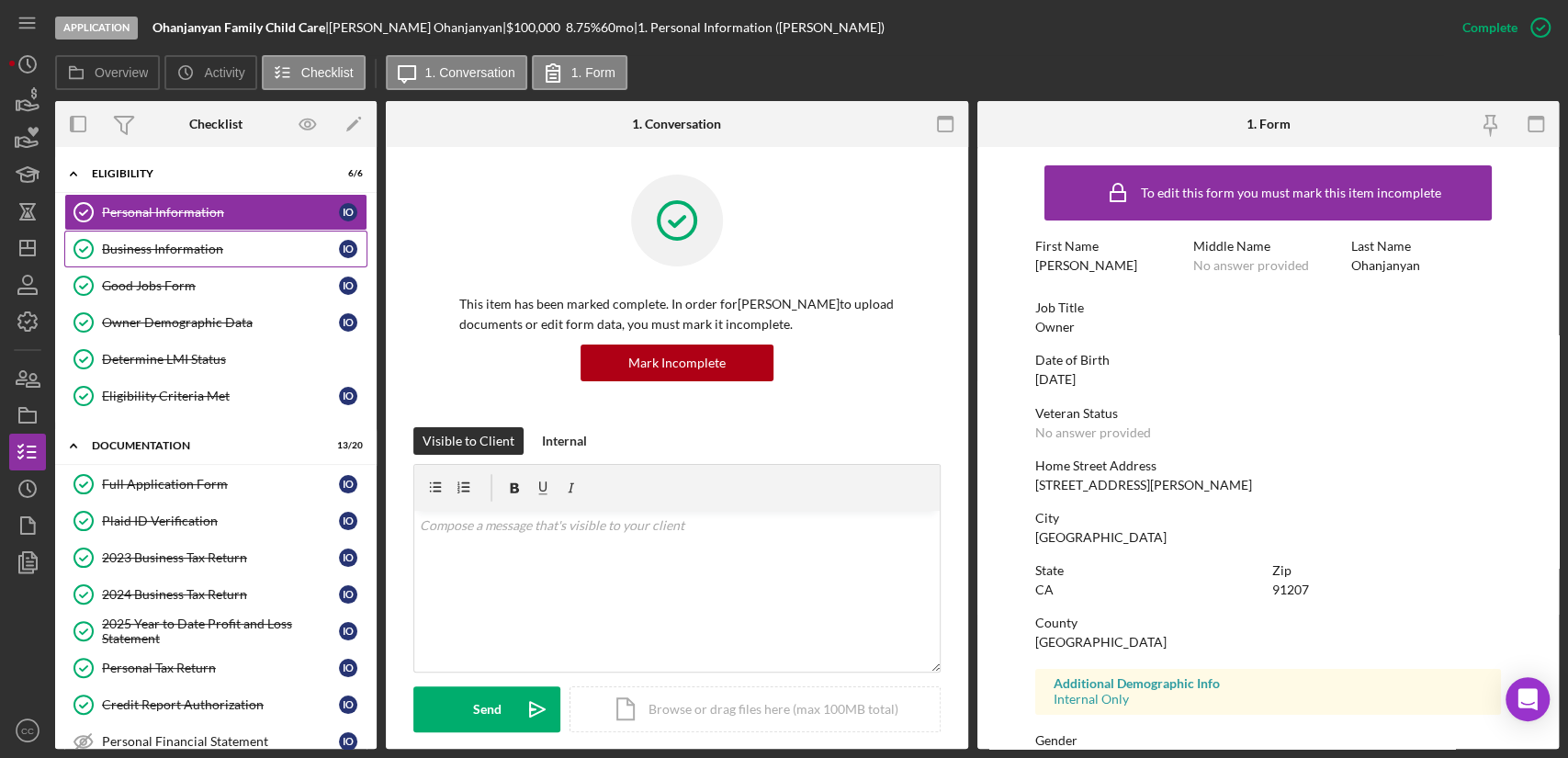
click at [140, 255] on link "Business Information Business Information I O" at bounding box center [215, 248] width 303 height 36
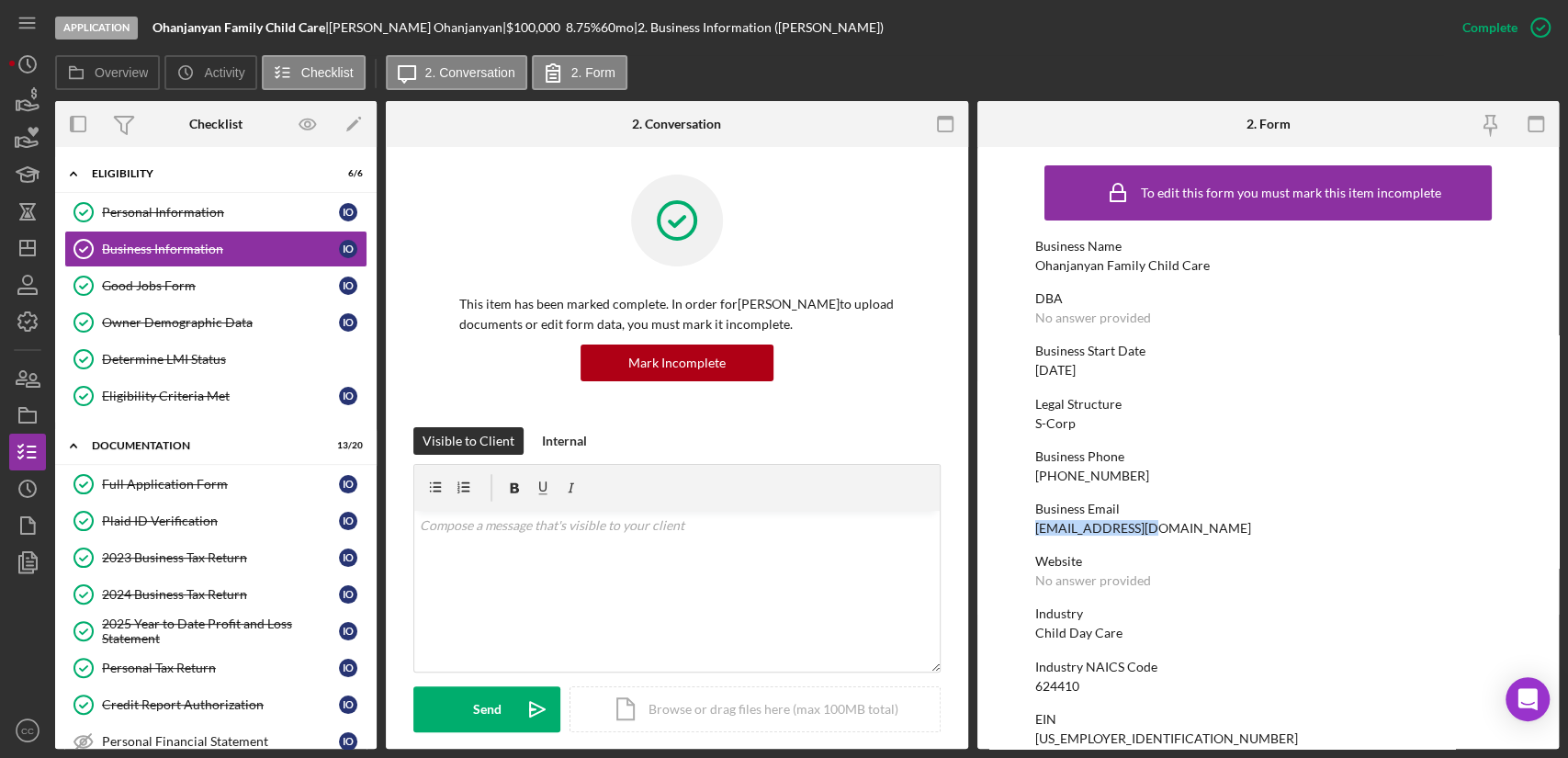
drag, startPoint x: 1153, startPoint y: 532, endPoint x: 1035, endPoint y: 535, distance: 118.0
copy div "[EMAIL_ADDRESS][DOMAIN_NAME]"
click at [182, 550] on div "2023 Business Tax Return" at bounding box center [220, 558] width 237 height 15
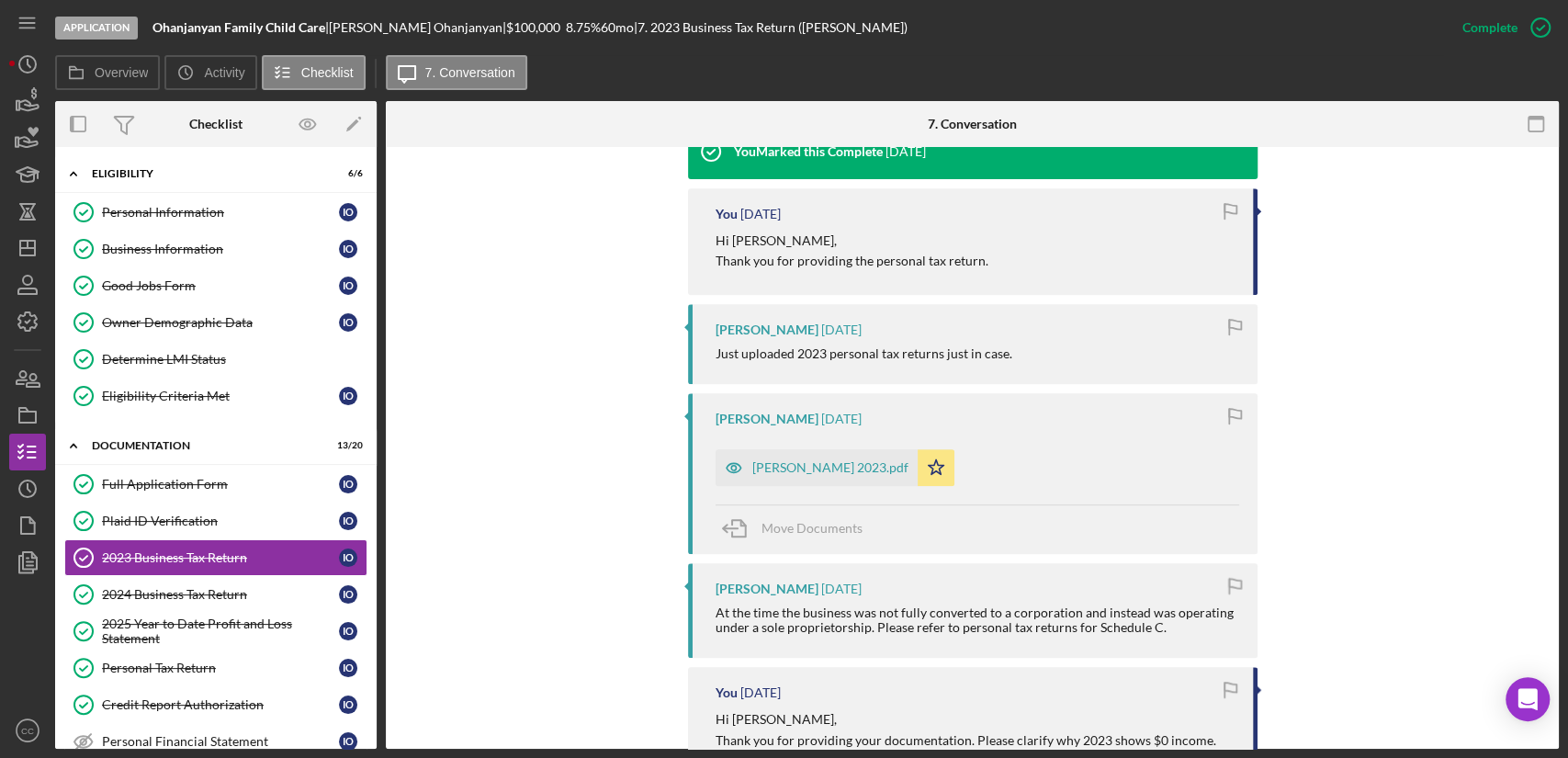
scroll to position [638, 0]
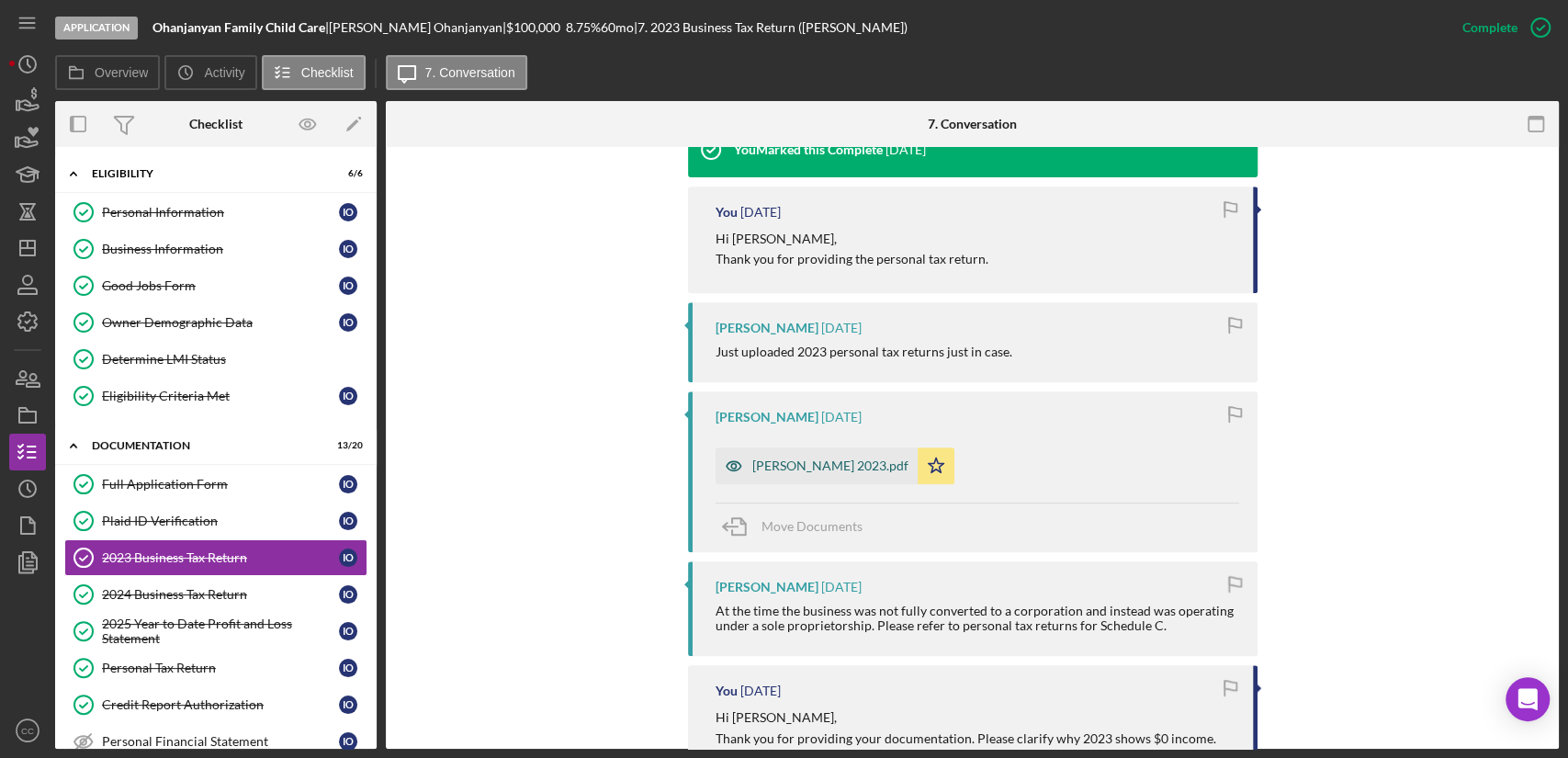
click at [810, 468] on div "[PERSON_NAME] 2023.pdf" at bounding box center [831, 466] width 157 height 15
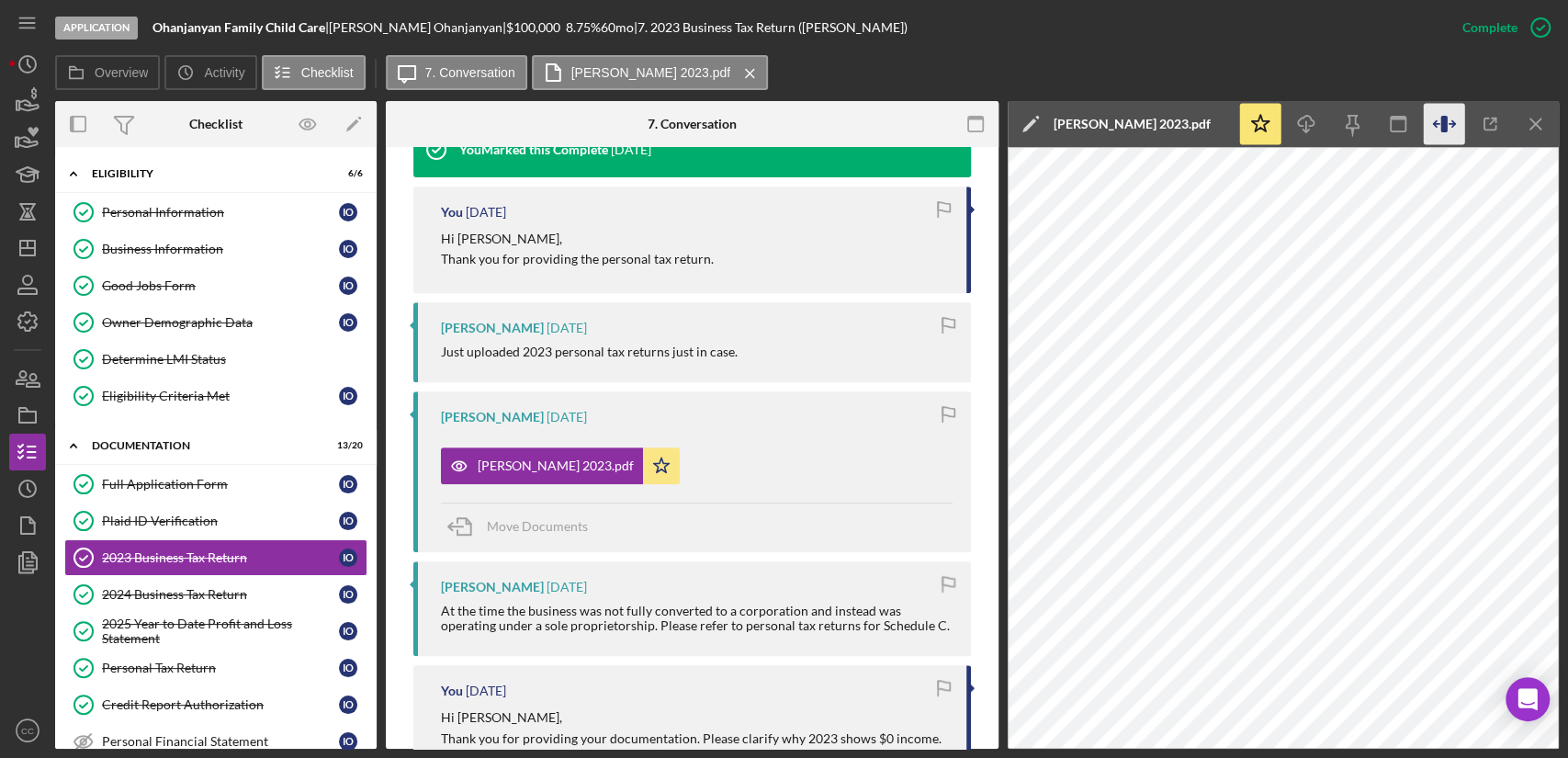
click at [1441, 131] on icon "button" at bounding box center [1443, 124] width 7 height 17
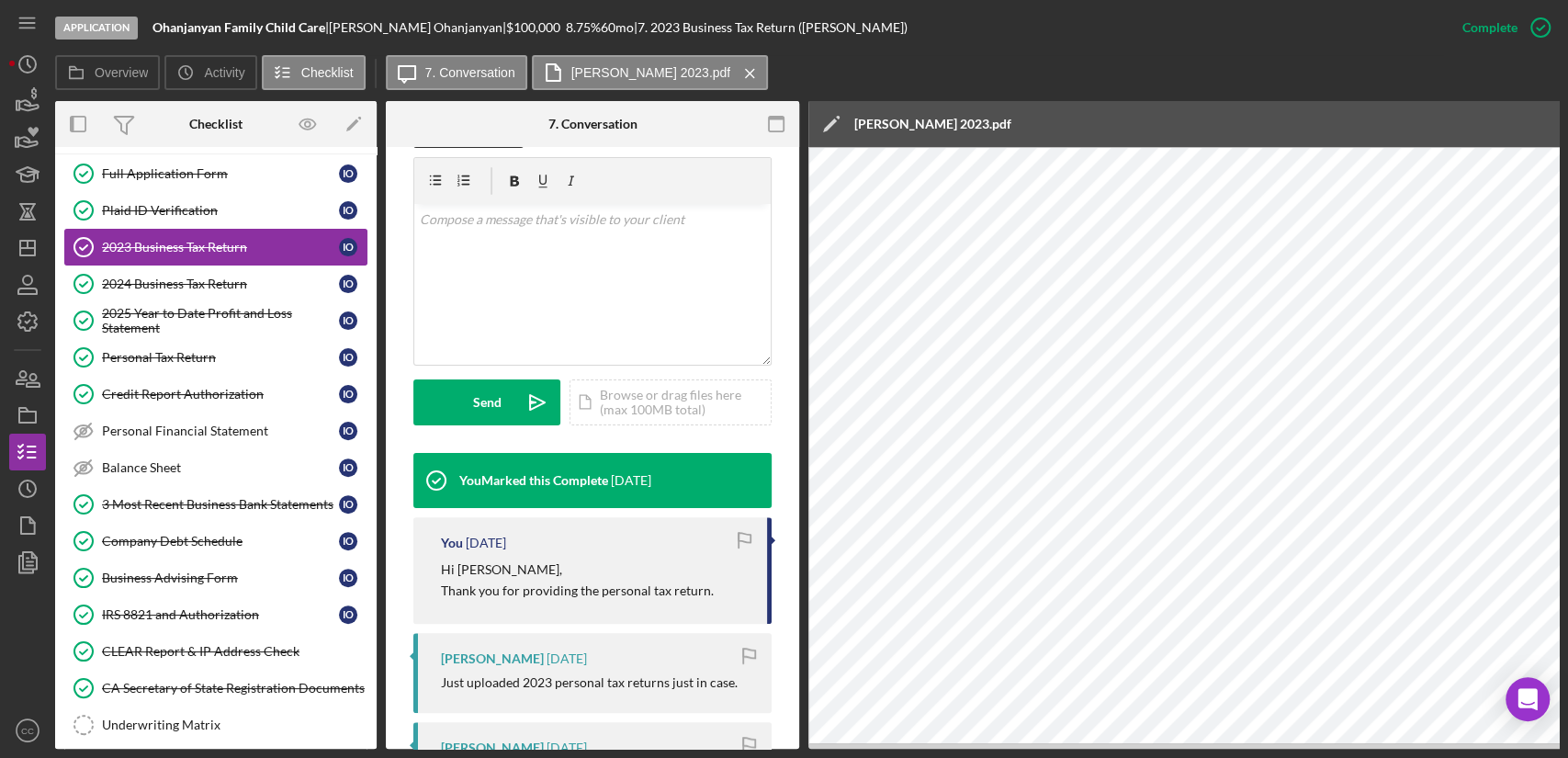
scroll to position [310, 0]
click at [198, 588] on link "Business Advising Form Business Advising Form I O" at bounding box center [215, 578] width 303 height 36
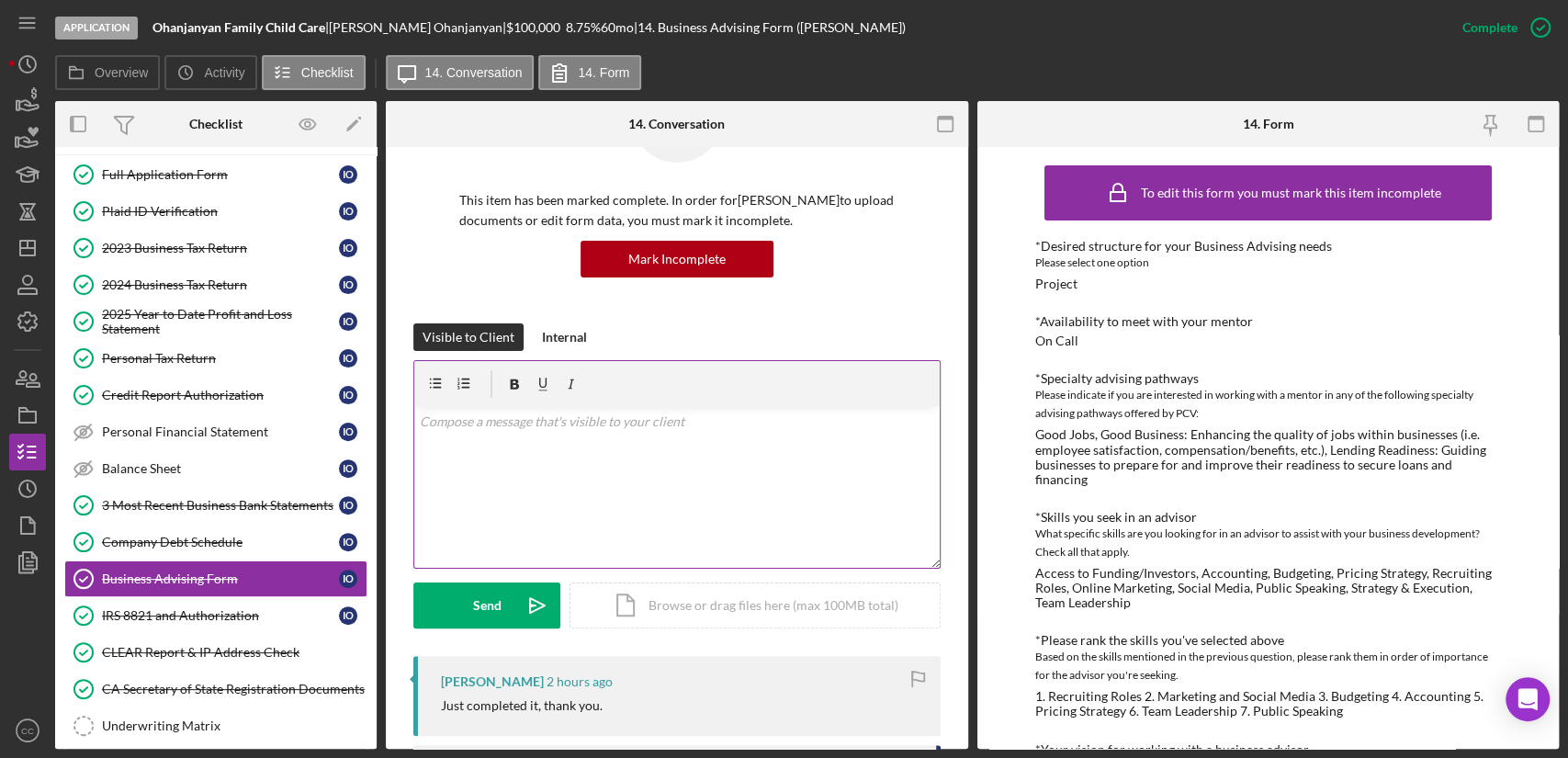
scroll to position [86, 0]
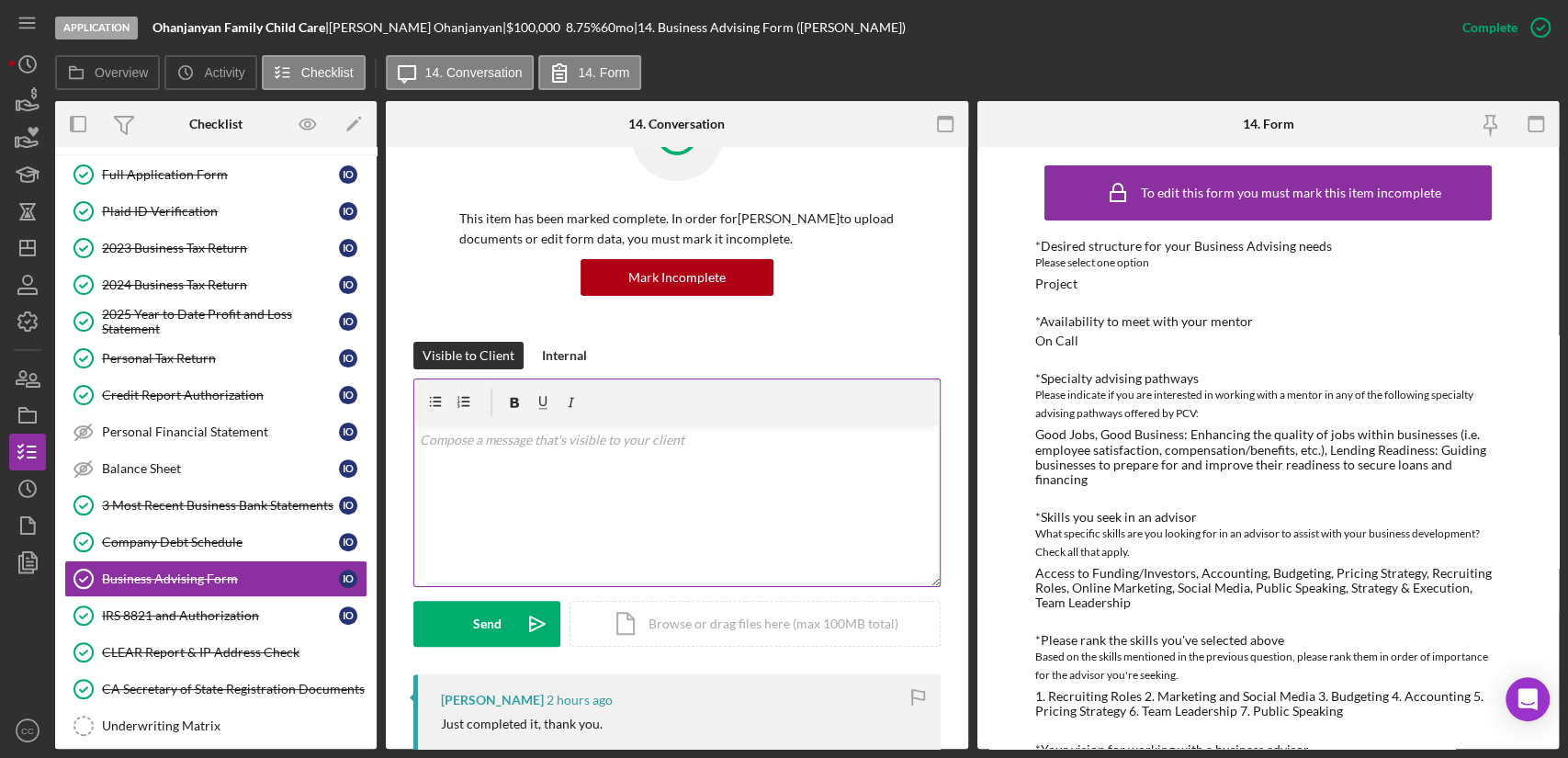
click at [562, 493] on div "v Color teal Color pink Remove color Add row above Add row below Add column bef…" at bounding box center [677, 505] width 526 height 160
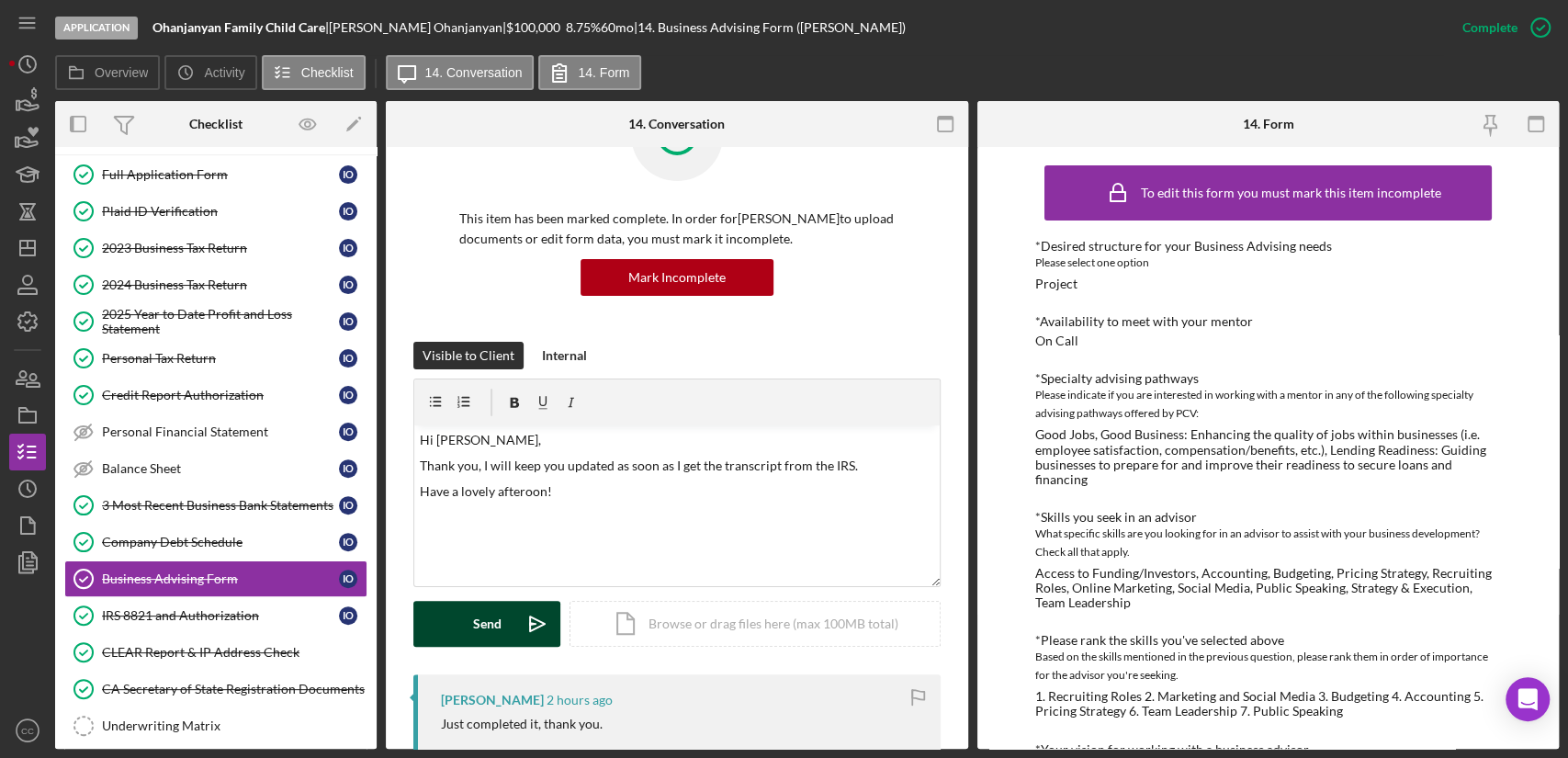
click at [507, 619] on button "Send Icon/icon-invite-send" at bounding box center [487, 623] width 147 height 46
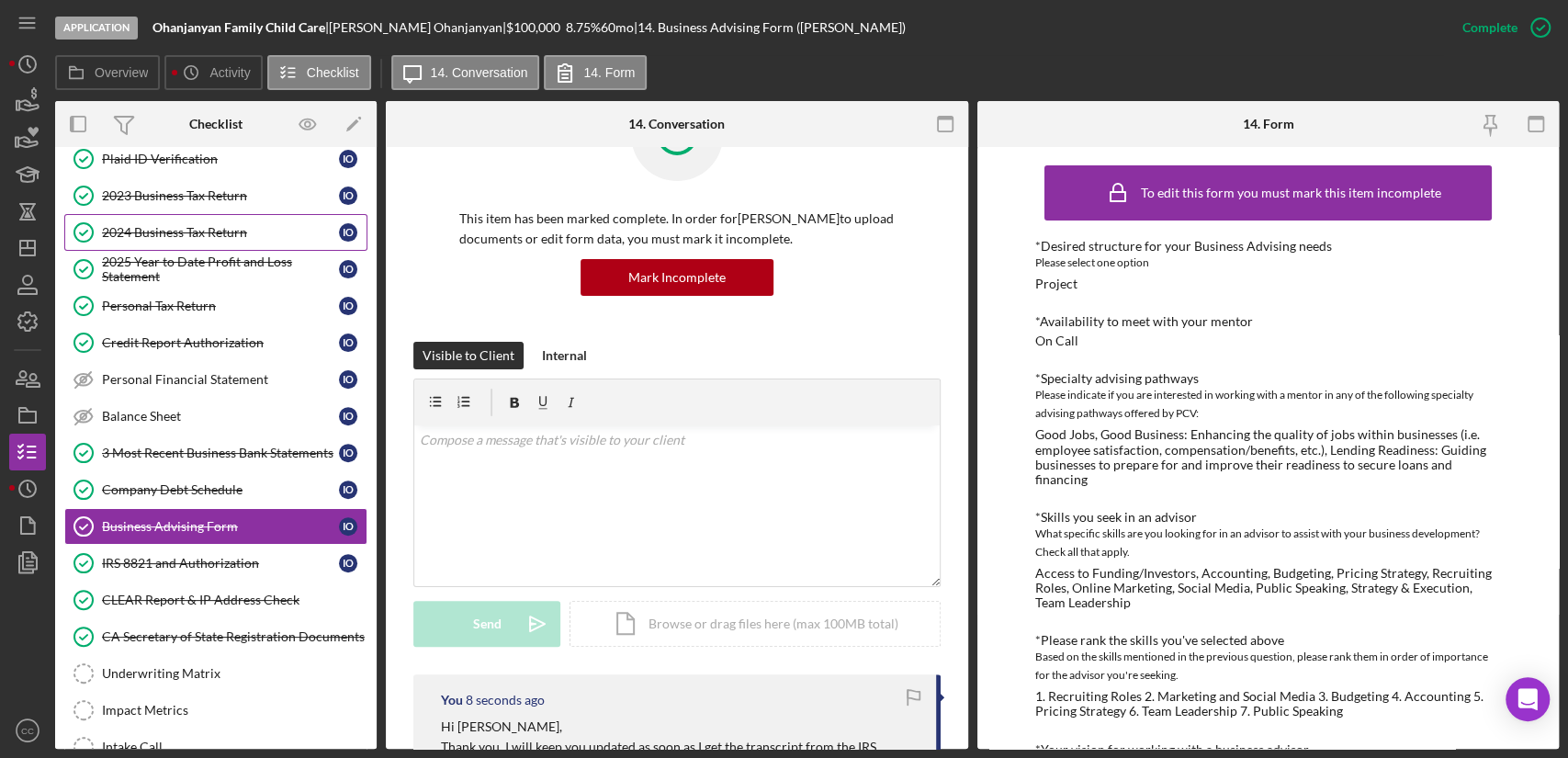
scroll to position [374, 0]
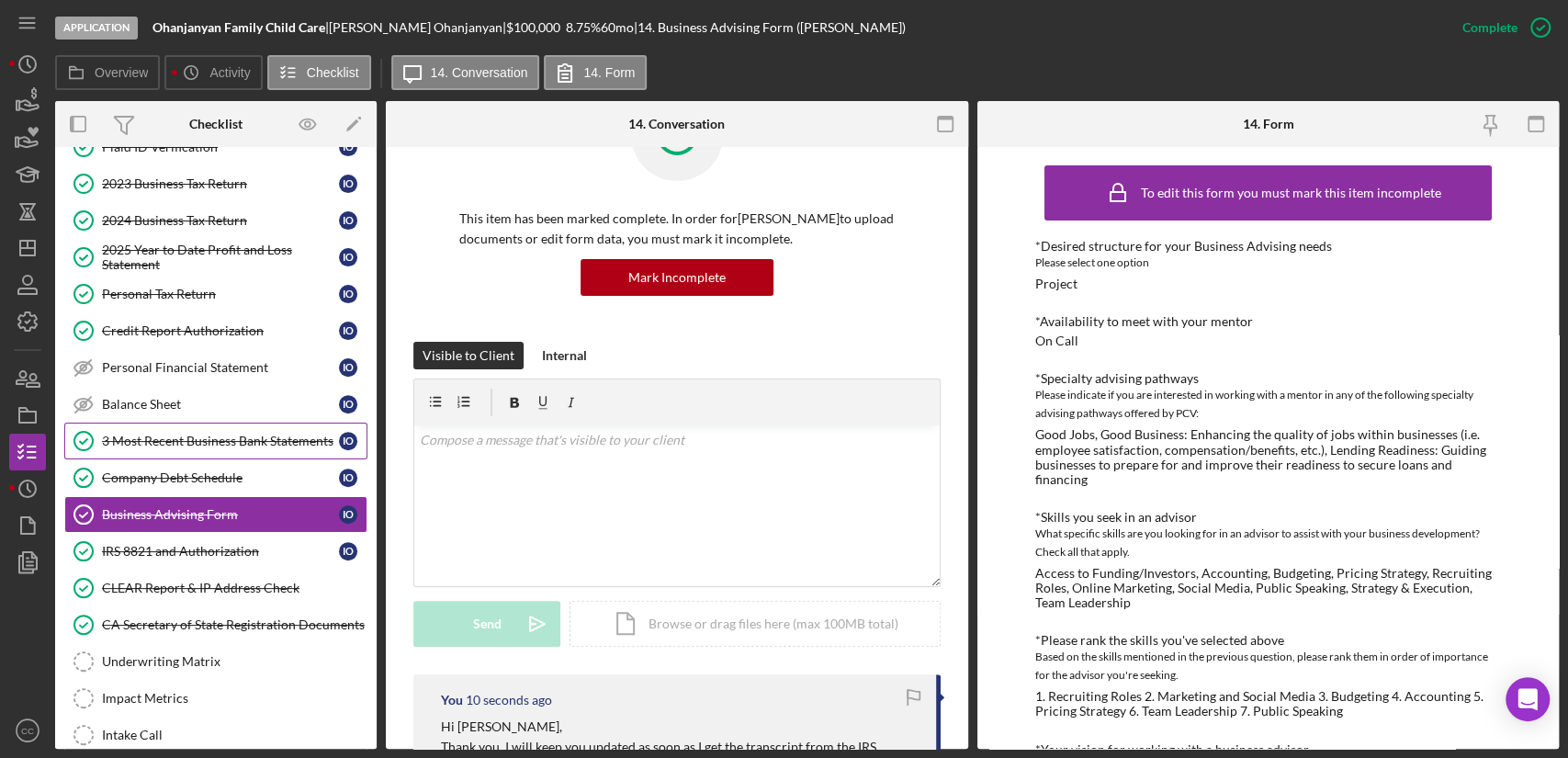
click at [226, 435] on div "3 Most Recent Business Bank Statements" at bounding box center [220, 441] width 237 height 15
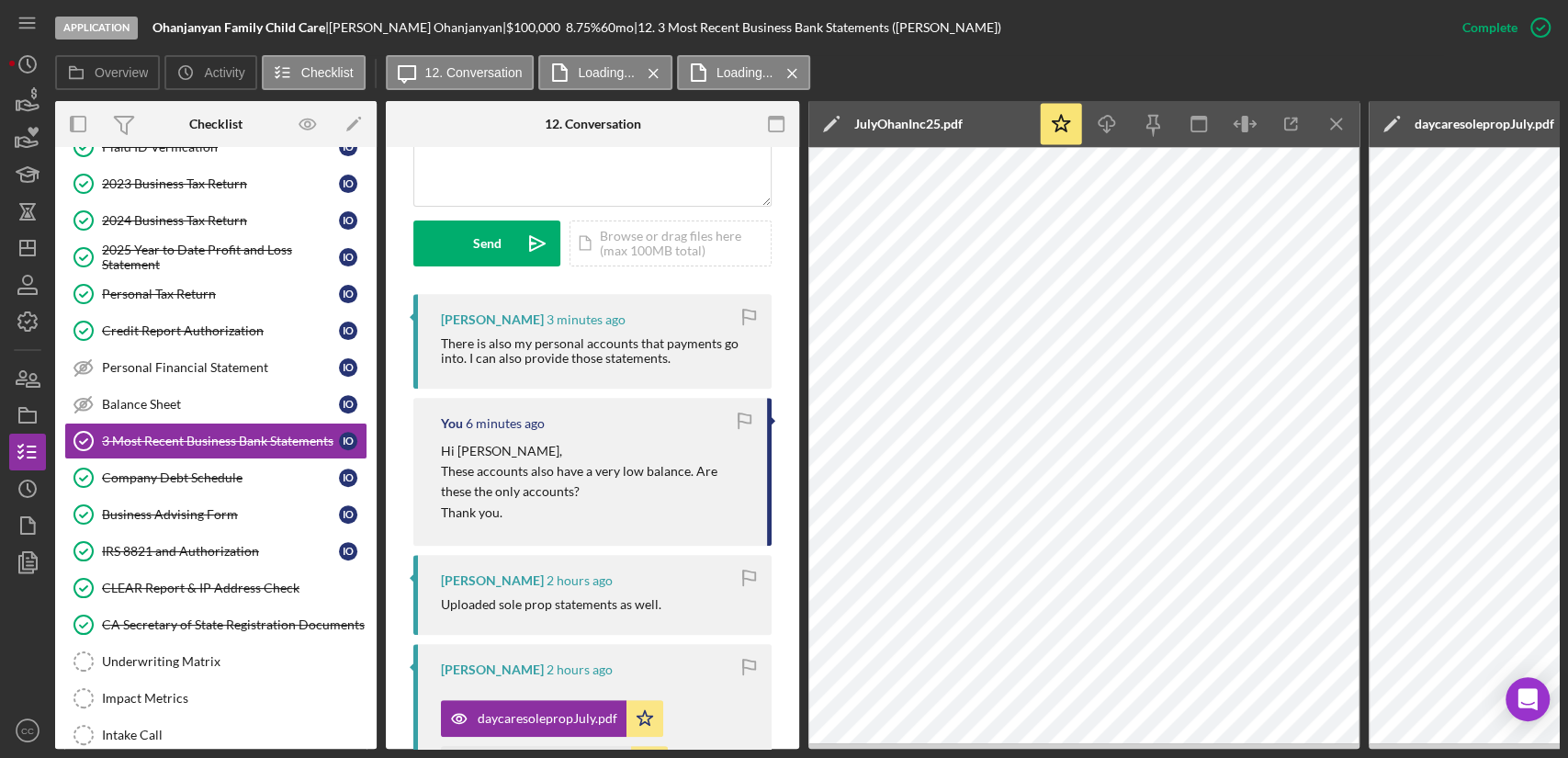
scroll to position [522, 0]
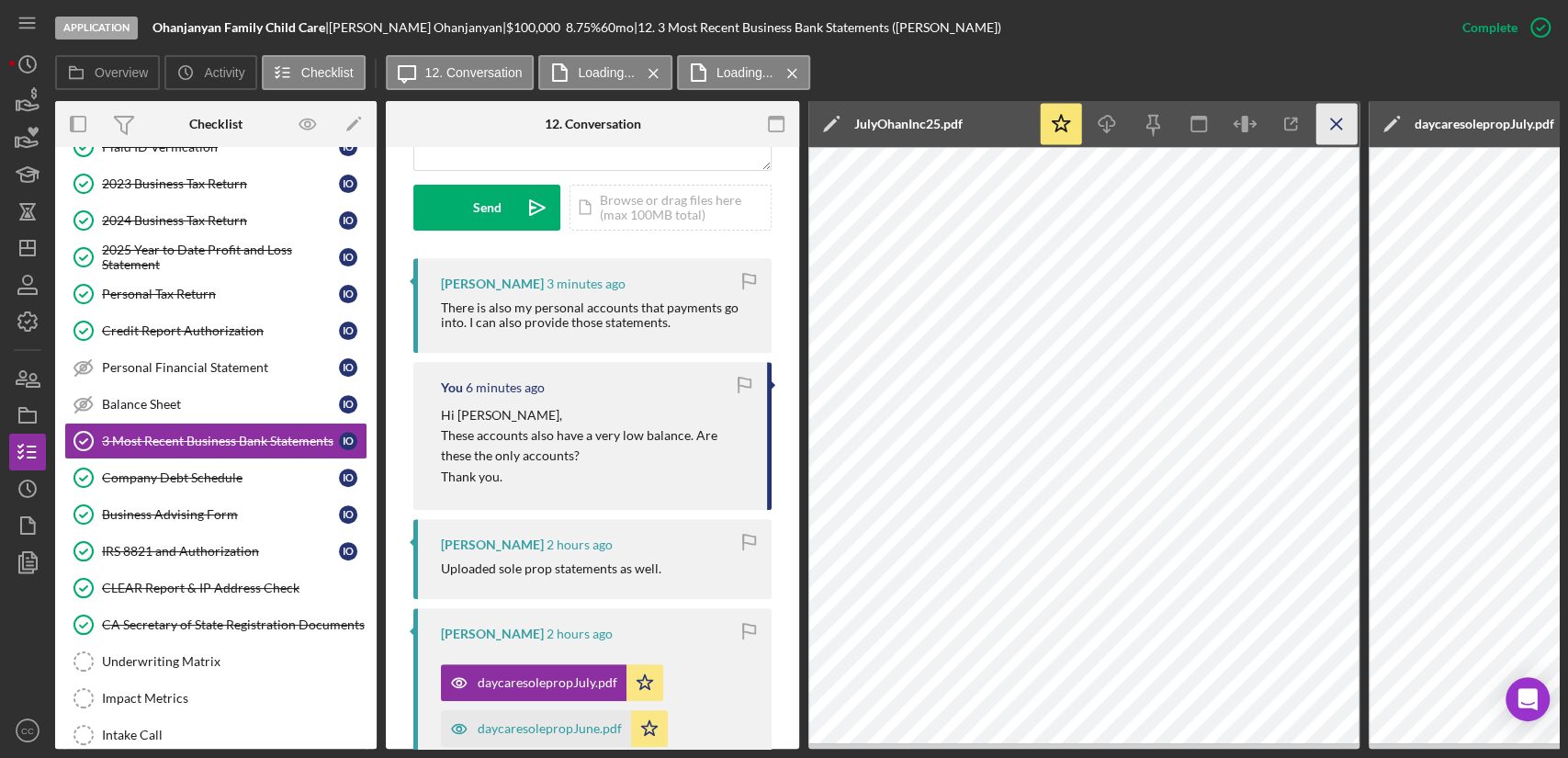
click at [1330, 122] on icon "Icon/Menu Close" at bounding box center [1337, 124] width 41 height 41
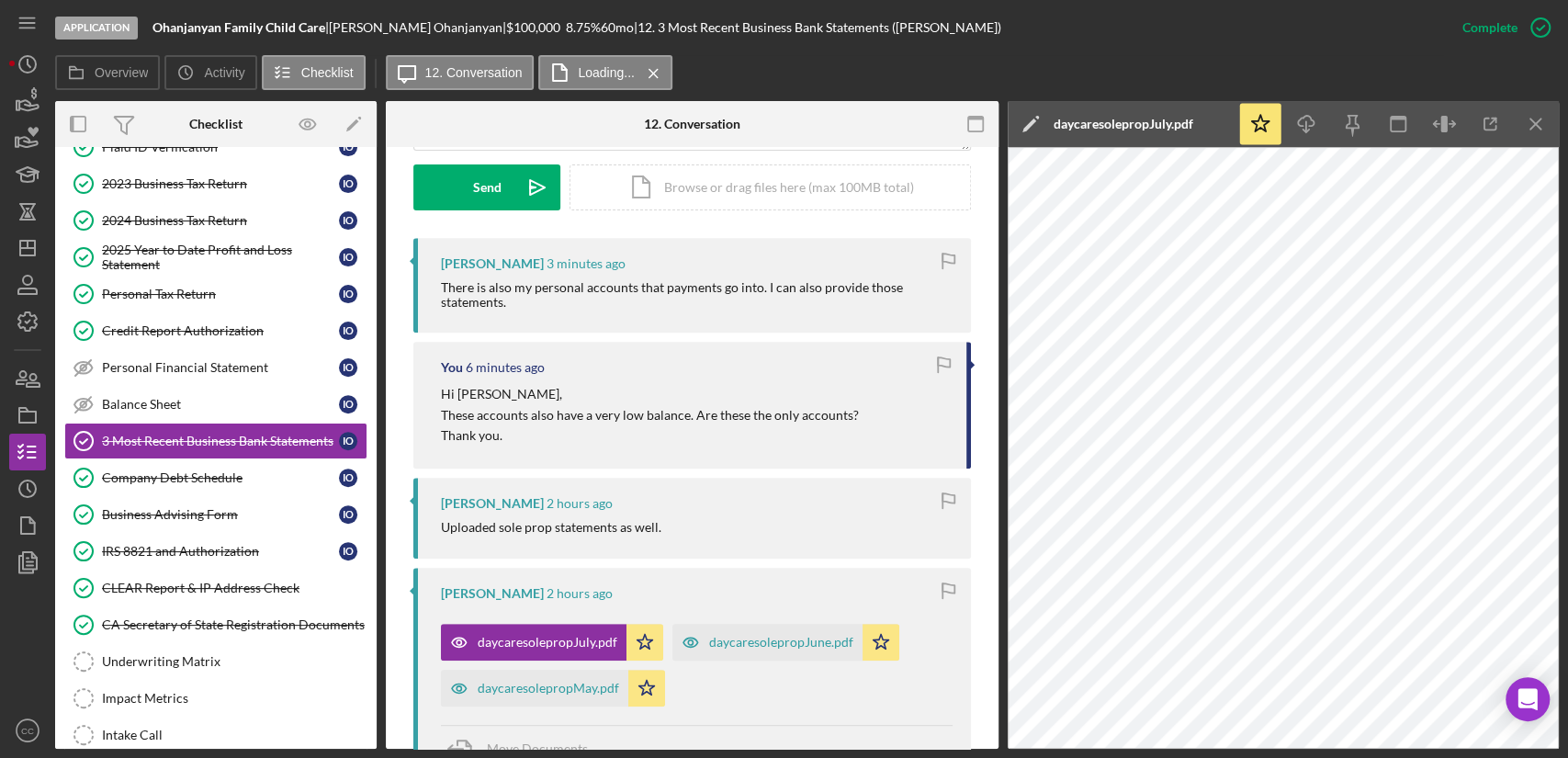
scroll to position [502, 0]
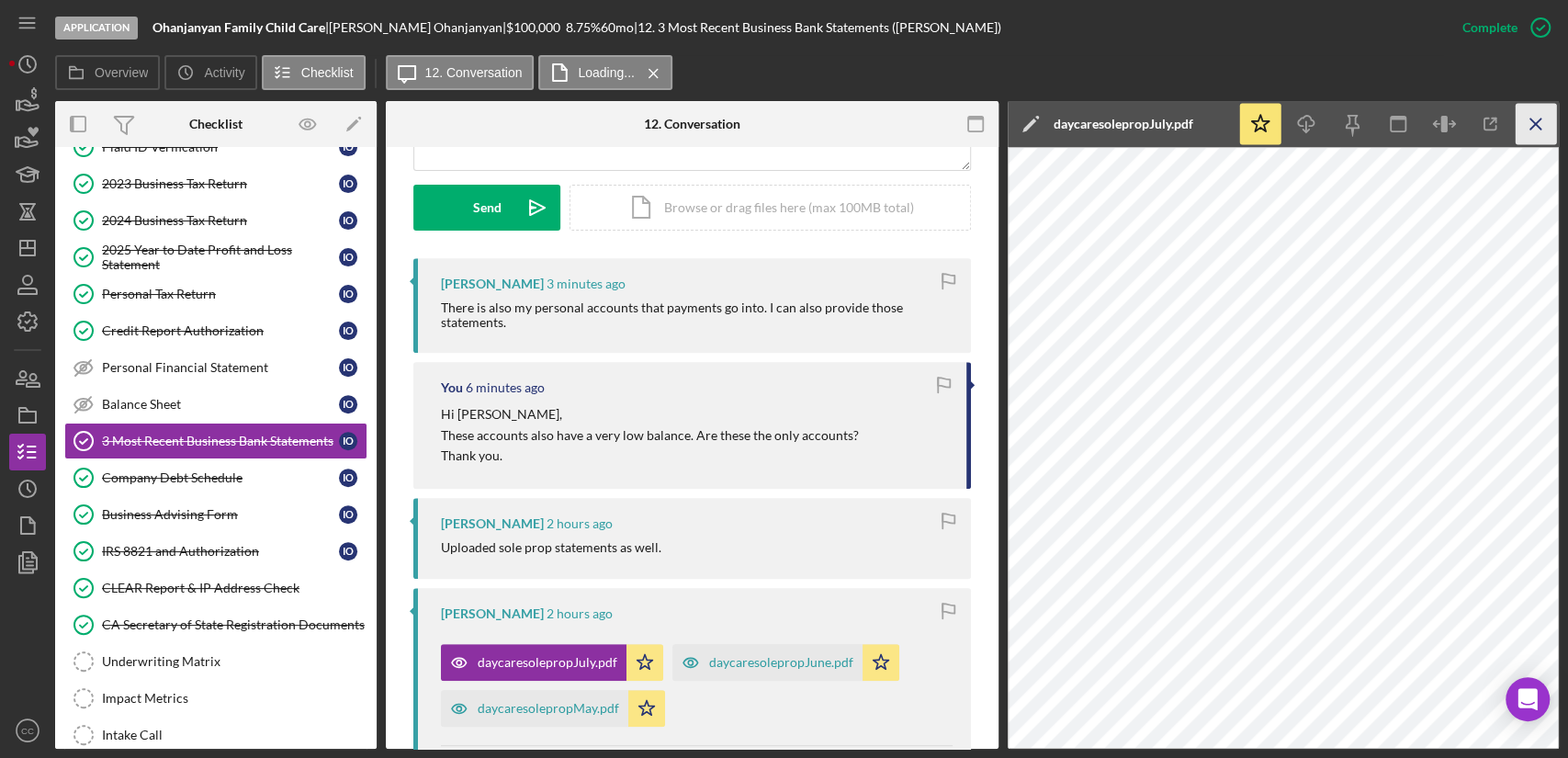
click at [1536, 125] on line "button" at bounding box center [1535, 123] width 10 height 10
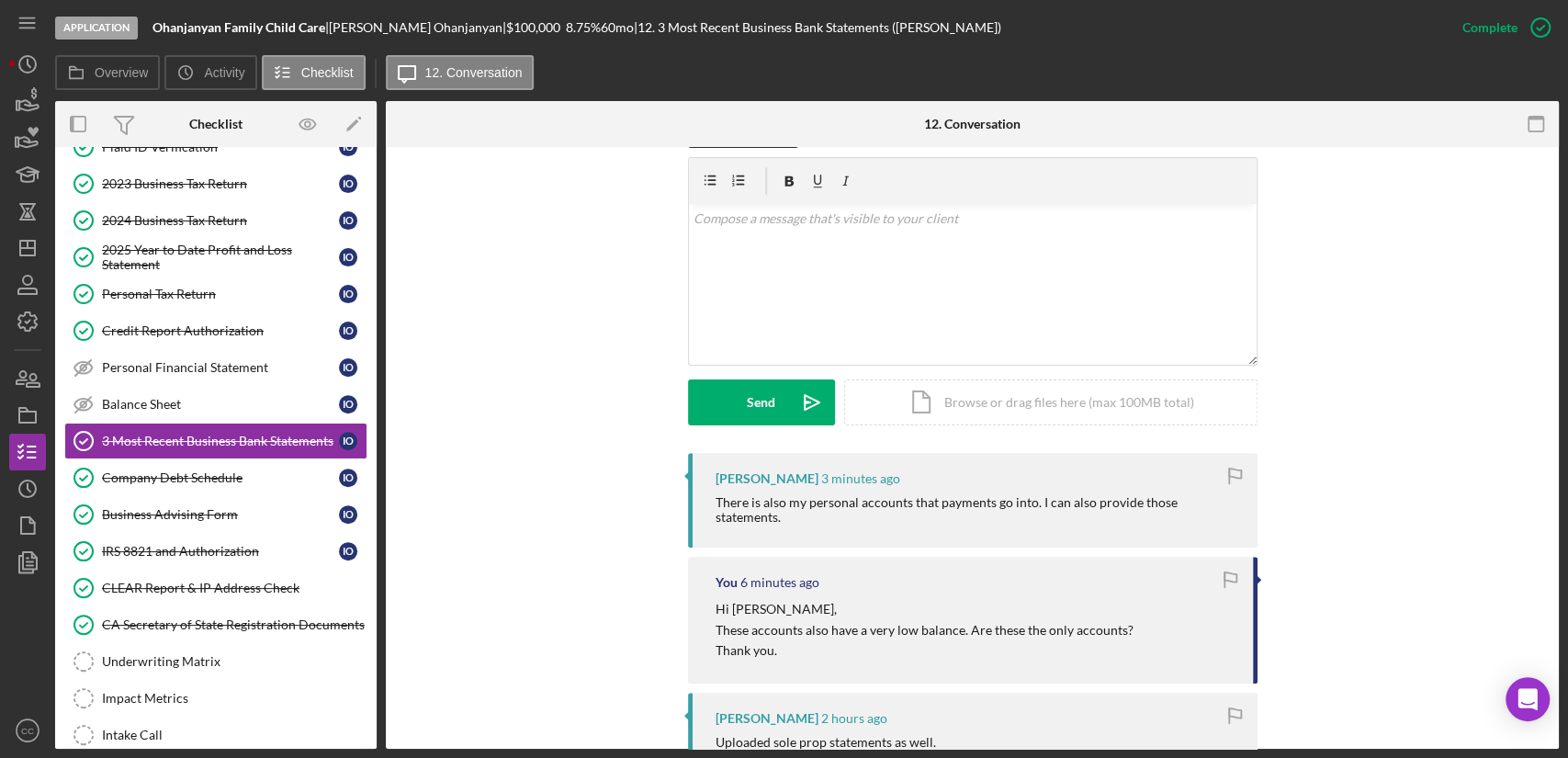
scroll to position [306, 0]
click at [795, 316] on div "v Color teal Color pink Remove color Add row above Add row below Add column bef…" at bounding box center [972, 285] width 568 height 160
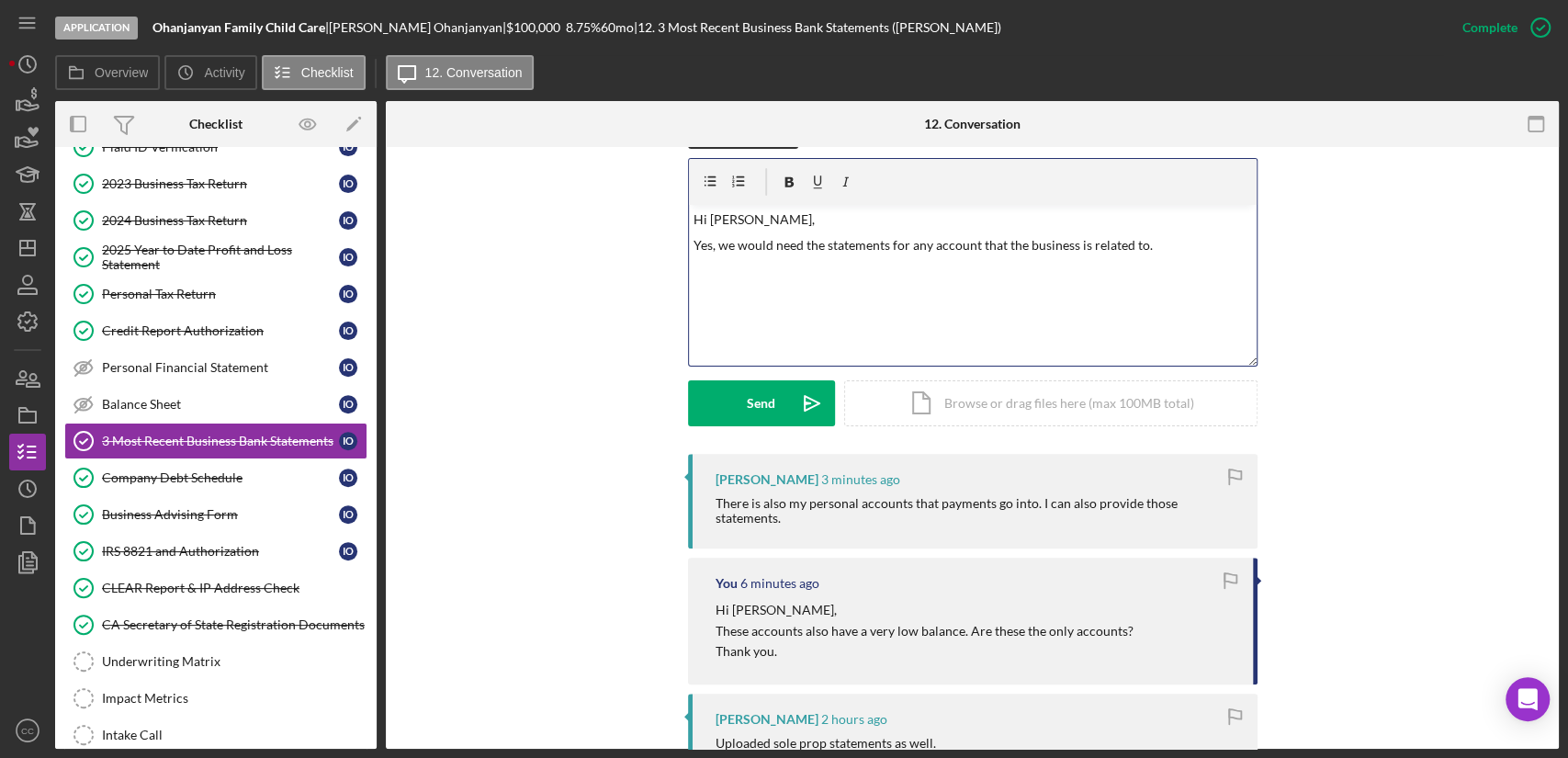
click at [718, 248] on p "Yes, we would need the statements for any account that the business is related …" at bounding box center [972, 245] width 557 height 21
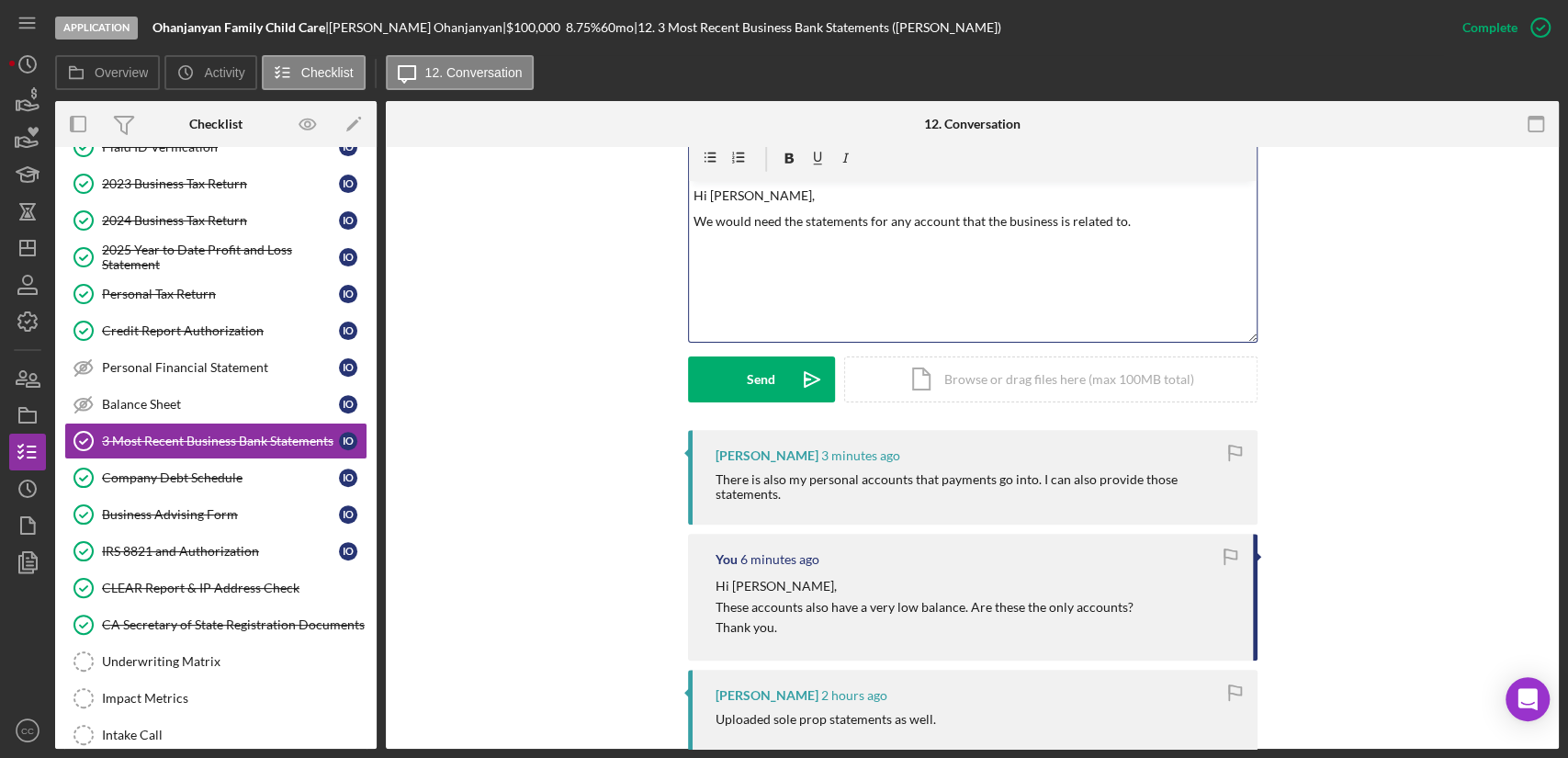
scroll to position [334, 0]
click at [1109, 215] on p "We would need the statements for any account that the business is related to." at bounding box center [972, 218] width 557 height 21
click at [1185, 219] on p "We would need the statements for any account that the business is related to." at bounding box center [972, 218] width 557 height 21
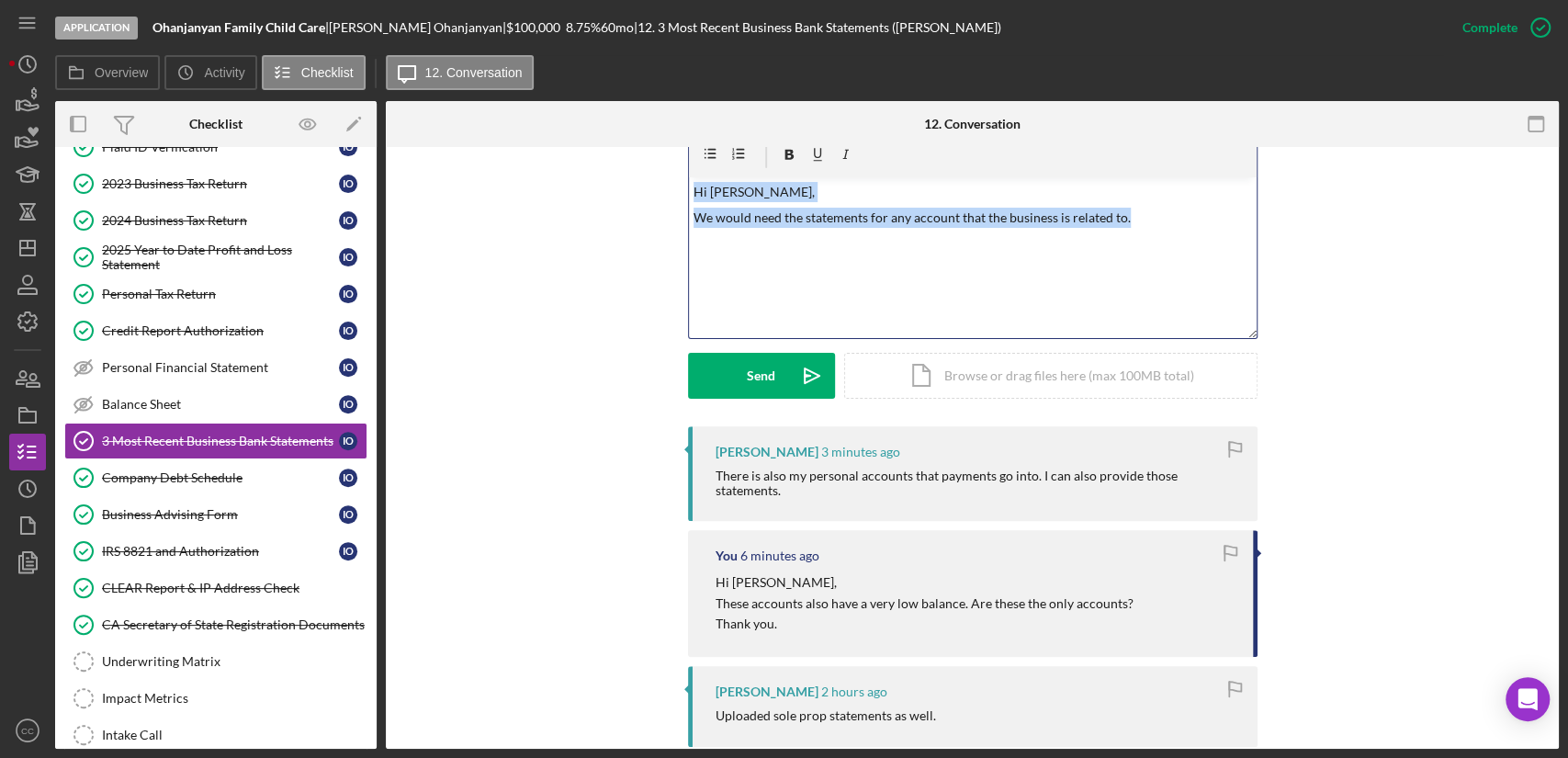
scroll to position [310, 0]
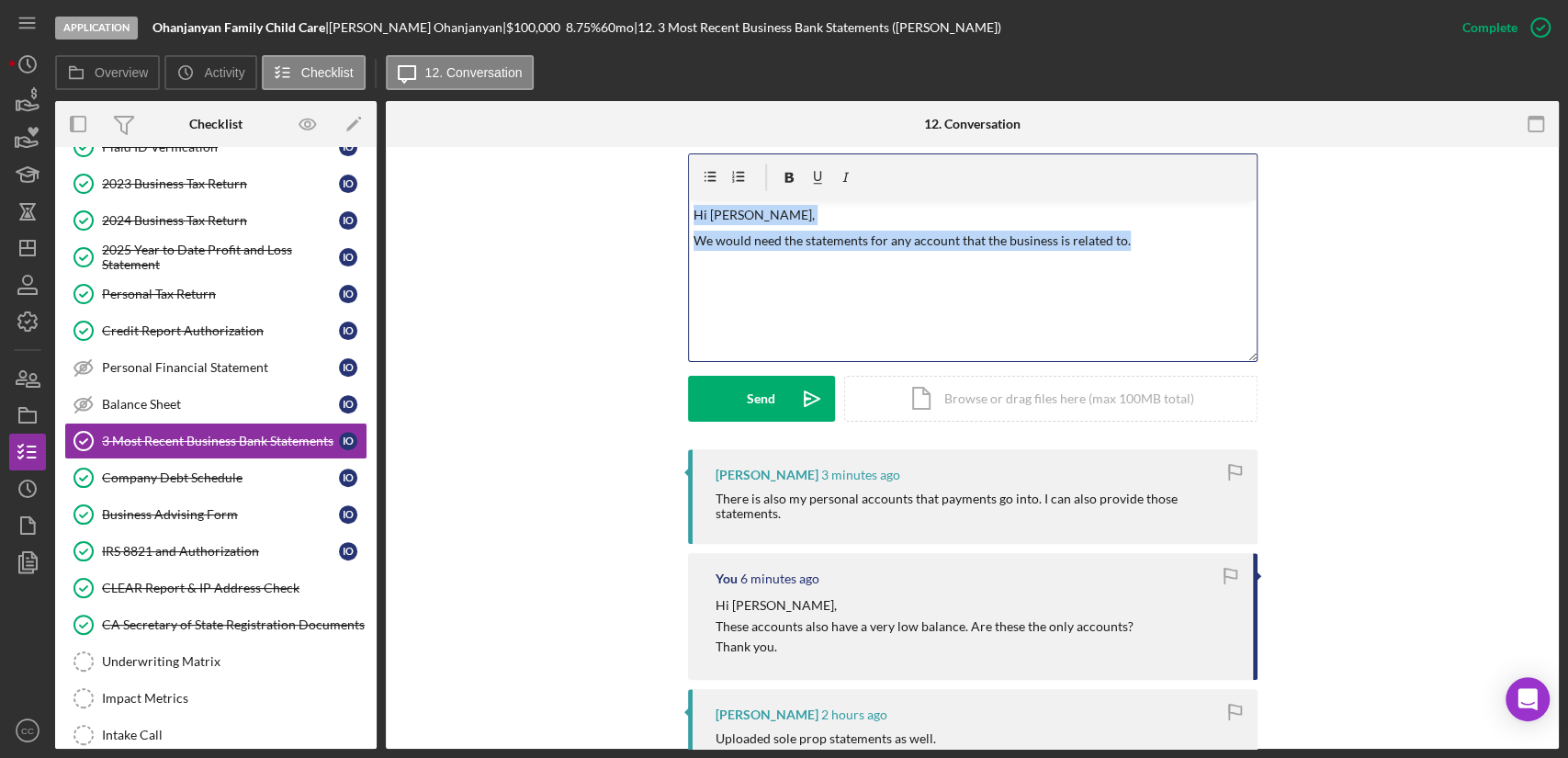
drag, startPoint x: 1185, startPoint y: 219, endPoint x: 671, endPoint y: 160, distance: 517.4
click at [671, 160] on div "Visible to Client Internal Request Docs v Color teal Color pink Remove color Ad…" at bounding box center [971, 283] width 1118 height 333
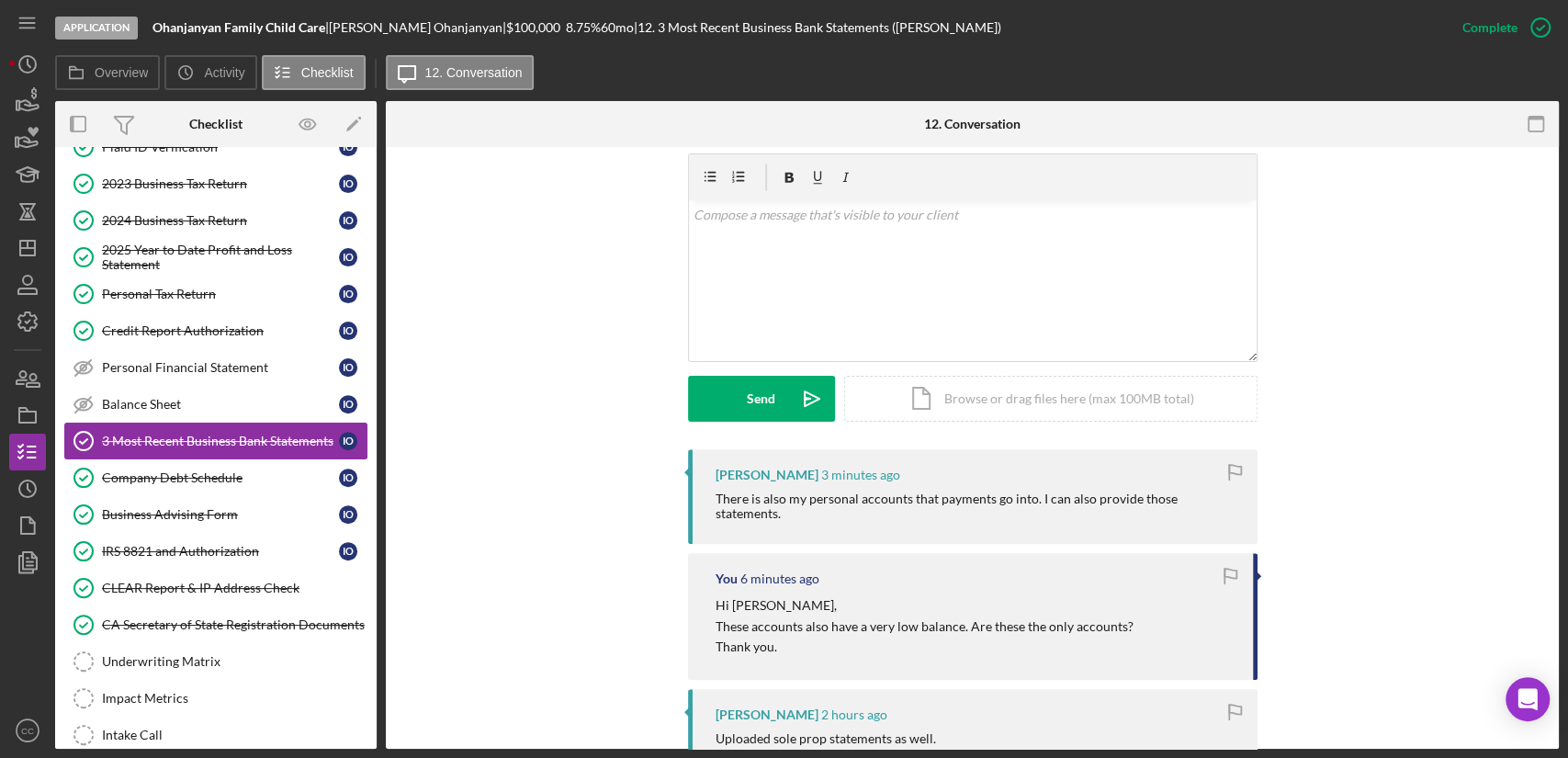
click at [137, 439] on div "3 Most Recent Business Bank Statements" at bounding box center [220, 441] width 237 height 15
click at [147, 474] on div "Company Debt Schedule" at bounding box center [220, 477] width 237 height 15
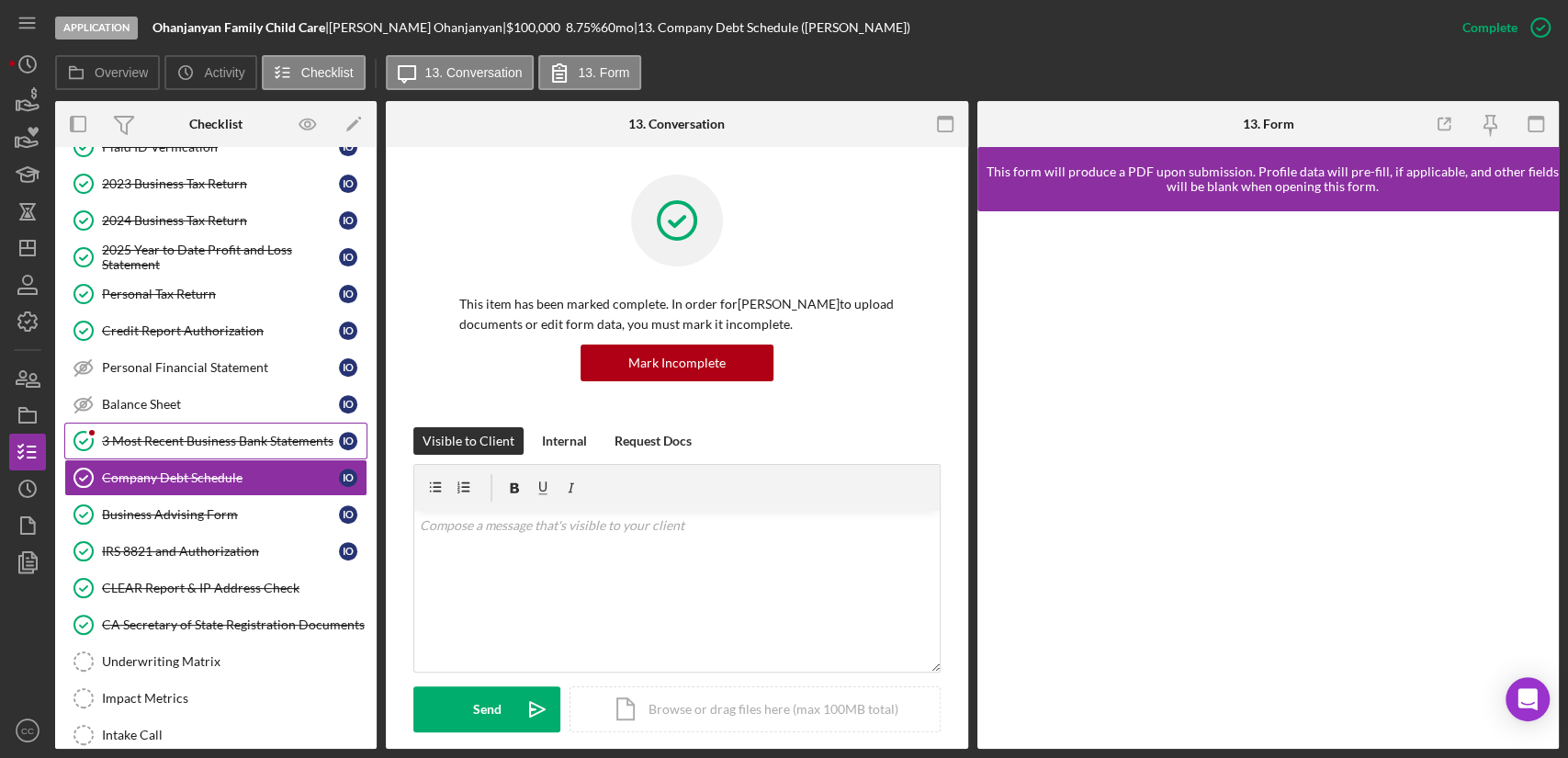
click at [161, 428] on link "3 Most Recent Business Bank Statements 3 Most Recent Business Bank Statements I…" at bounding box center [215, 440] width 303 height 36
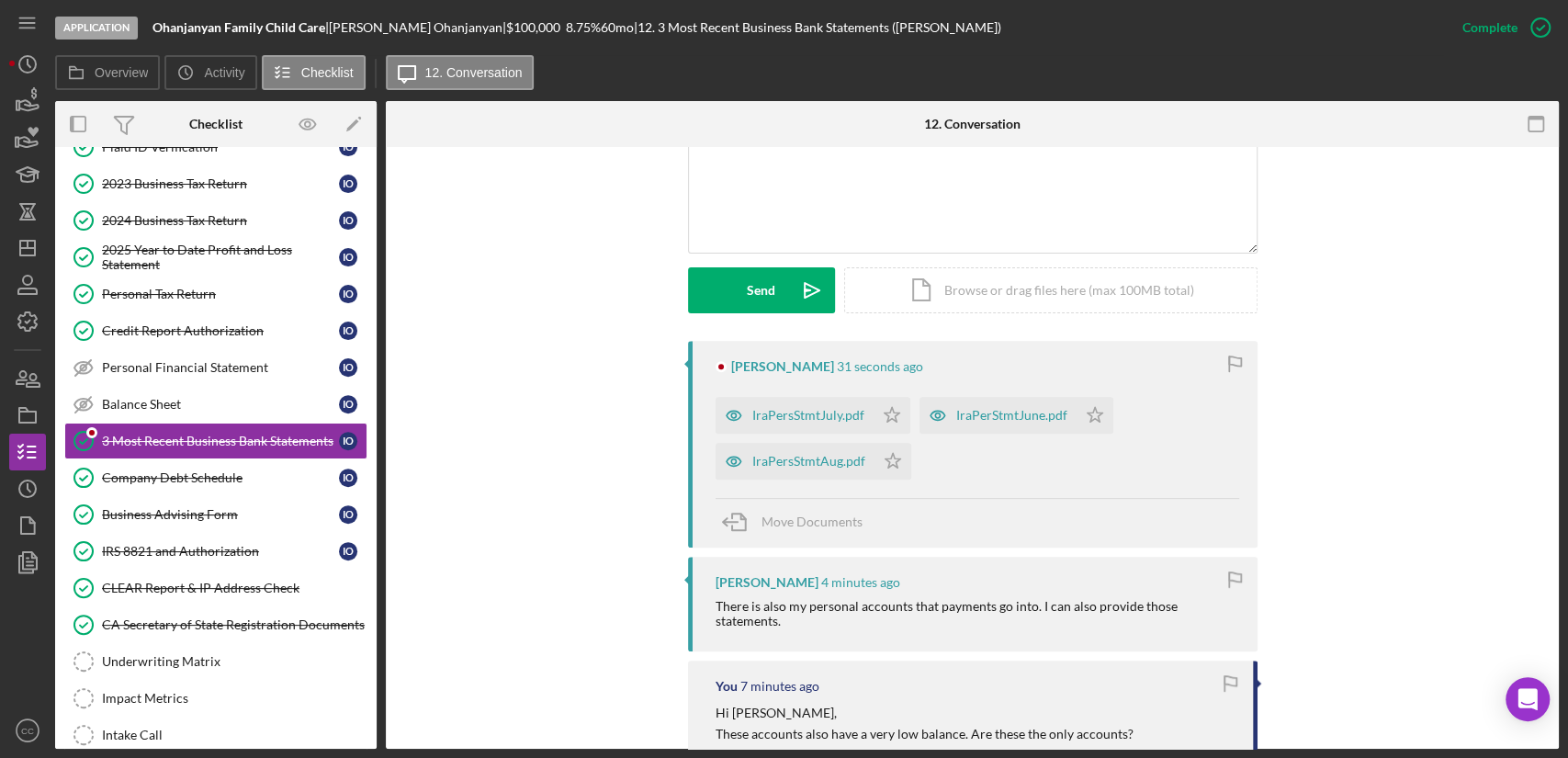
scroll to position [428, 0]
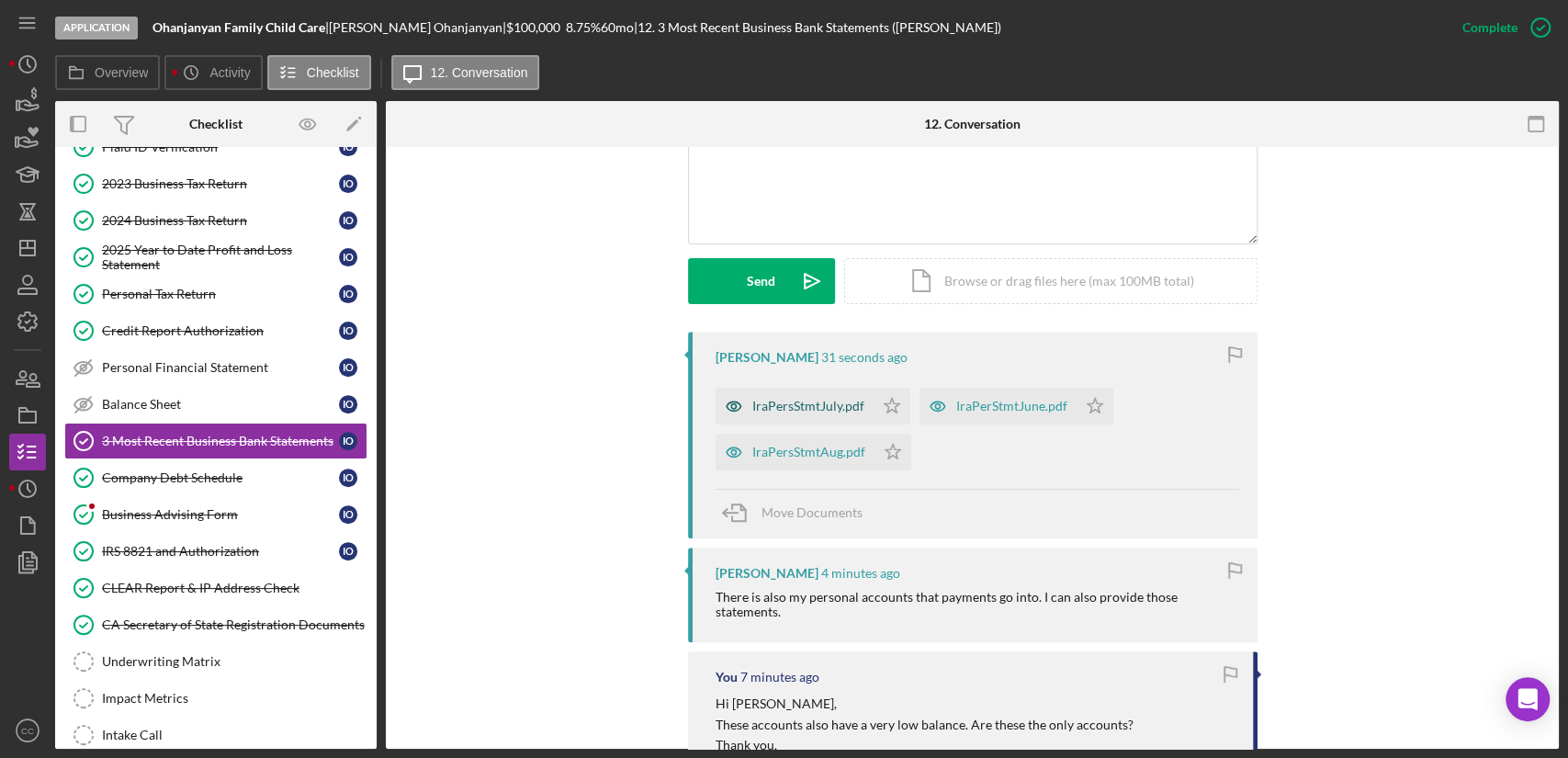
click at [773, 401] on div "IraPersStmtJuly.pdf" at bounding box center [808, 407] width 112 height 15
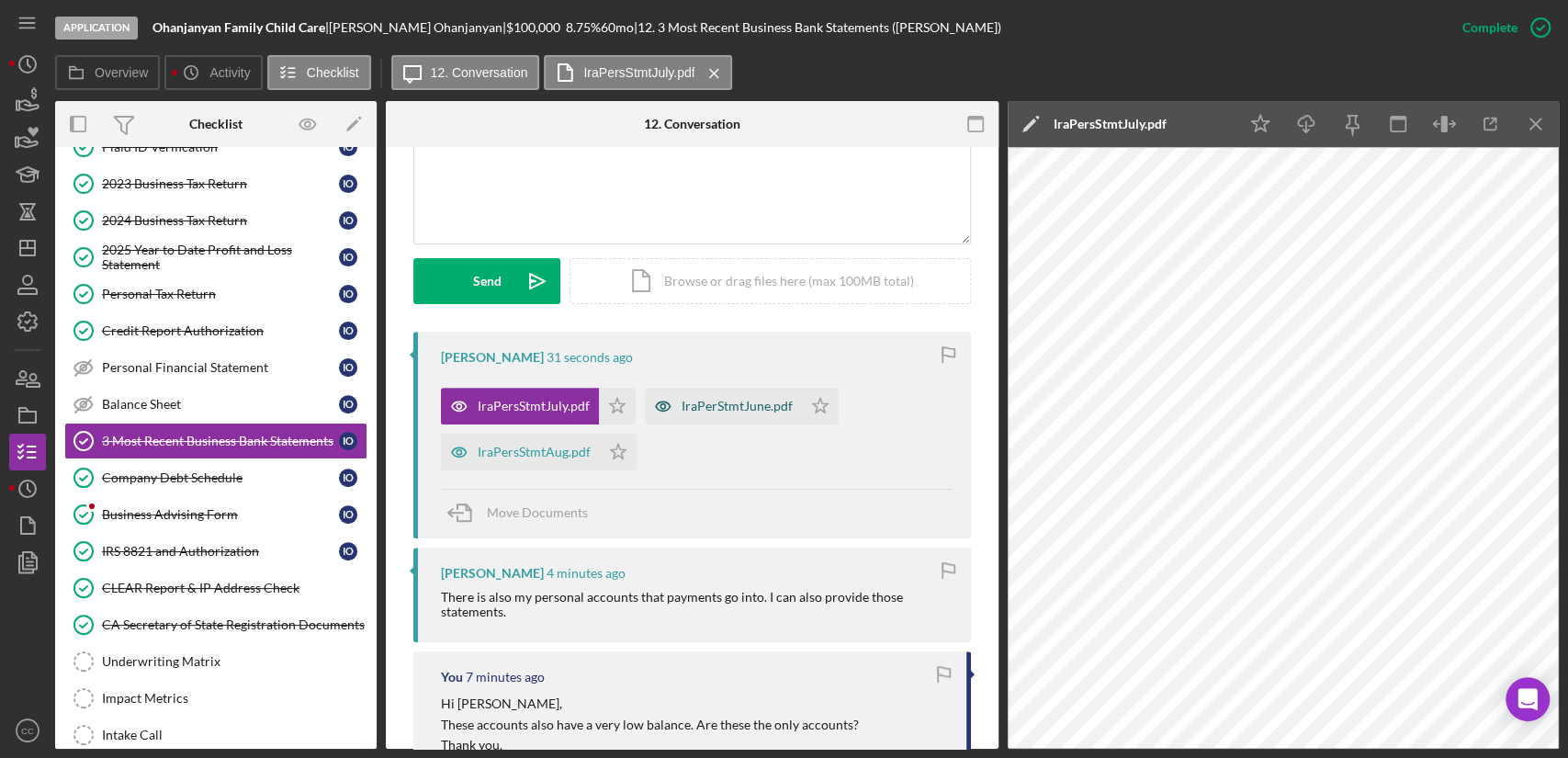
click at [718, 418] on div "IraPerStmtJune.pdf" at bounding box center [723, 406] width 157 height 36
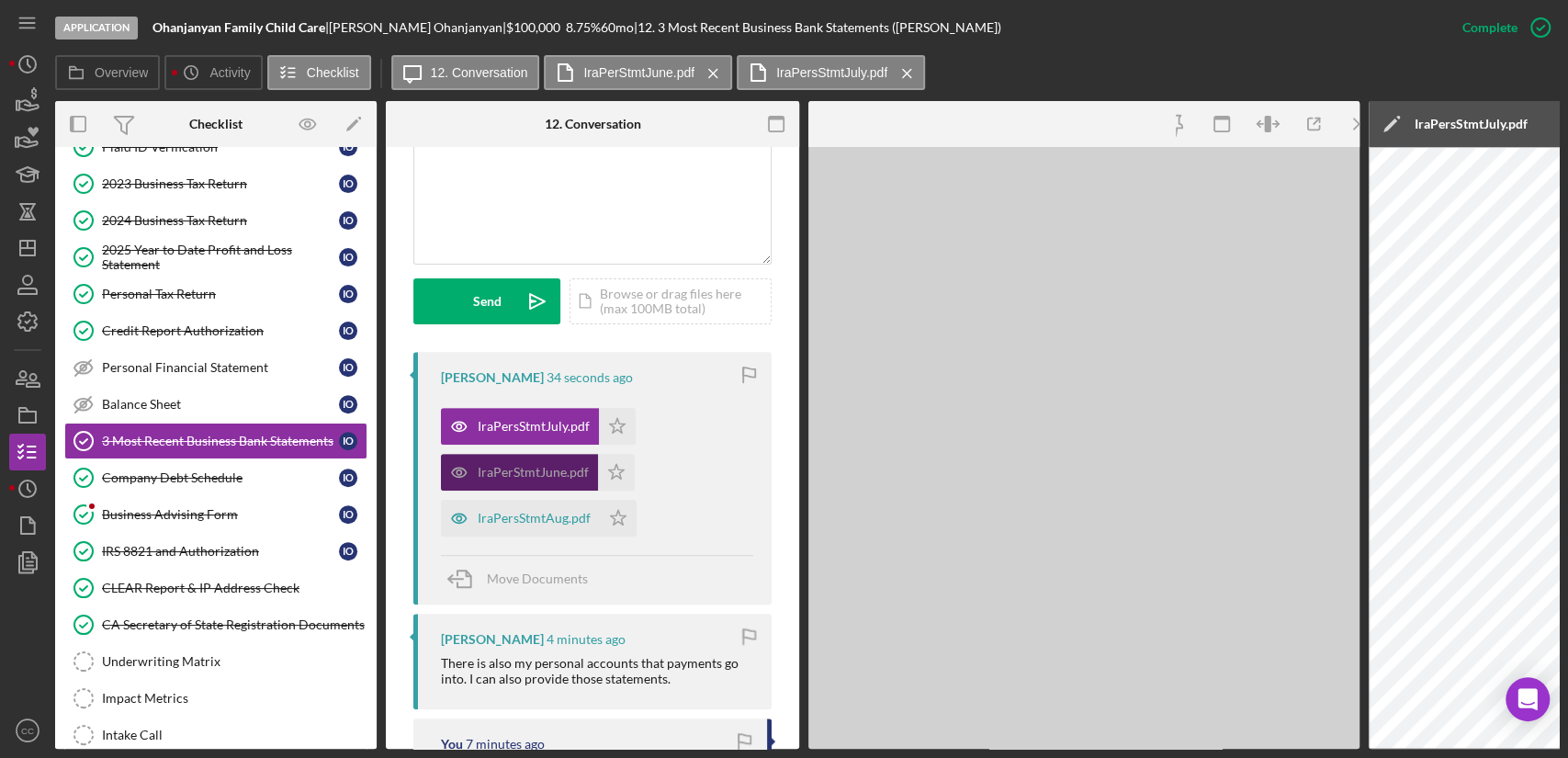
scroll to position [448, 0]
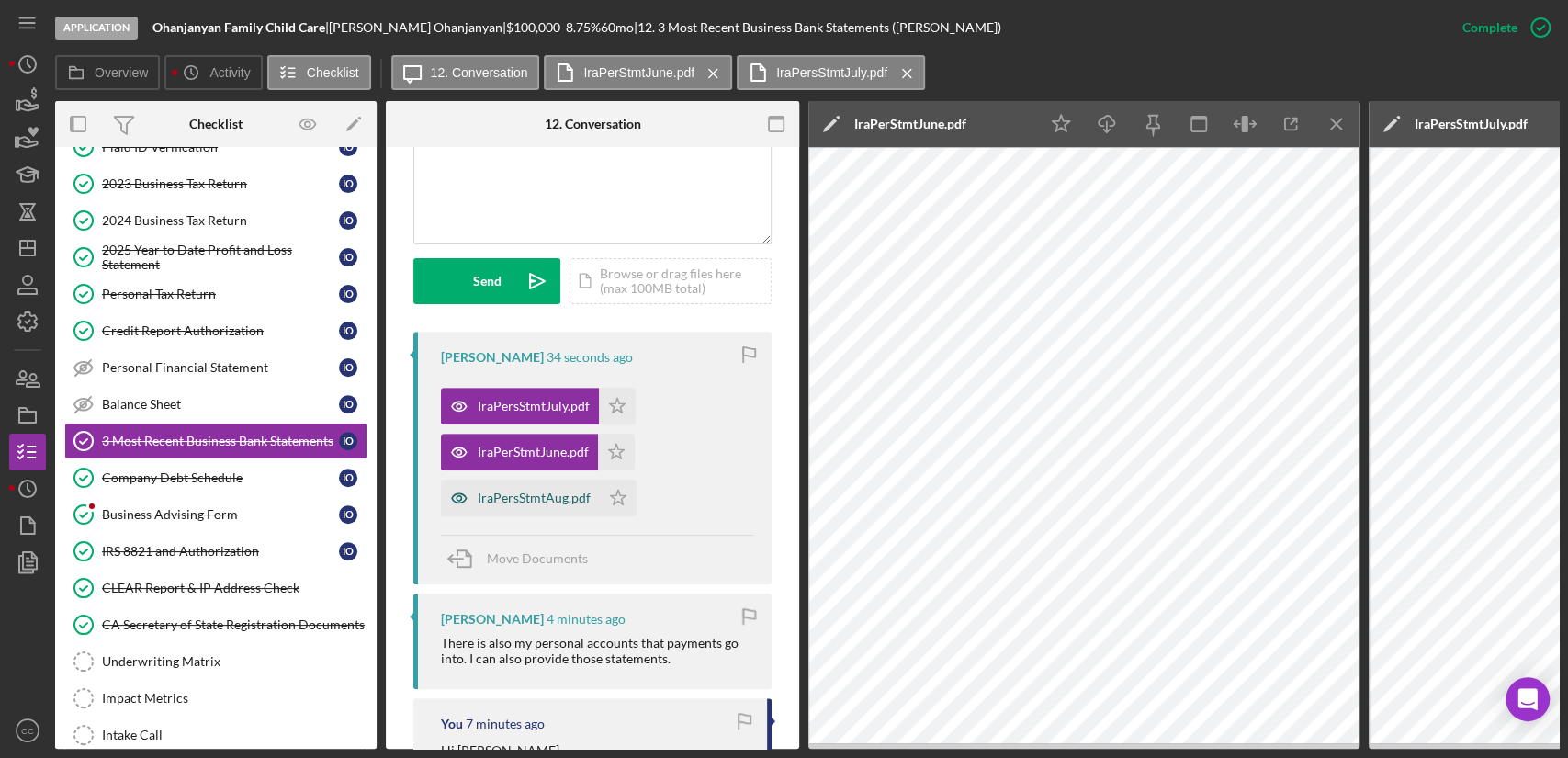
click at [524, 501] on div "IraPersStmtAug.pdf" at bounding box center [533, 498] width 113 height 15
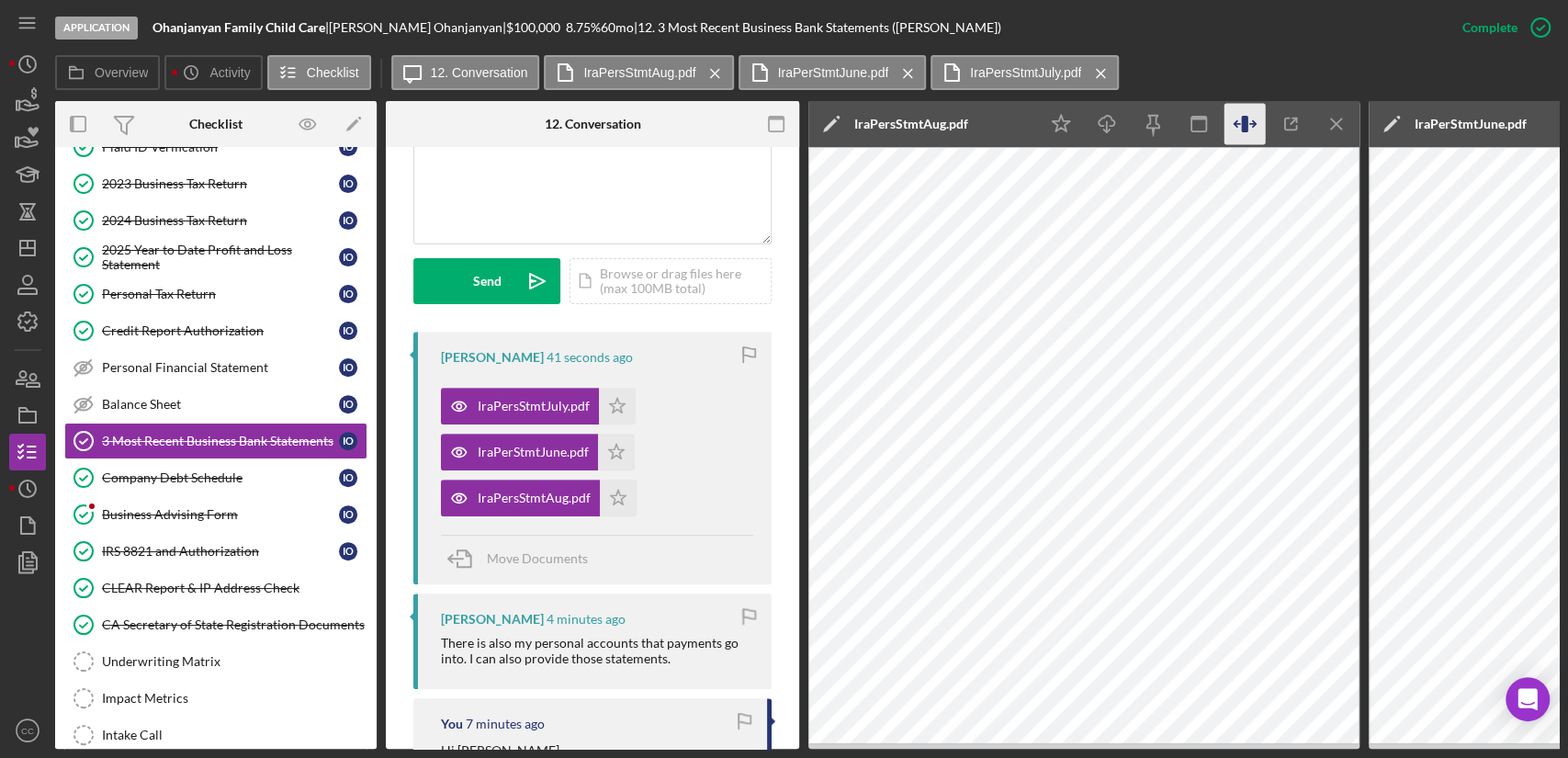
click at [1244, 119] on icon "button" at bounding box center [1244, 124] width 7 height 17
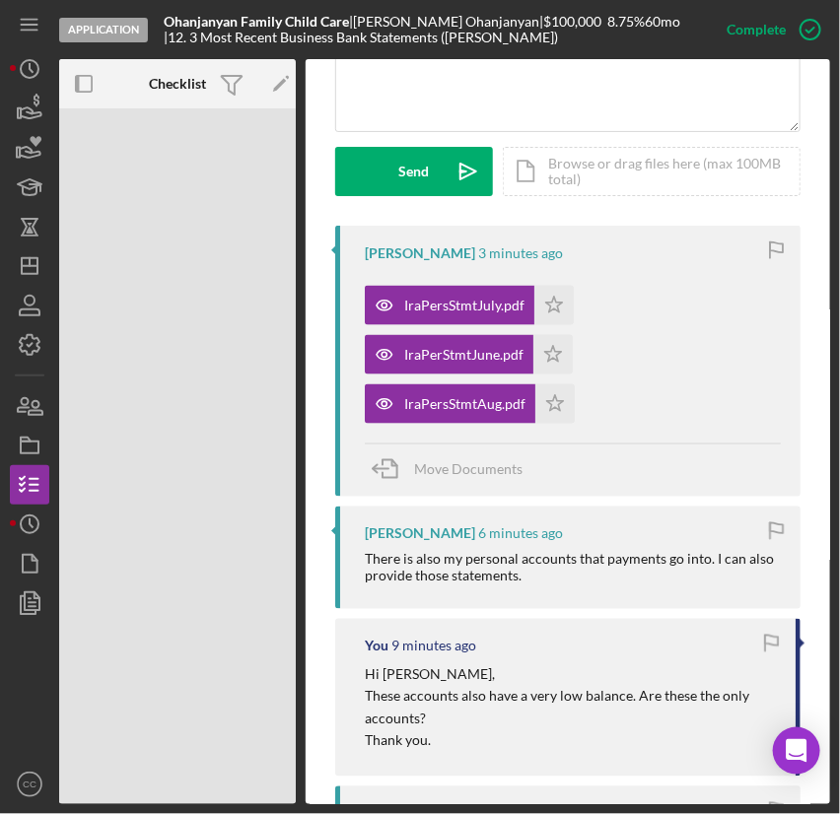
scroll to position [514, 0]
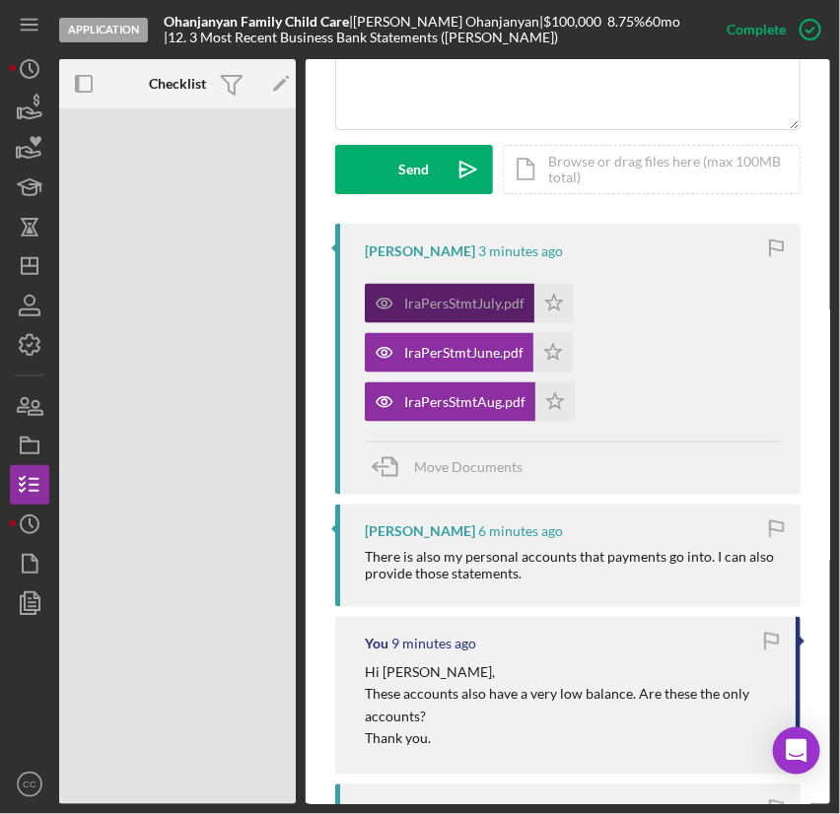
click at [467, 306] on div "IraPersStmtJuly.pdf" at bounding box center [464, 304] width 120 height 16
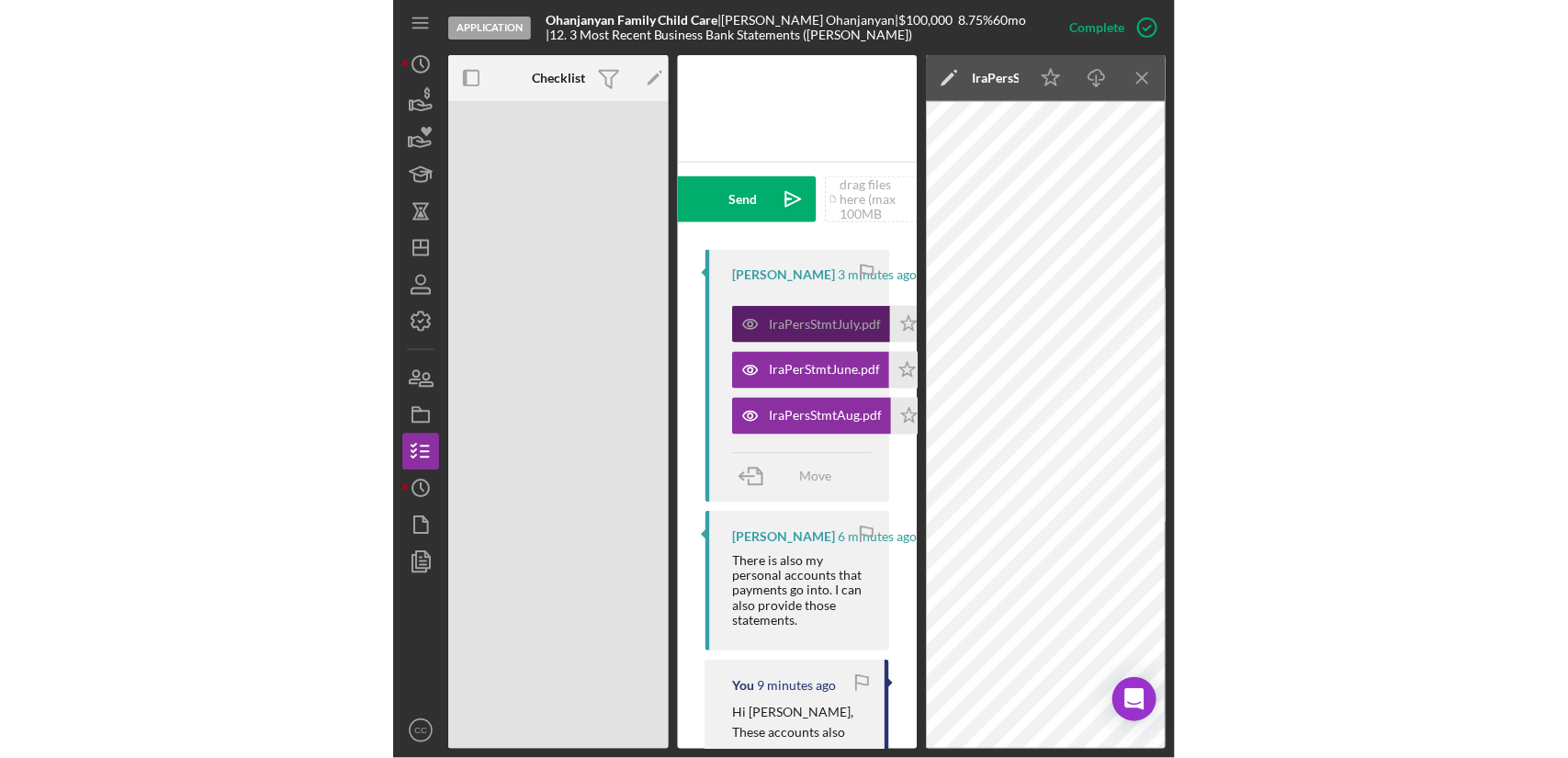
scroll to position [522, 0]
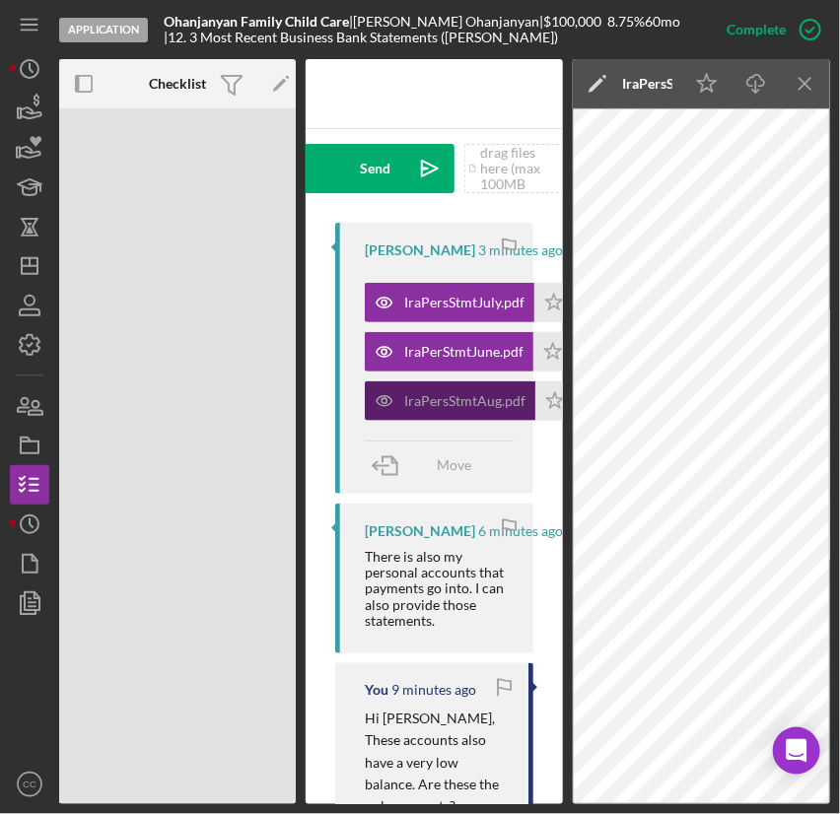
click at [464, 421] on div "IraPersStmtAug.pdf" at bounding box center [450, 400] width 170 height 39
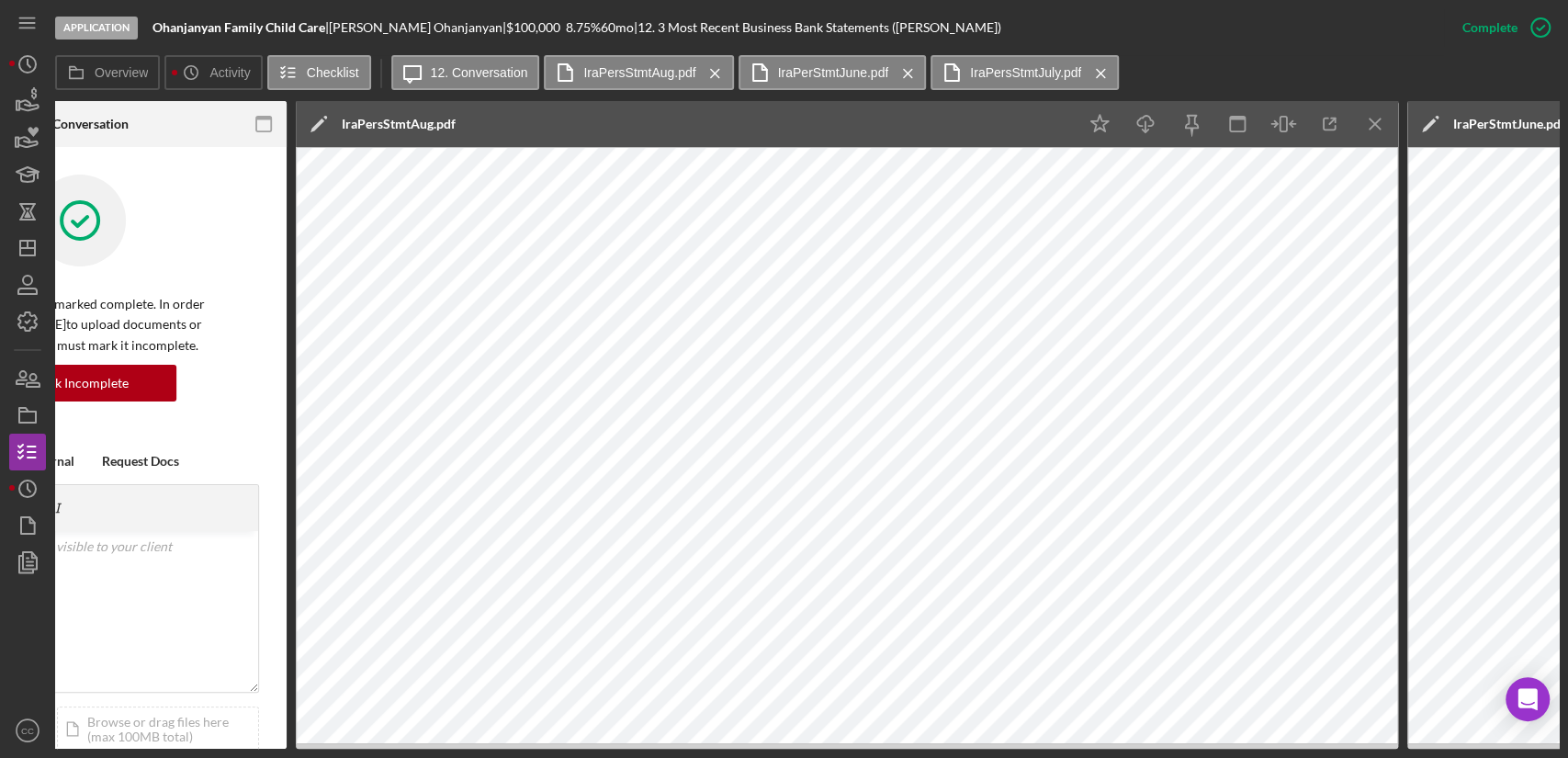
scroll to position [0, 623]
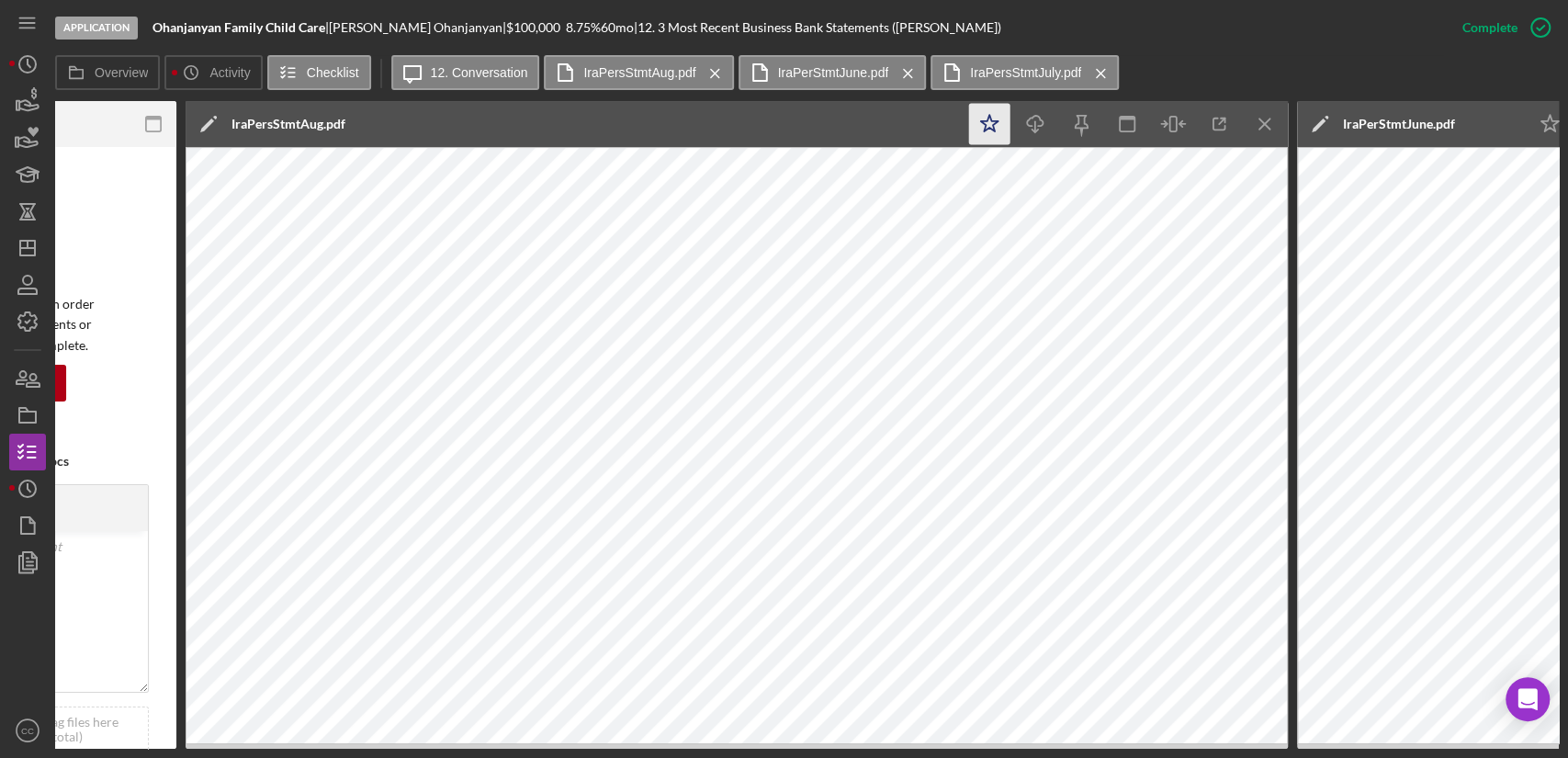
click at [980, 125] on icon "Icon/Star" at bounding box center [990, 124] width 41 height 41
click at [1269, 129] on line "button" at bounding box center [1264, 123] width 10 height 10
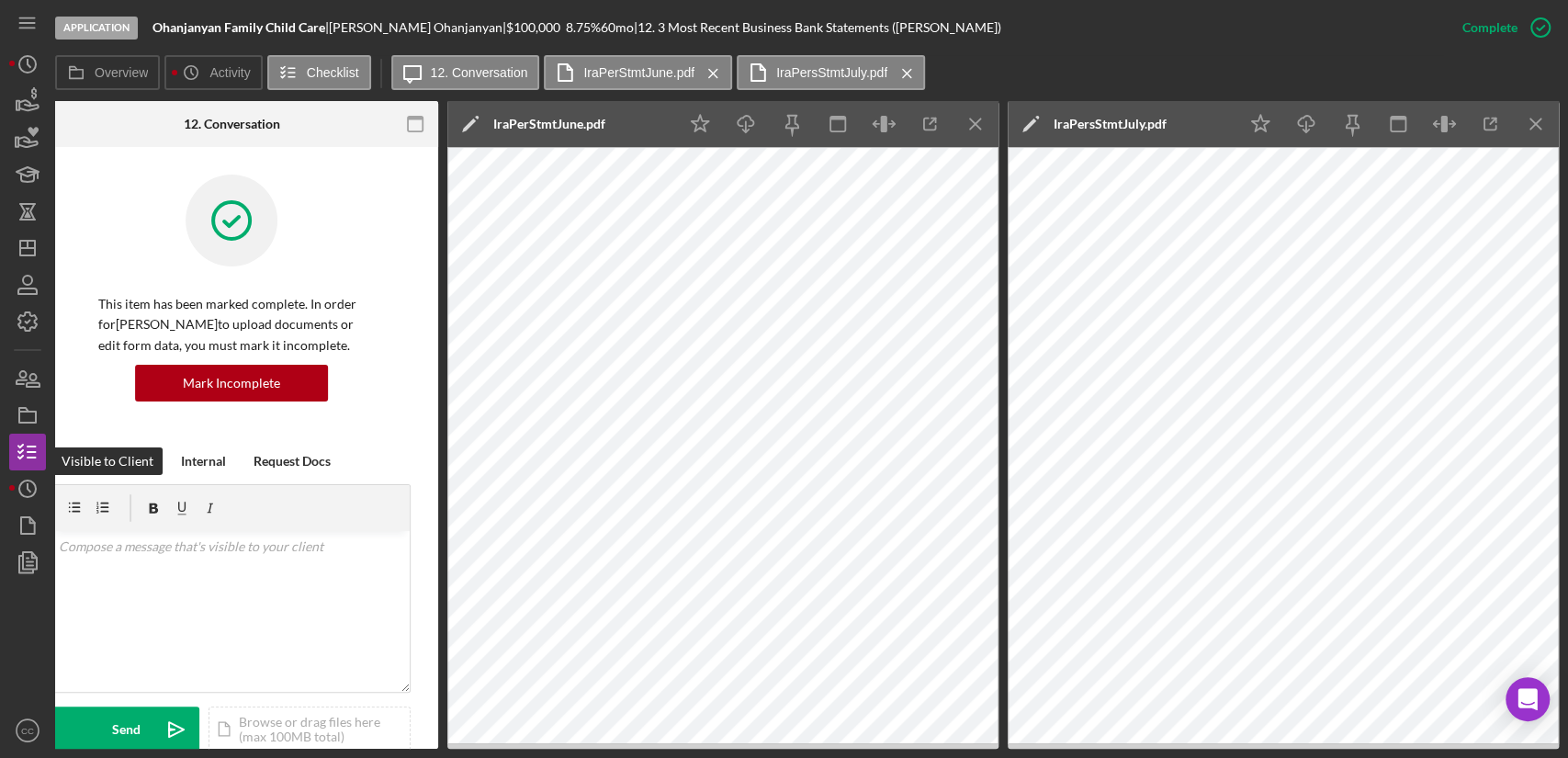
scroll to position [0, 361]
click at [888, 120] on icon "button" at bounding box center [884, 124] width 41 height 41
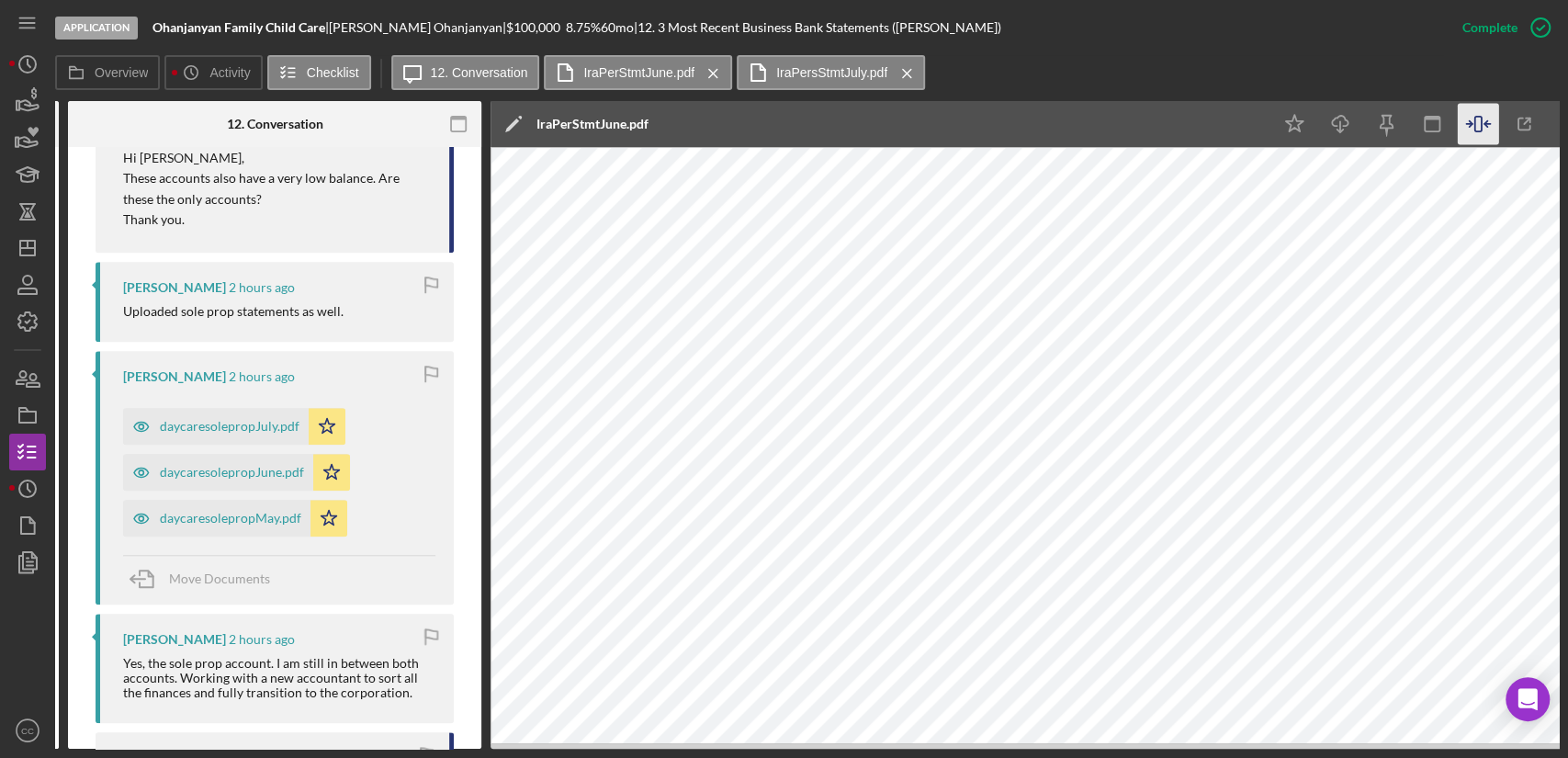
scroll to position [1043, 0]
click at [251, 469] on div "daycaresolepropJune.pdf" at bounding box center [231, 470] width 144 height 15
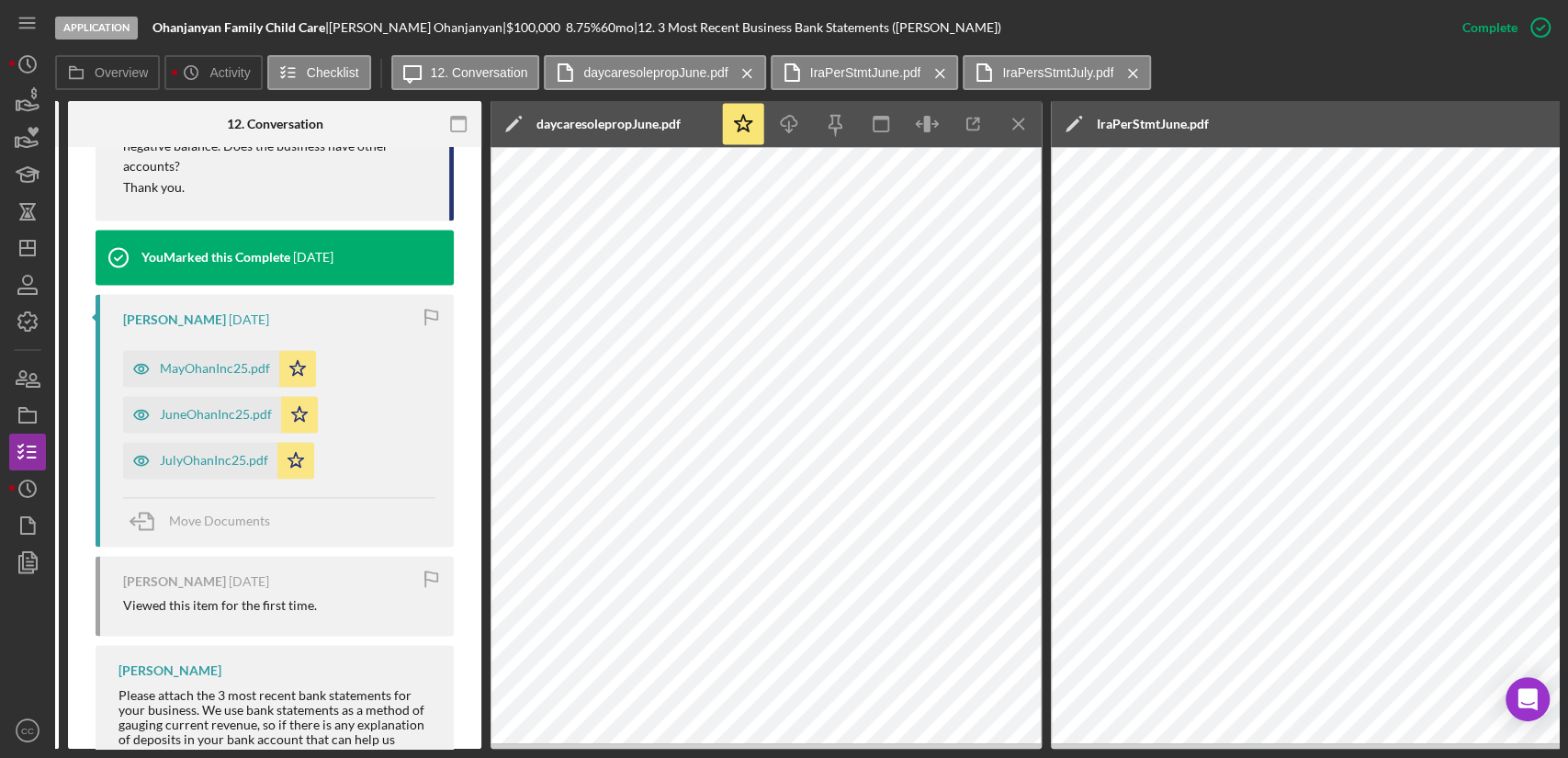
scroll to position [1722, 0]
click at [213, 420] on div "JuneOhanInc25.pdf" at bounding box center [201, 413] width 158 height 36
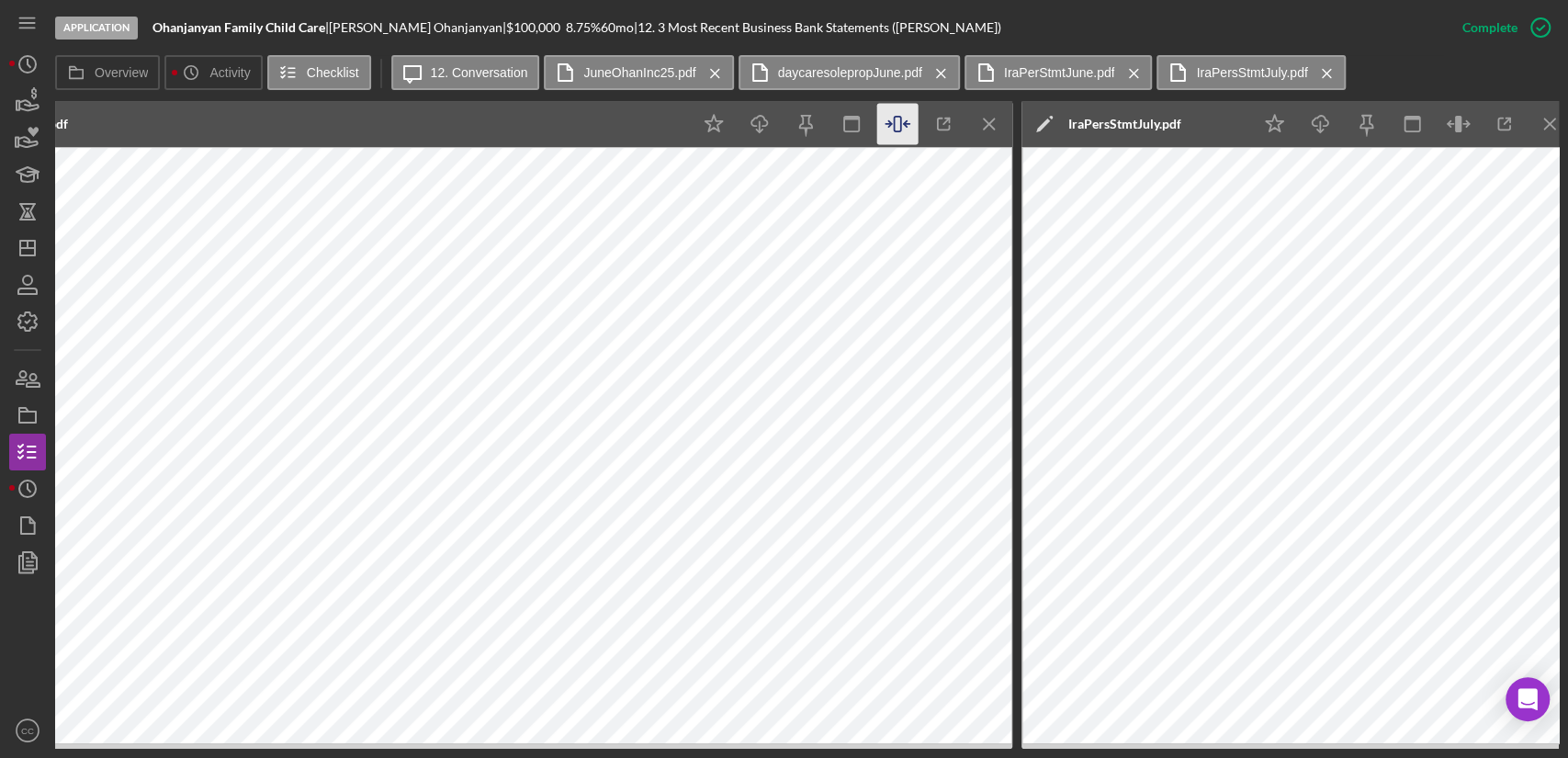
scroll to position [0, 2033]
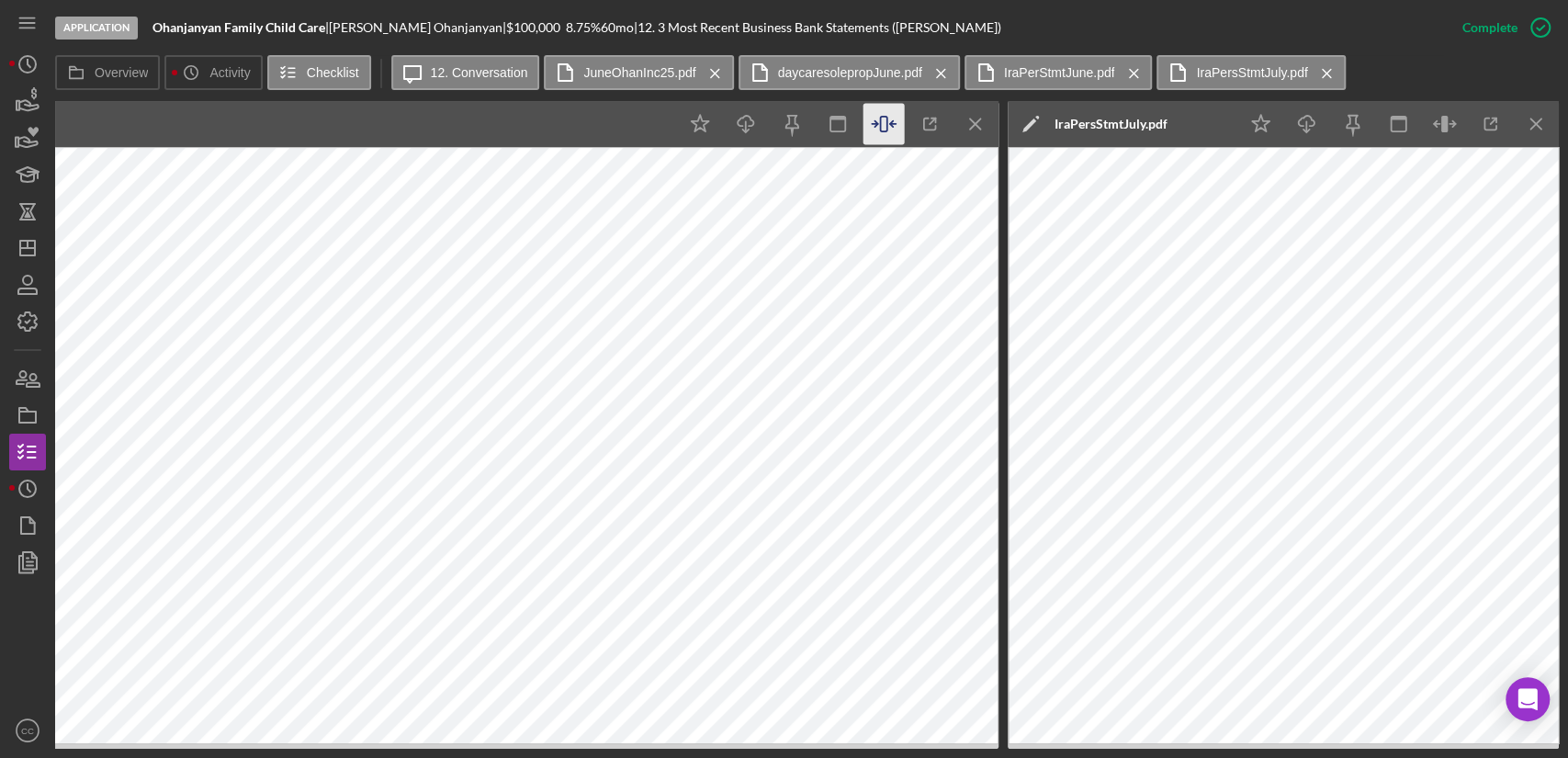
click at [637, 131] on div "Icon/Edit IraPerStmtJune.pdf" at bounding box center [287, 123] width 781 height 46
click at [975, 123] on line "button" at bounding box center [975, 123] width 10 height 10
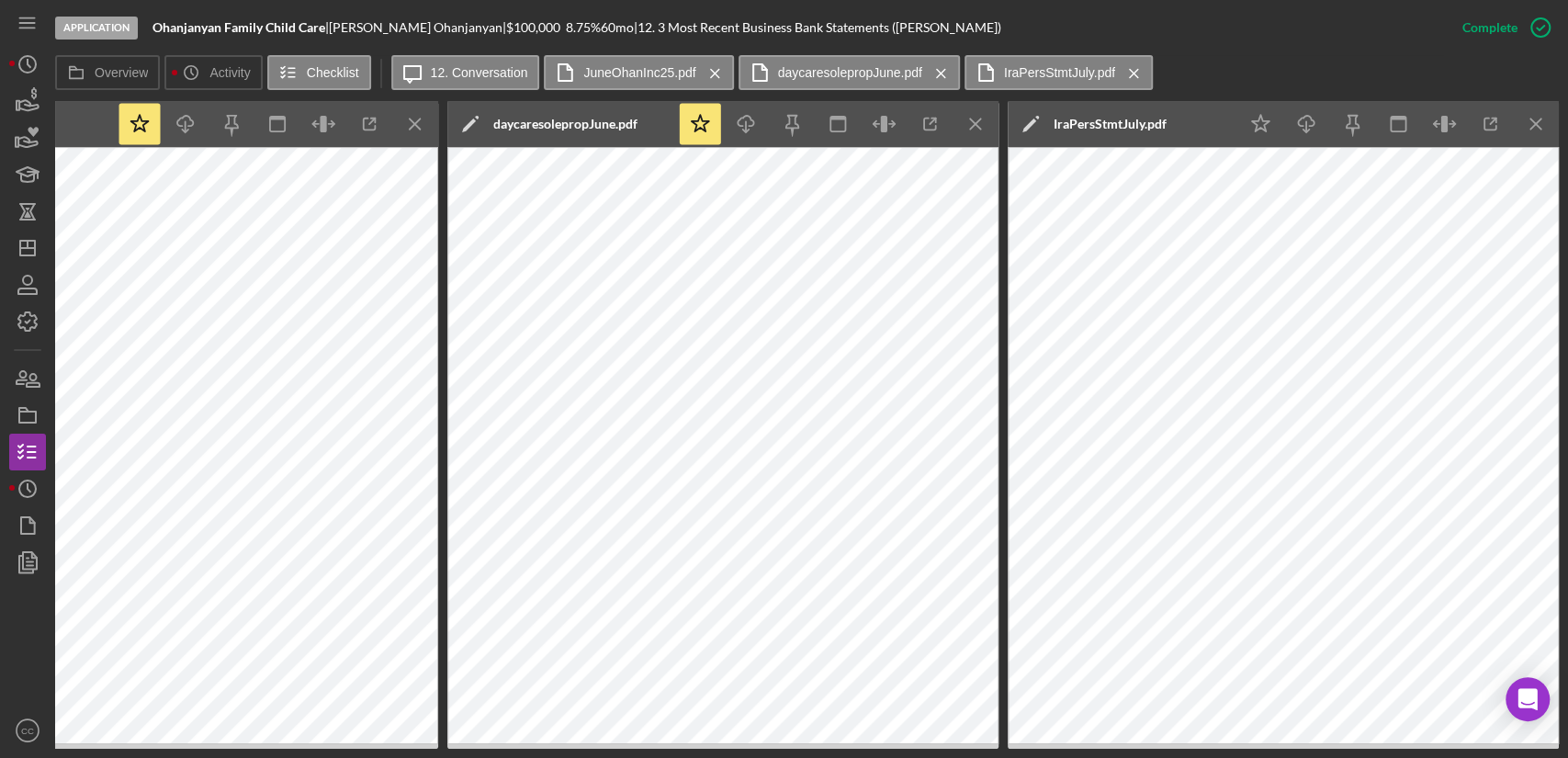
scroll to position [0, 921]
click at [971, 131] on icon "Icon/Menu Close" at bounding box center [976, 124] width 41 height 41
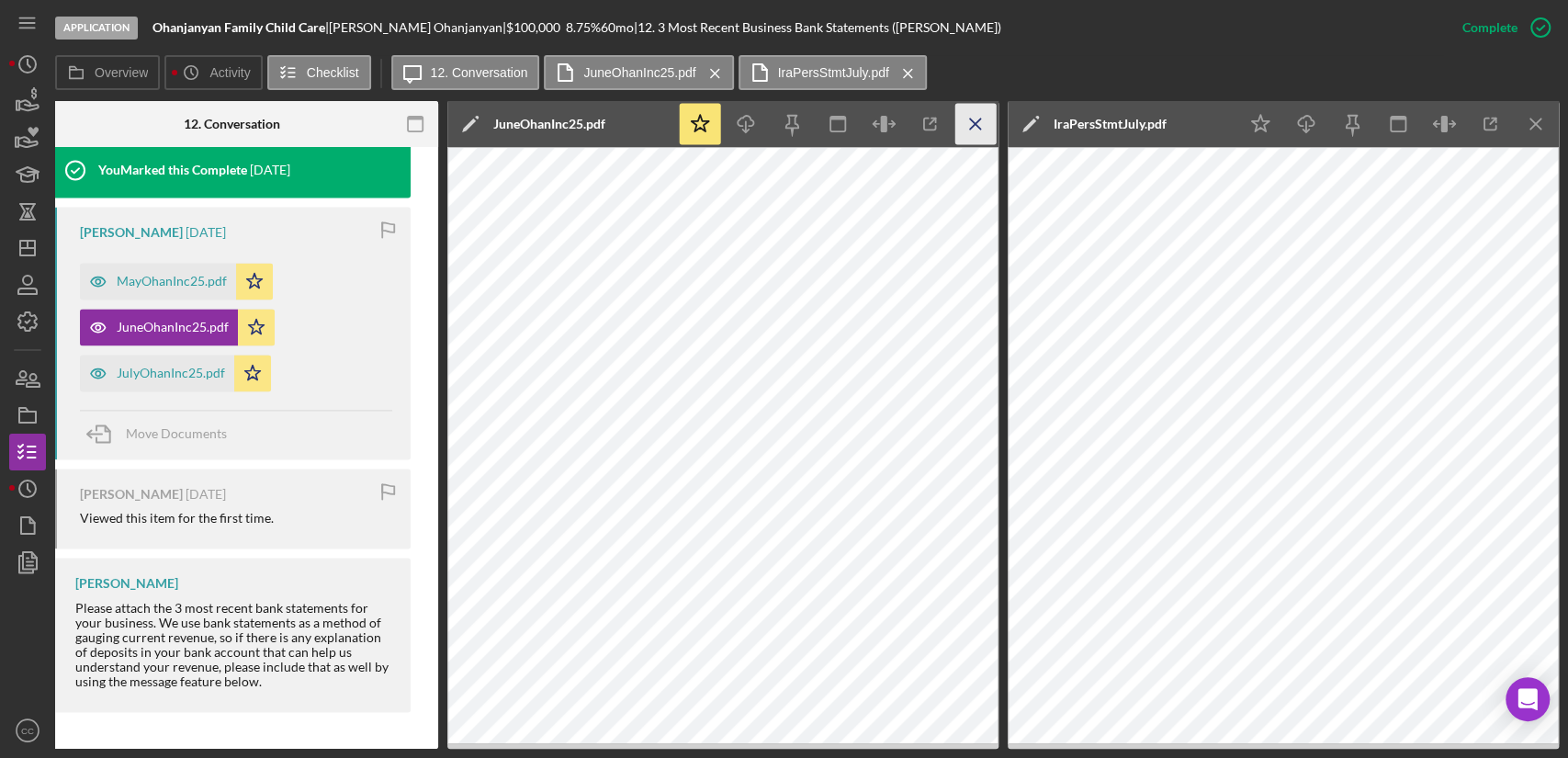
click at [979, 133] on icon "Icon/Menu Close" at bounding box center [976, 124] width 41 height 41
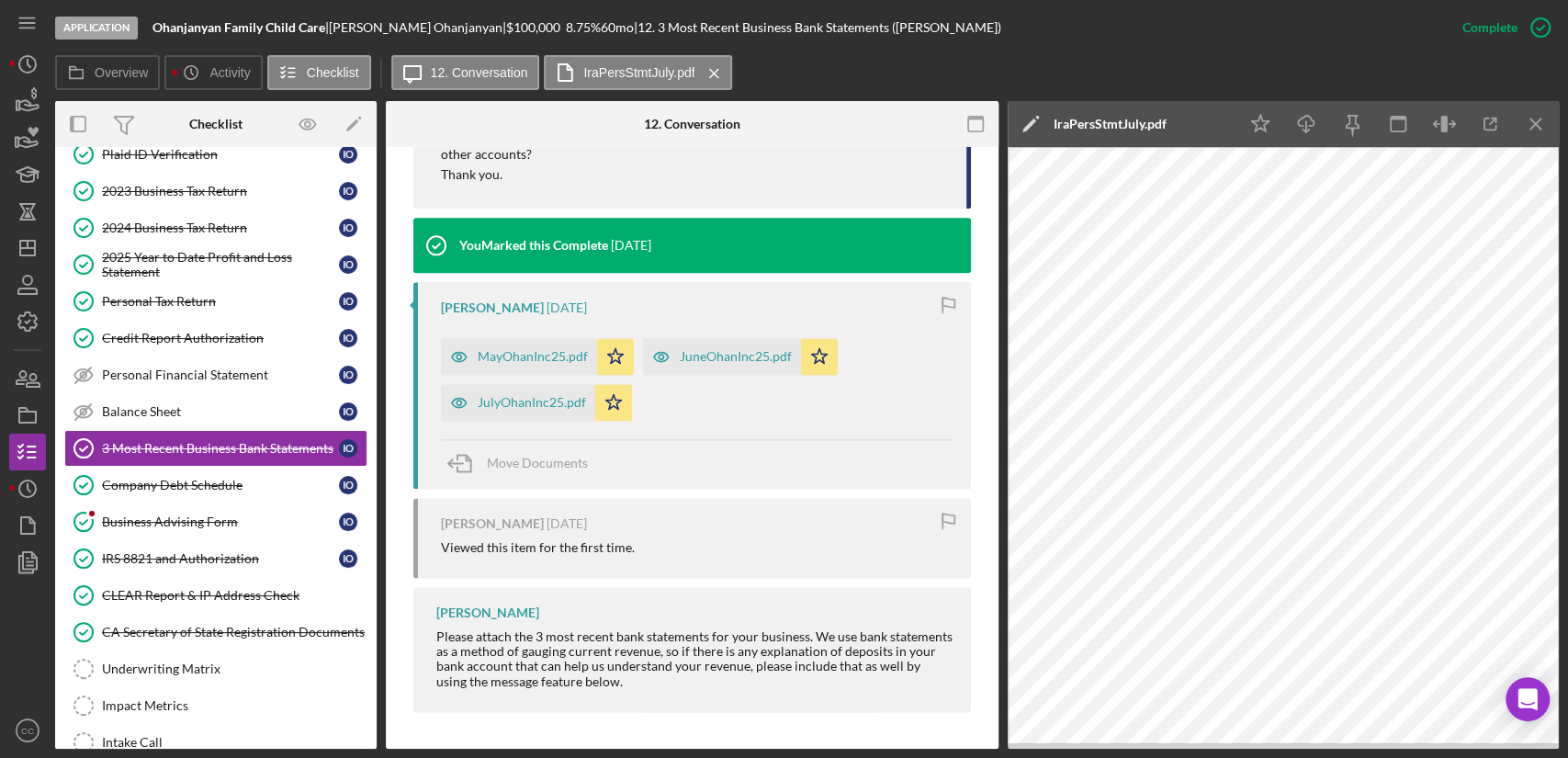
scroll to position [0, 0]
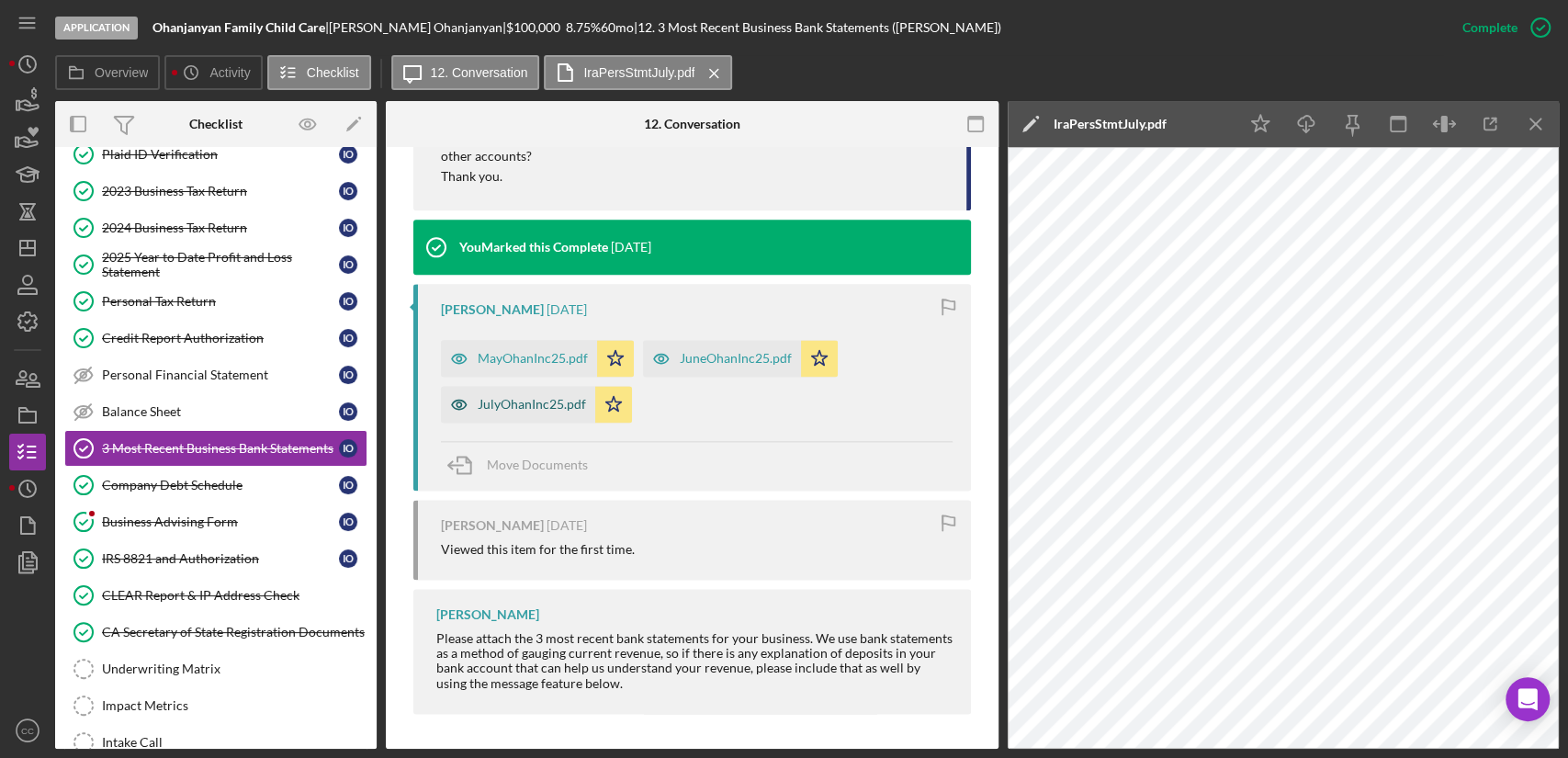
click at [546, 402] on div "JulyOhanInc25.pdf" at bounding box center [531, 405] width 108 height 15
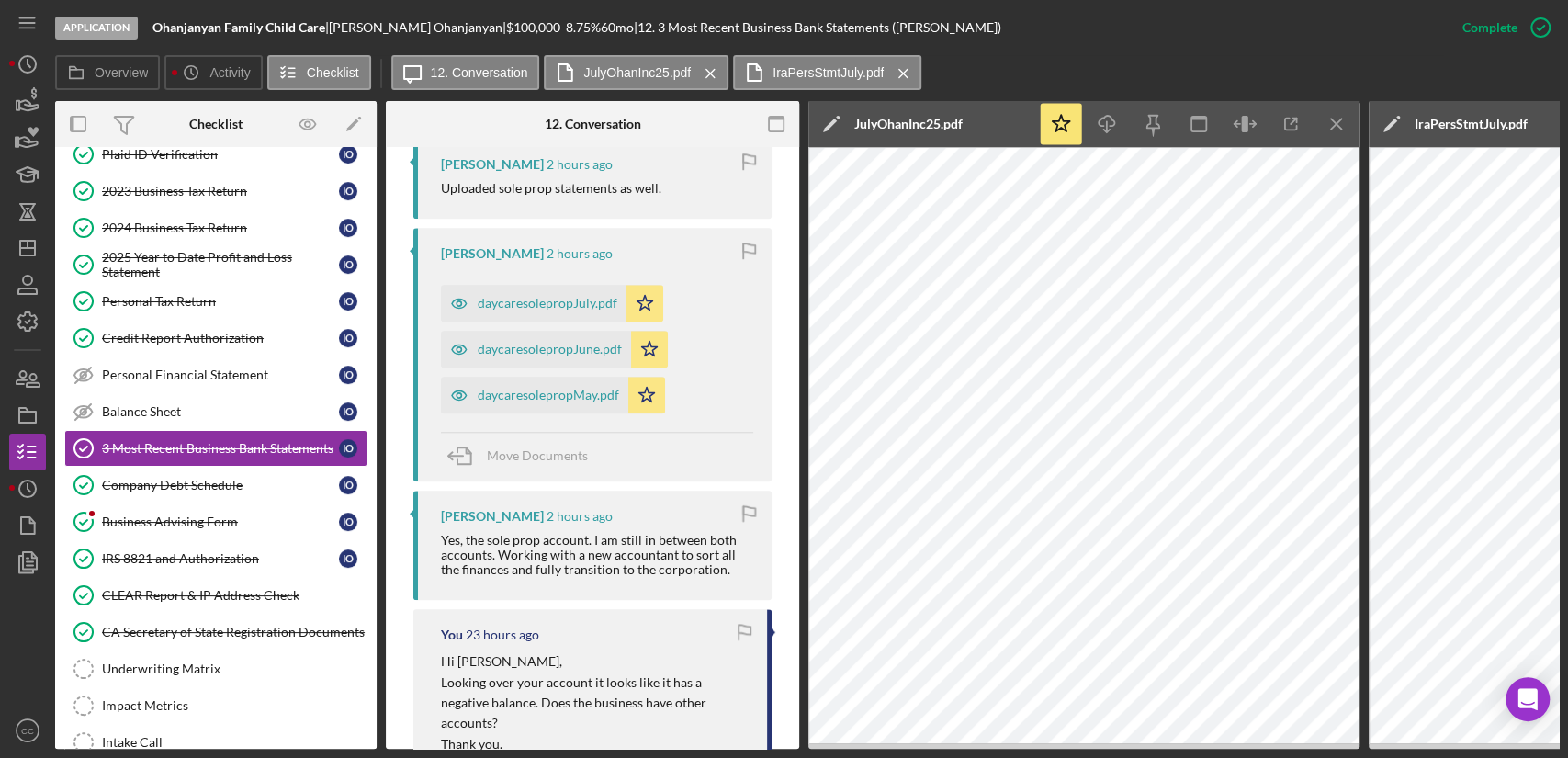
scroll to position [1161, 0]
click at [569, 300] on div "daycaresolepropJuly.pdf" at bounding box center [547, 306] width 140 height 15
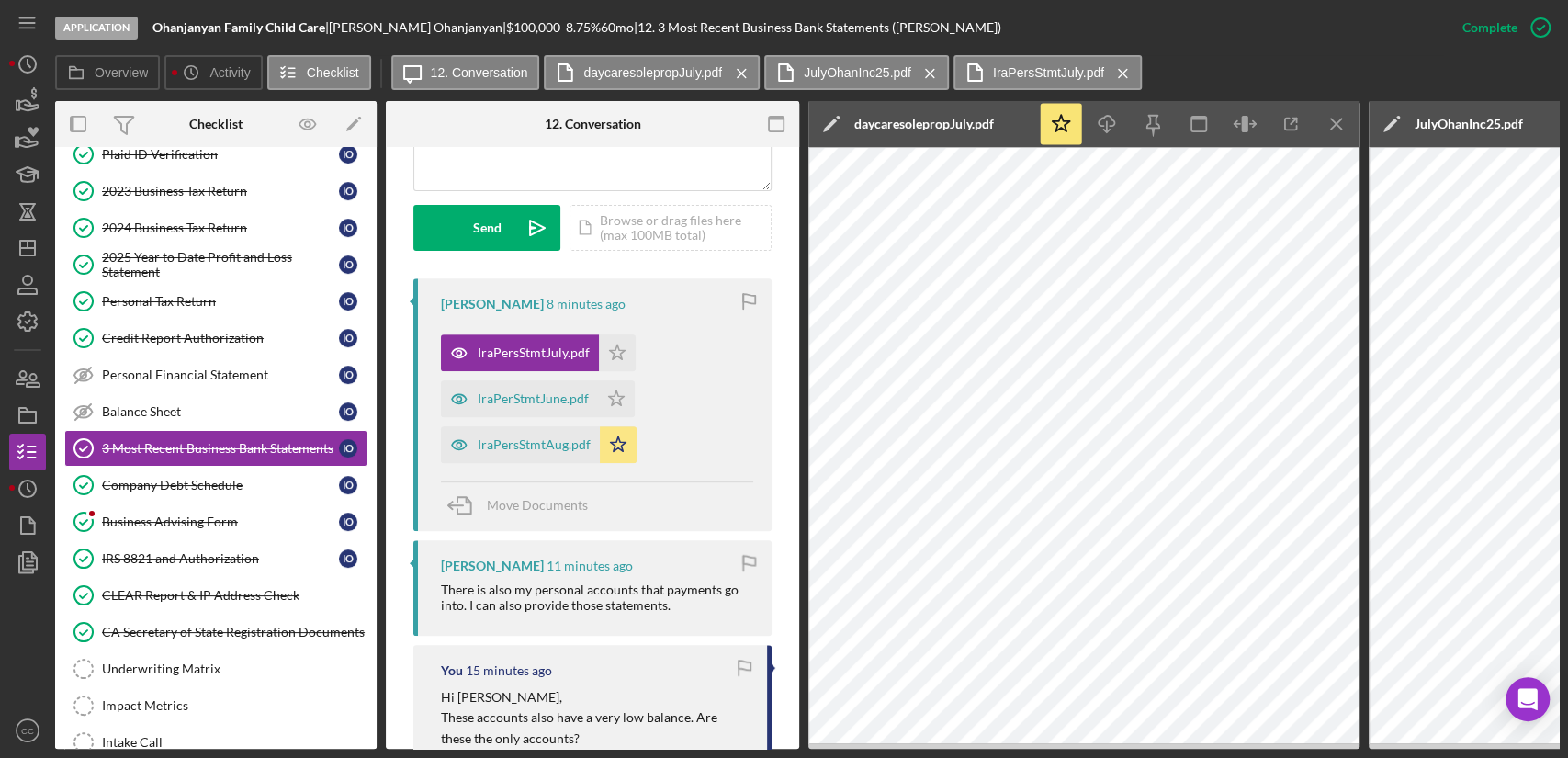
scroll to position [493, 0]
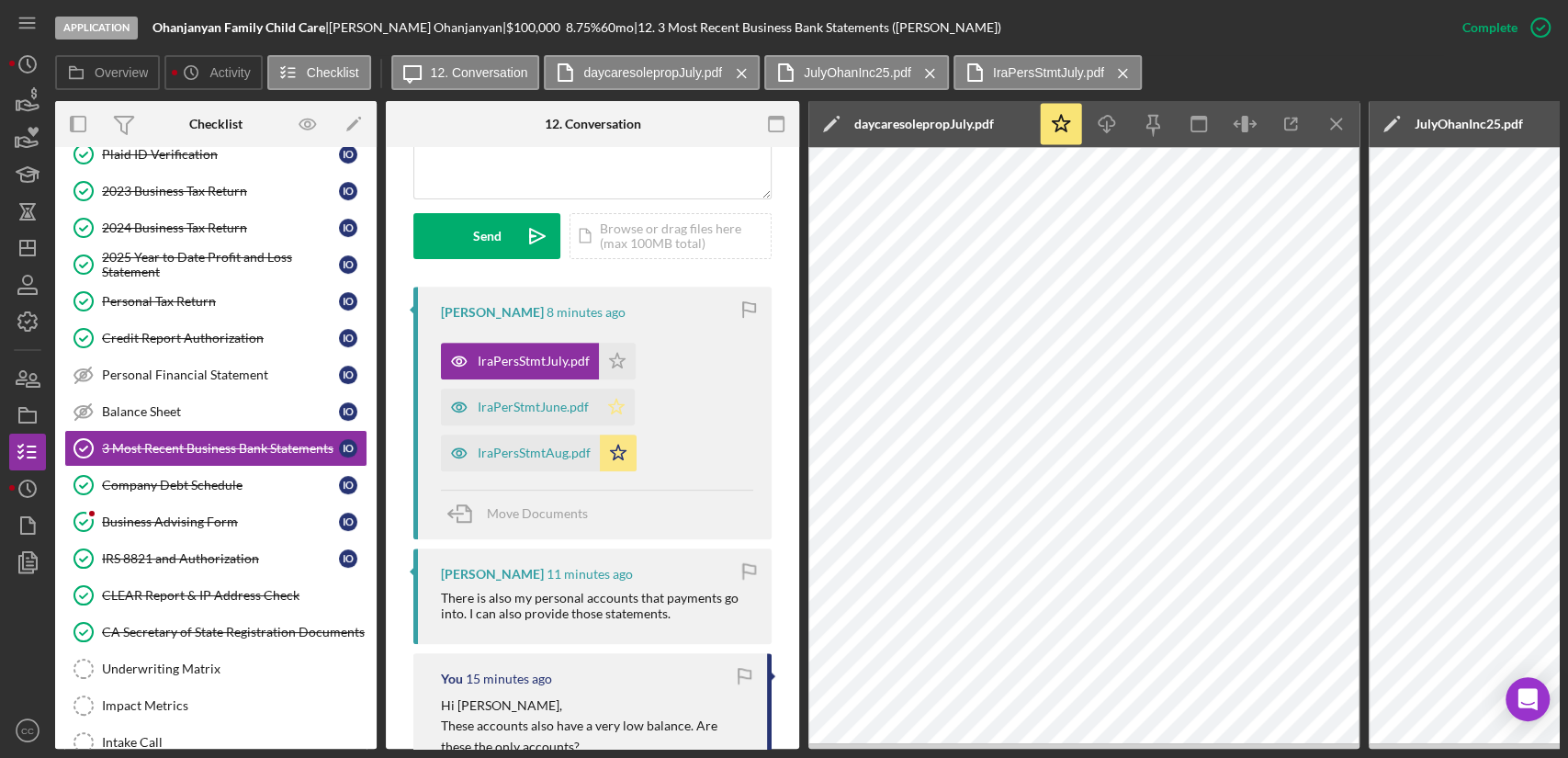
click at [620, 407] on icon "Icon/Star" at bounding box center [615, 407] width 36 height 36
click at [1243, 131] on icon "button" at bounding box center [1244, 124] width 7 height 17
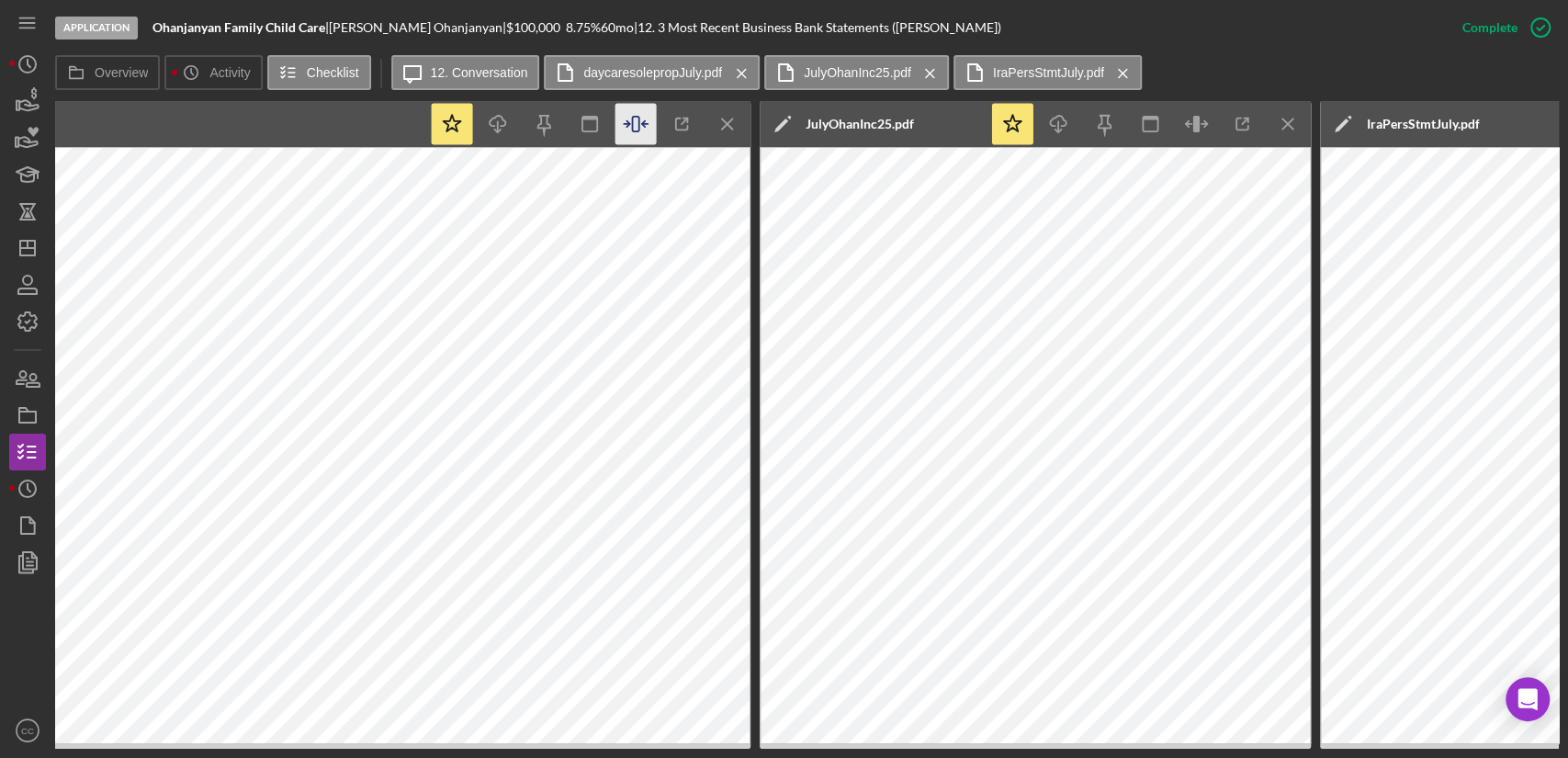
scroll to position [0, 1167]
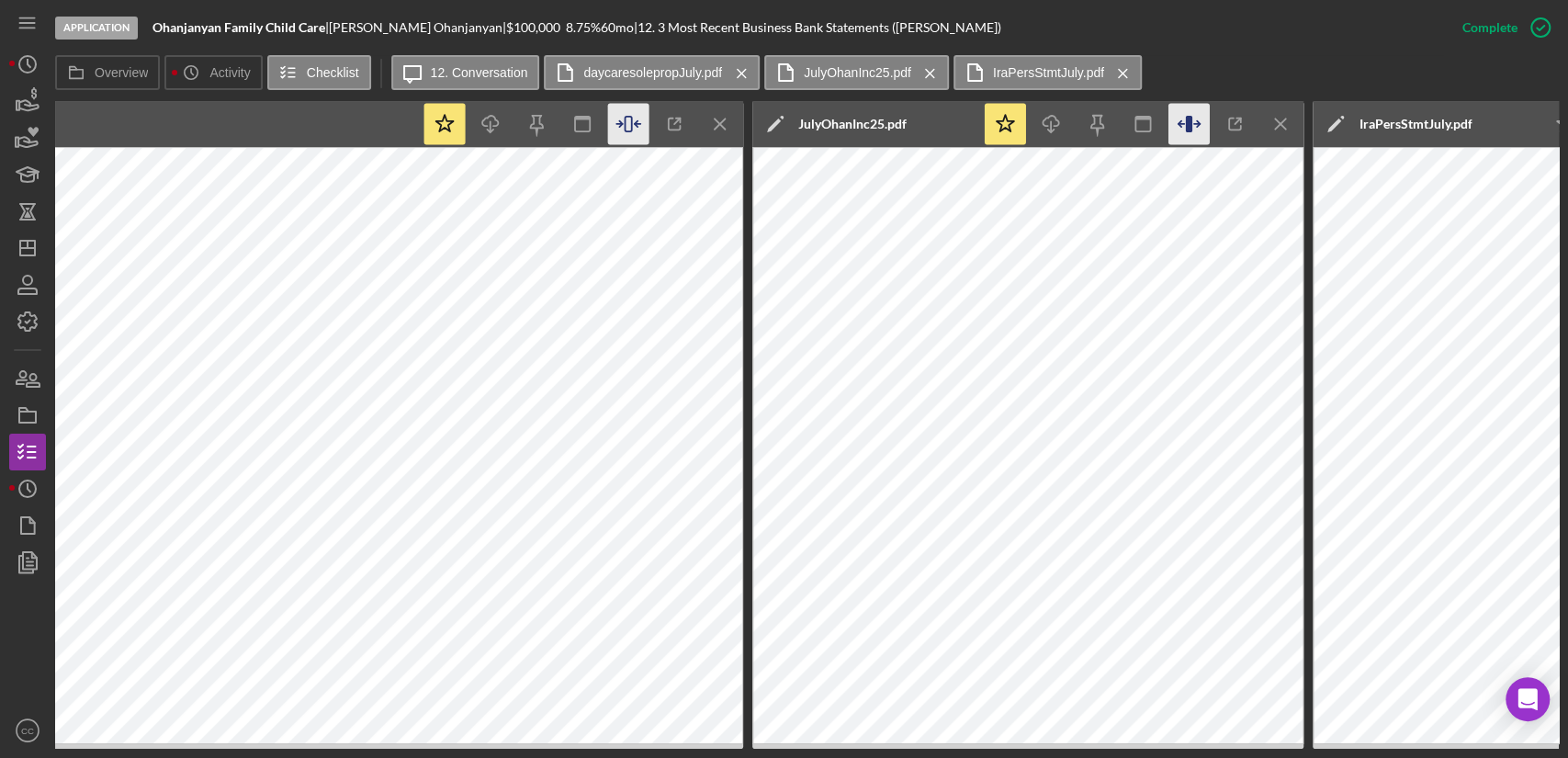
click at [1189, 124] on icon "button" at bounding box center [1188, 124] width 7 height 17
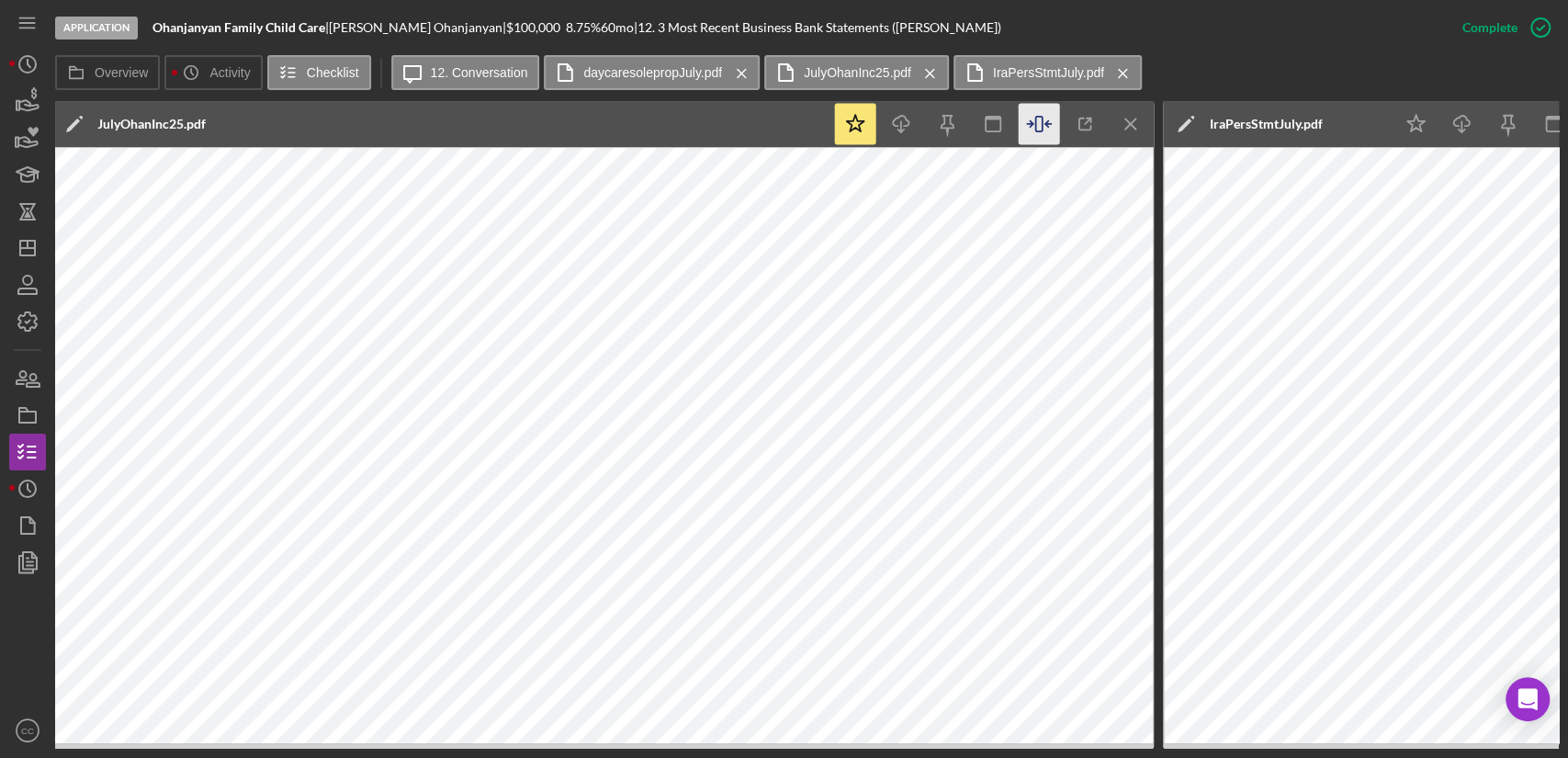
scroll to position [0, 2024]
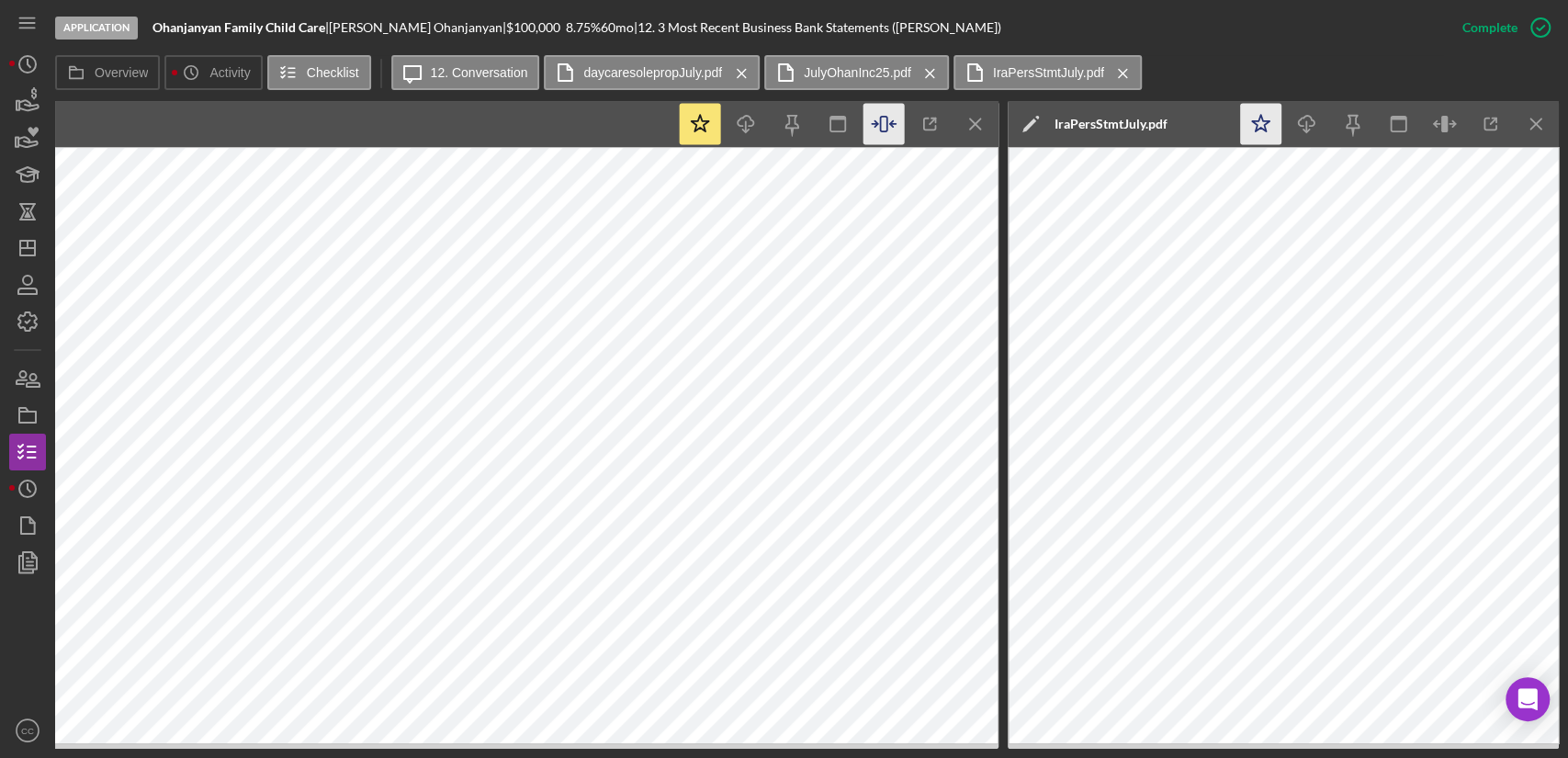
click at [1257, 124] on polygon "button" at bounding box center [1260, 123] width 18 height 17
click at [1435, 121] on icon "button" at bounding box center [1436, 124] width 6 height 6
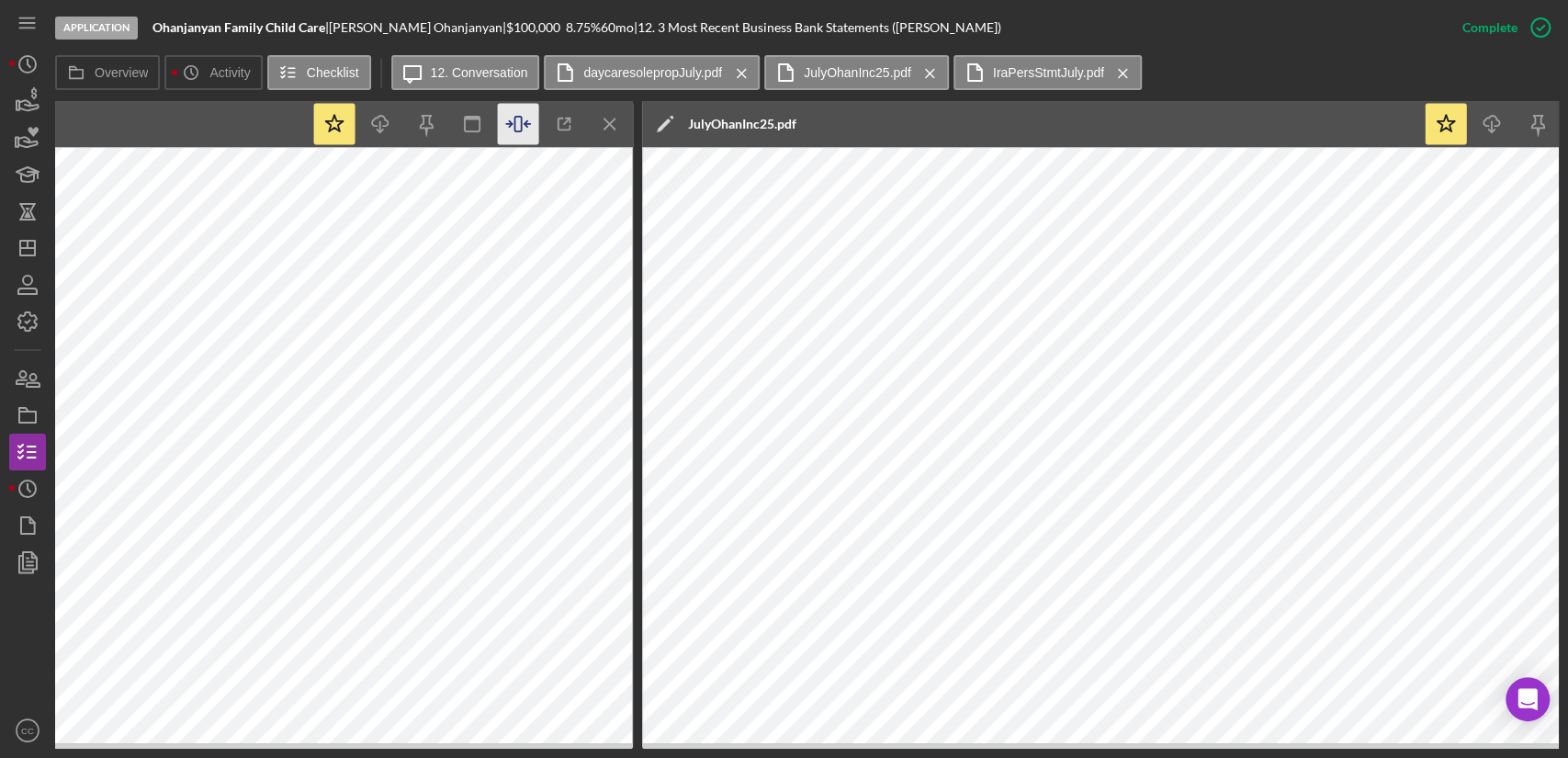
scroll to position [0, 1279]
click at [600, 117] on icon "Icon/Menu Close" at bounding box center [610, 124] width 41 height 41
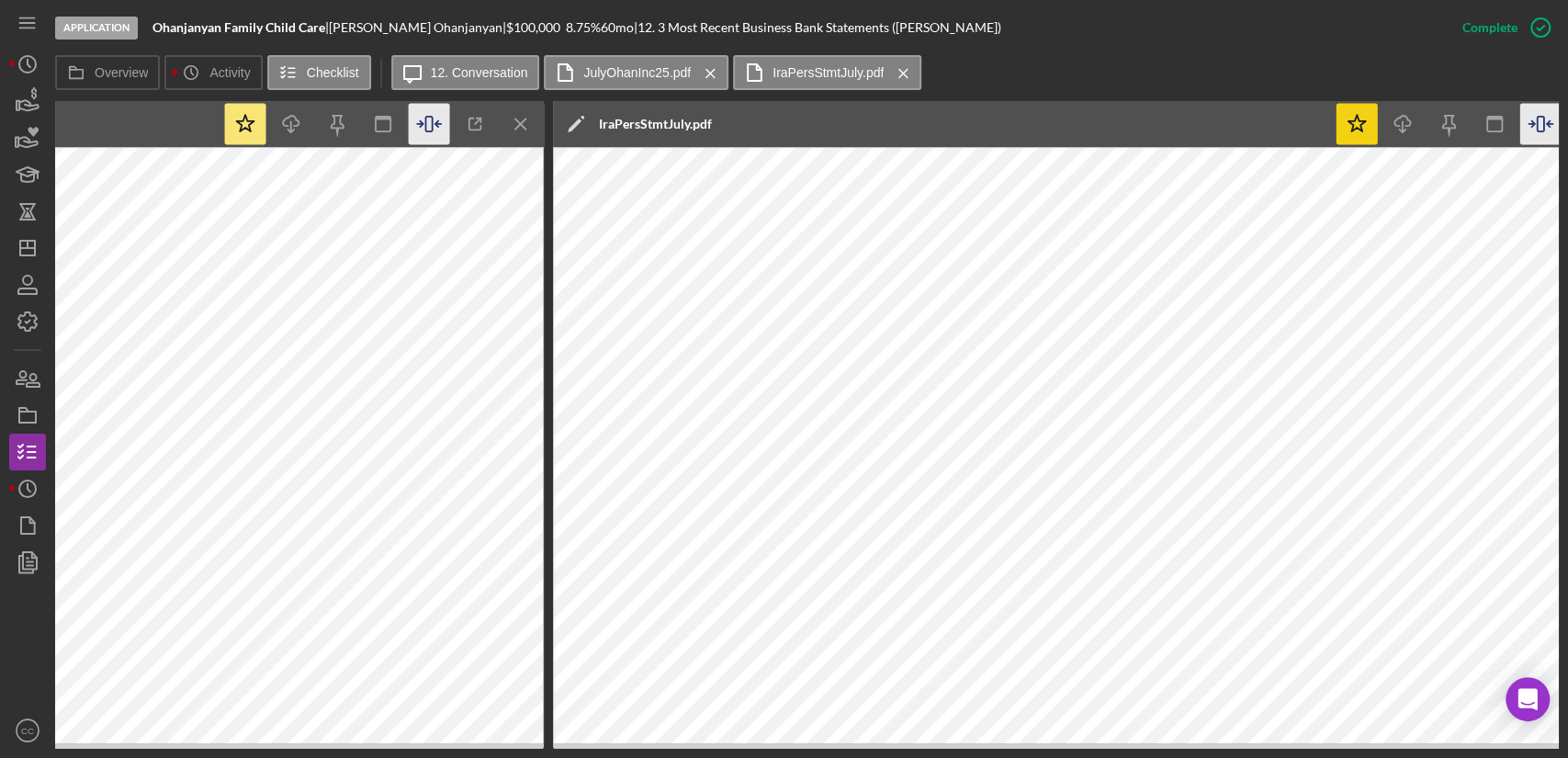
scroll to position [0, 1463]
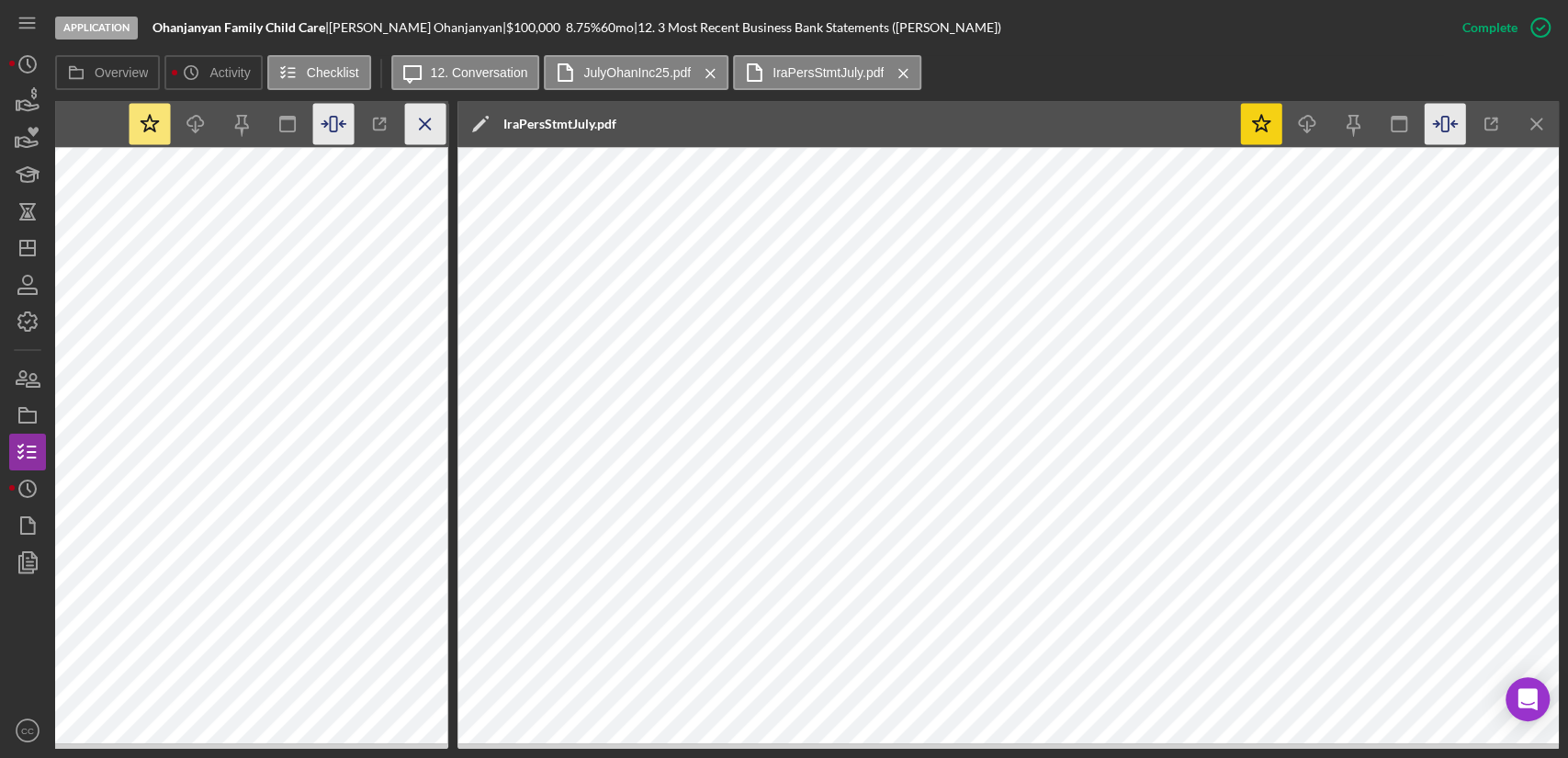
click at [419, 106] on icon "Icon/Menu Close" at bounding box center [426, 124] width 41 height 41
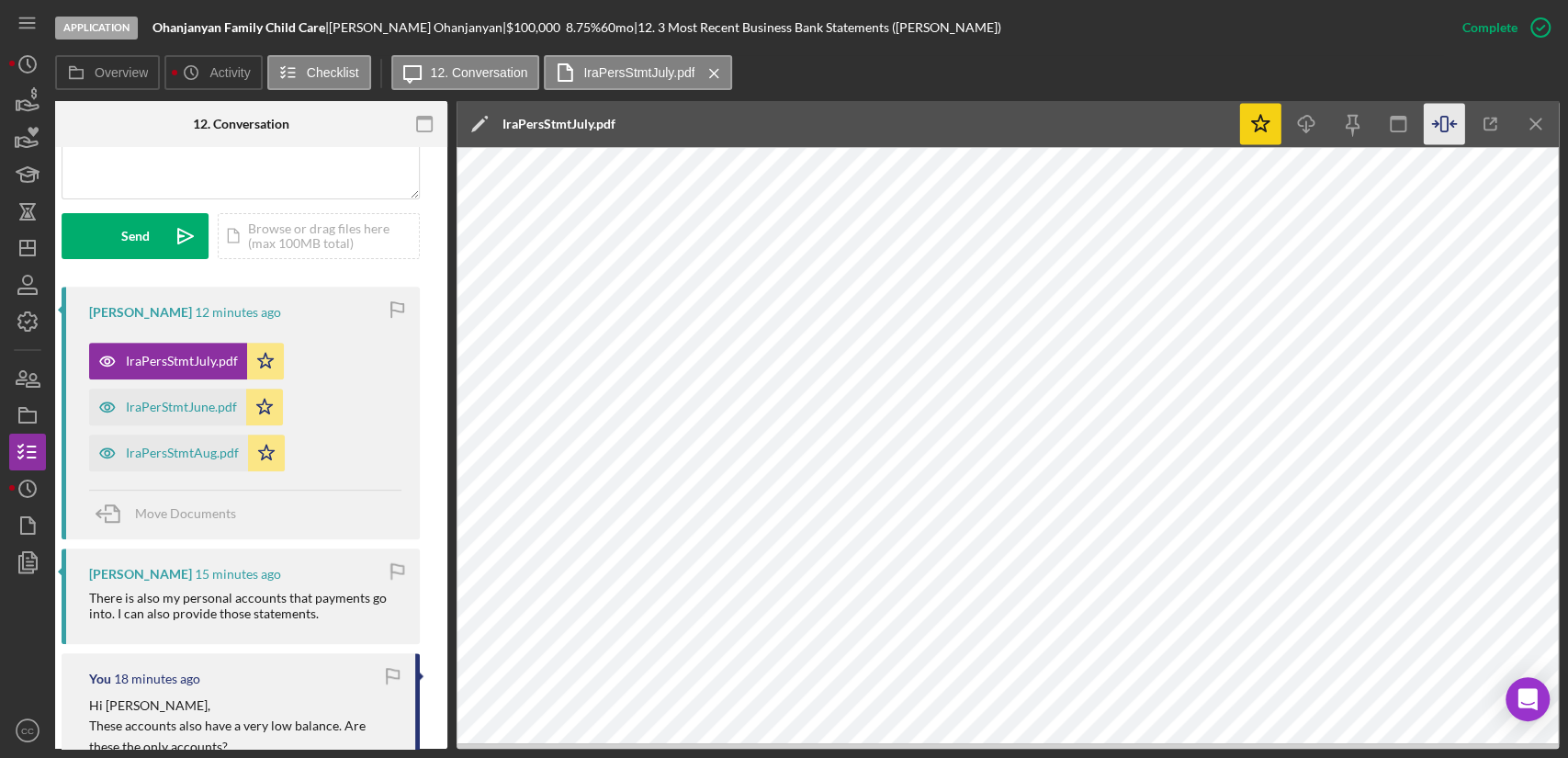
scroll to position [0, 351]
click at [1535, 112] on icon "Icon/Menu Close" at bounding box center [1537, 124] width 41 height 41
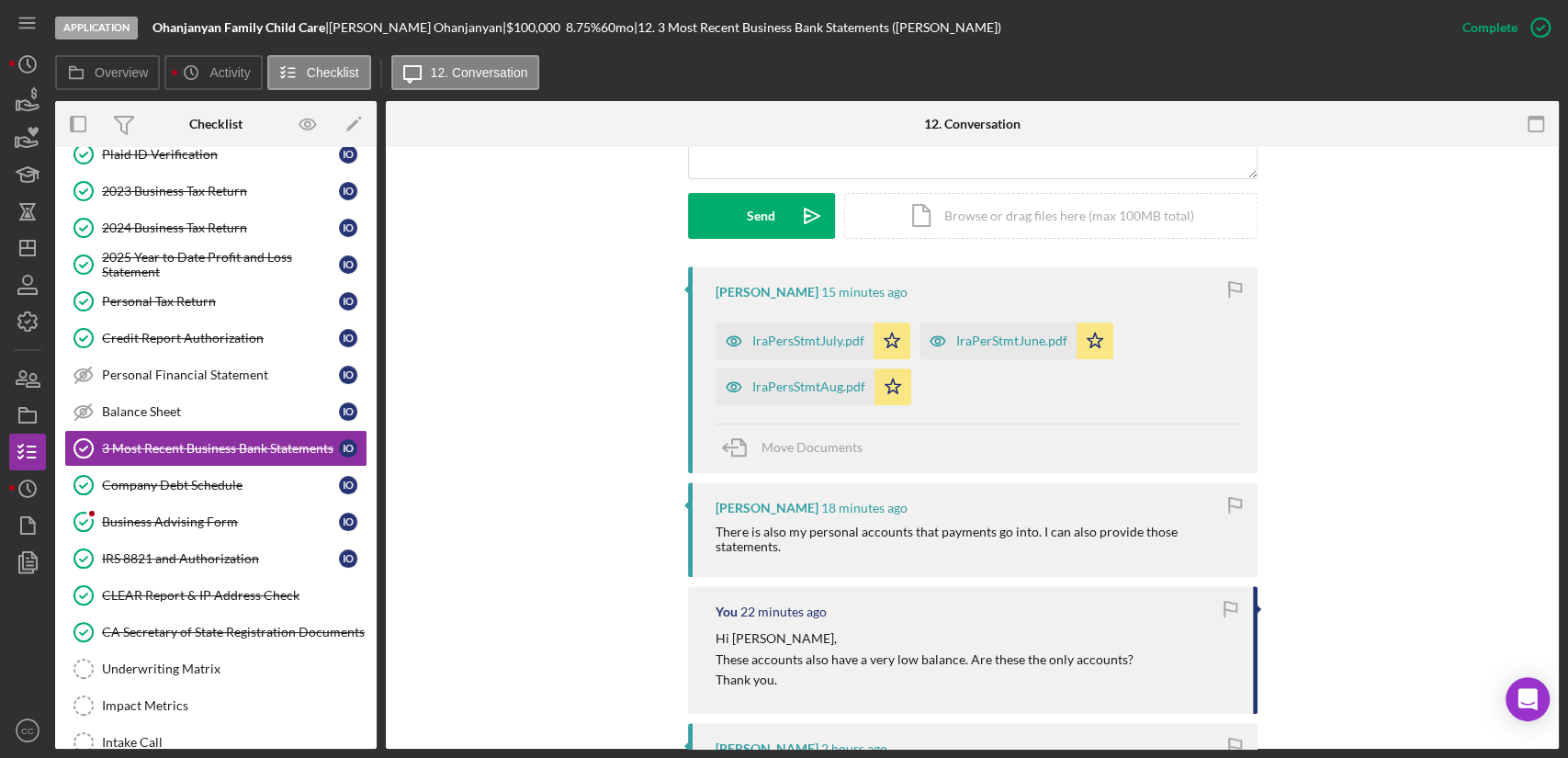
scroll to position [473, 0]
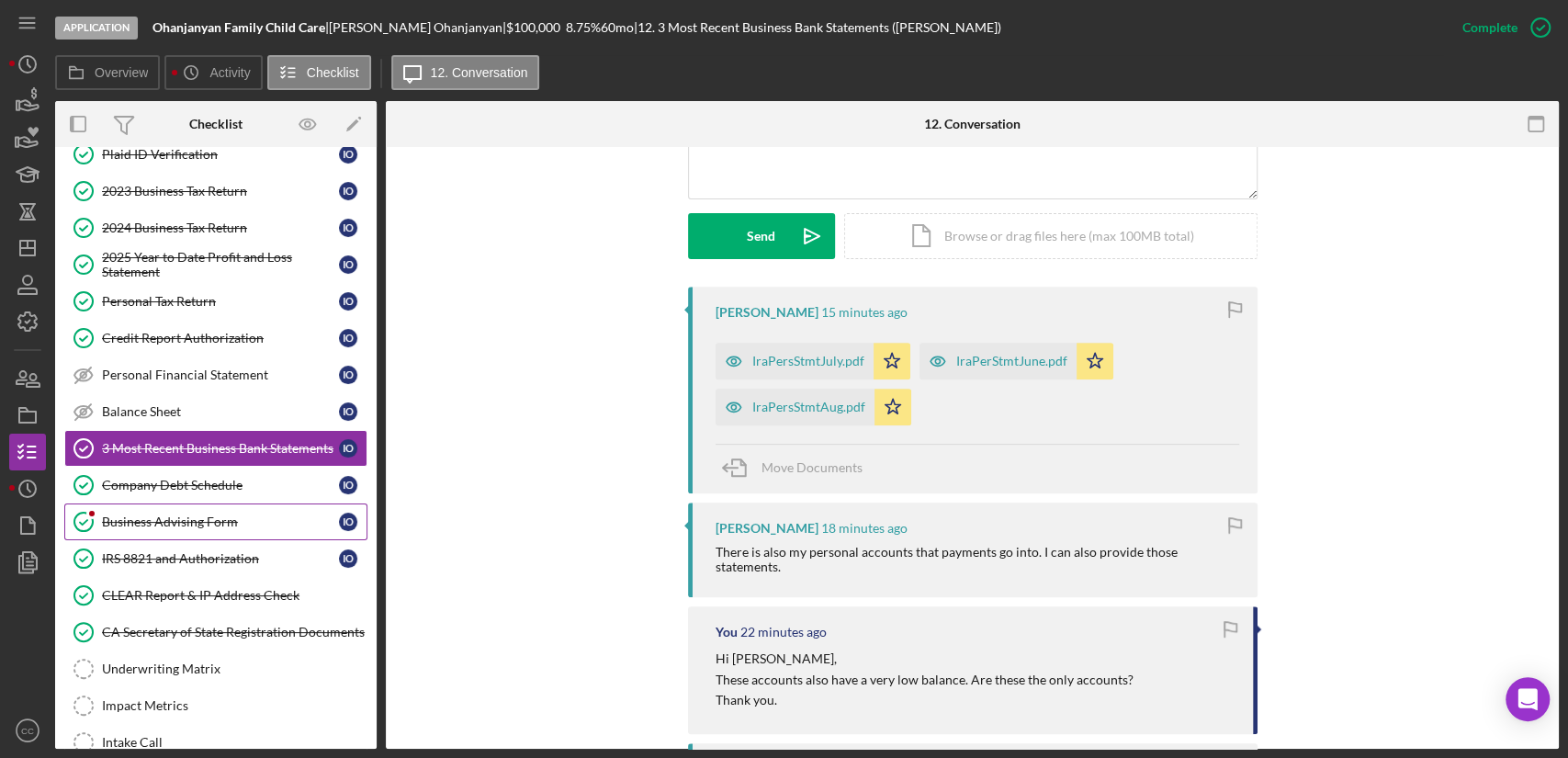
click at [182, 515] on div "Business Advising Form" at bounding box center [220, 522] width 237 height 15
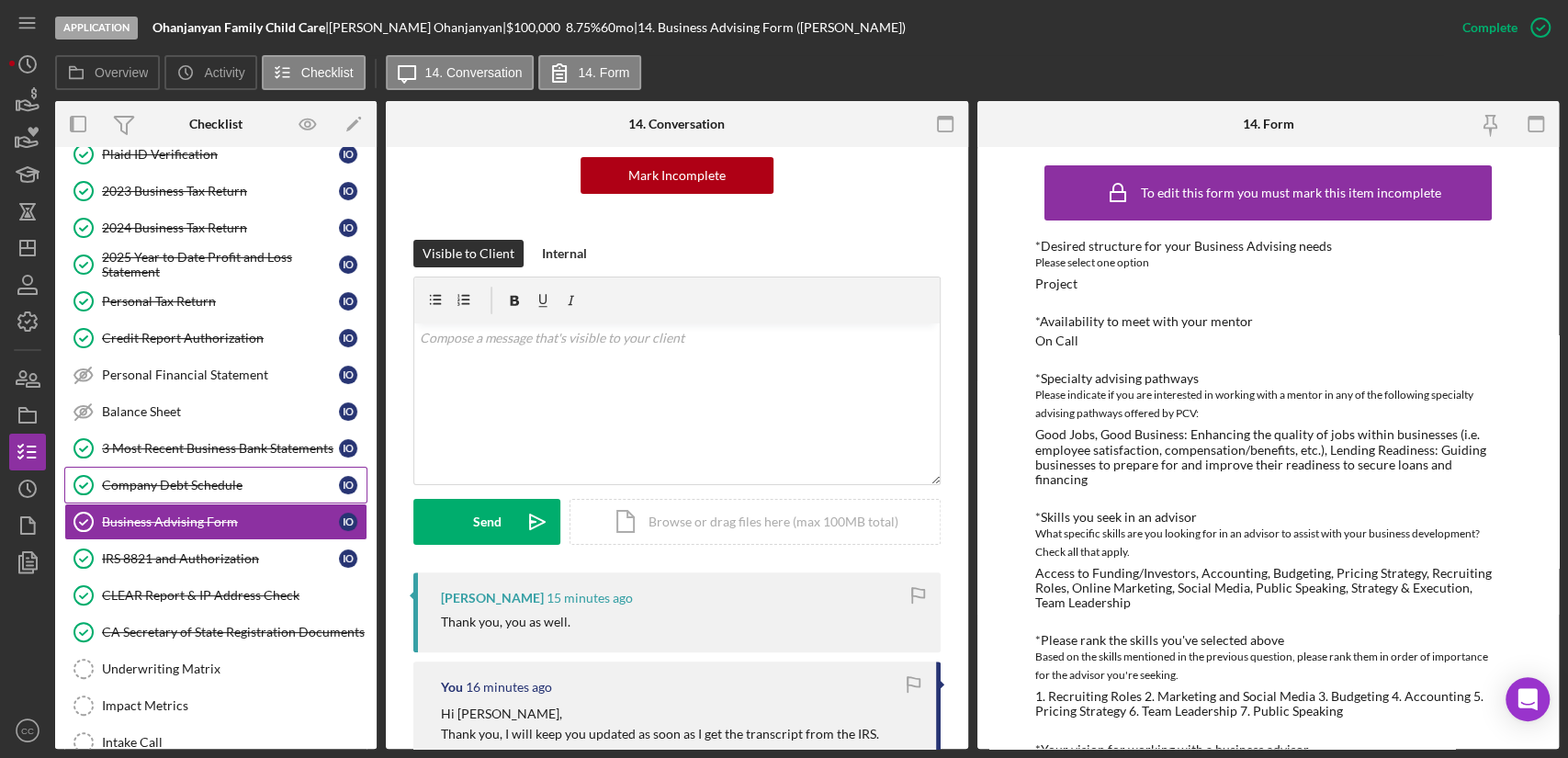
scroll to position [183, 0]
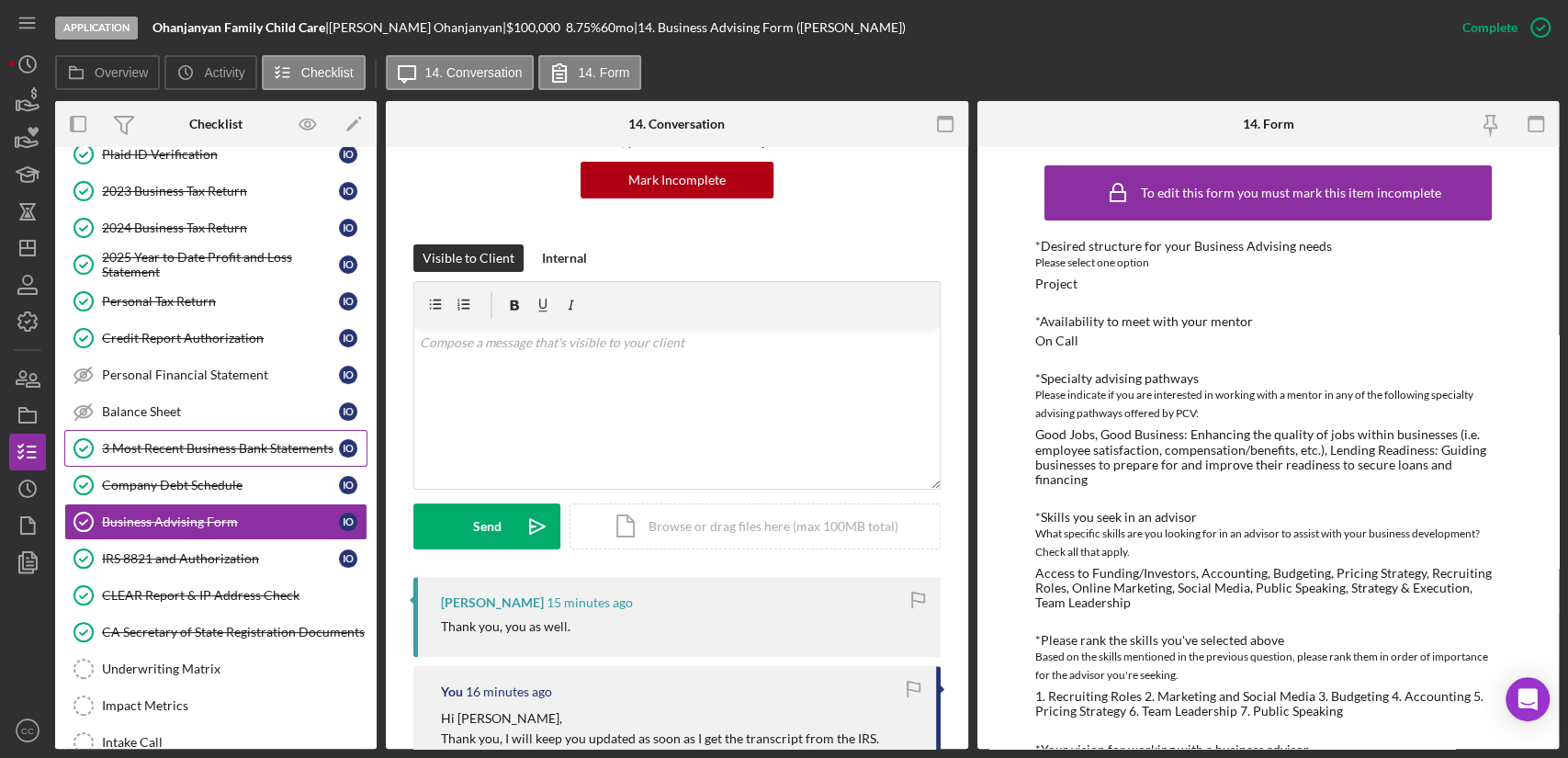
click at [213, 447] on div "3 Most Recent Business Bank Statements" at bounding box center [220, 448] width 237 height 15
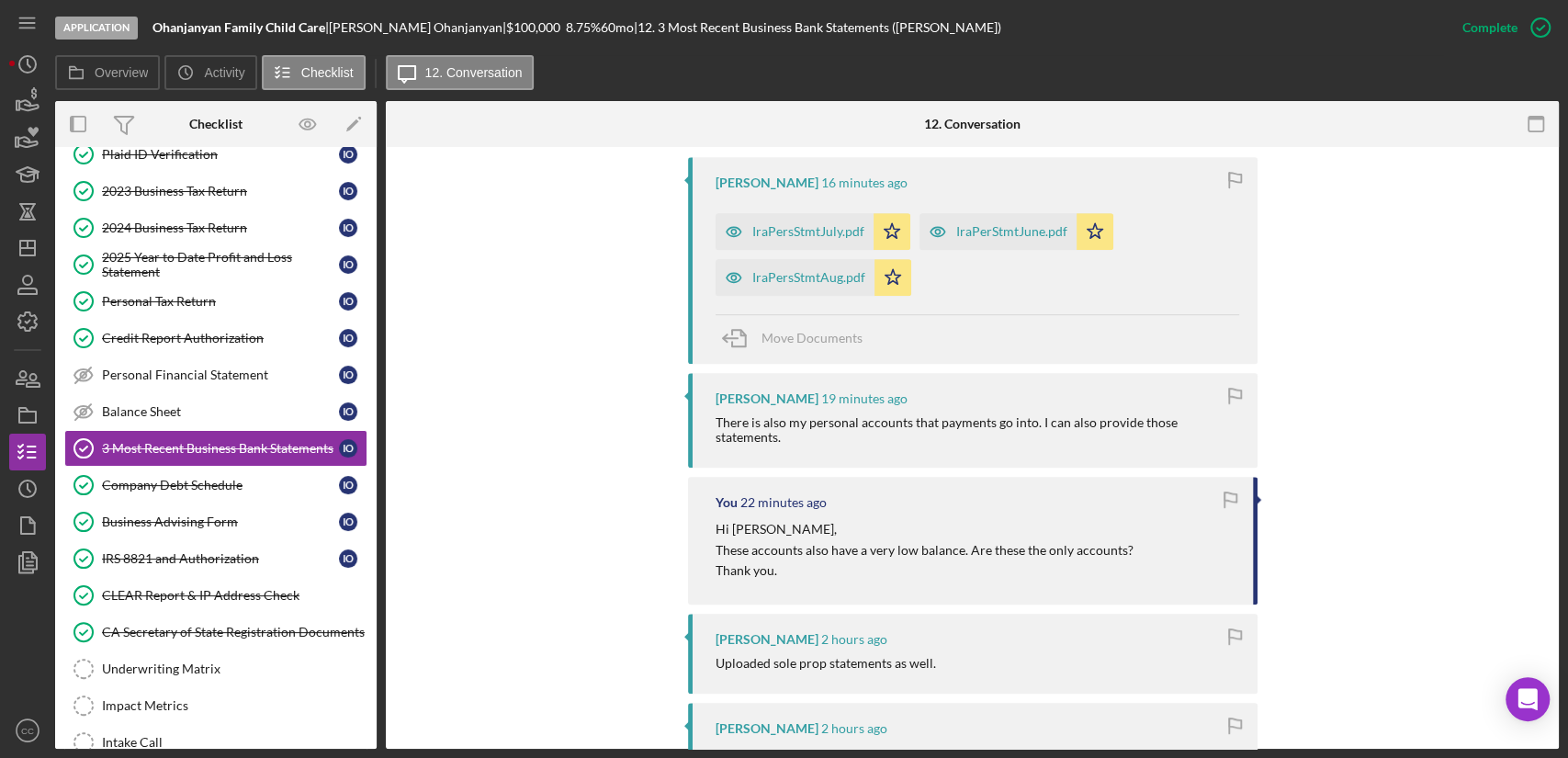
scroll to position [602, 0]
drag, startPoint x: 324, startPoint y: 31, endPoint x: 156, endPoint y: 32, distance: 168.0
click at [156, 32] on b "Ohanjanyan Family Child Care" at bounding box center [239, 27] width 172 height 16
copy b "Ohanjanyan Family Child Care"
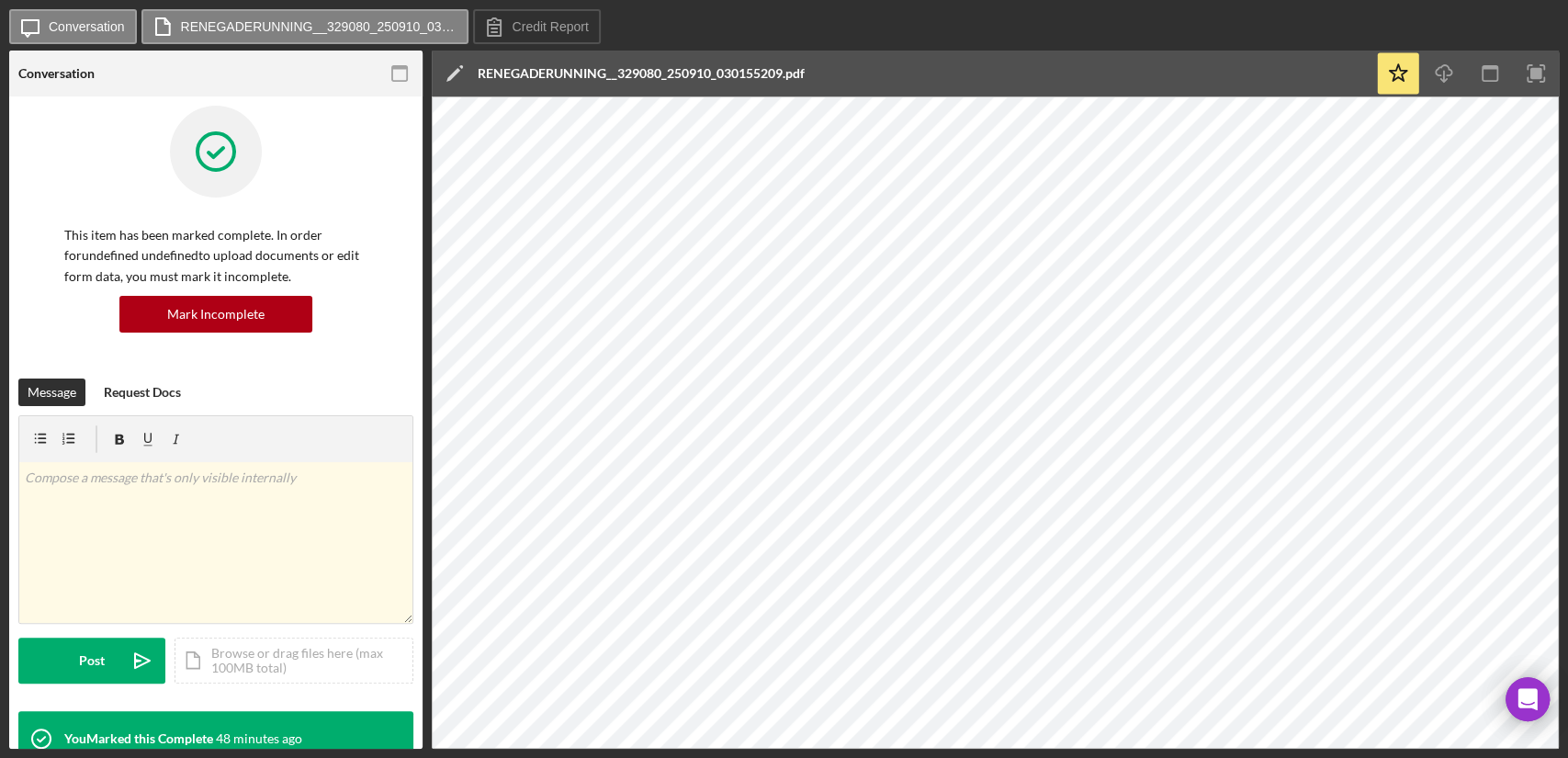
click at [38, 263] on div "This item has been marked complete. In order for undefined undefined to upload …" at bounding box center [216, 241] width 395 height 273
